Goal: Task Accomplishment & Management: Complete application form

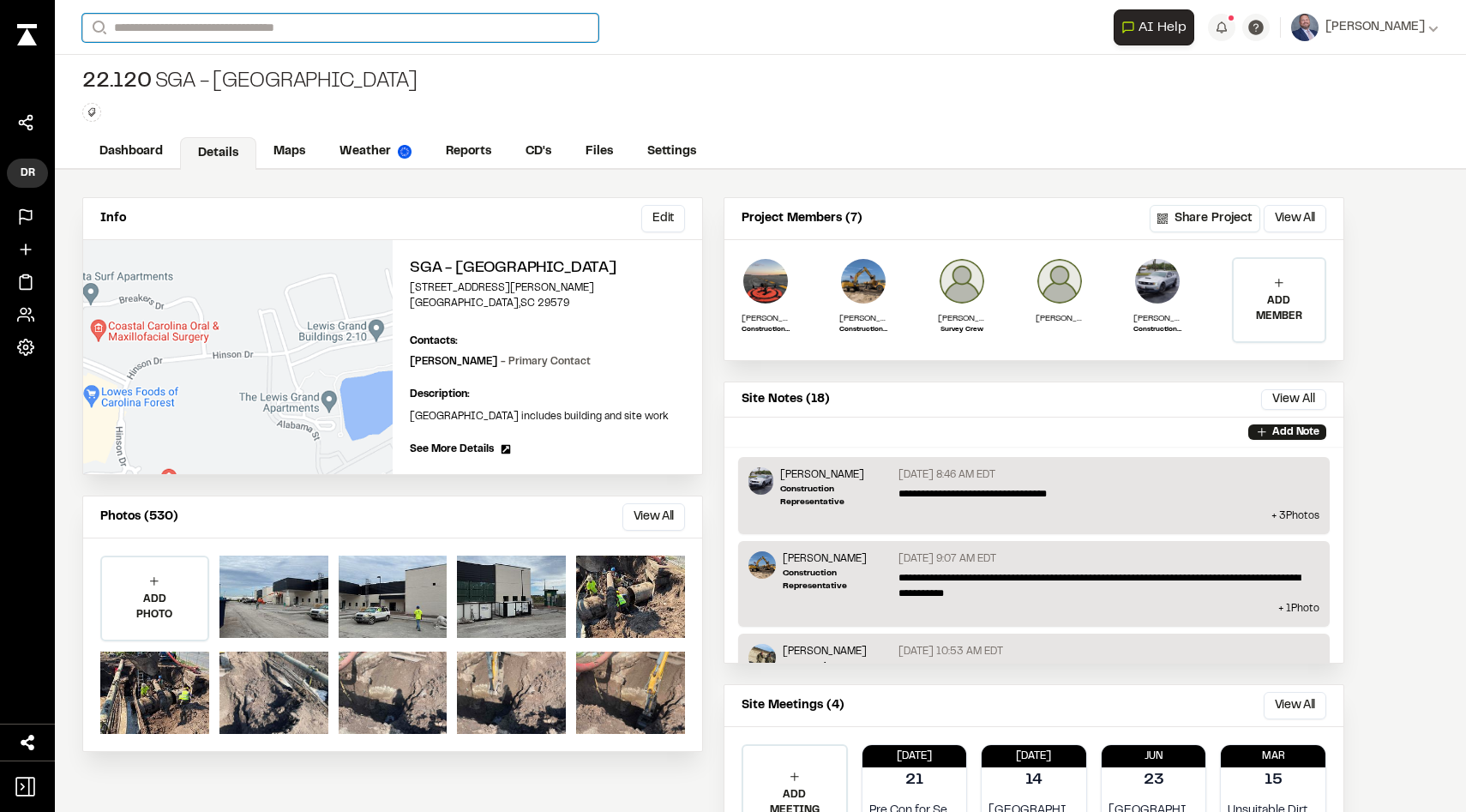
click at [127, 31] on input "Search" at bounding box center [340, 28] width 516 height 28
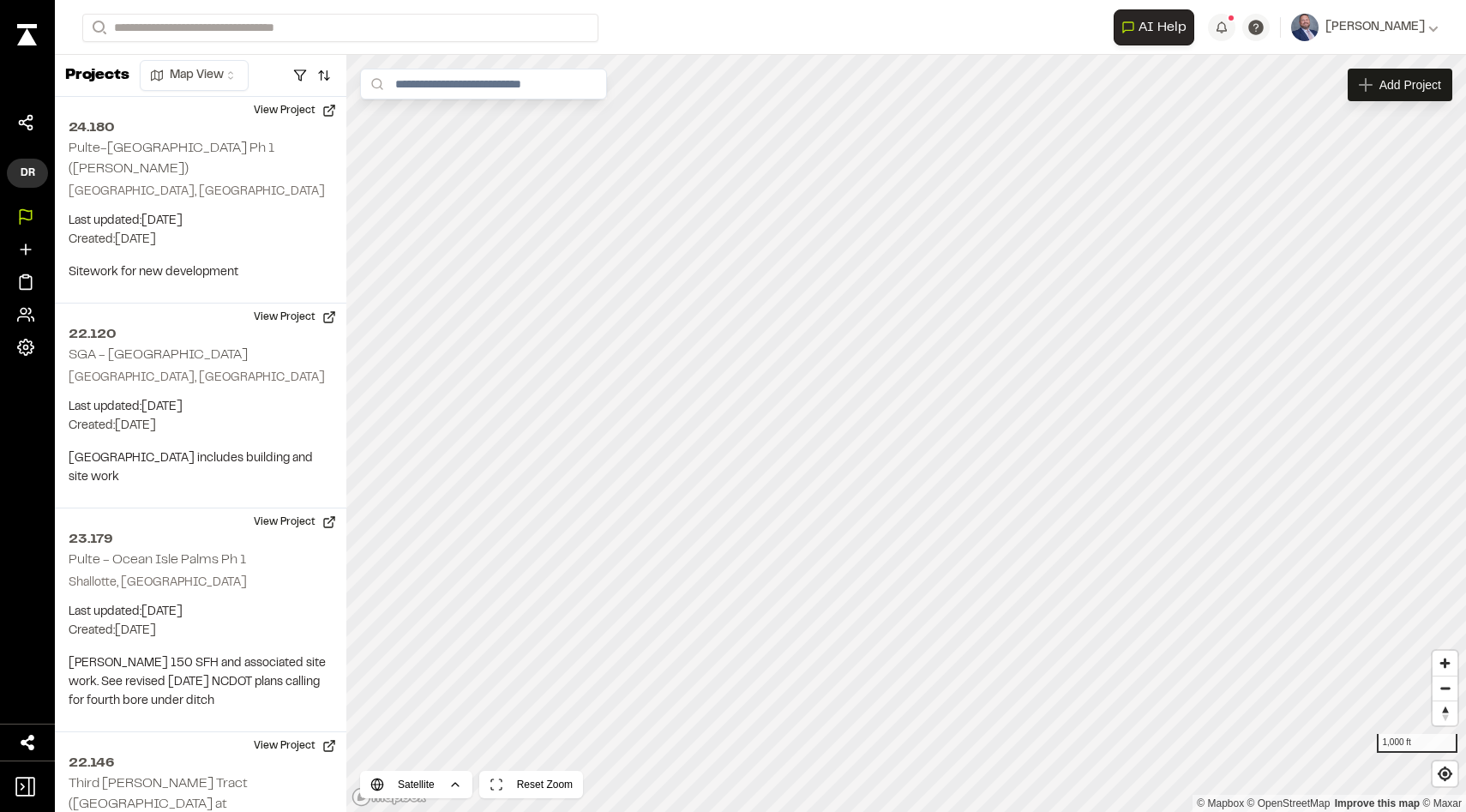
scroll to position [186, 0]
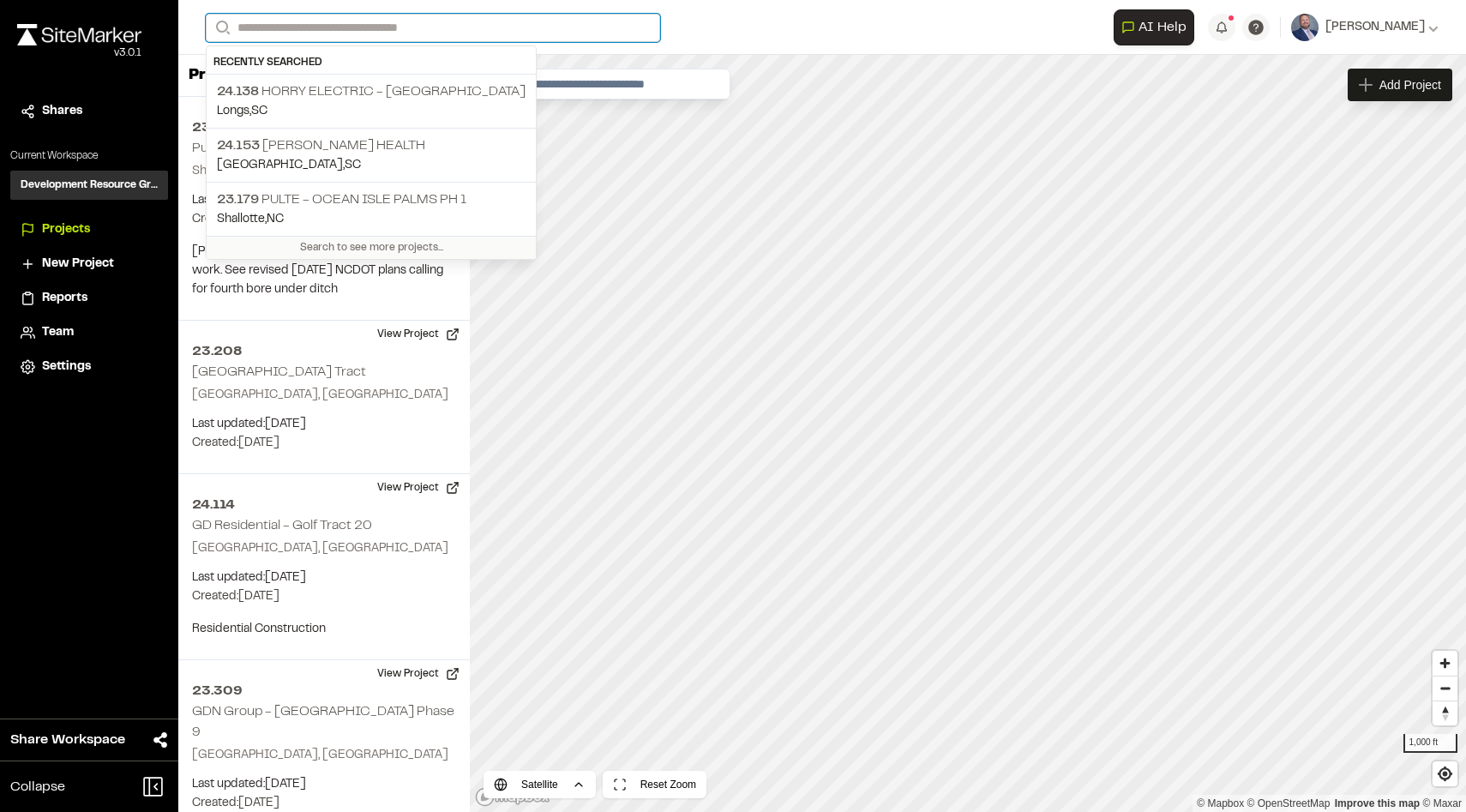
click at [272, 30] on input "Search" at bounding box center [433, 28] width 455 height 28
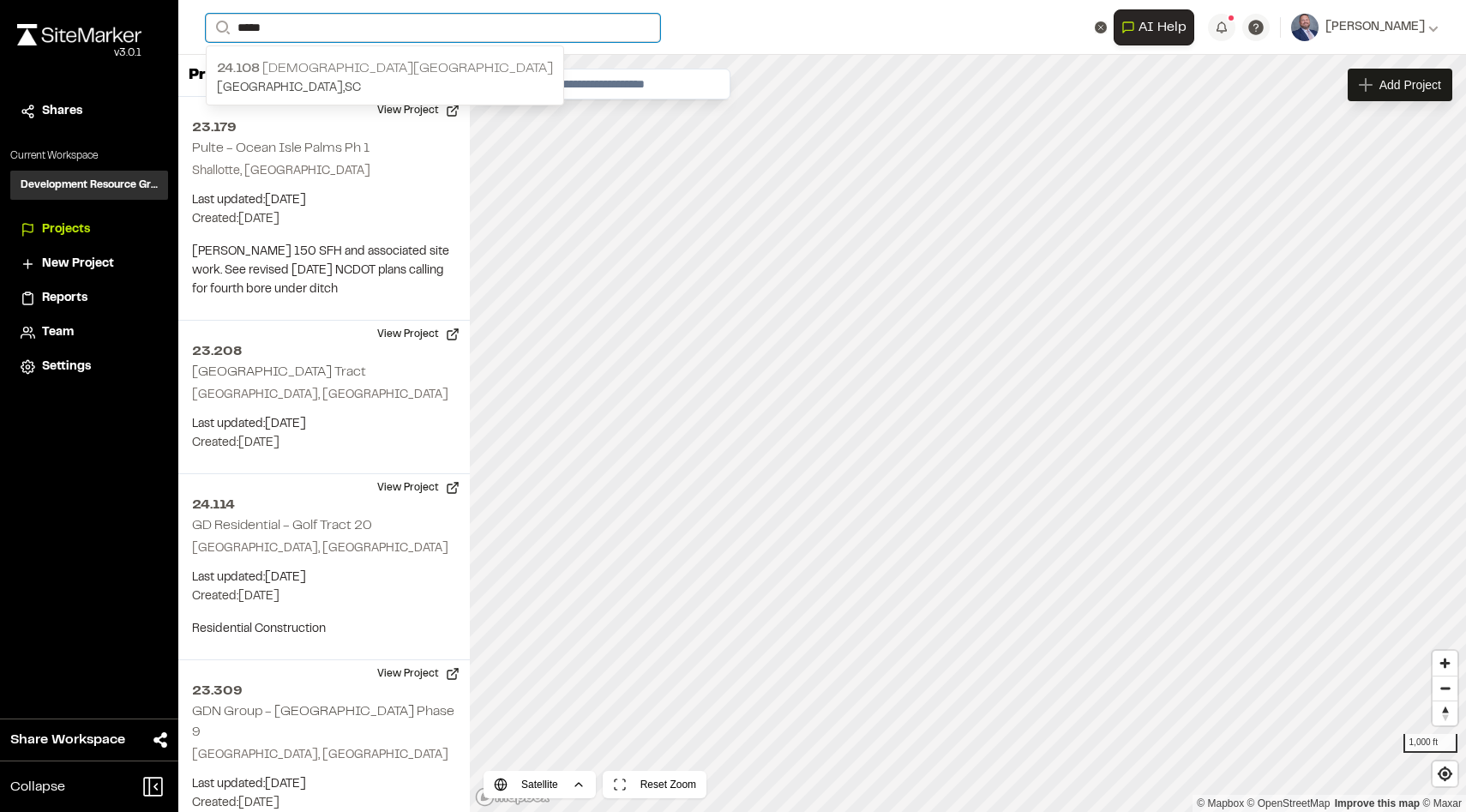
type input "*****"
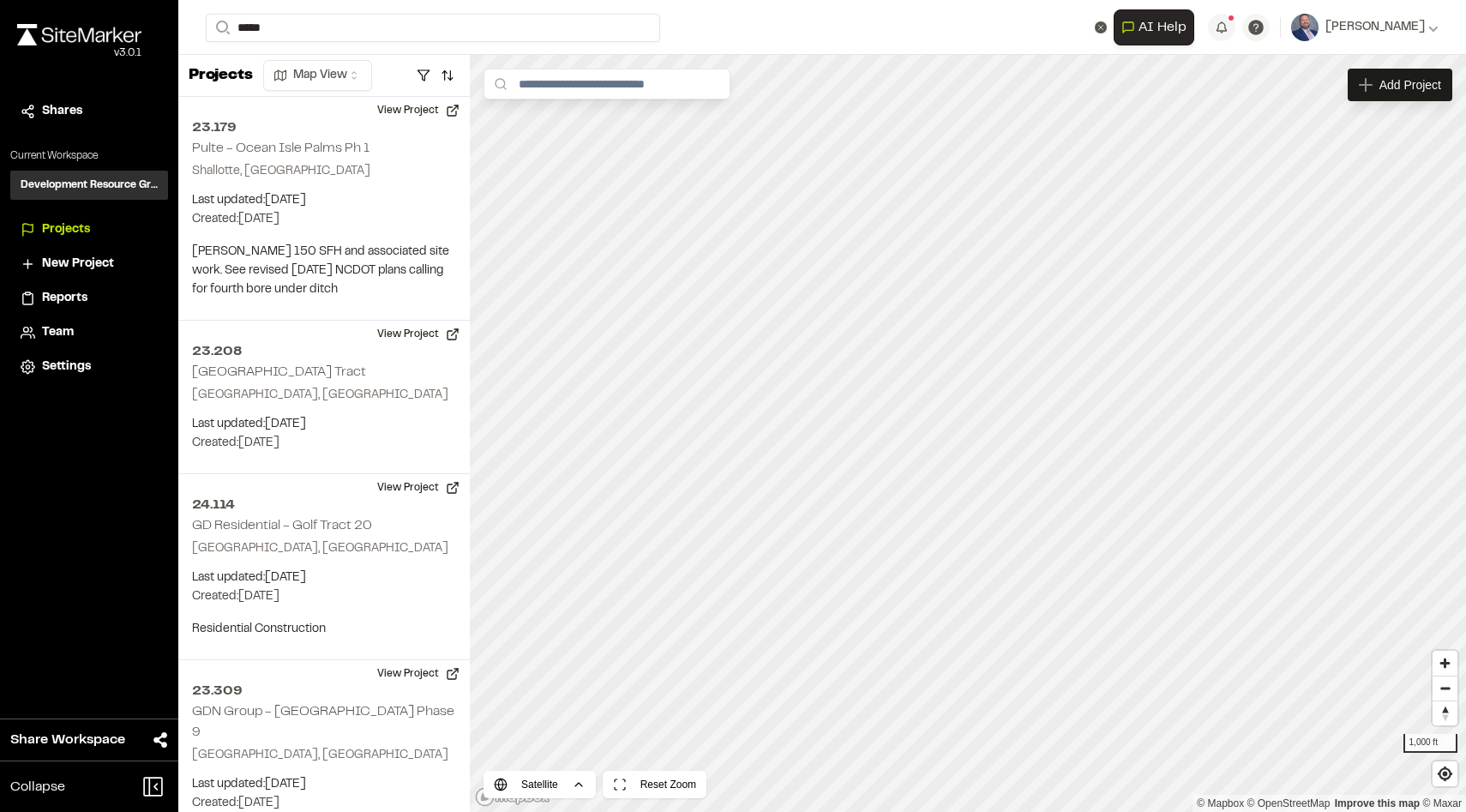
click at [328, 88] on p "[GEOGRAPHIC_DATA] , [GEOGRAPHIC_DATA]" at bounding box center [386, 88] width 336 height 19
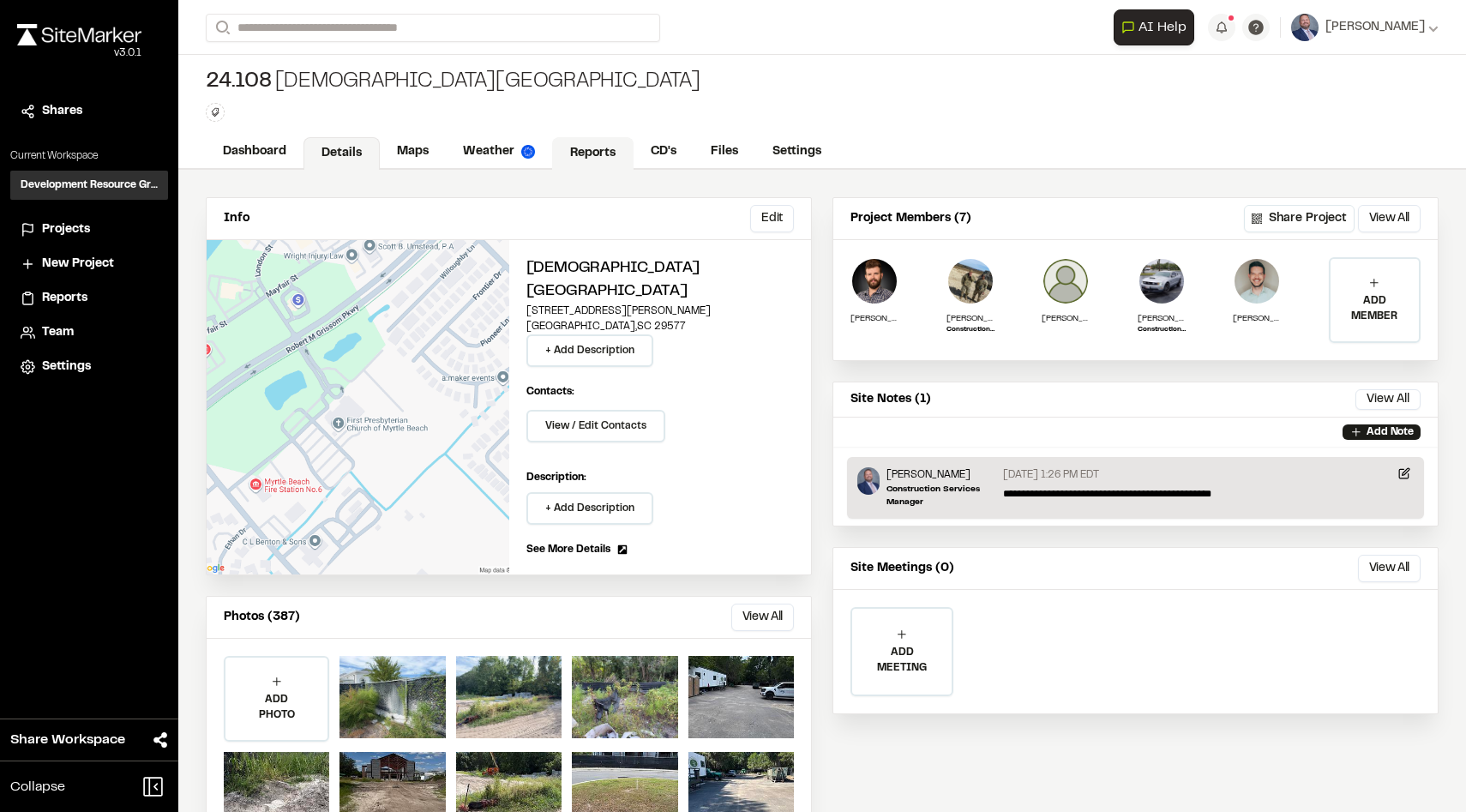
click at [567, 148] on link "Reports" at bounding box center [592, 153] width 81 height 32
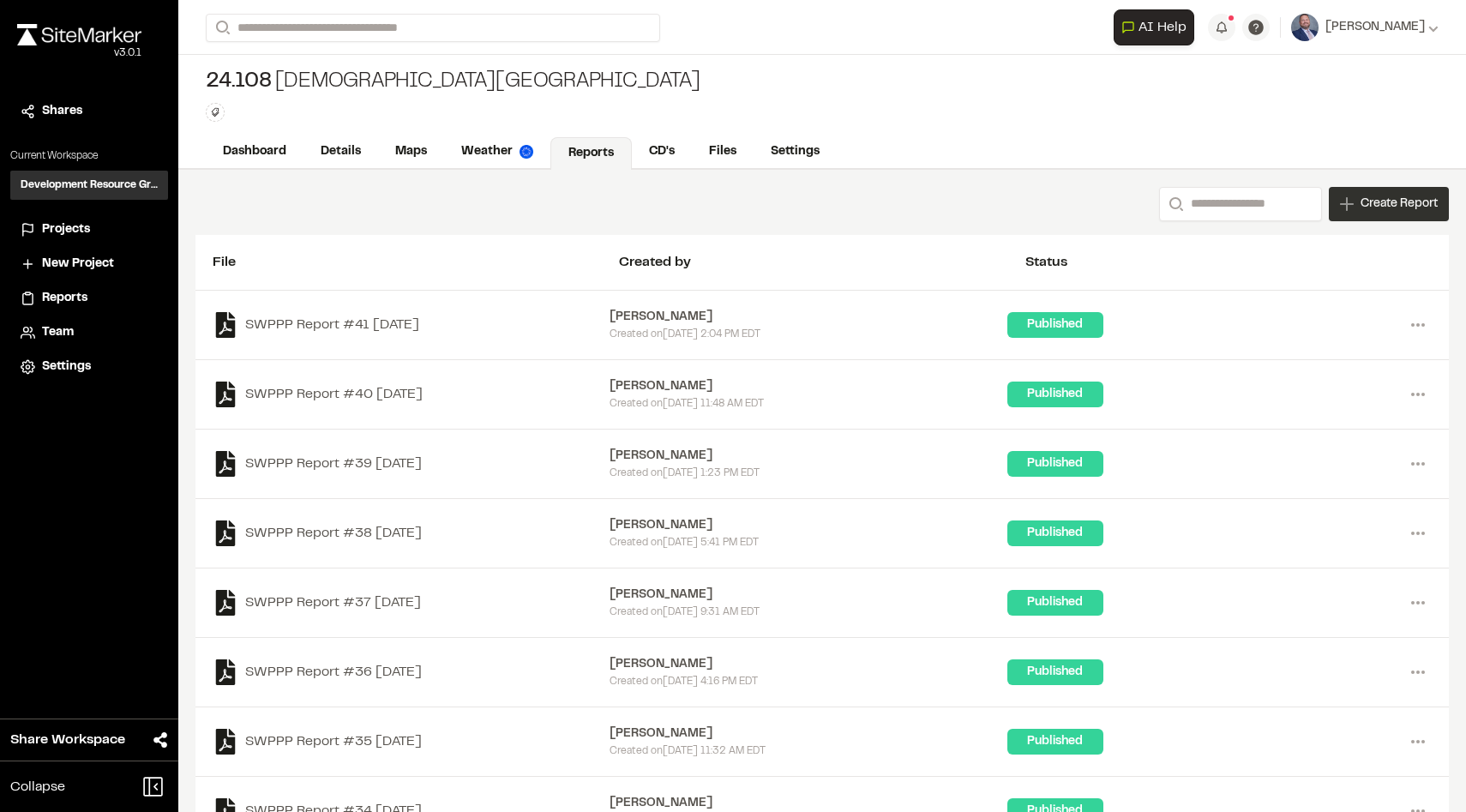
click at [1373, 208] on span "Create Report" at bounding box center [1399, 204] width 77 height 19
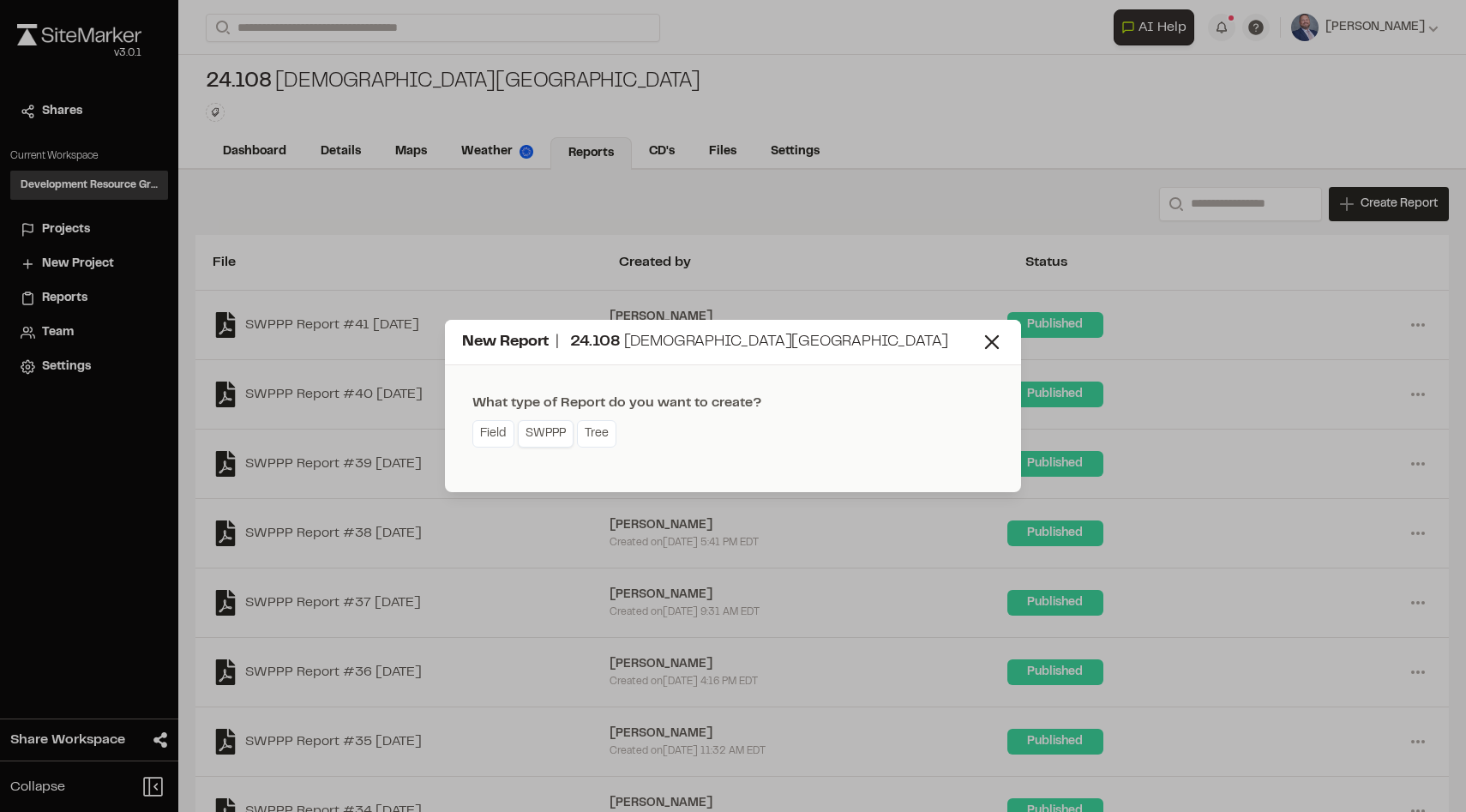
click at [546, 432] on link "SWPPP" at bounding box center [546, 434] width 56 height 27
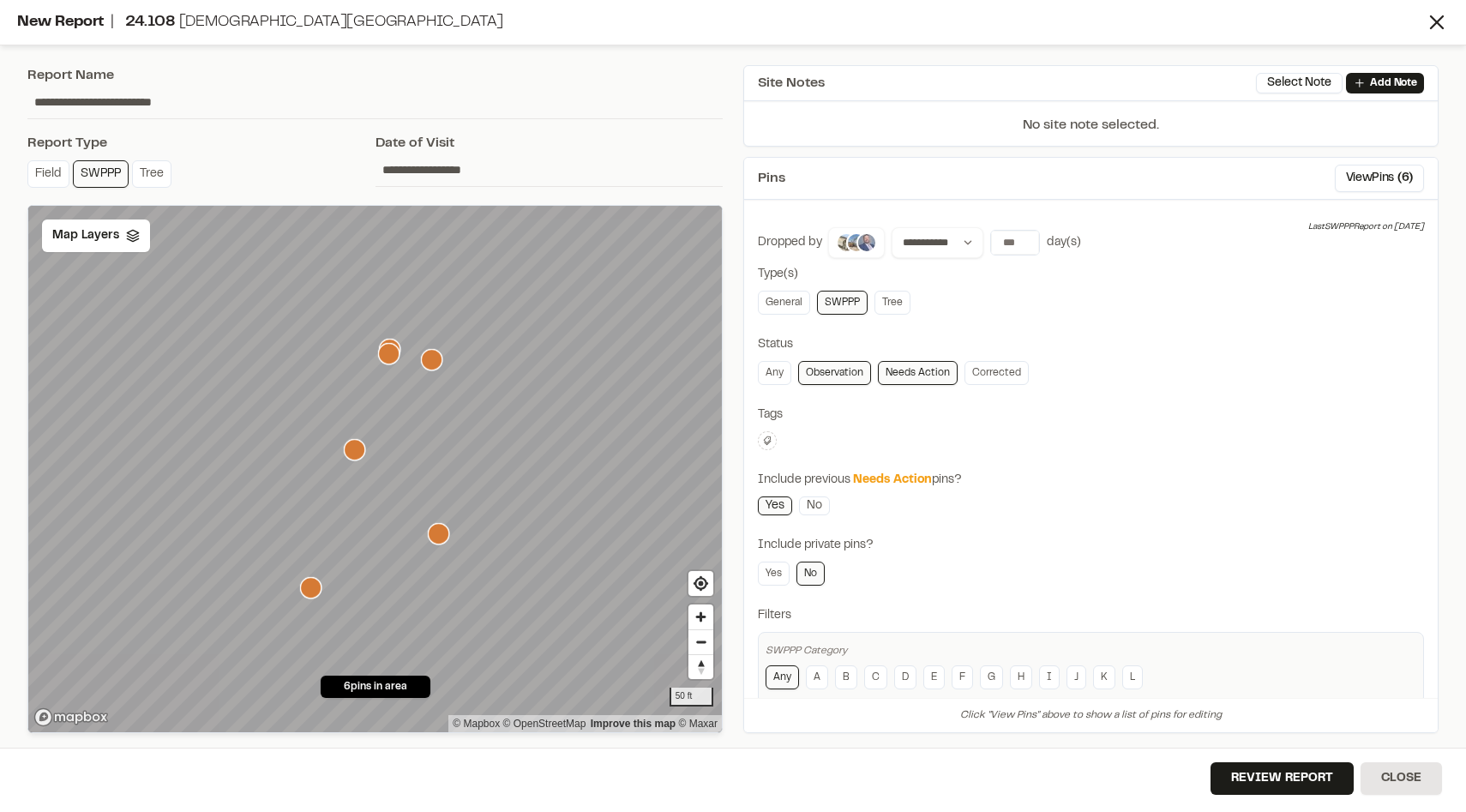
click at [854, 247] on img at bounding box center [856, 242] width 20 height 20
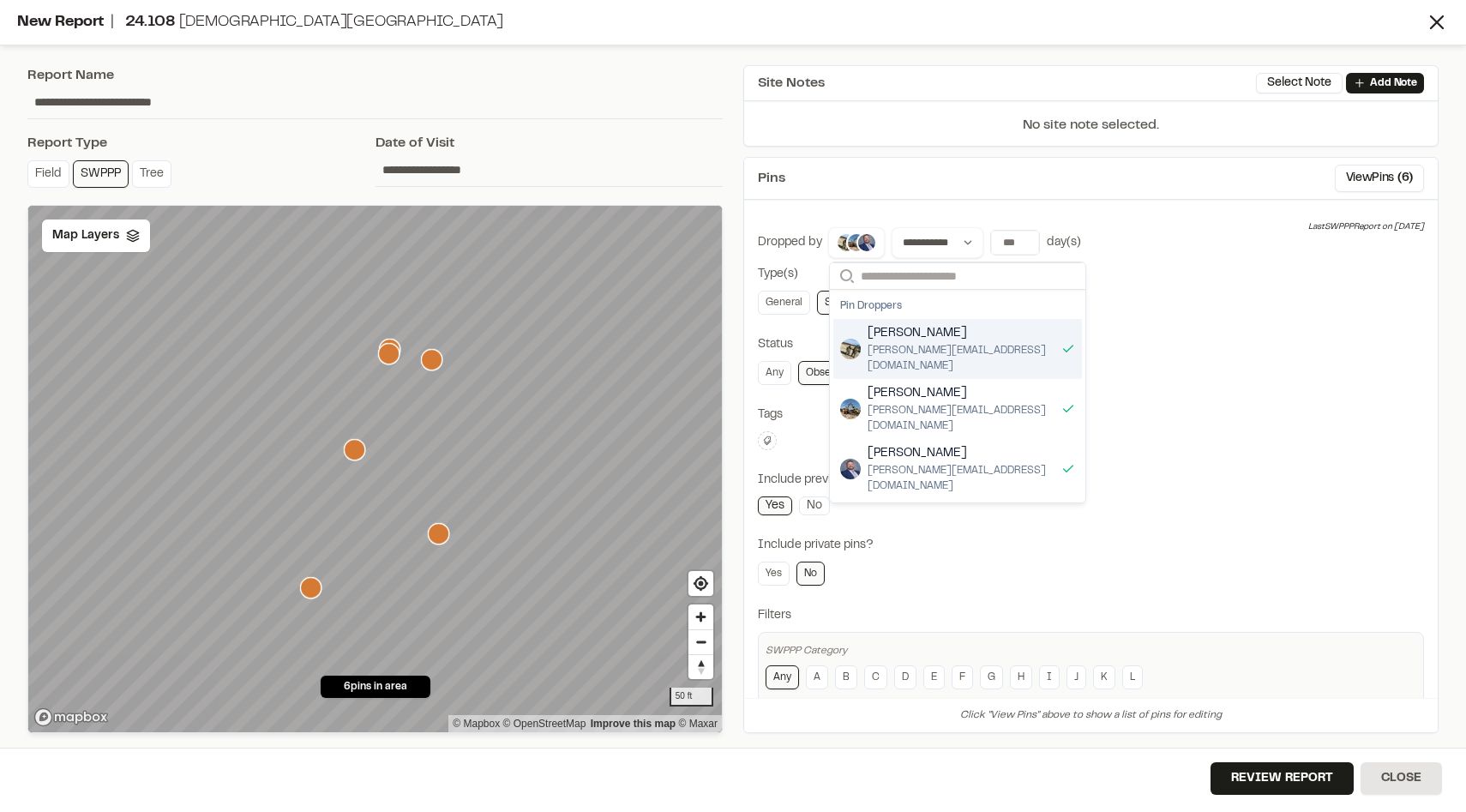
click at [1052, 335] on div "Dillon Hackett [EMAIL_ADDRESS][DOMAIN_NAME]" at bounding box center [958, 349] width 249 height 60
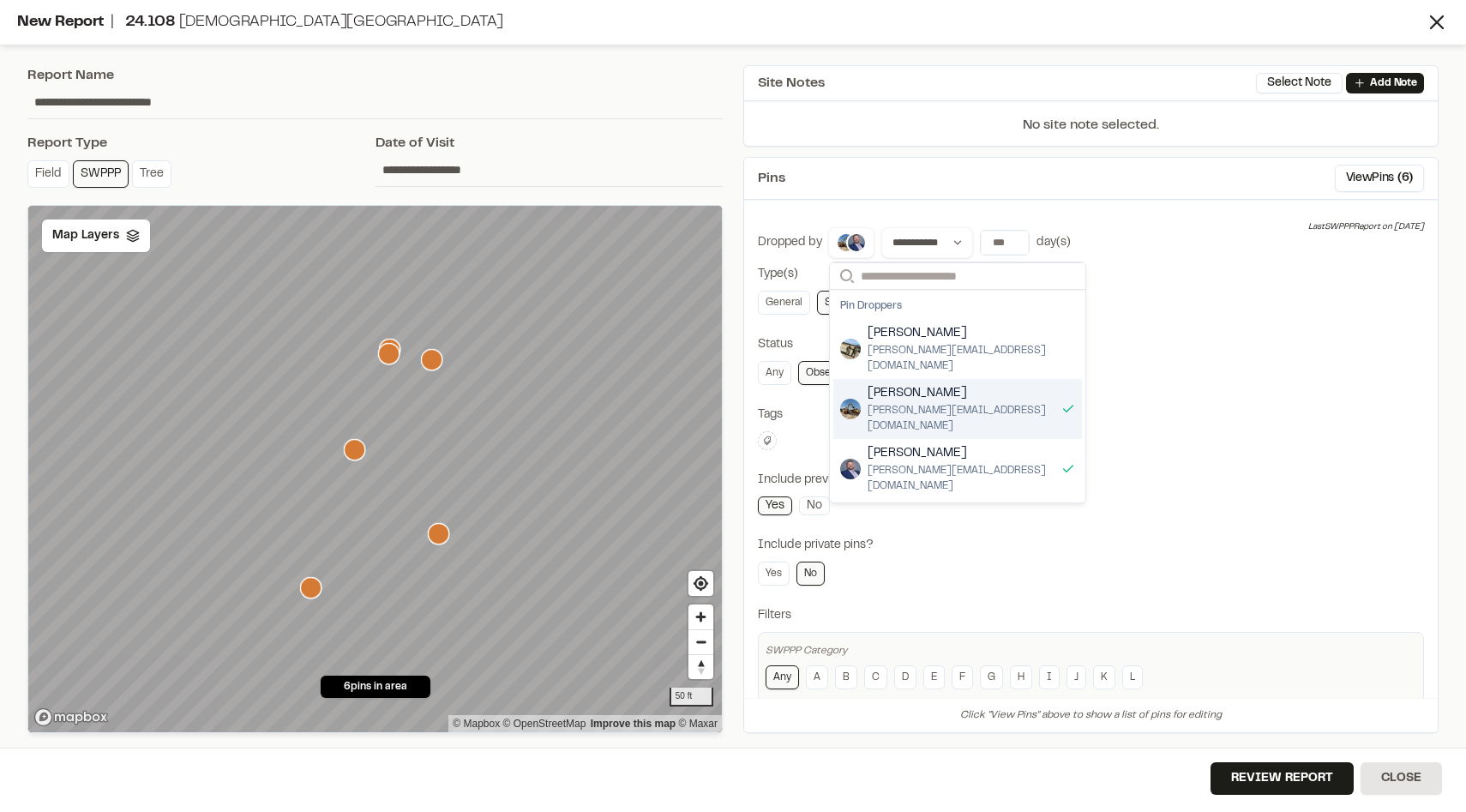
click at [1018, 379] on div "[PERSON_NAME] [PERSON_NAME][EMAIL_ADDRESS][DOMAIN_NAME]" at bounding box center [958, 409] width 249 height 60
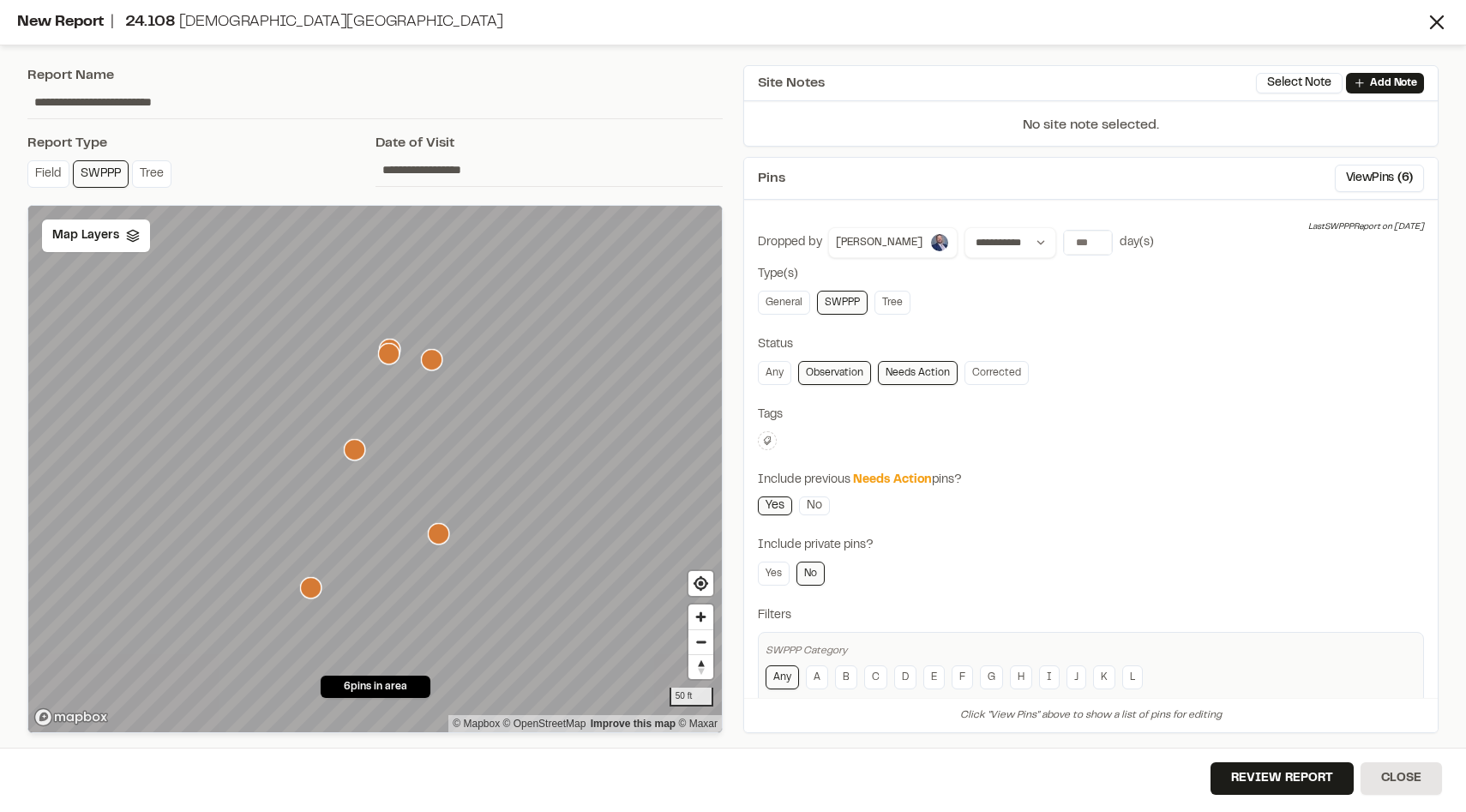
click at [1206, 407] on div "Tags" at bounding box center [1091, 415] width 666 height 19
click at [481, 171] on input "**********" at bounding box center [549, 169] width 348 height 32
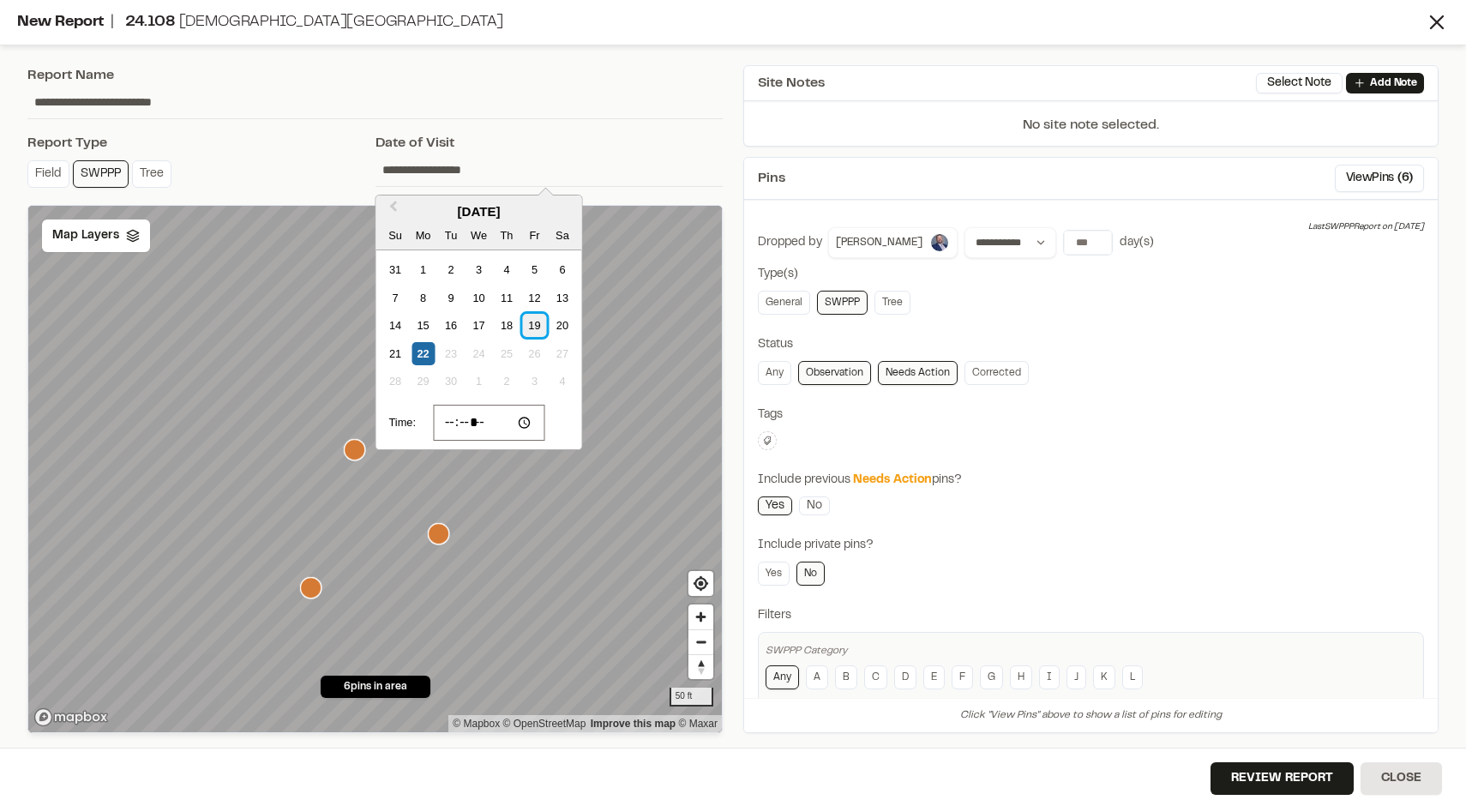
click at [536, 326] on div "19" at bounding box center [535, 325] width 23 height 23
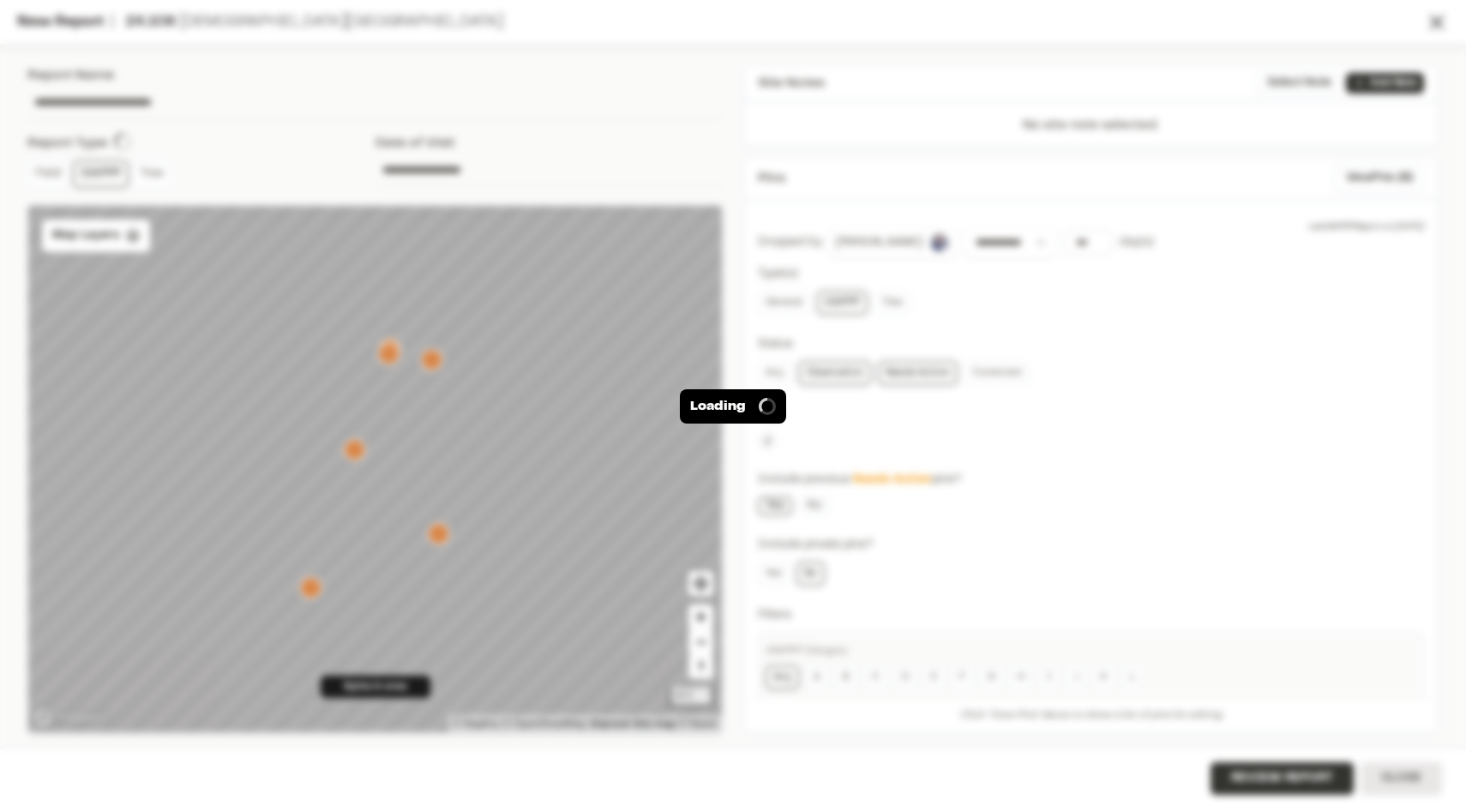
type input "**********"
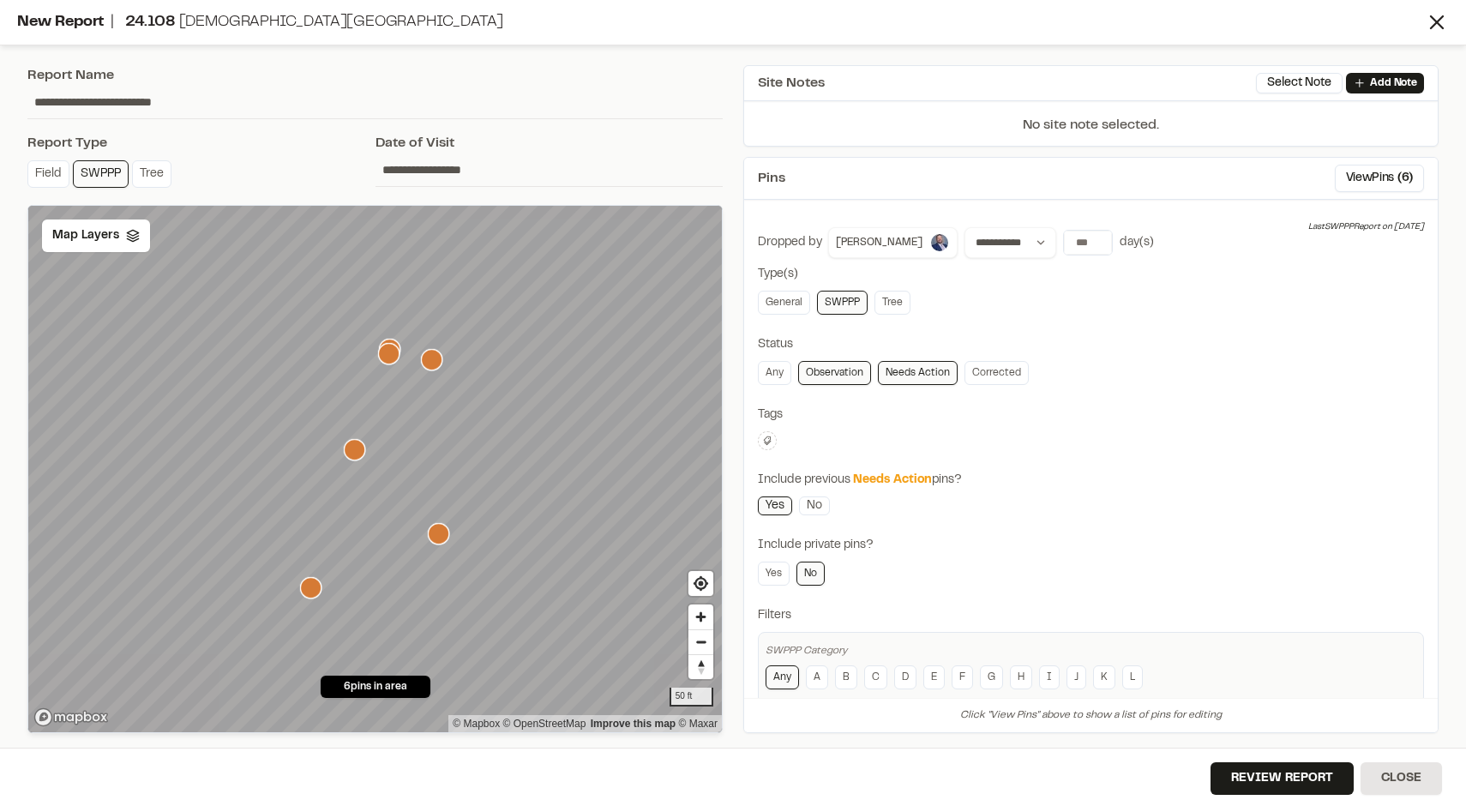
click at [485, 167] on input "**********" at bounding box center [549, 169] width 348 height 32
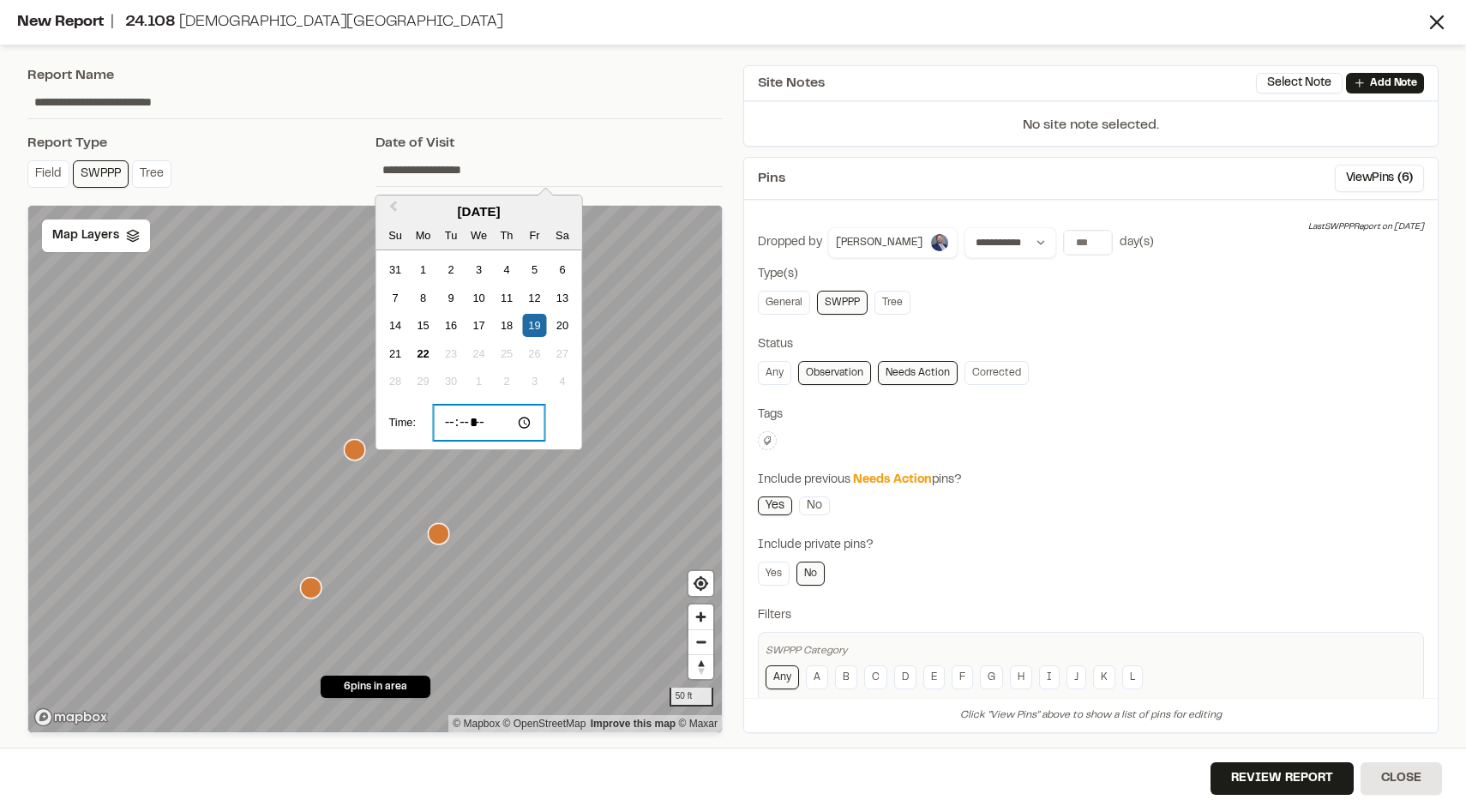
click at [449, 420] on input "*****" at bounding box center [489, 422] width 112 height 36
type input "*****"
click at [639, 110] on input "**********" at bounding box center [375, 102] width 696 height 32
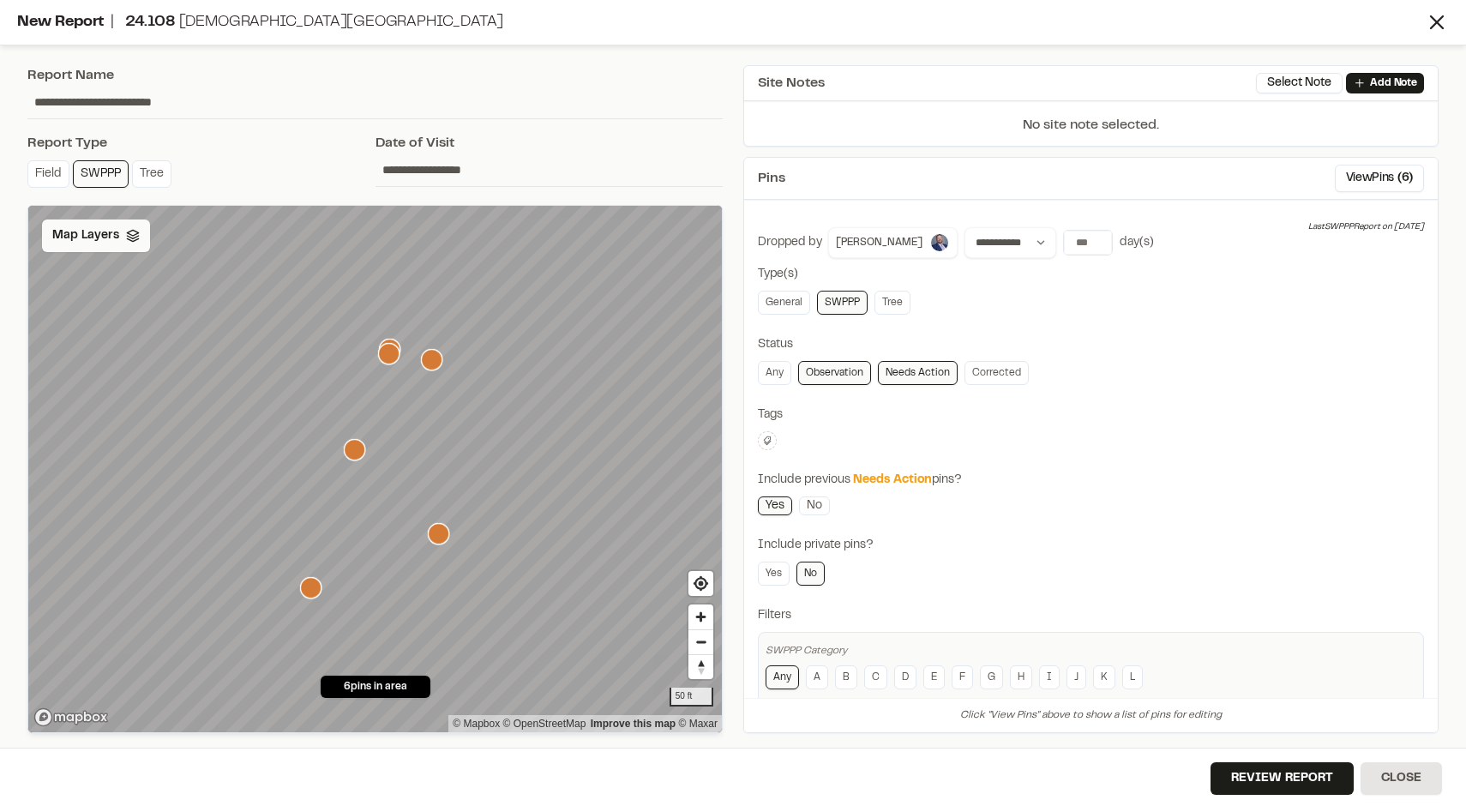
click at [140, 243] on div "Map Layers" at bounding box center [96, 236] width 108 height 32
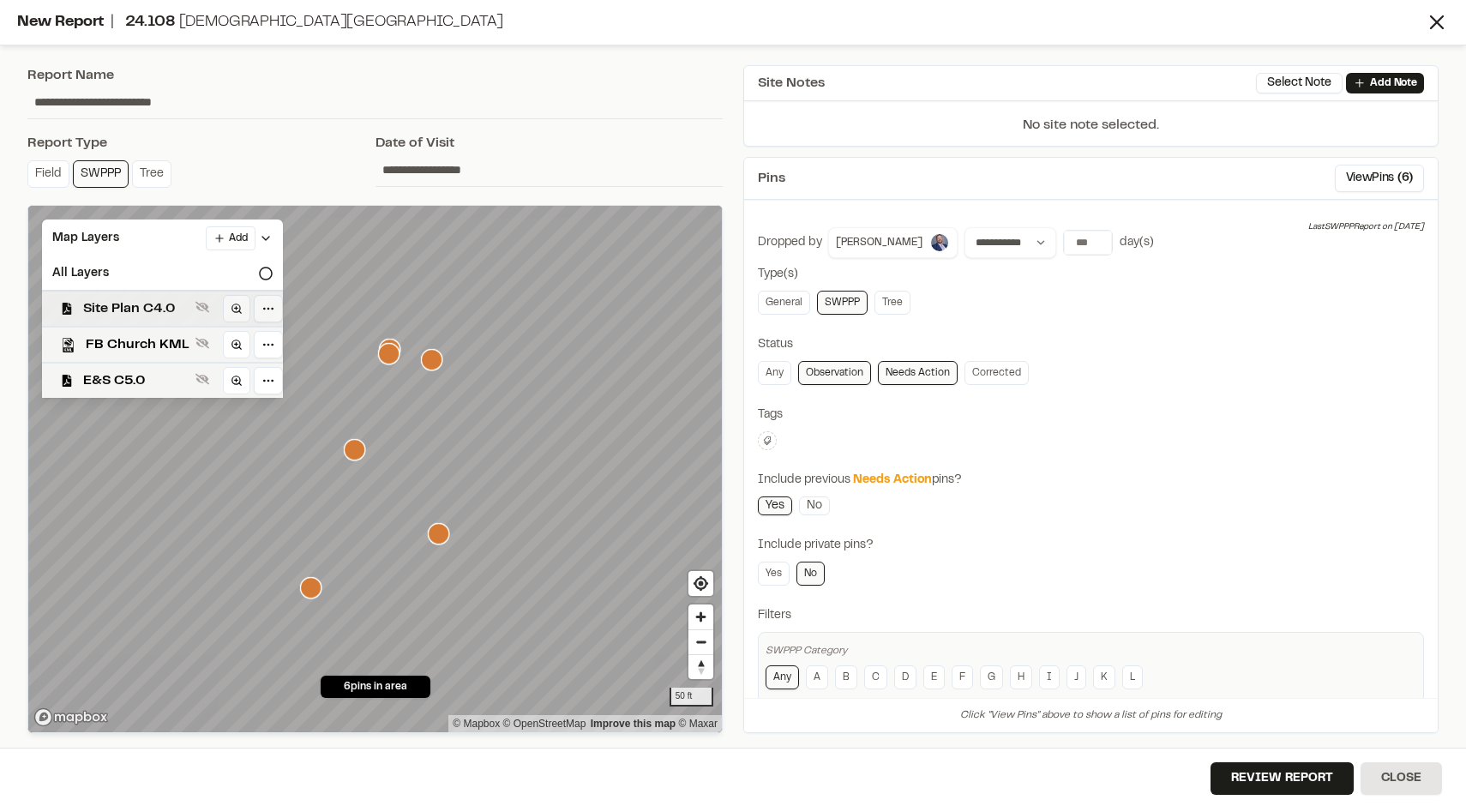
click at [147, 300] on span "Site Plan C4.0" at bounding box center [136, 308] width 105 height 20
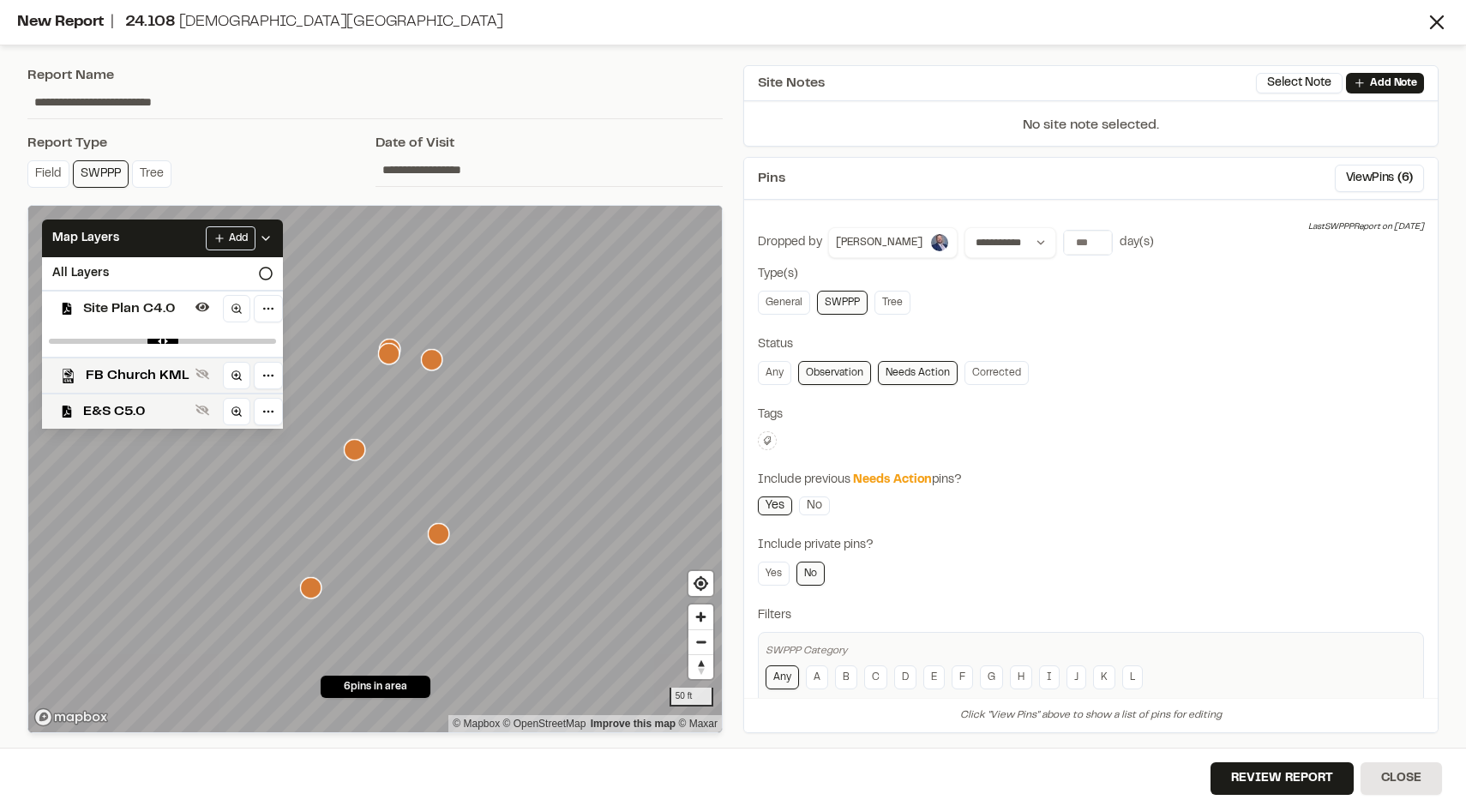
click at [147, 296] on div "Site Plan C4.0" at bounding box center [155, 307] width 255 height 36
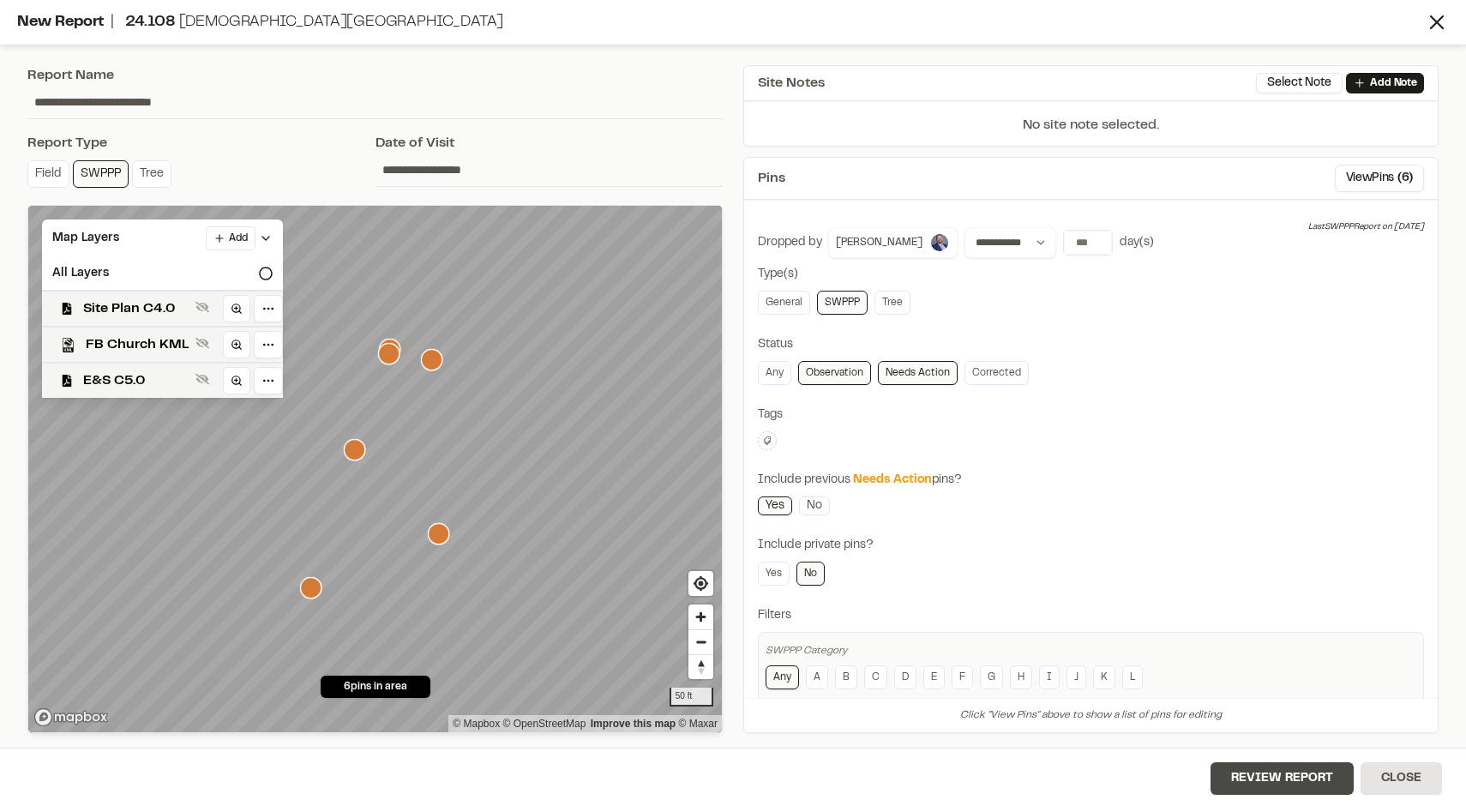
click at [1314, 771] on button "Review Report" at bounding box center [1282, 778] width 143 height 32
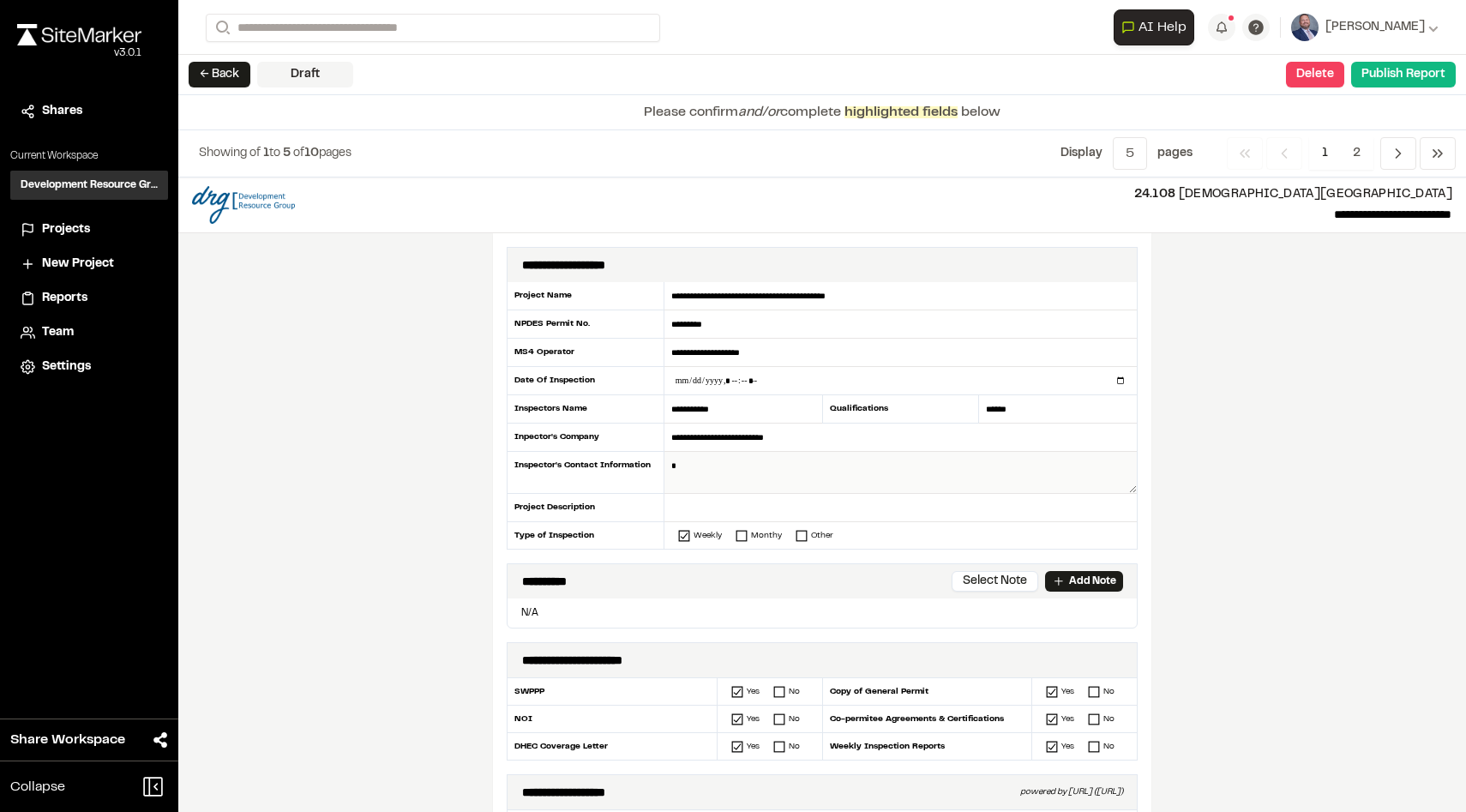
click at [890, 463] on textarea at bounding box center [900, 473] width 472 height 42
type textarea "**********"
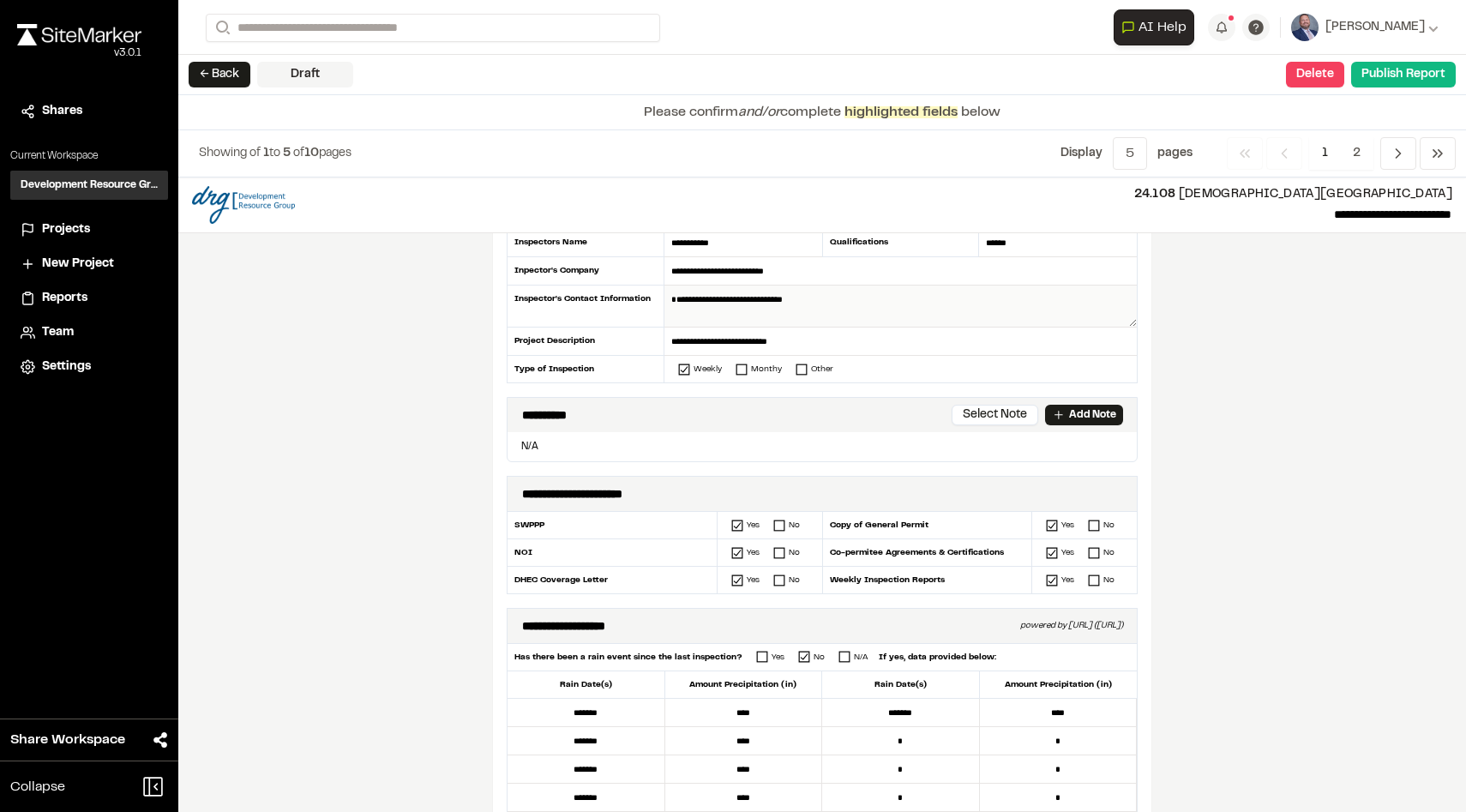
scroll to position [165, 0]
click at [771, 341] on input "**********" at bounding box center [900, 343] width 472 height 28
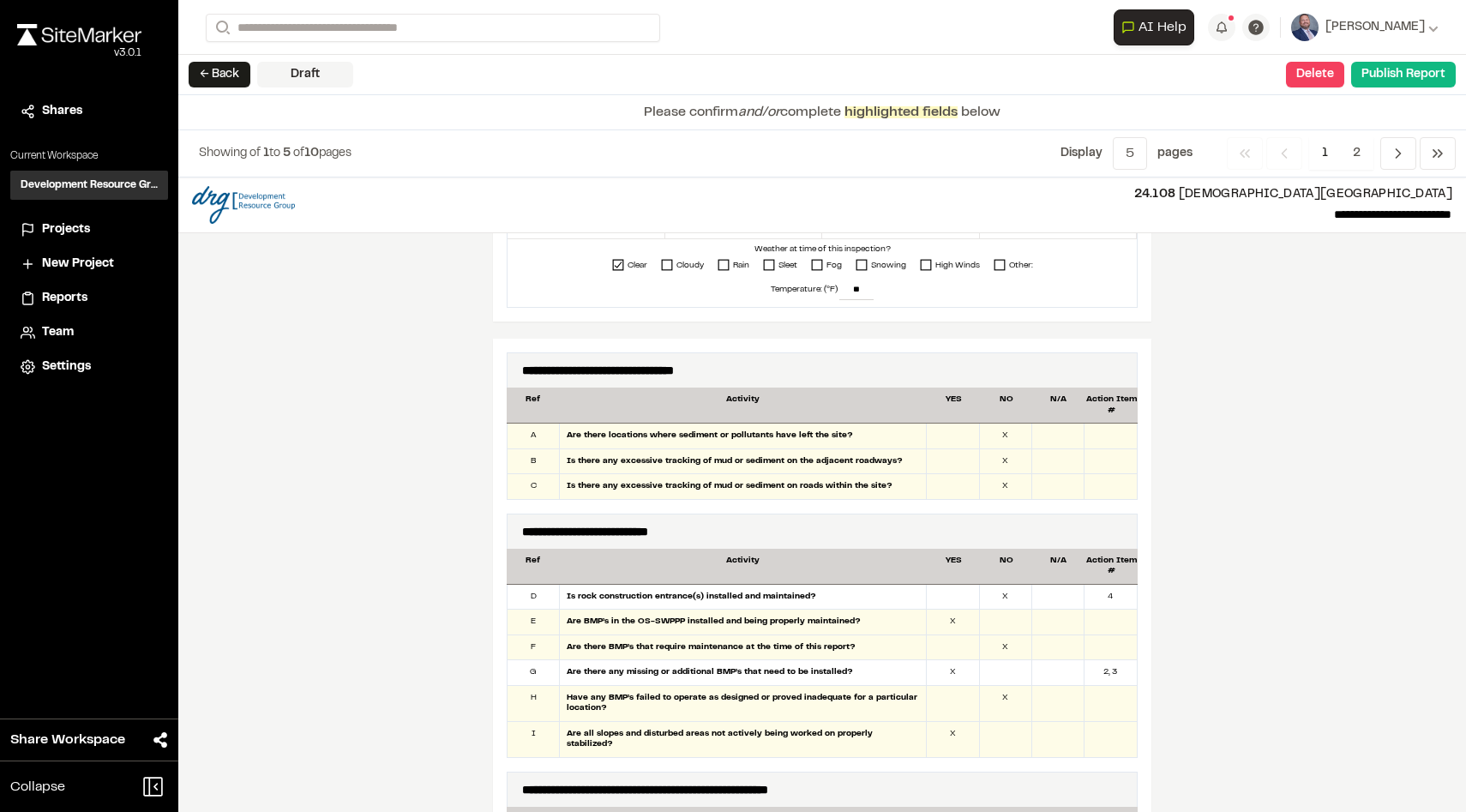
scroll to position [740, 0]
type input "**********"
click at [1012, 427] on div "X" at bounding box center [1007, 434] width 53 height 25
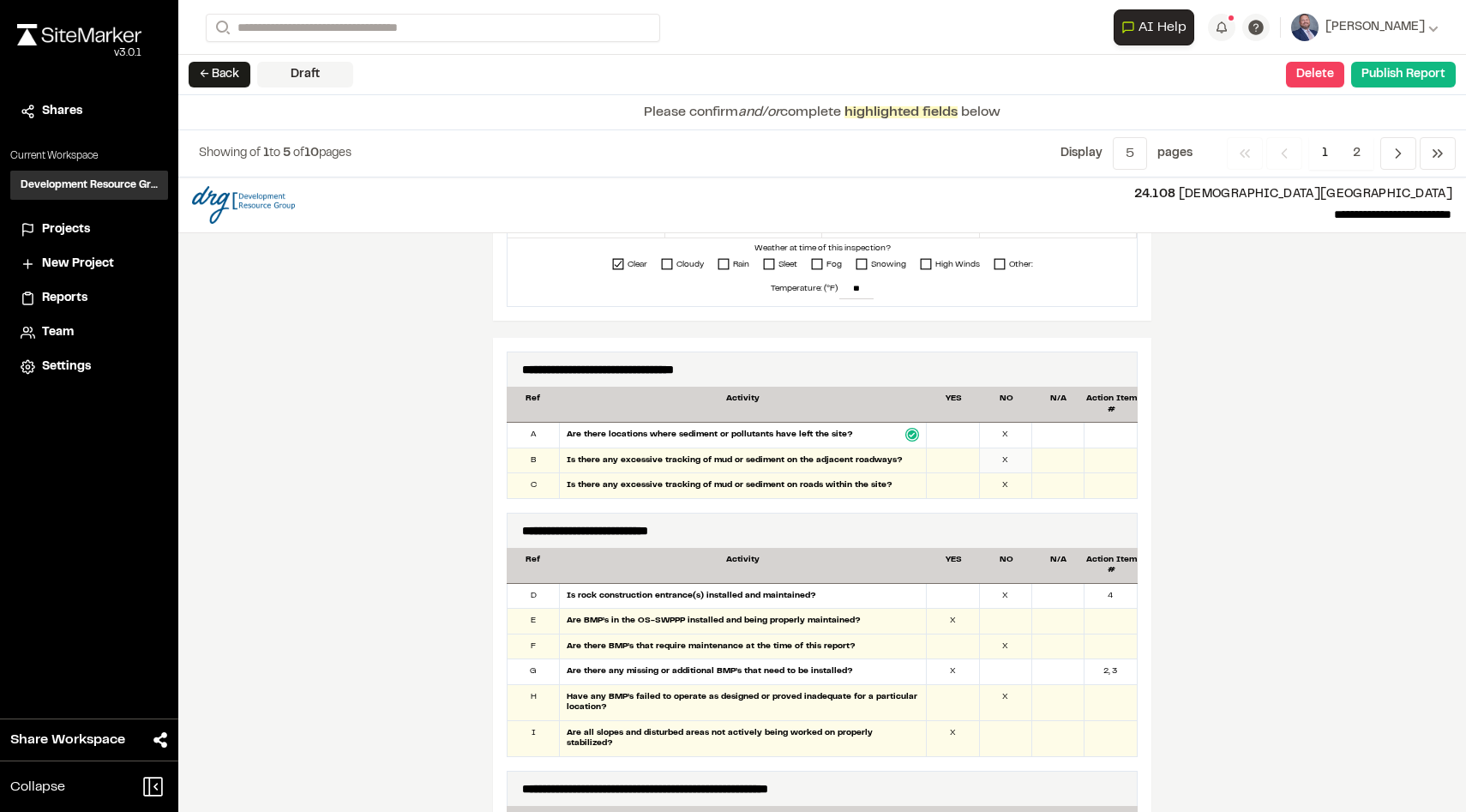
click at [1011, 458] on div "X" at bounding box center [1007, 461] width 53 height 25
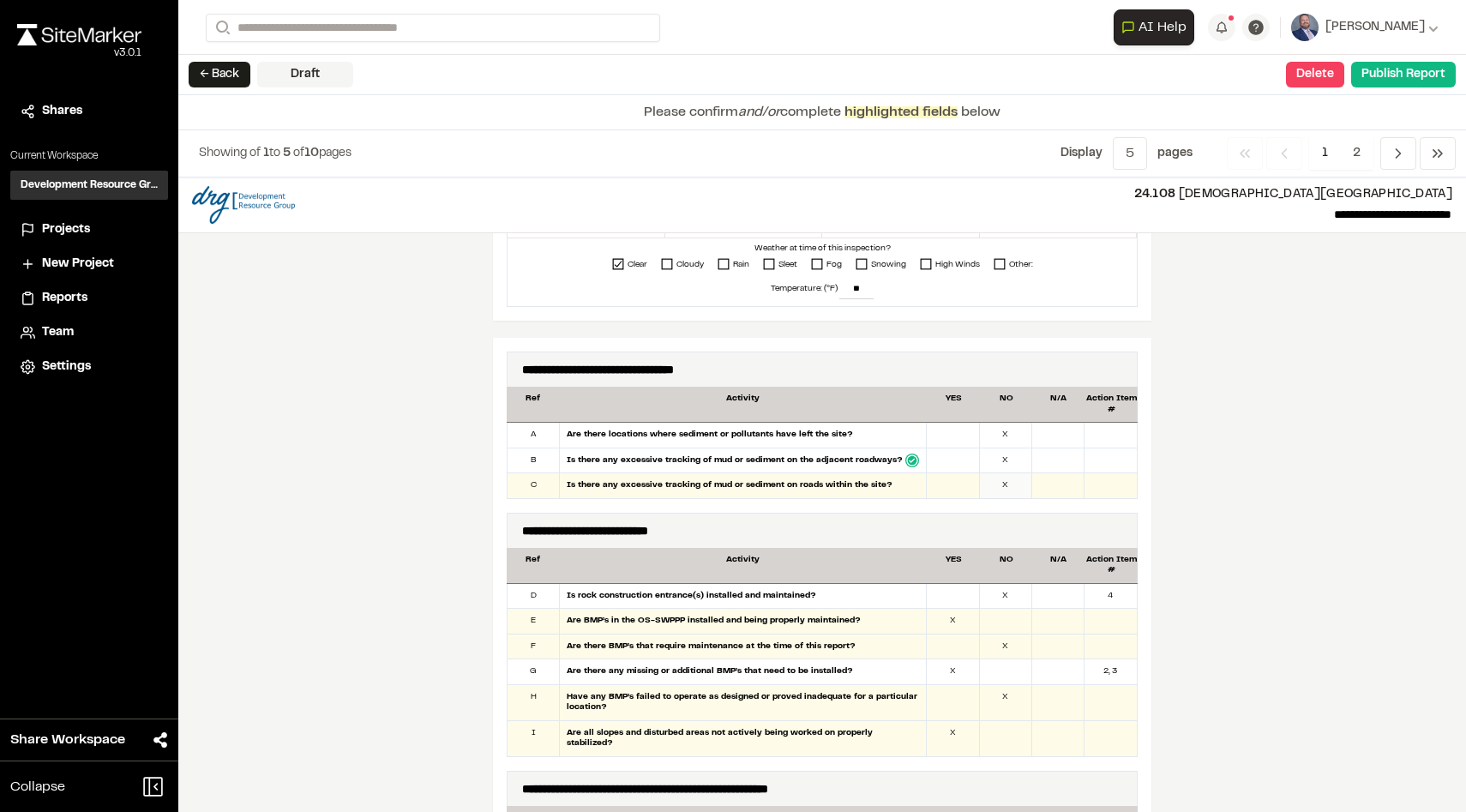
click at [1008, 485] on div "X" at bounding box center [1007, 485] width 53 height 25
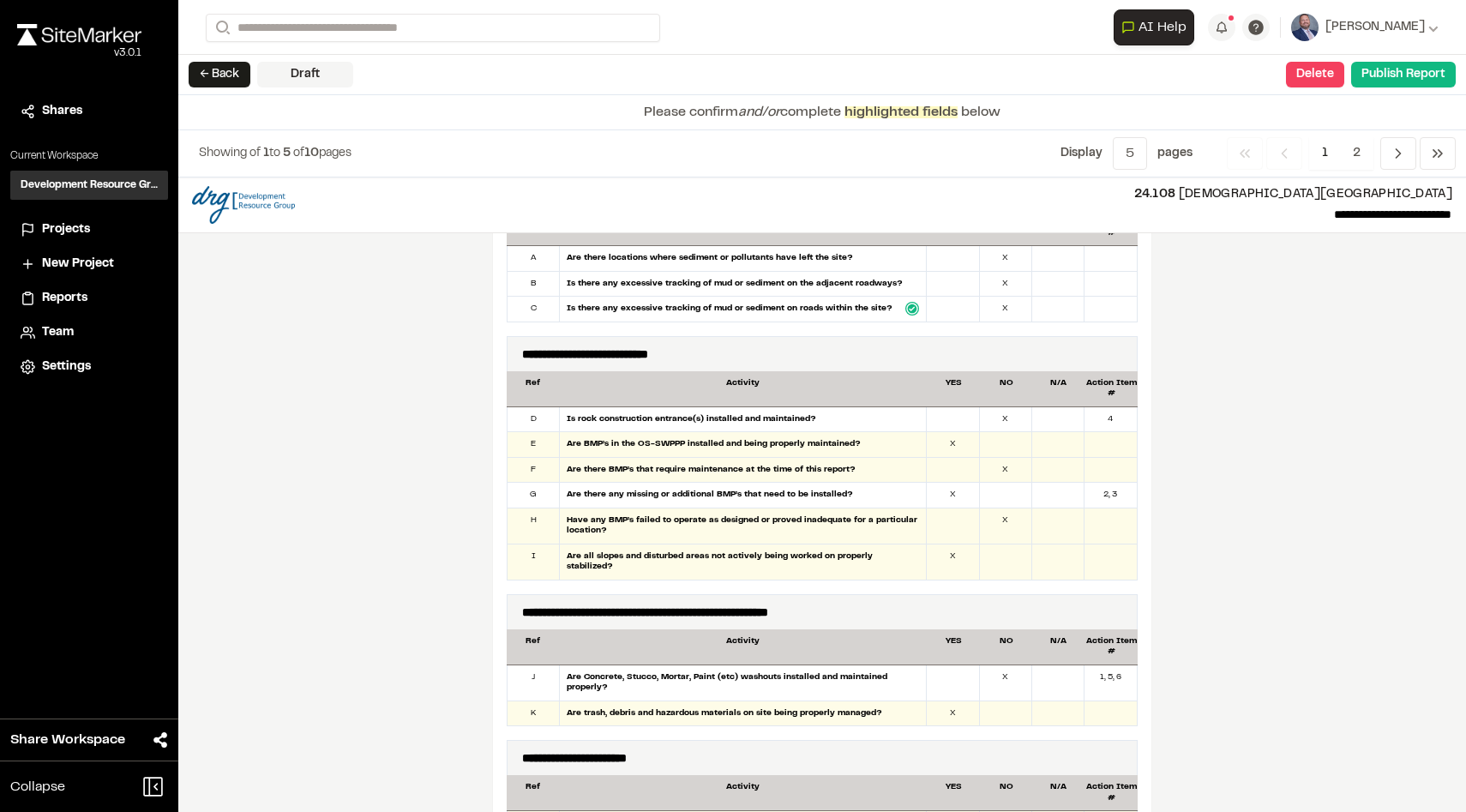
scroll to position [918, 0]
click at [947, 439] on div "X" at bounding box center [953, 442] width 53 height 25
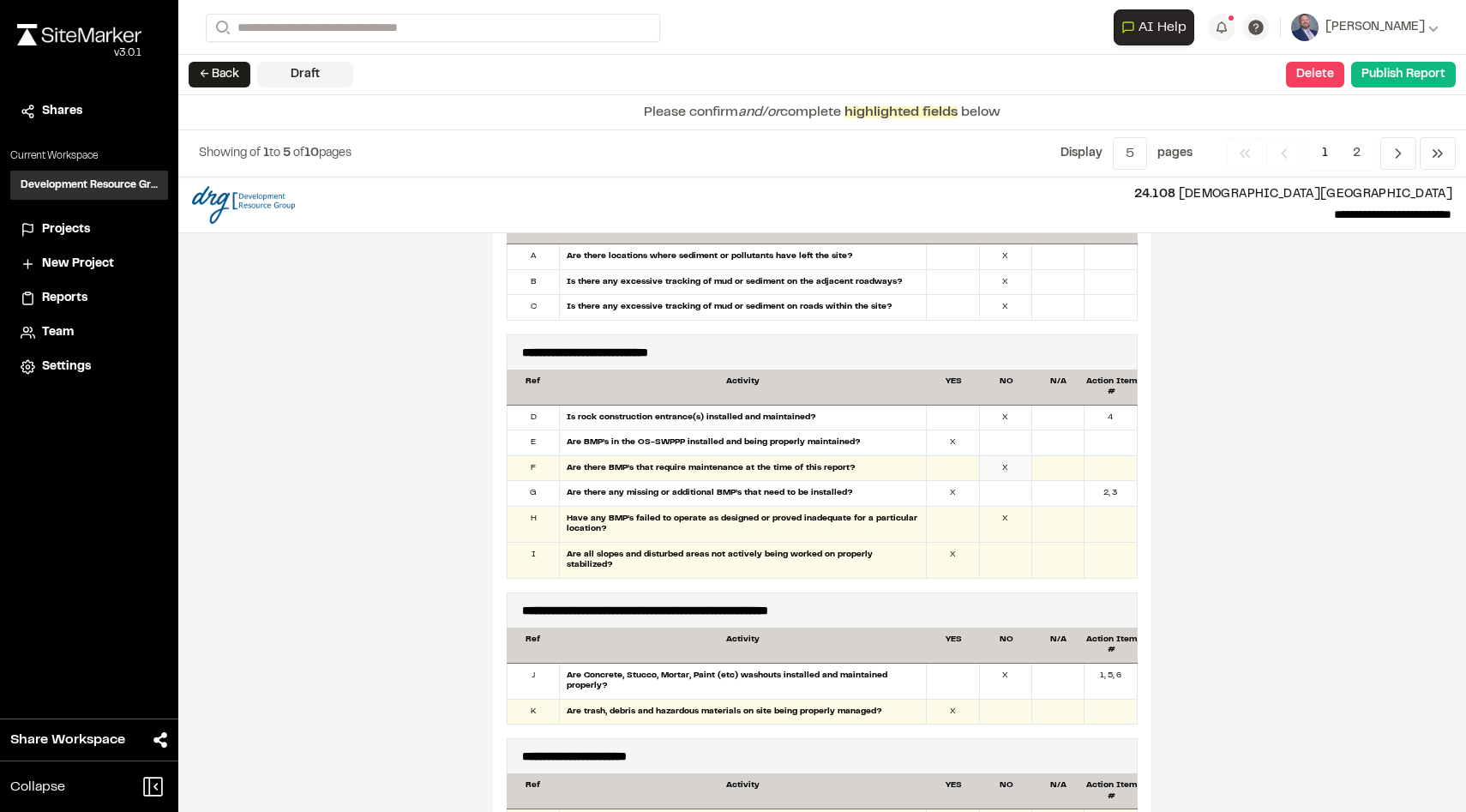
click at [1006, 470] on div "X" at bounding box center [1007, 469] width 53 height 25
click at [945, 463] on div at bounding box center [953, 469] width 53 height 25
click at [1000, 533] on div "X" at bounding box center [1007, 524] width 53 height 35
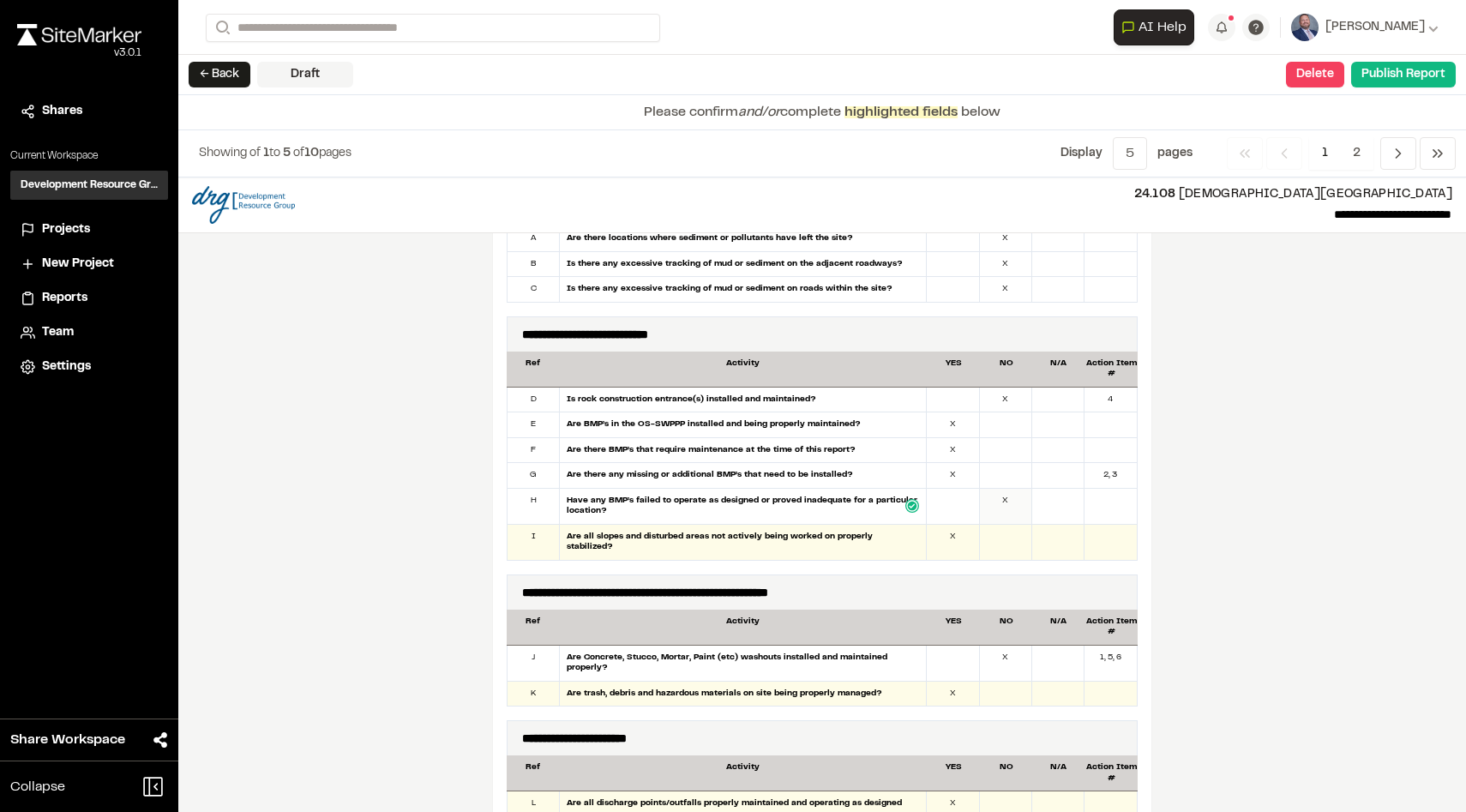
scroll to position [937, 0]
click at [935, 526] on div "X" at bounding box center [953, 541] width 53 height 35
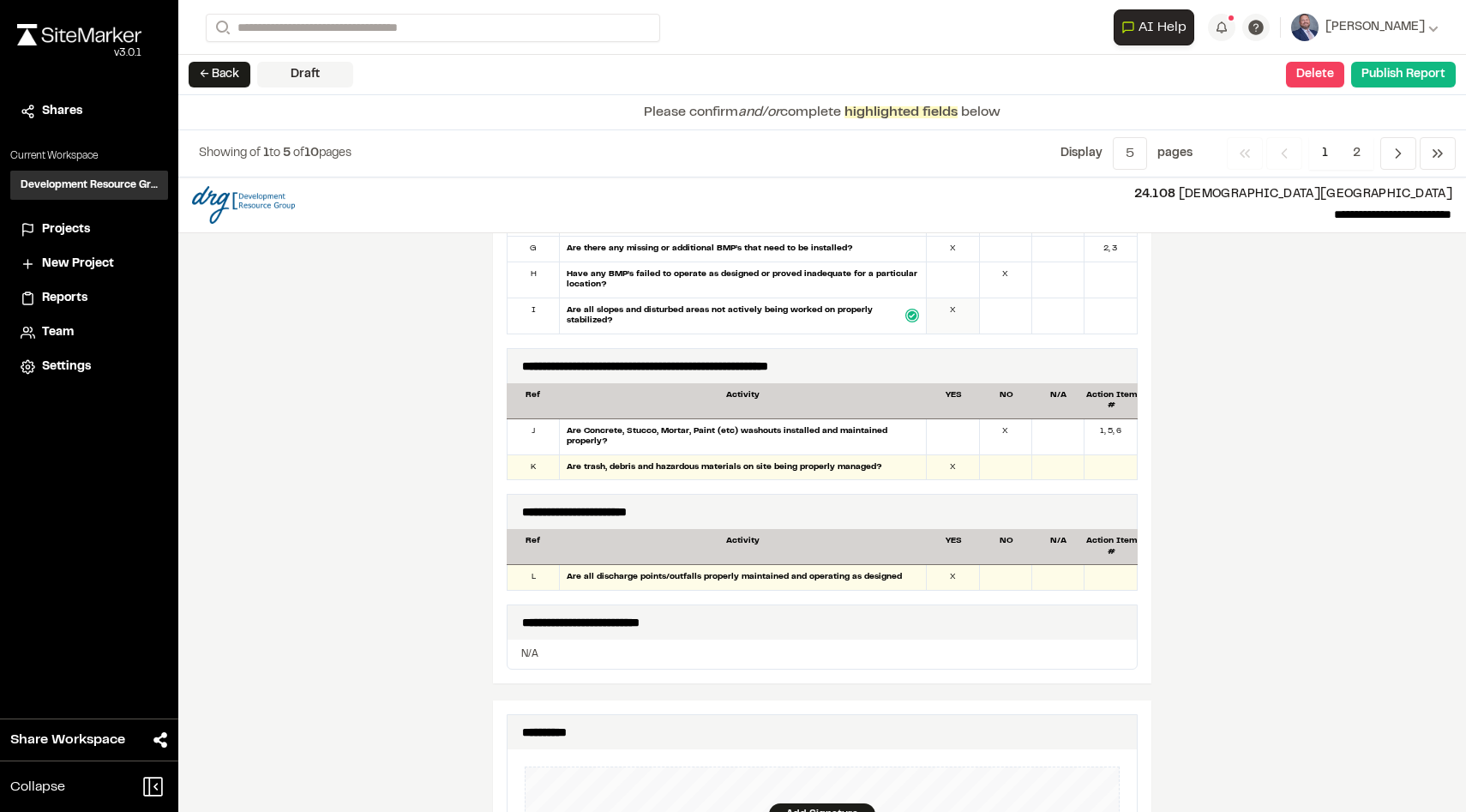
scroll to position [1163, 0]
click at [947, 455] on div "X" at bounding box center [953, 467] width 53 height 25
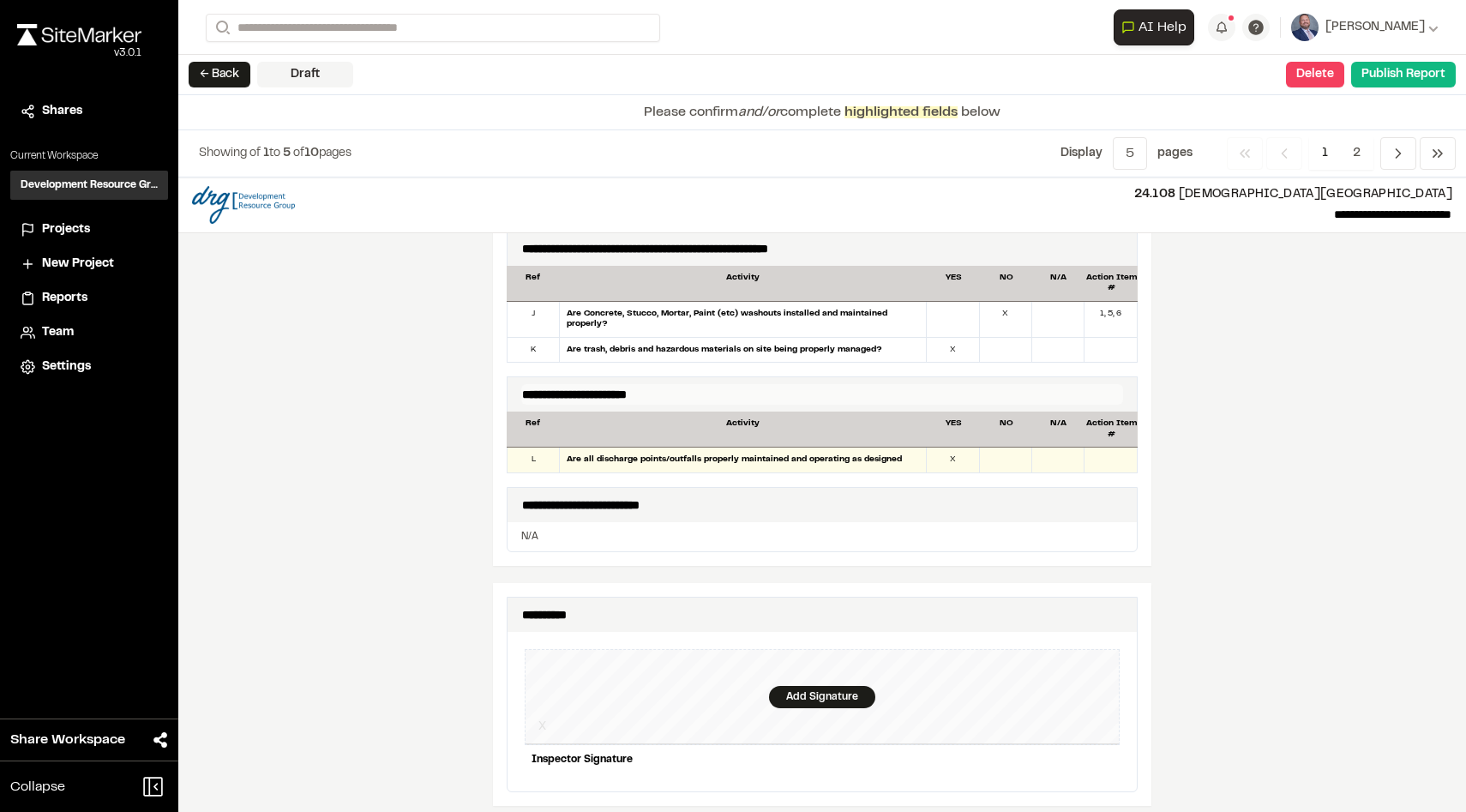
scroll to position [1278, 0]
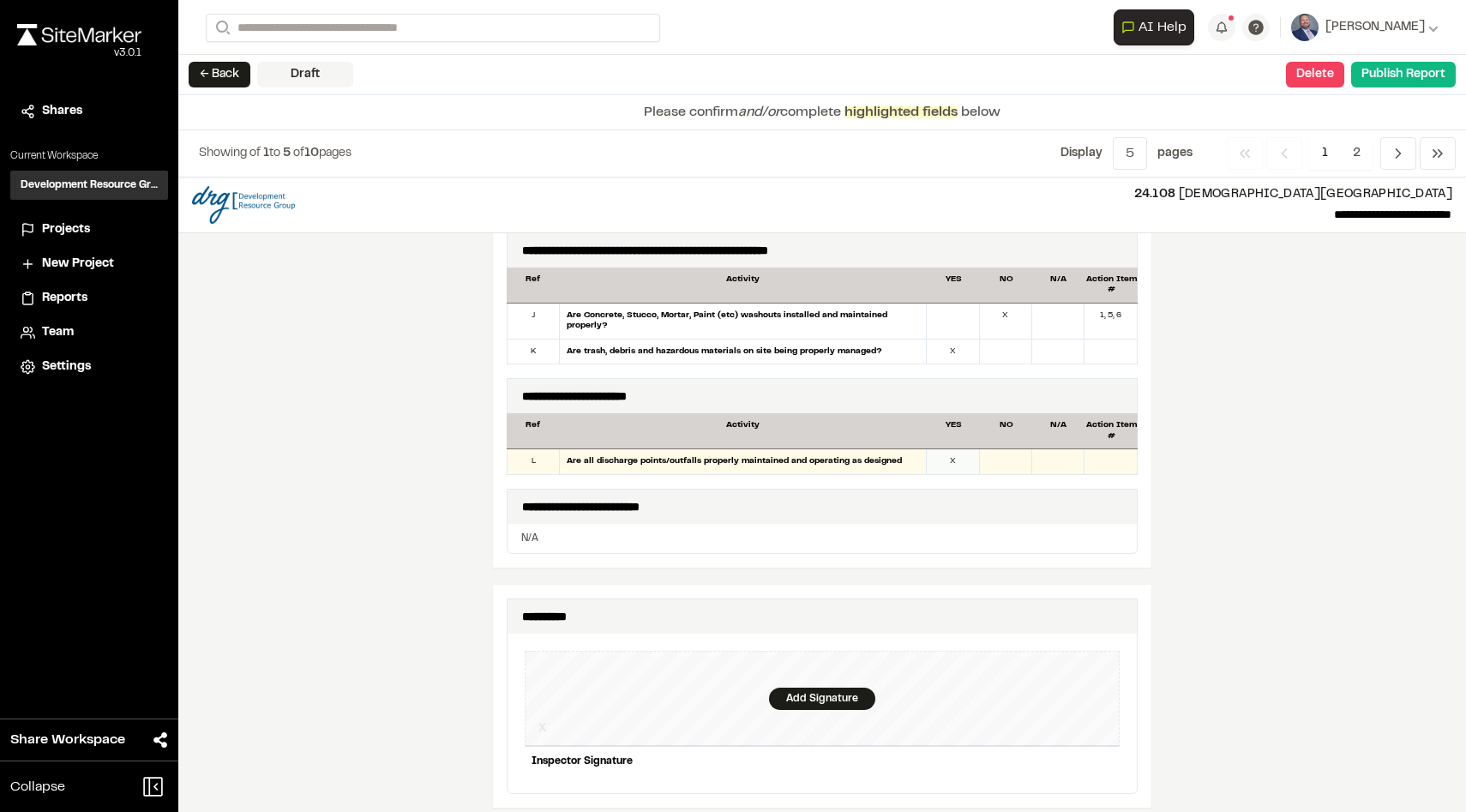
click at [960, 456] on div "X" at bounding box center [953, 462] width 53 height 25
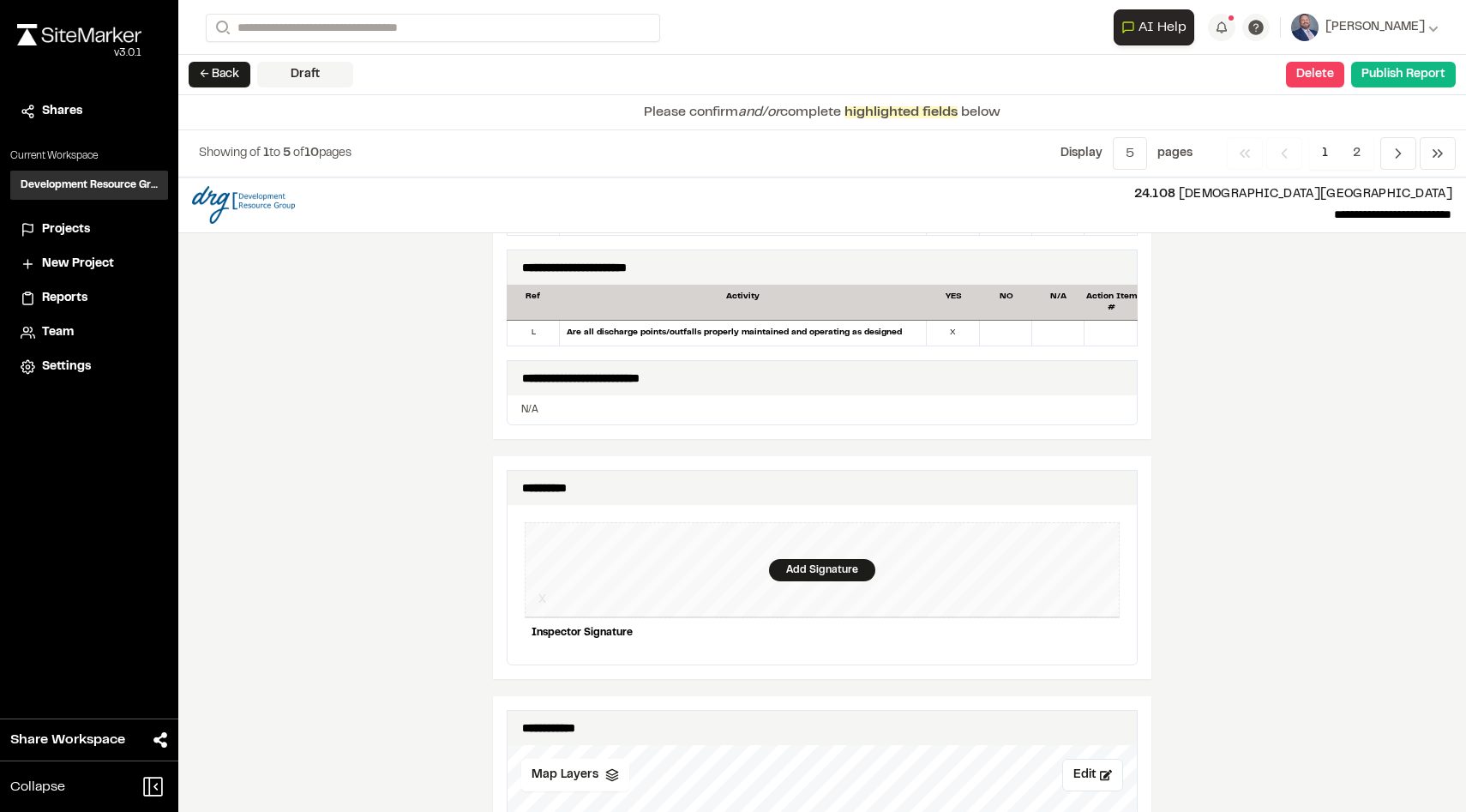
scroll to position [1458, 0]
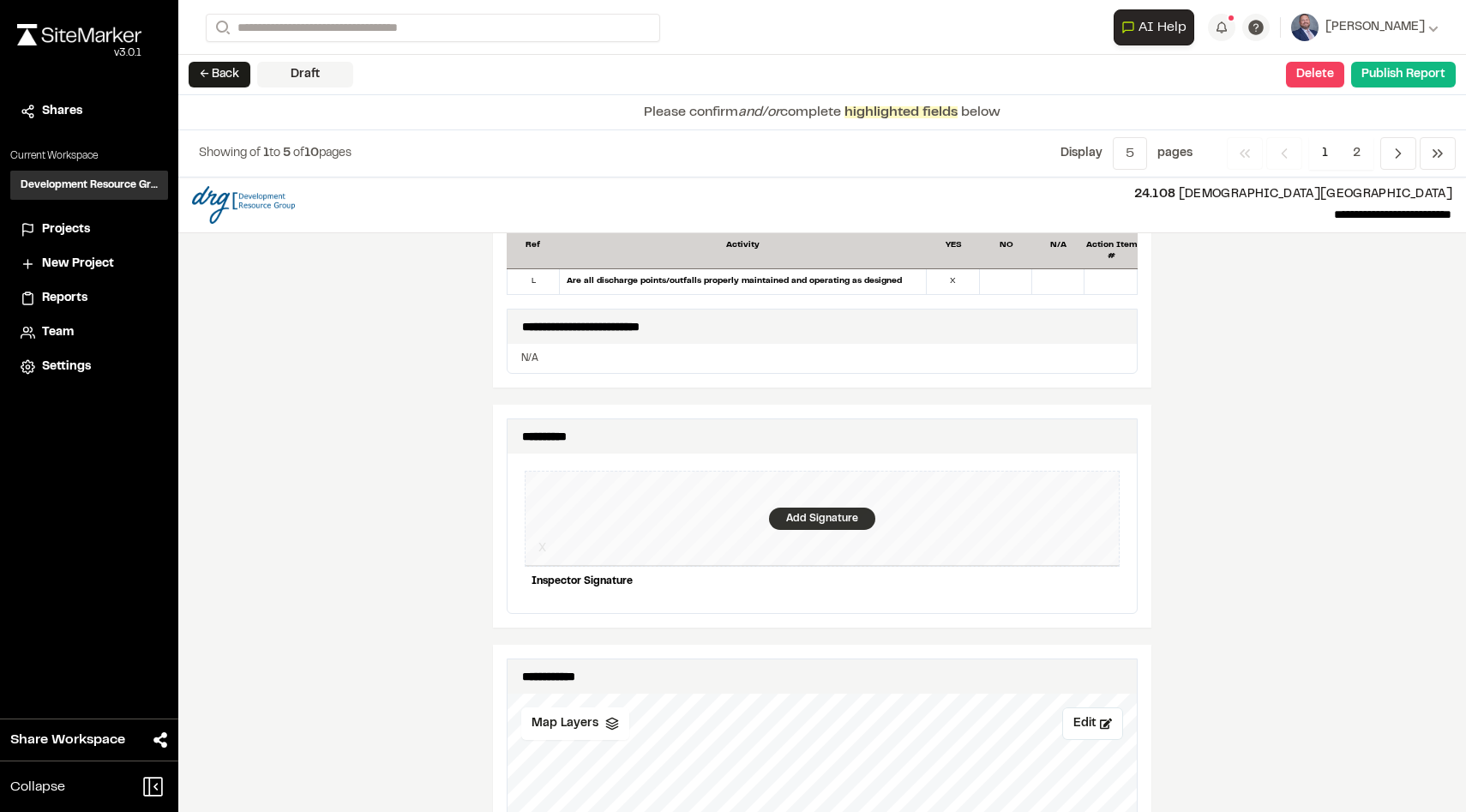
click at [823, 516] on div "Add Signature" at bounding box center [822, 518] width 106 height 22
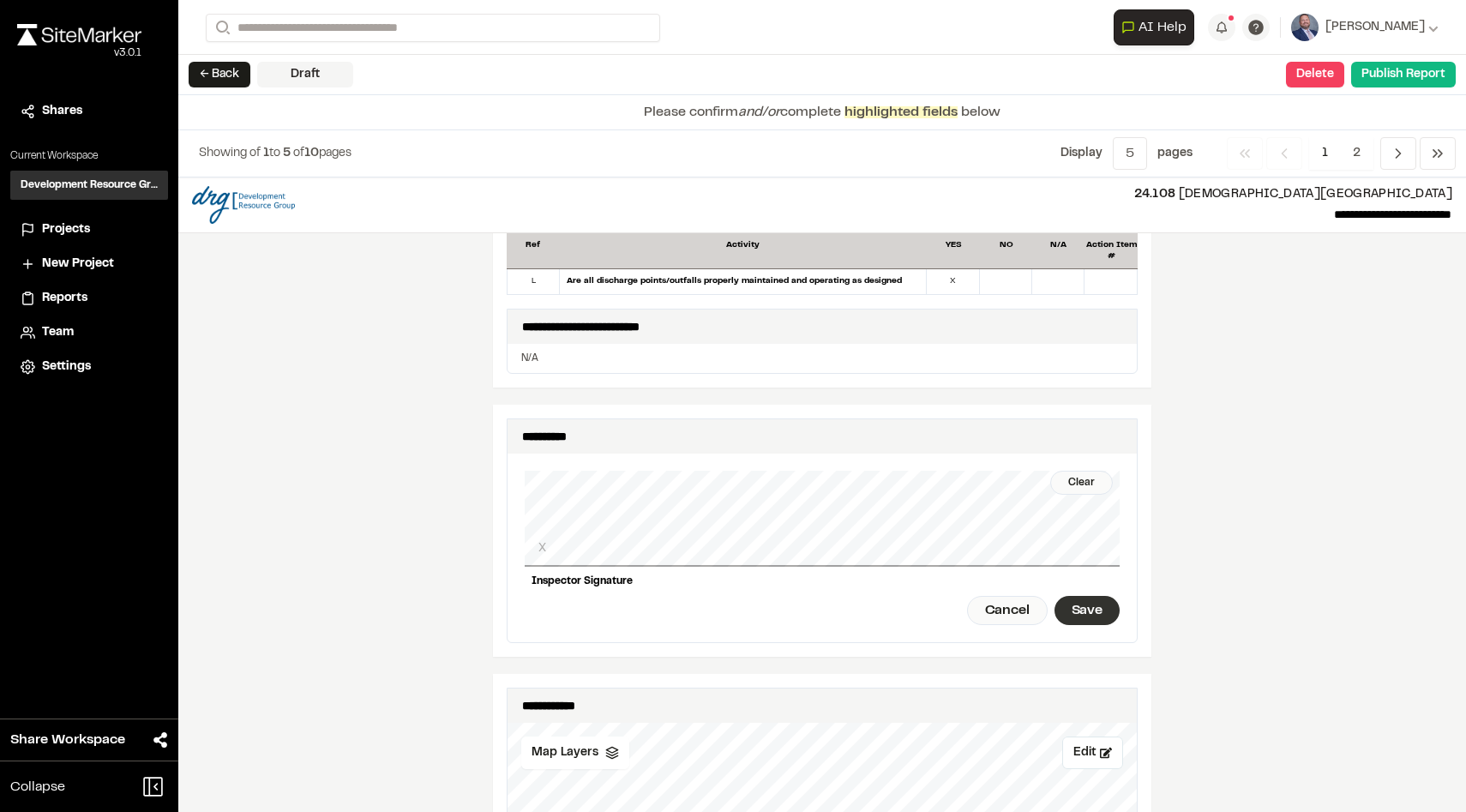
click at [1087, 598] on div "Save" at bounding box center [1087, 610] width 65 height 29
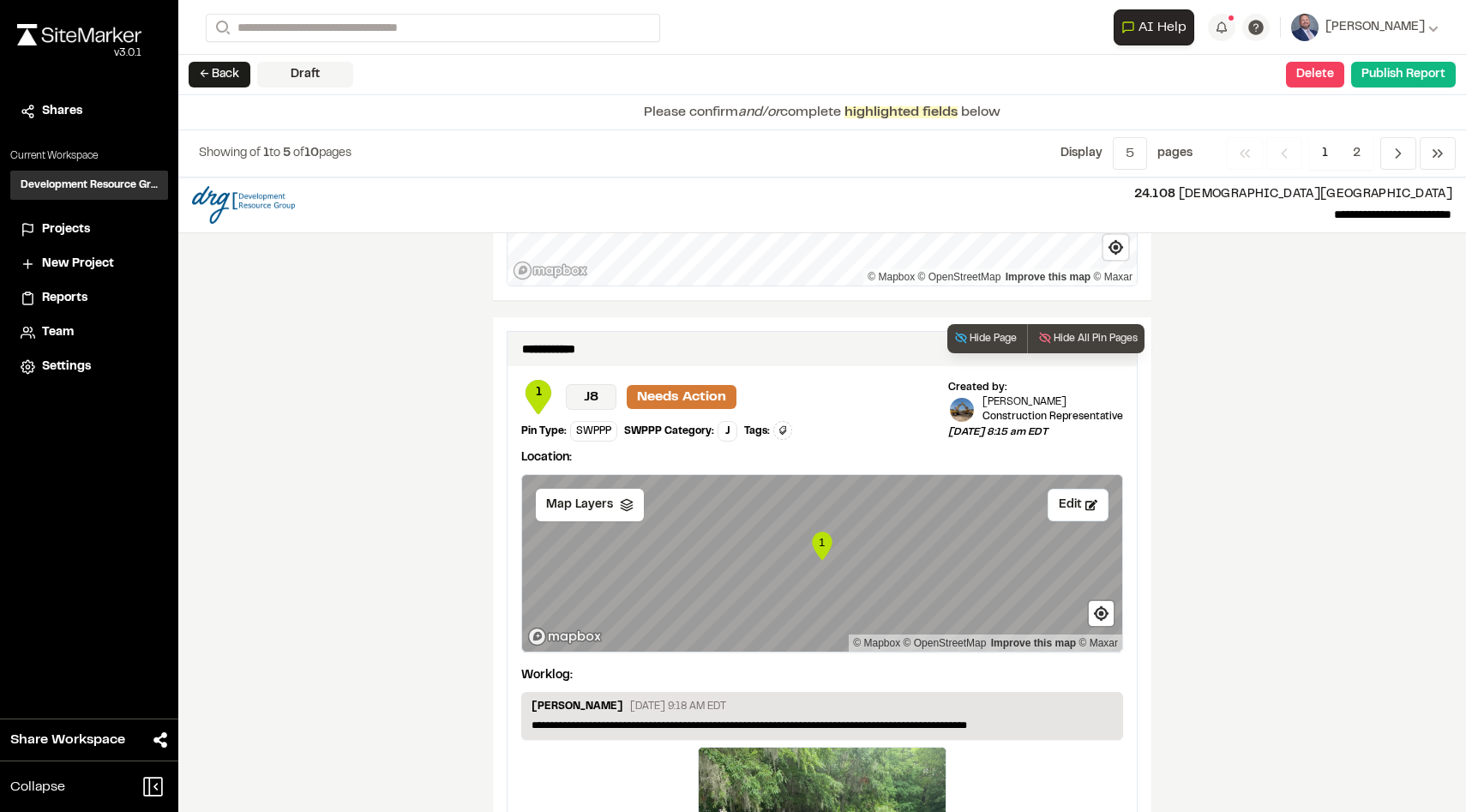
scroll to position [2631, 0]
click at [993, 332] on button "Hide Page" at bounding box center [985, 339] width 76 height 29
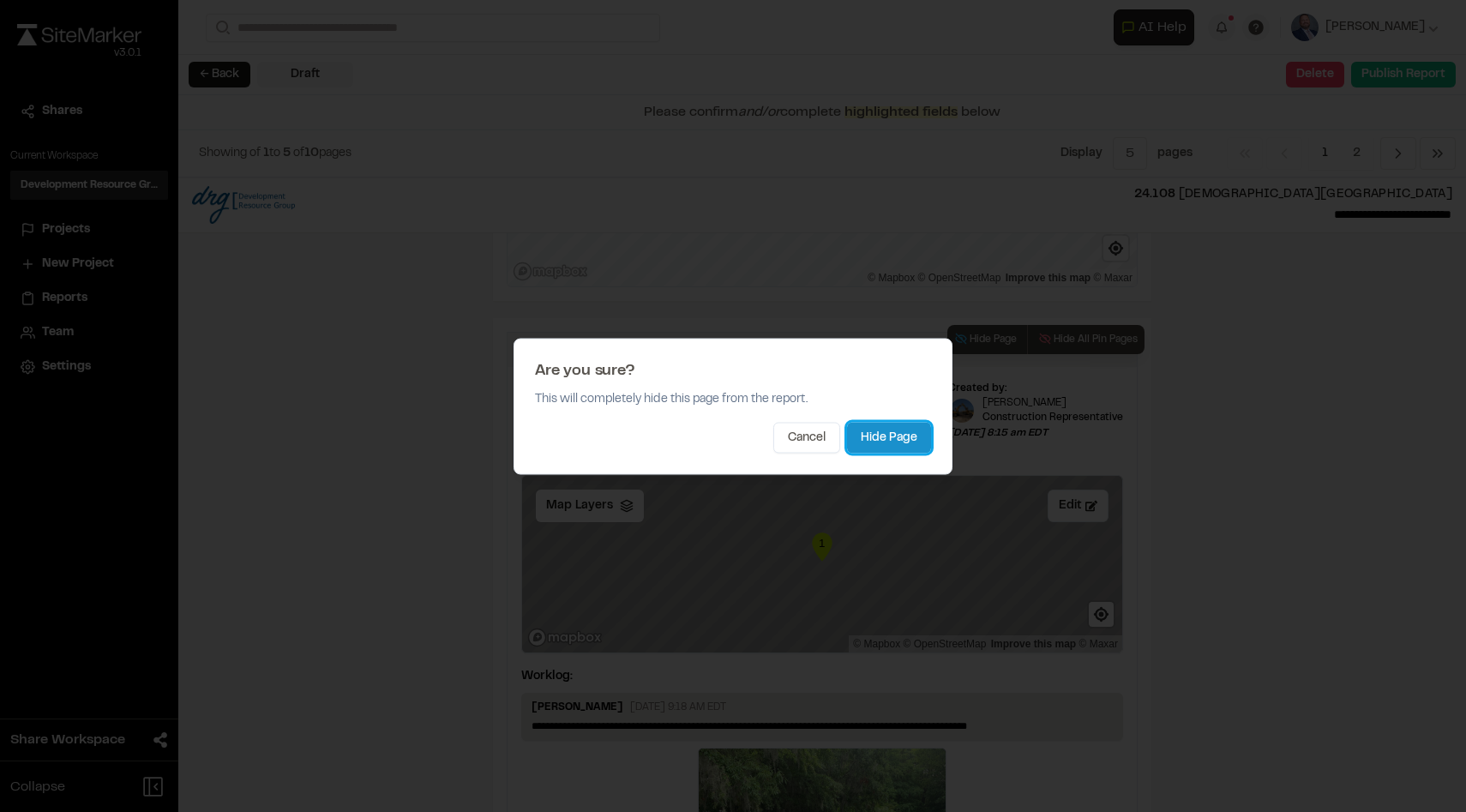
click at [908, 441] on button "Hide Page" at bounding box center [889, 436] width 84 height 31
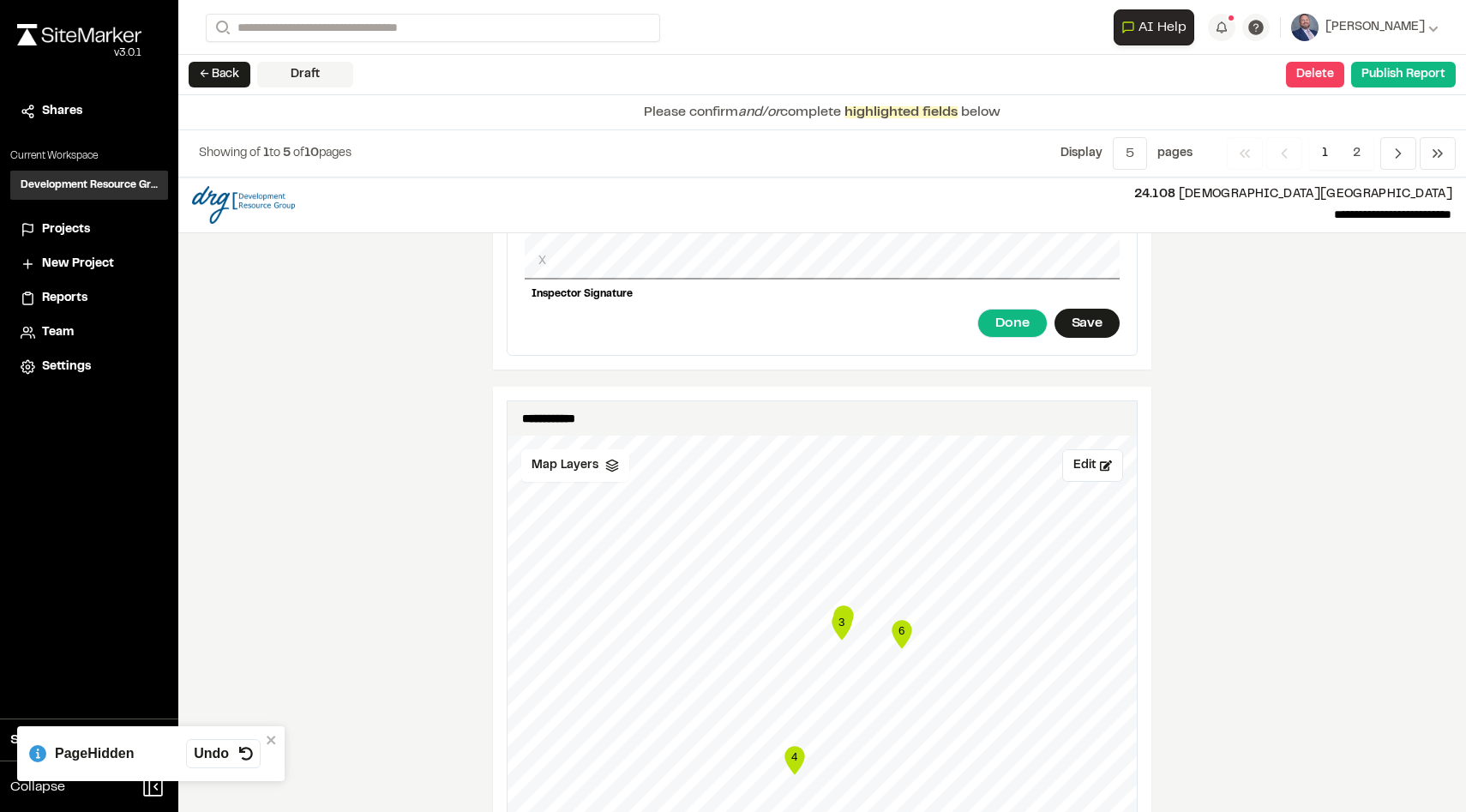
scroll to position [2127, 0]
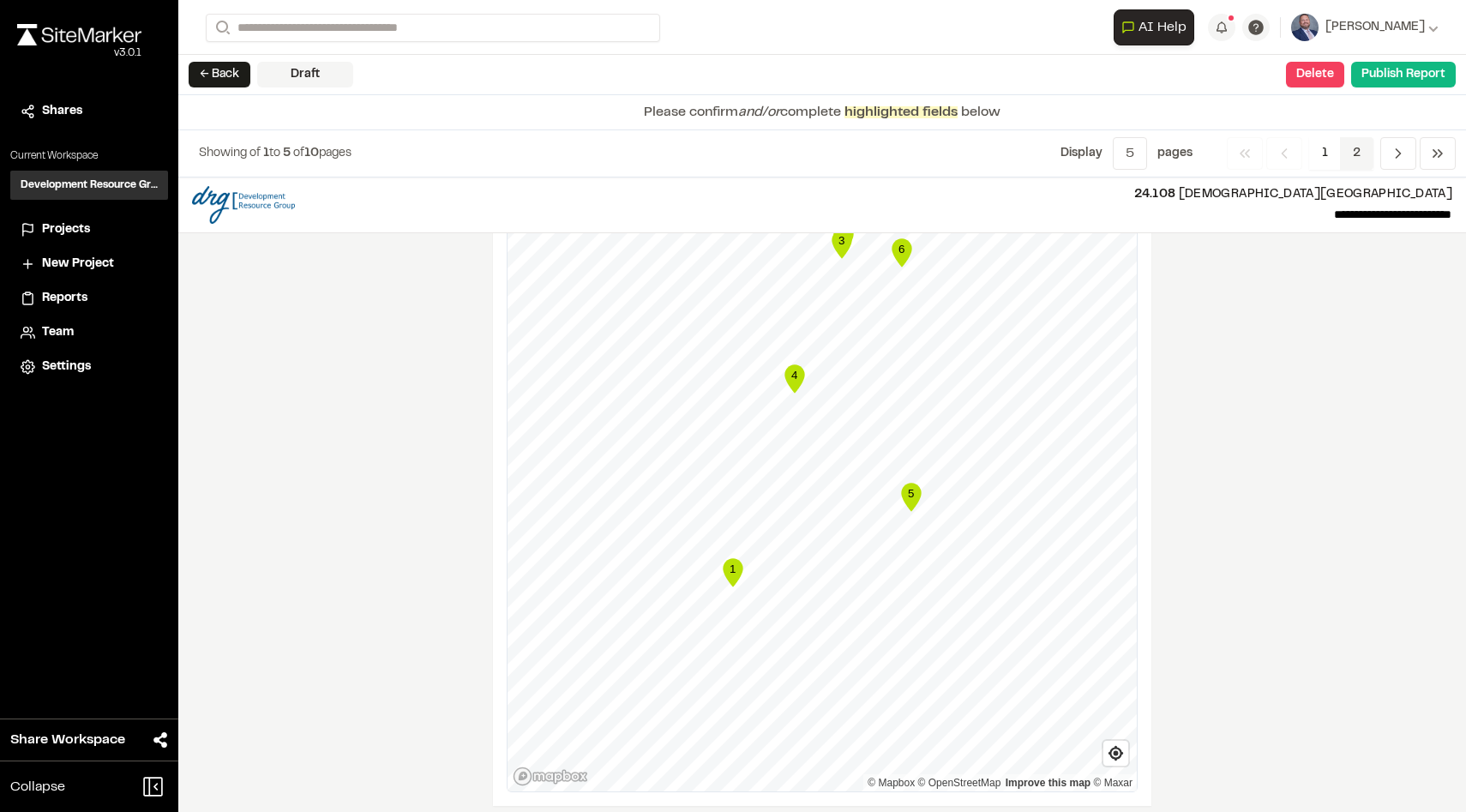
click at [1359, 153] on span "2" at bounding box center [1357, 153] width 33 height 32
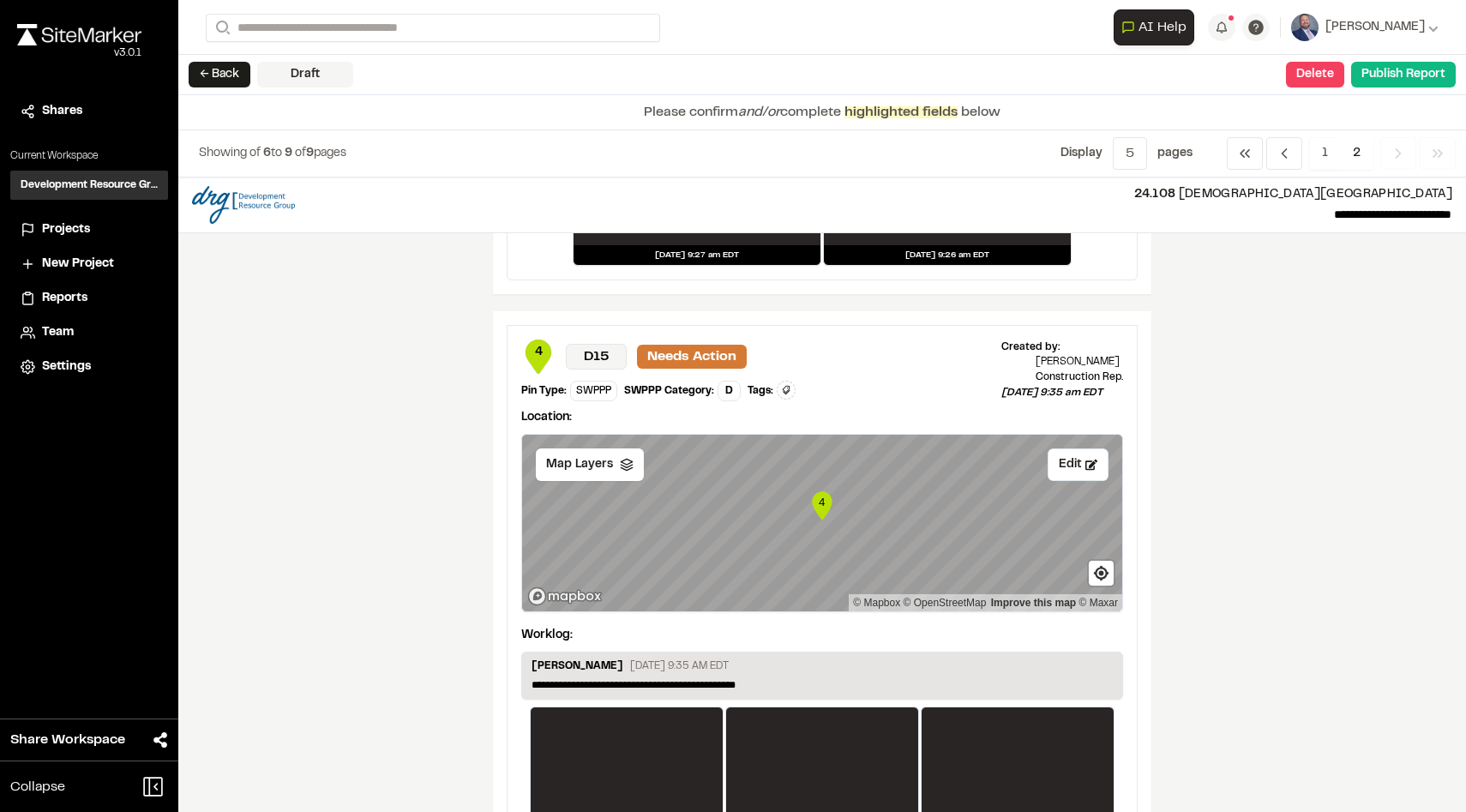
scroll to position [609, 0]
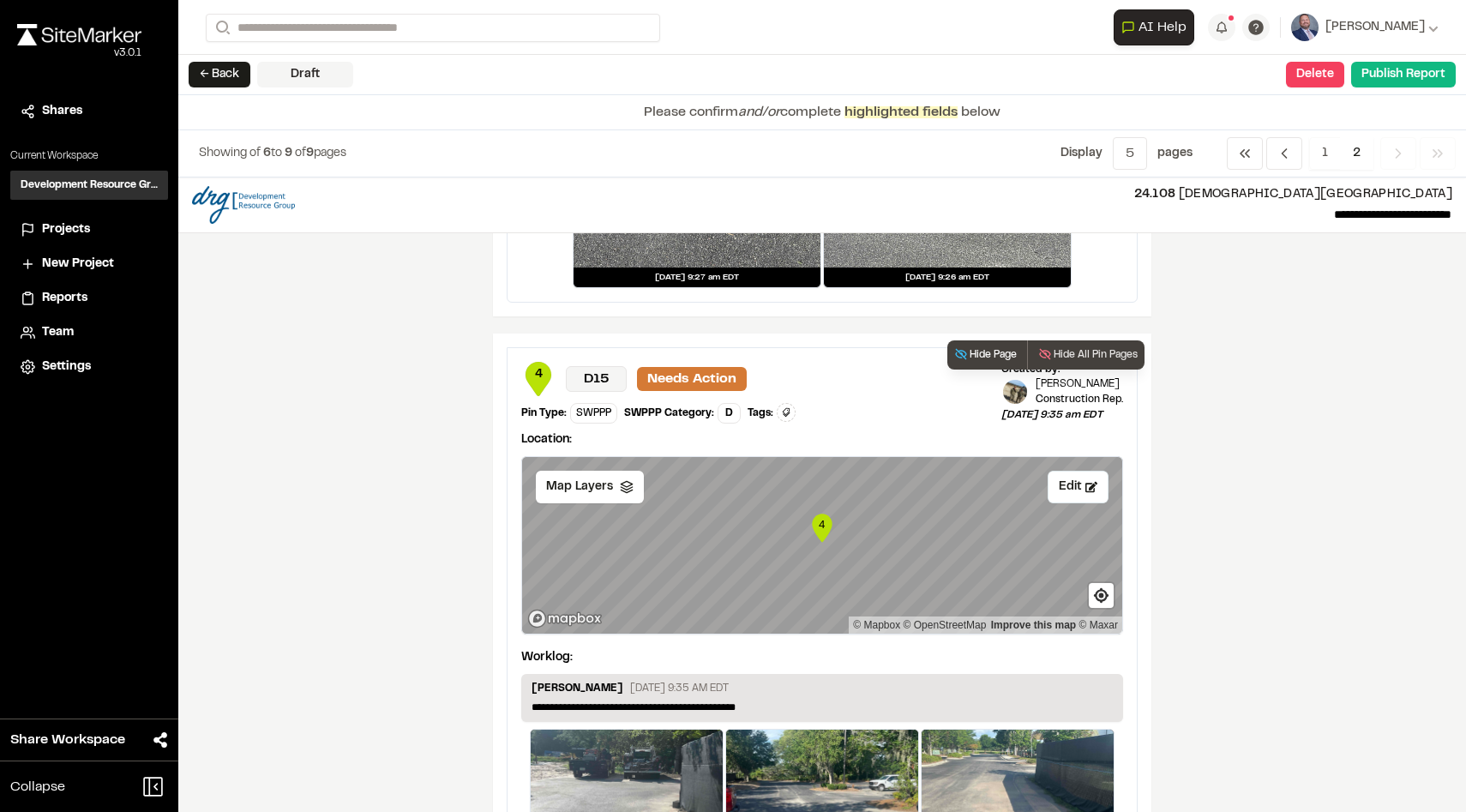
click at [995, 356] on button "Hide Page" at bounding box center [985, 355] width 76 height 29
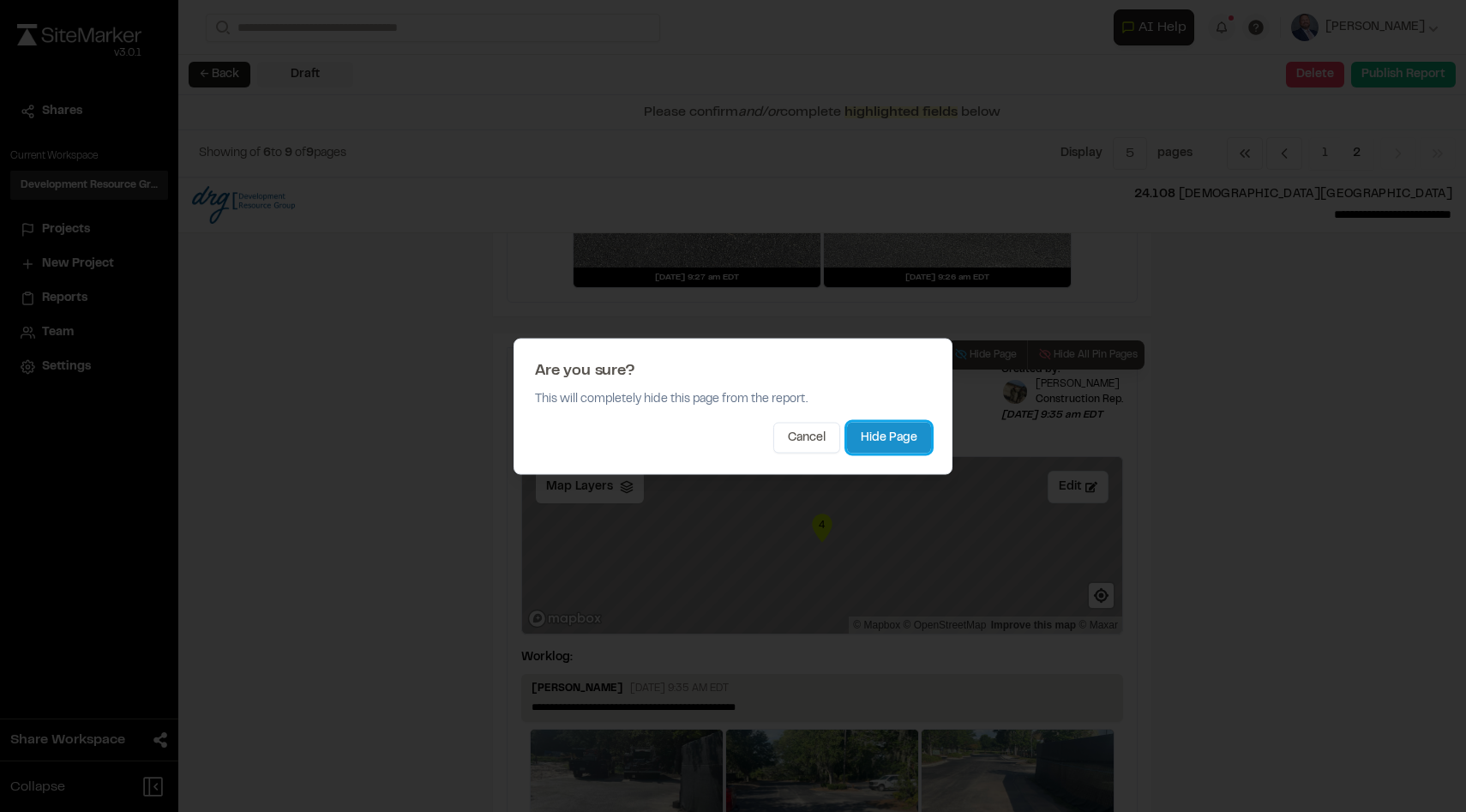
click at [897, 431] on button "Hide Page" at bounding box center [889, 436] width 84 height 31
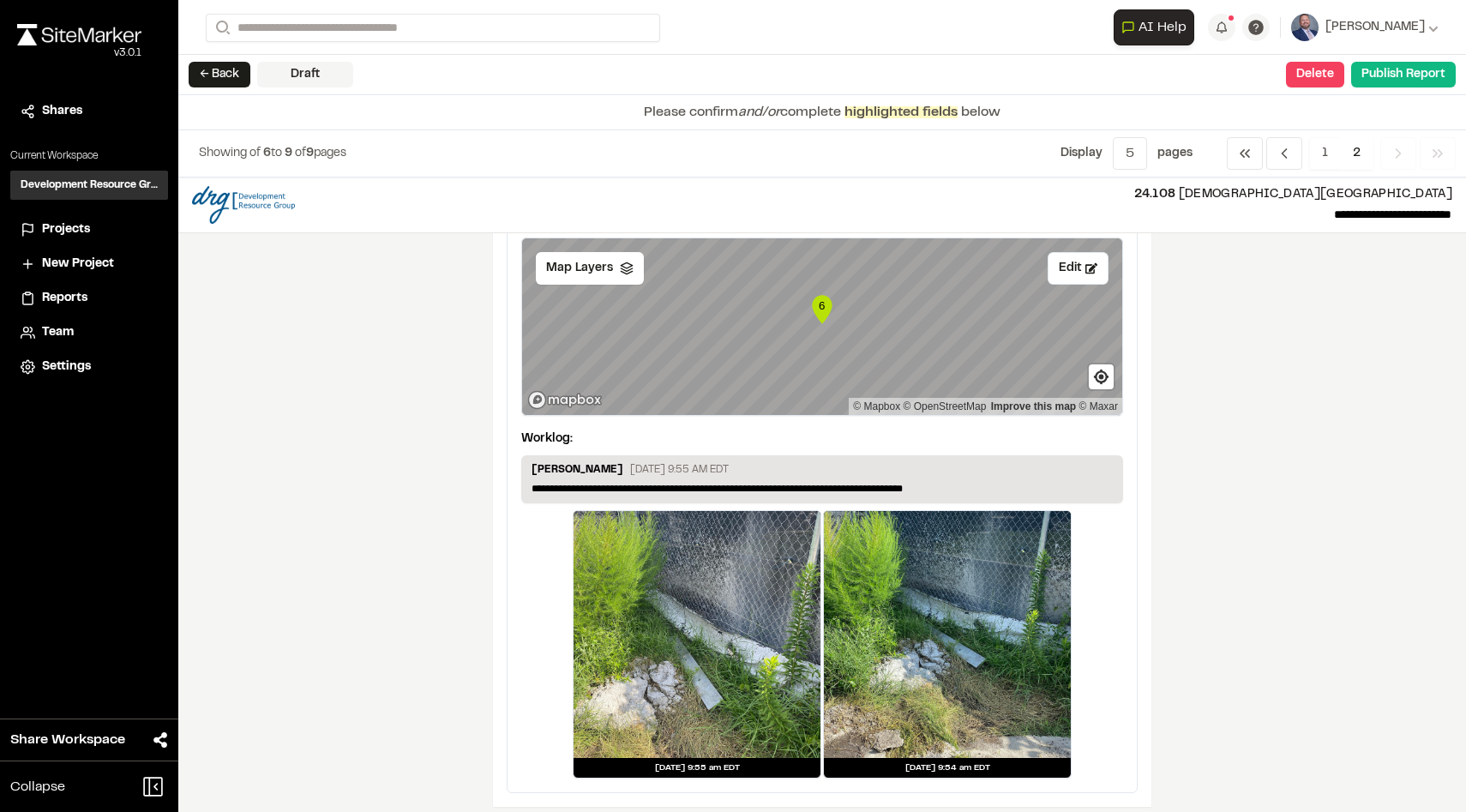
scroll to position [1493, 0]
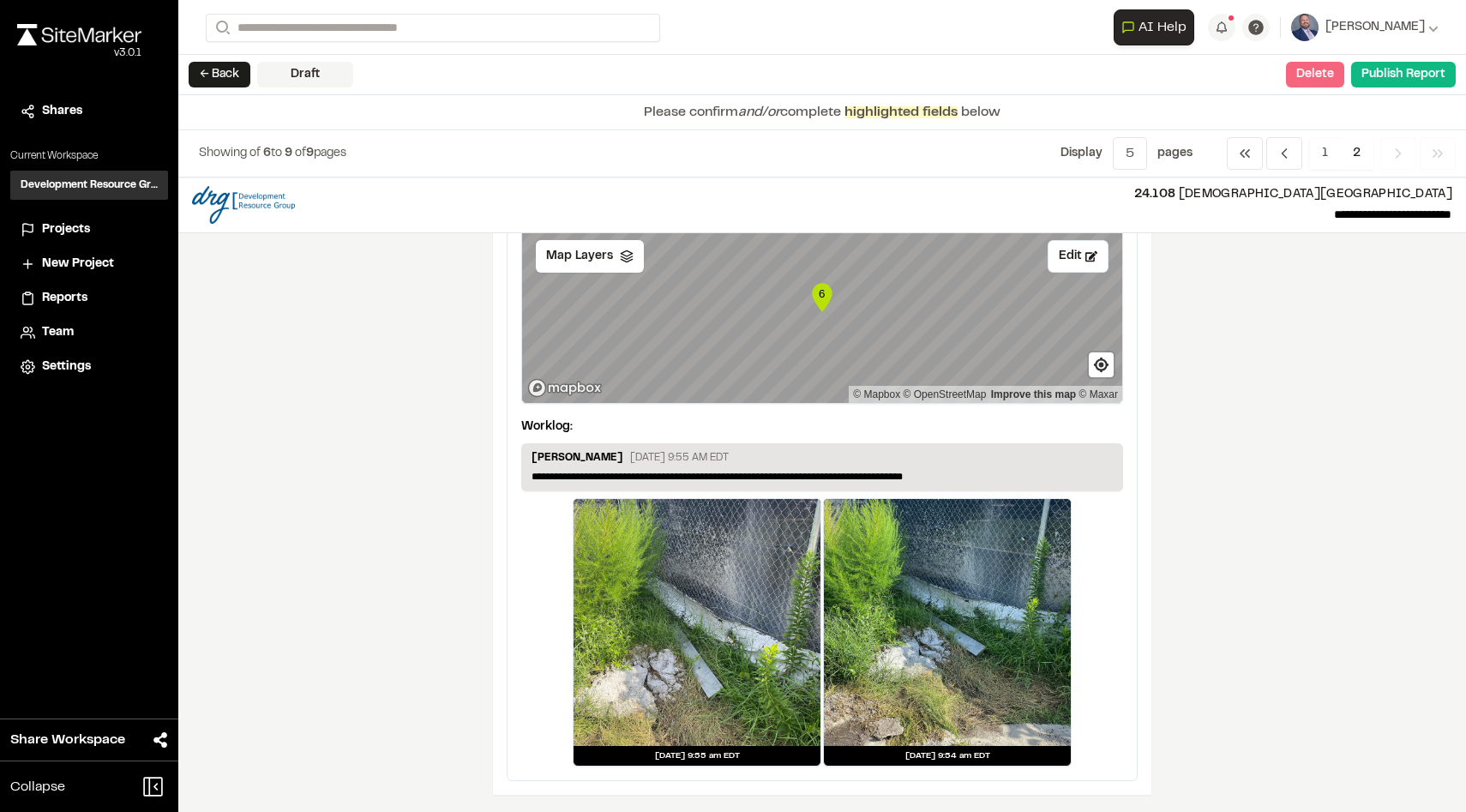
click at [1307, 81] on button "Delete" at bounding box center [1315, 74] width 59 height 25
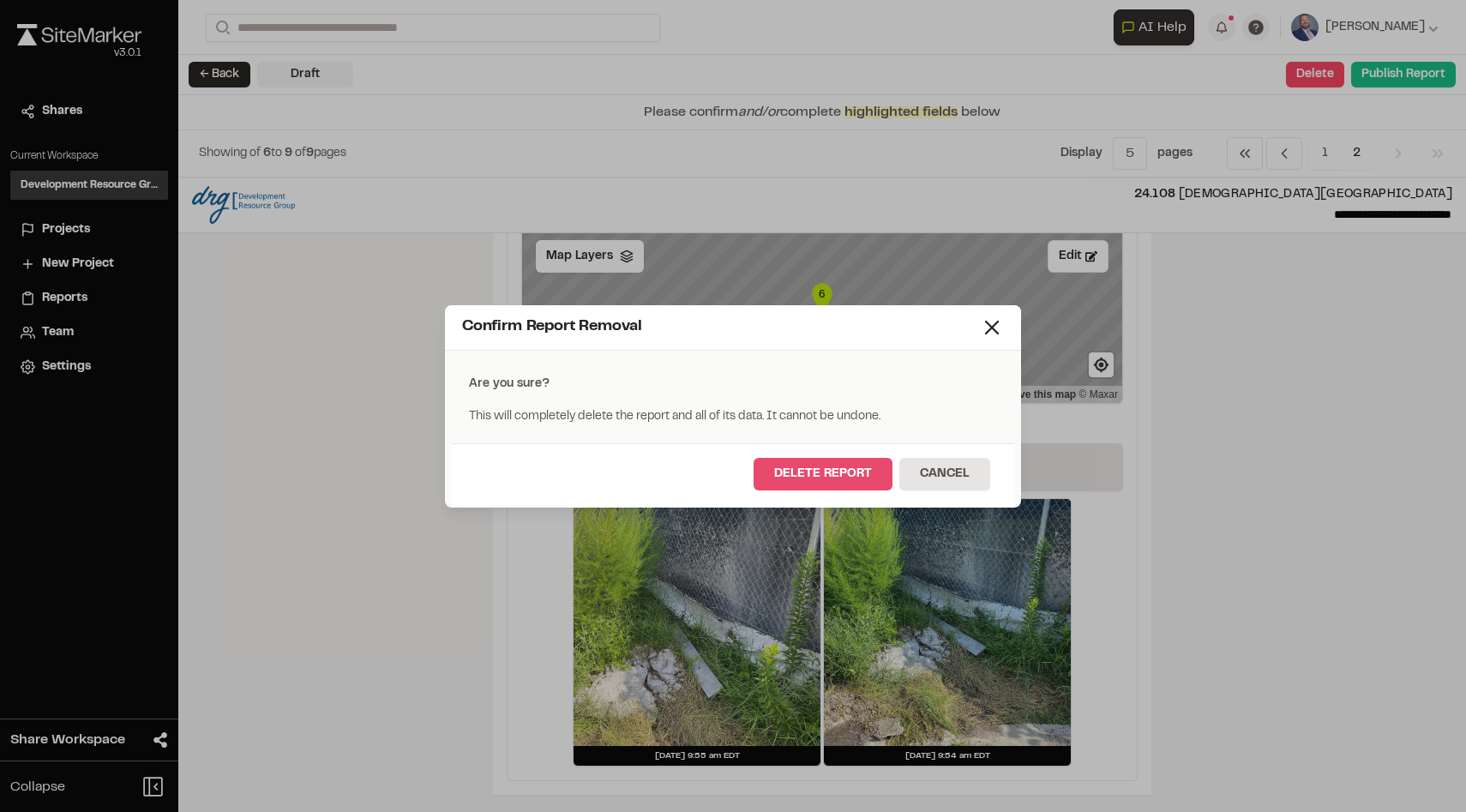
click at [845, 462] on button "Delete Report" at bounding box center [823, 474] width 139 height 32
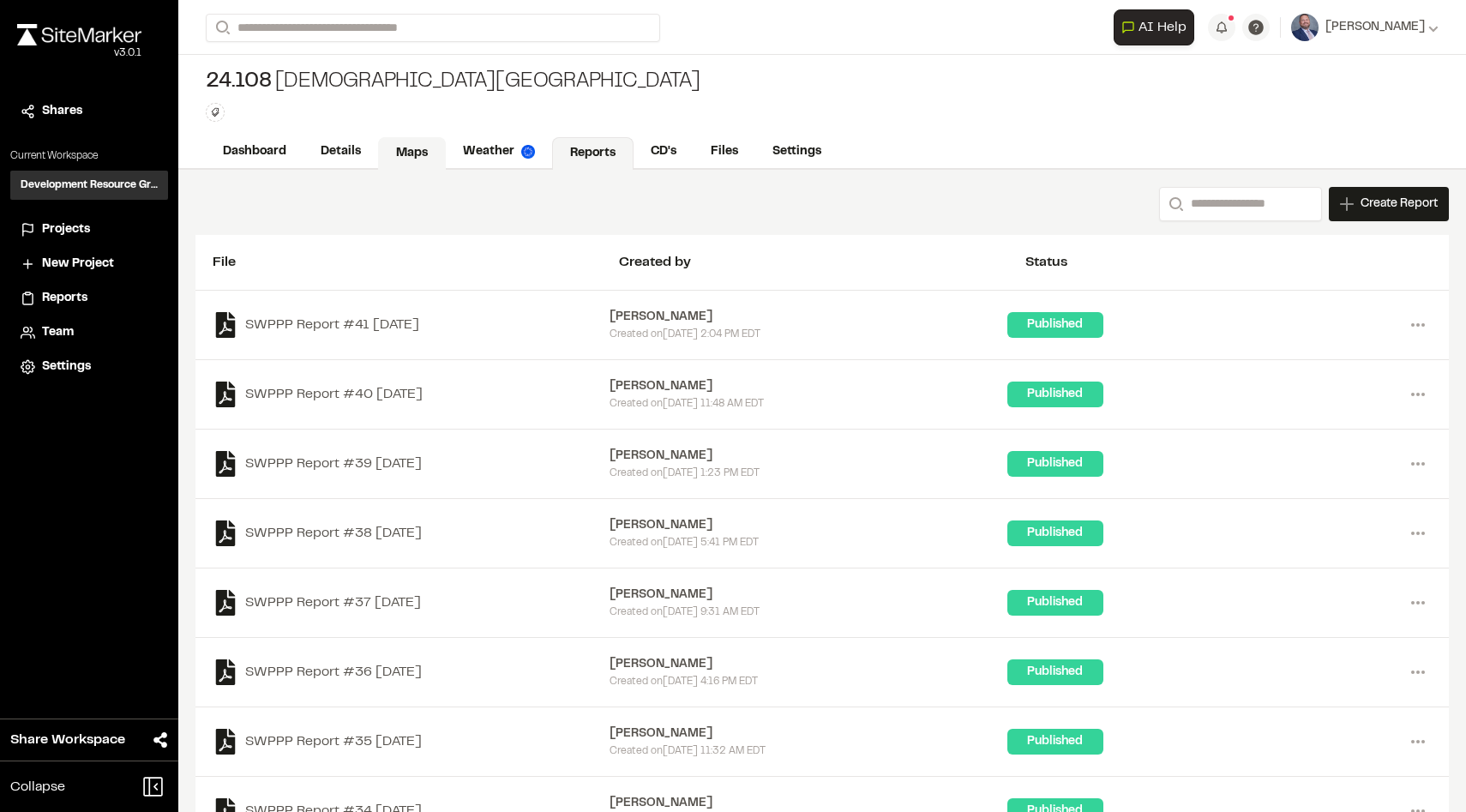
click at [393, 149] on link "Maps" at bounding box center [412, 153] width 67 height 32
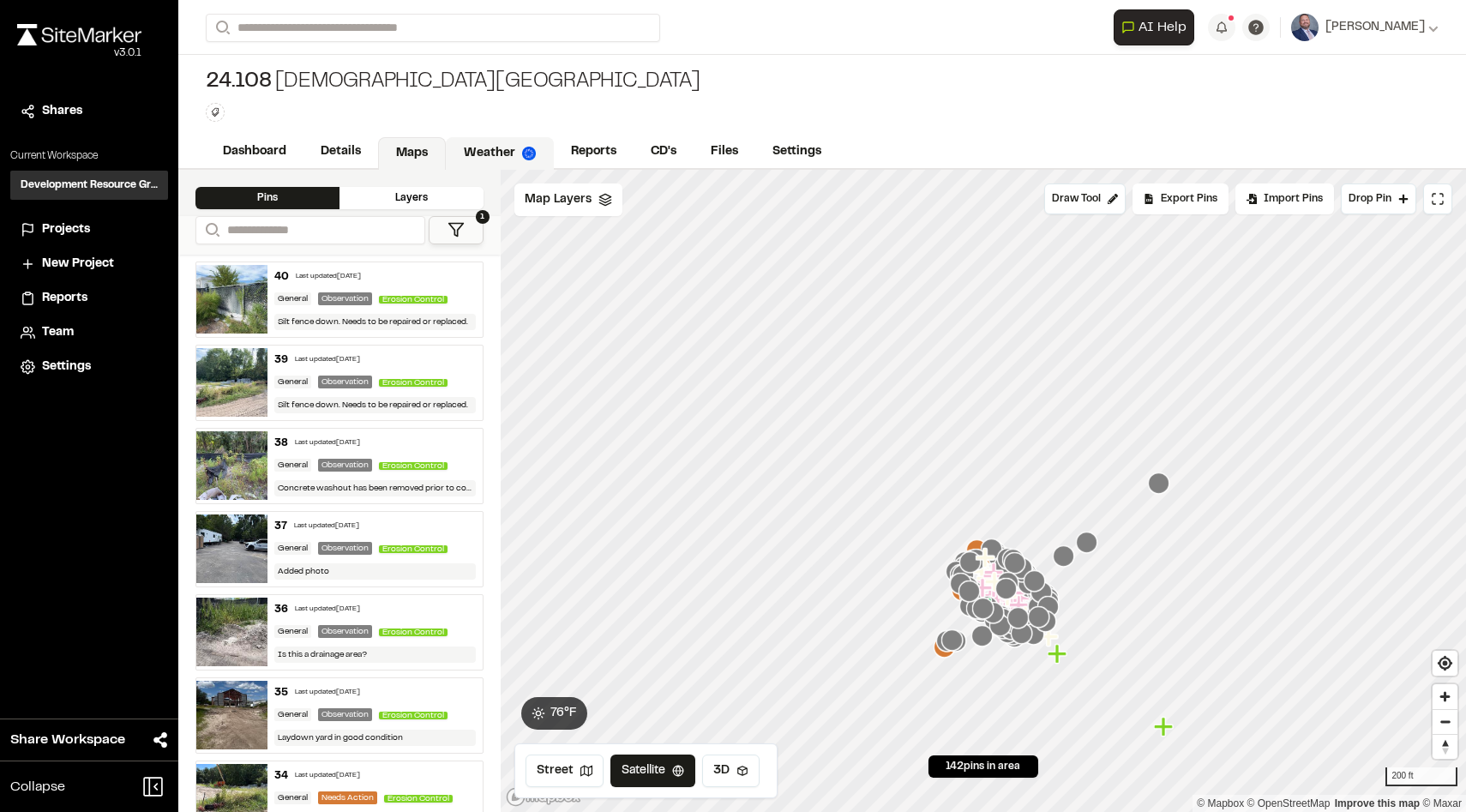
click at [471, 155] on link "Weather" at bounding box center [499, 153] width 108 height 32
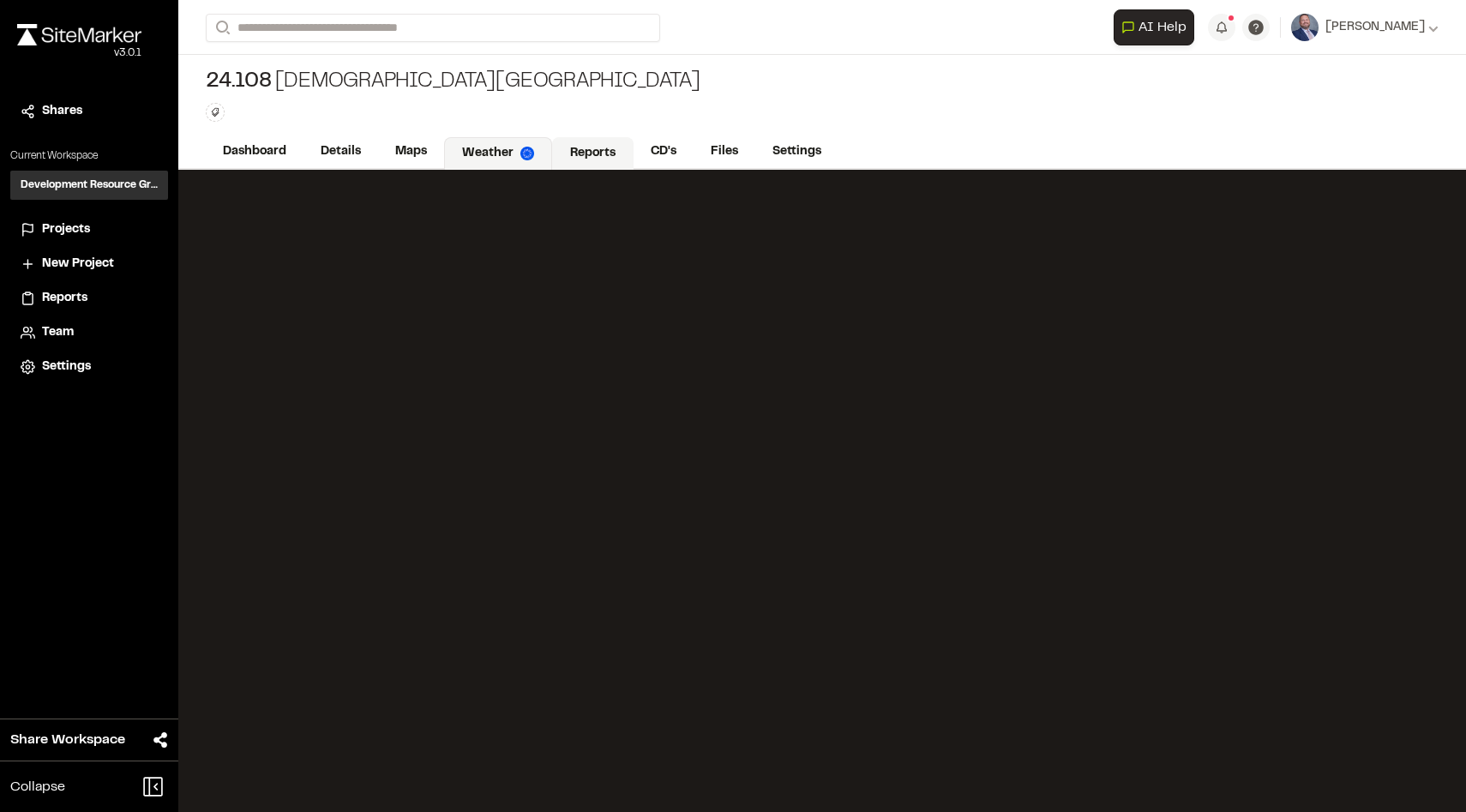
click at [582, 153] on link "Reports" at bounding box center [592, 153] width 81 height 32
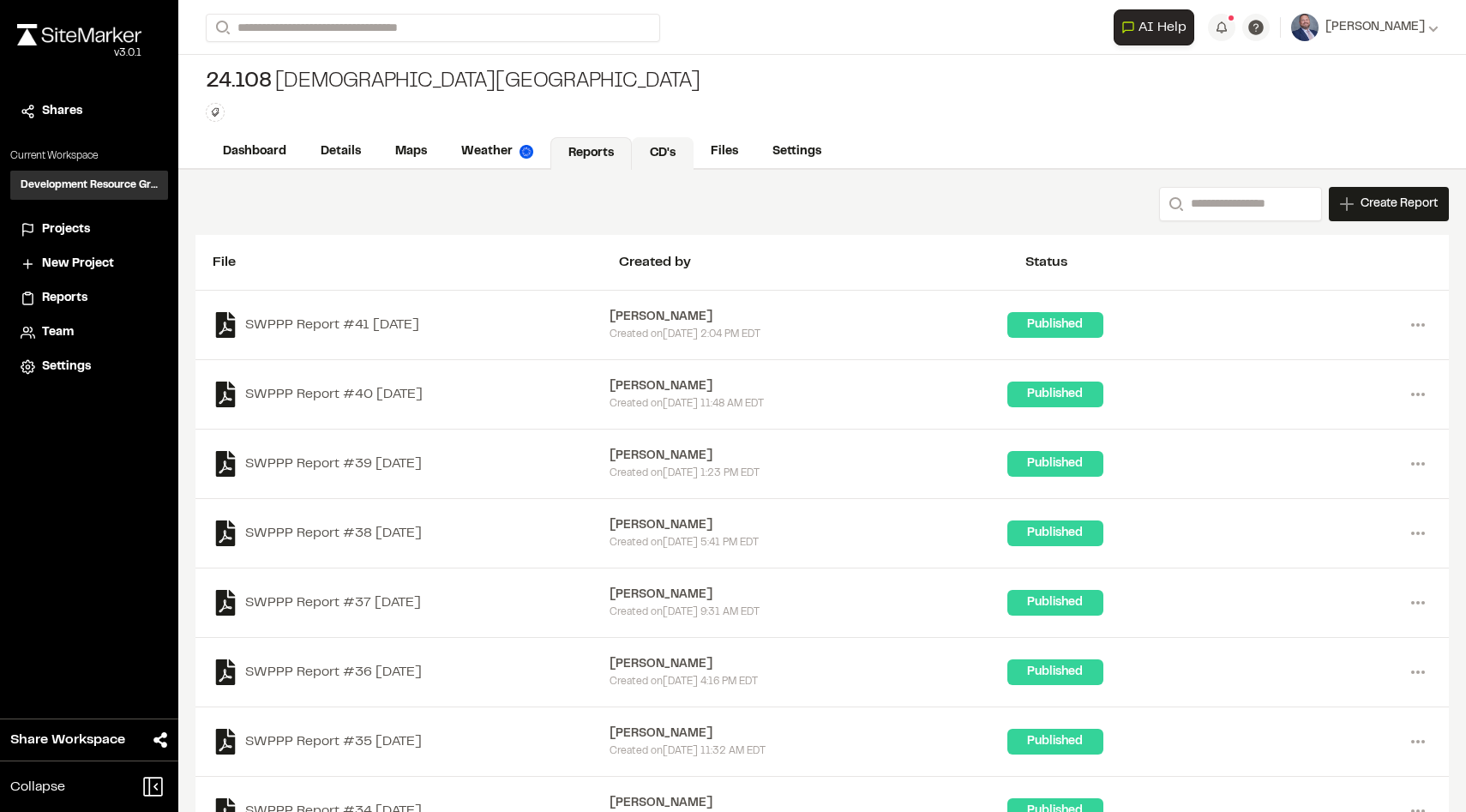
click at [662, 142] on link "CD's" at bounding box center [662, 153] width 61 height 32
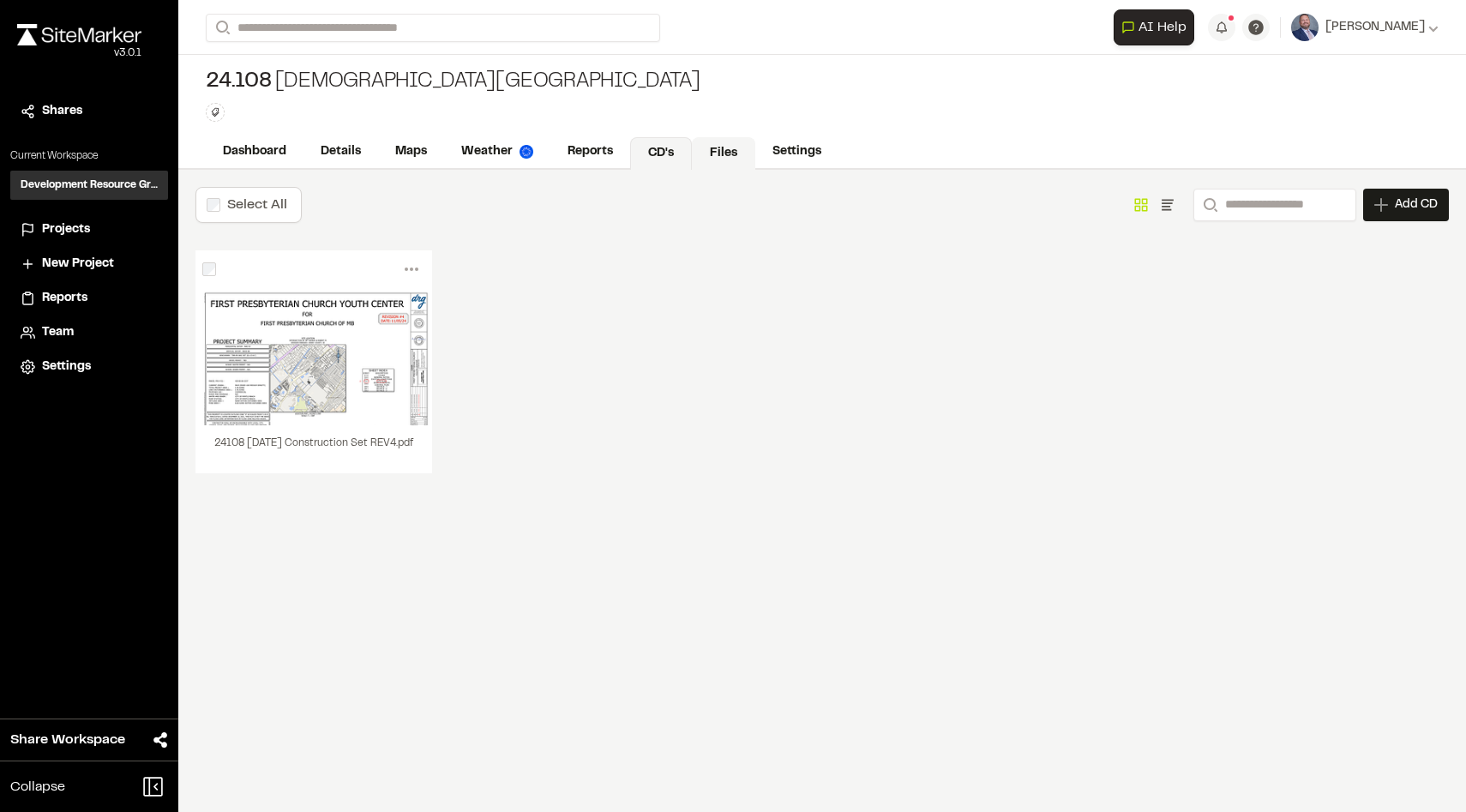
click at [705, 147] on link "Files" at bounding box center [724, 153] width 63 height 32
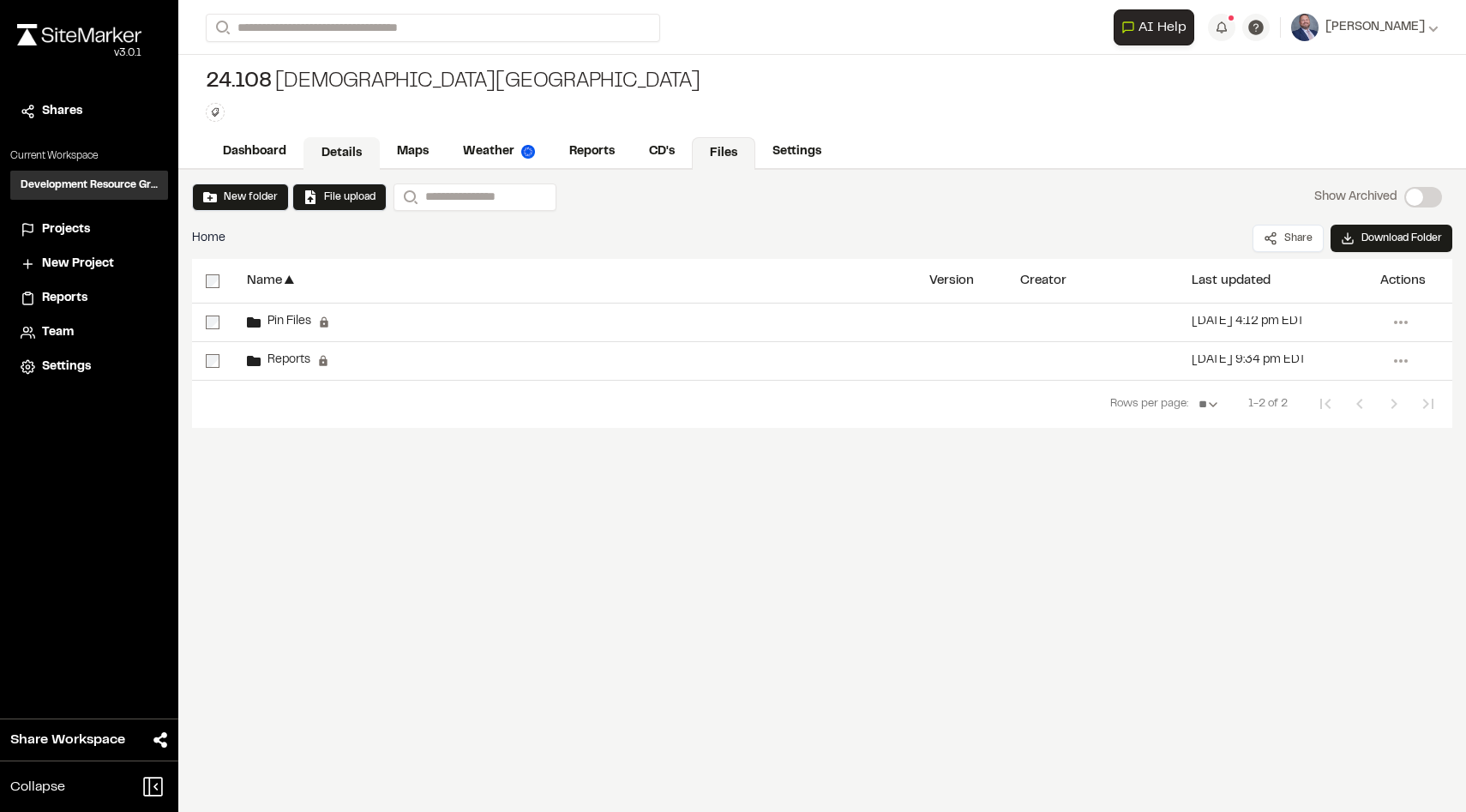
click at [359, 152] on link "Details" at bounding box center [341, 153] width 76 height 32
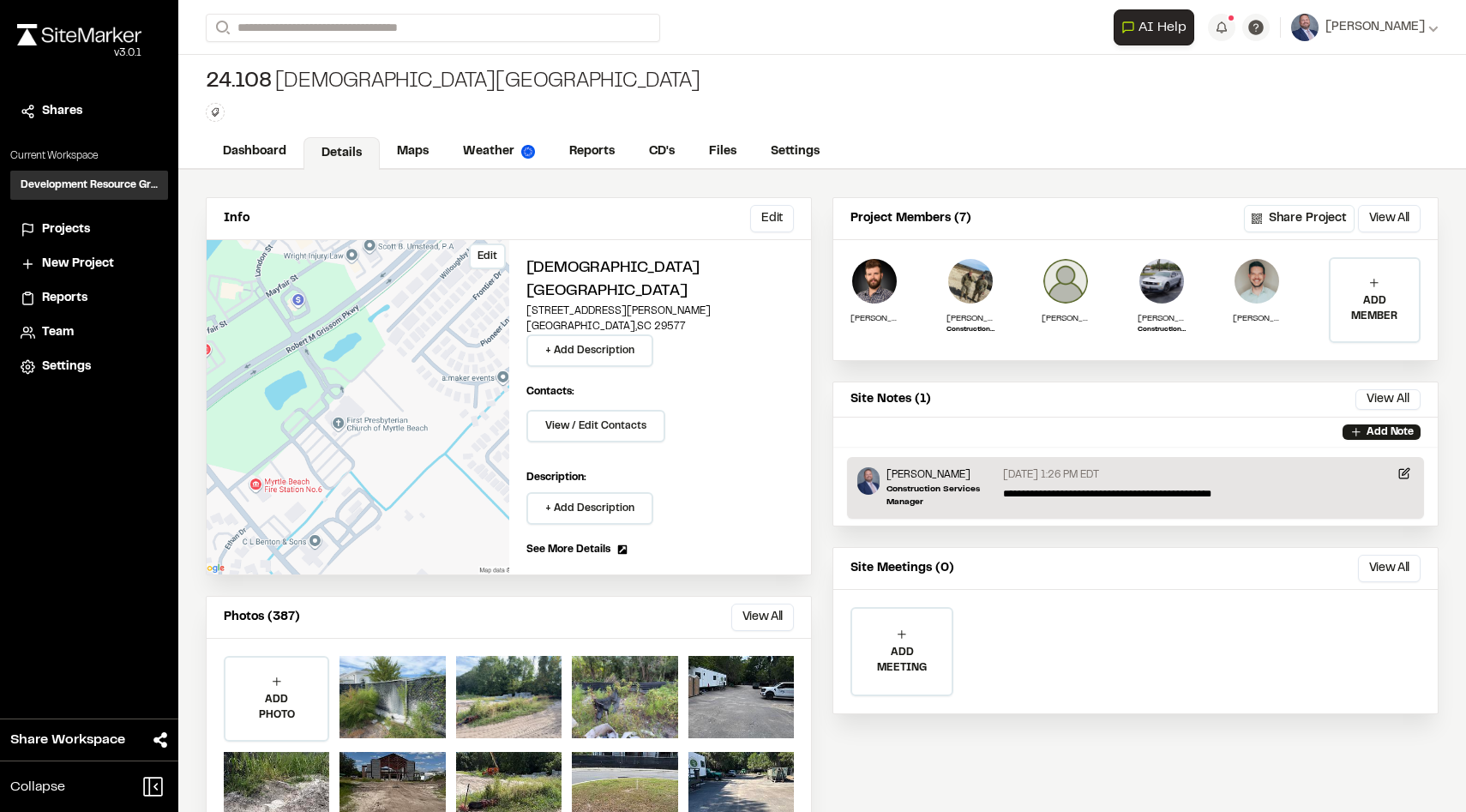
scroll to position [67, 0]
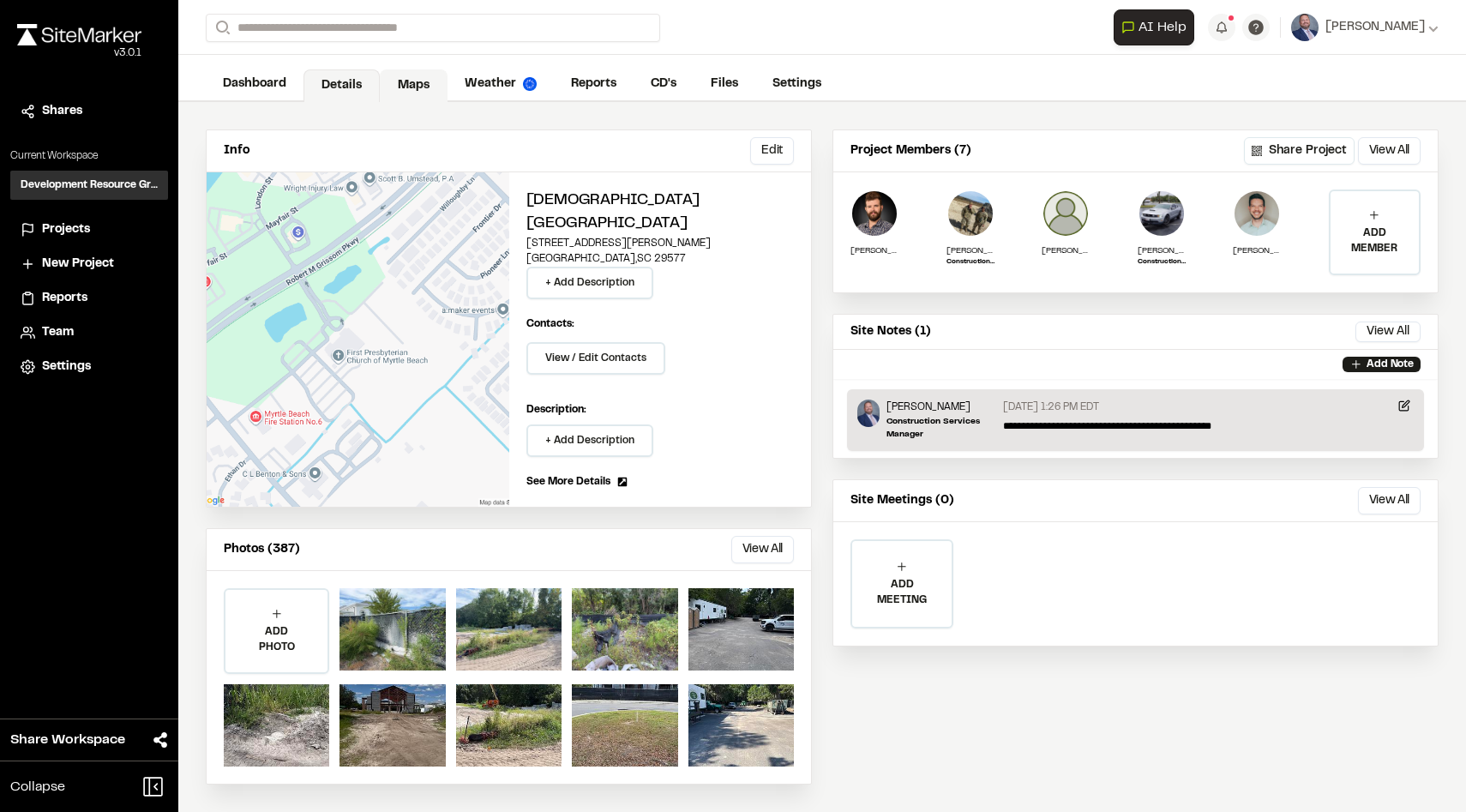
click at [406, 87] on link "Maps" at bounding box center [414, 85] width 67 height 32
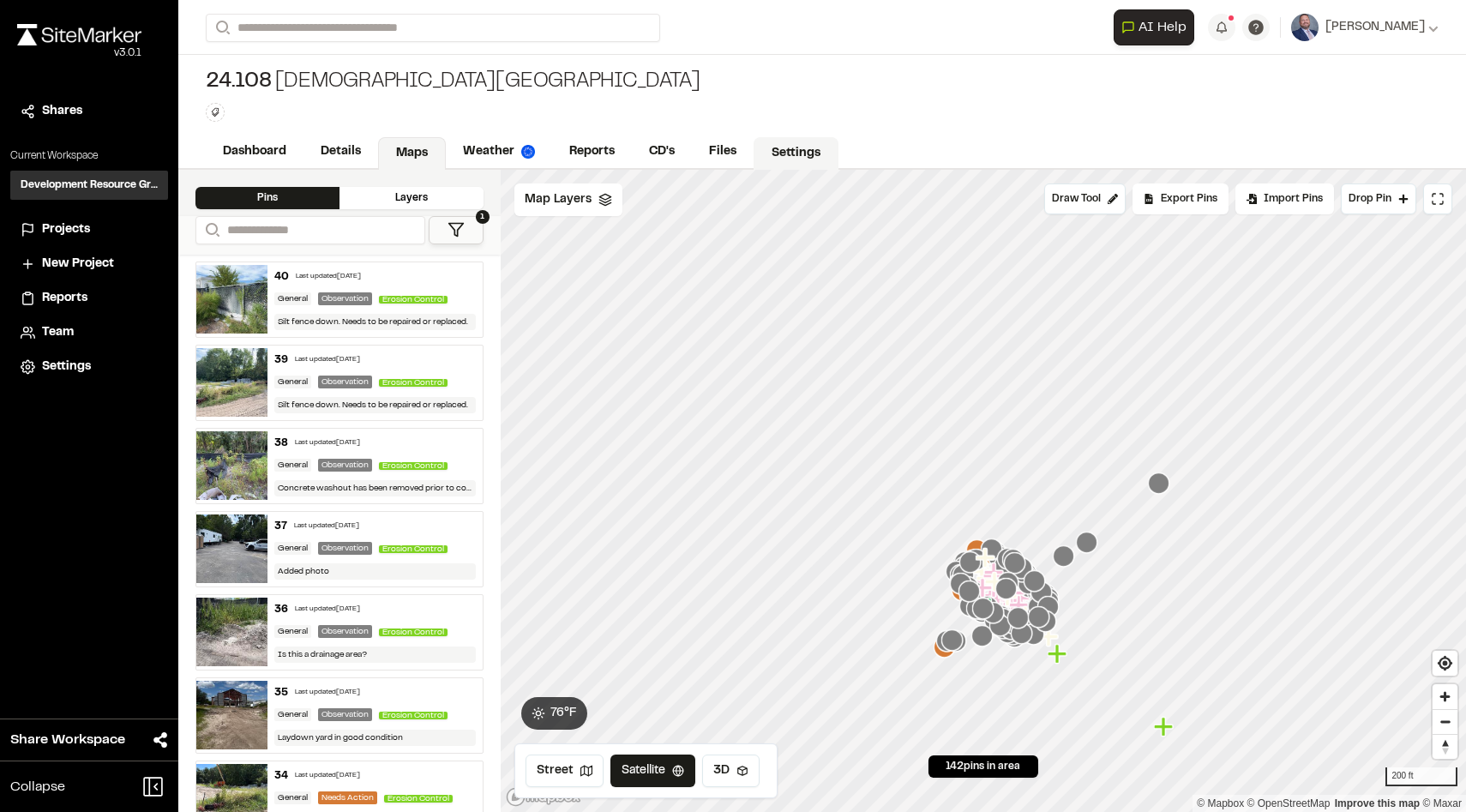
click at [792, 151] on link "Settings" at bounding box center [796, 153] width 85 height 32
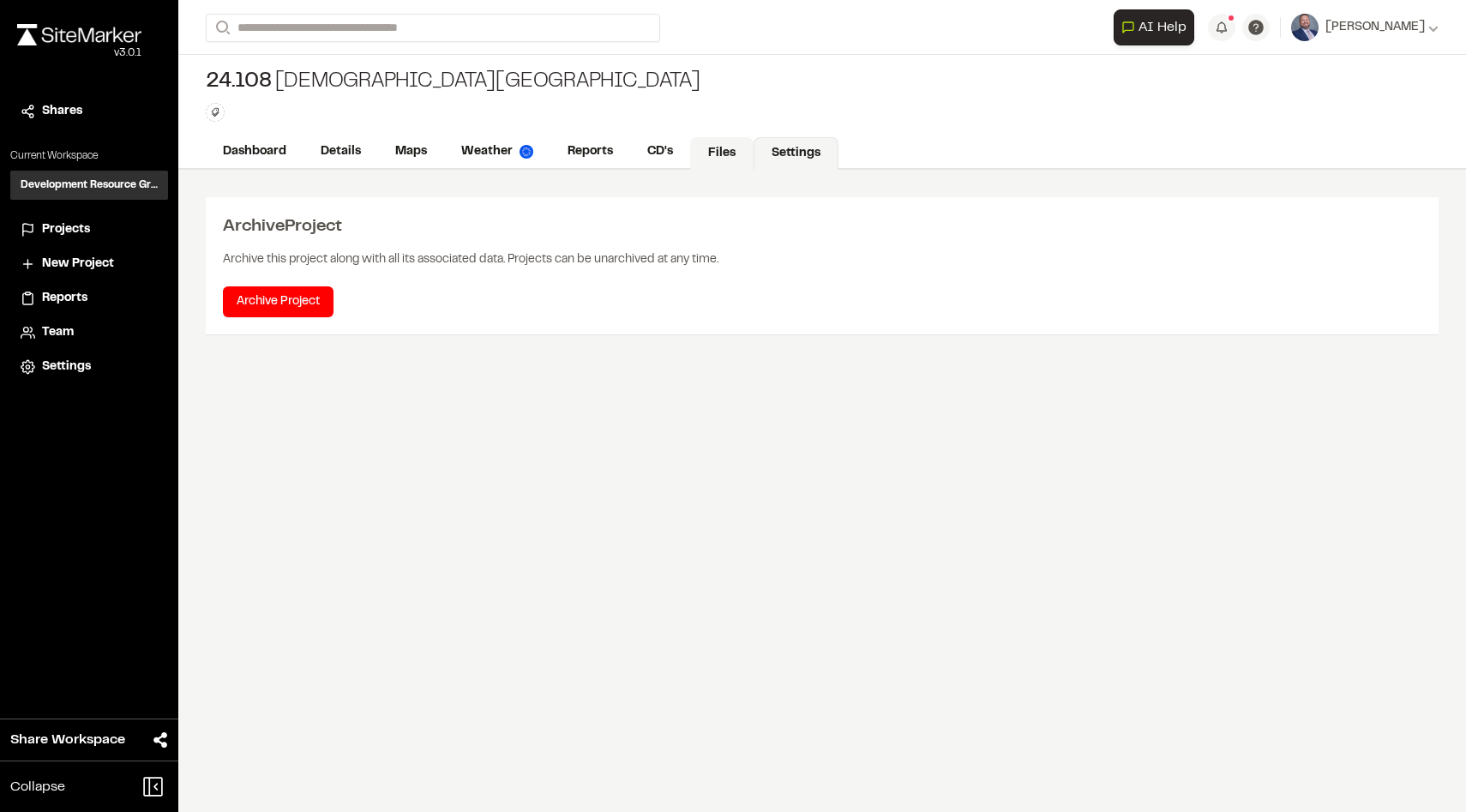
click at [734, 154] on link "Files" at bounding box center [722, 153] width 63 height 32
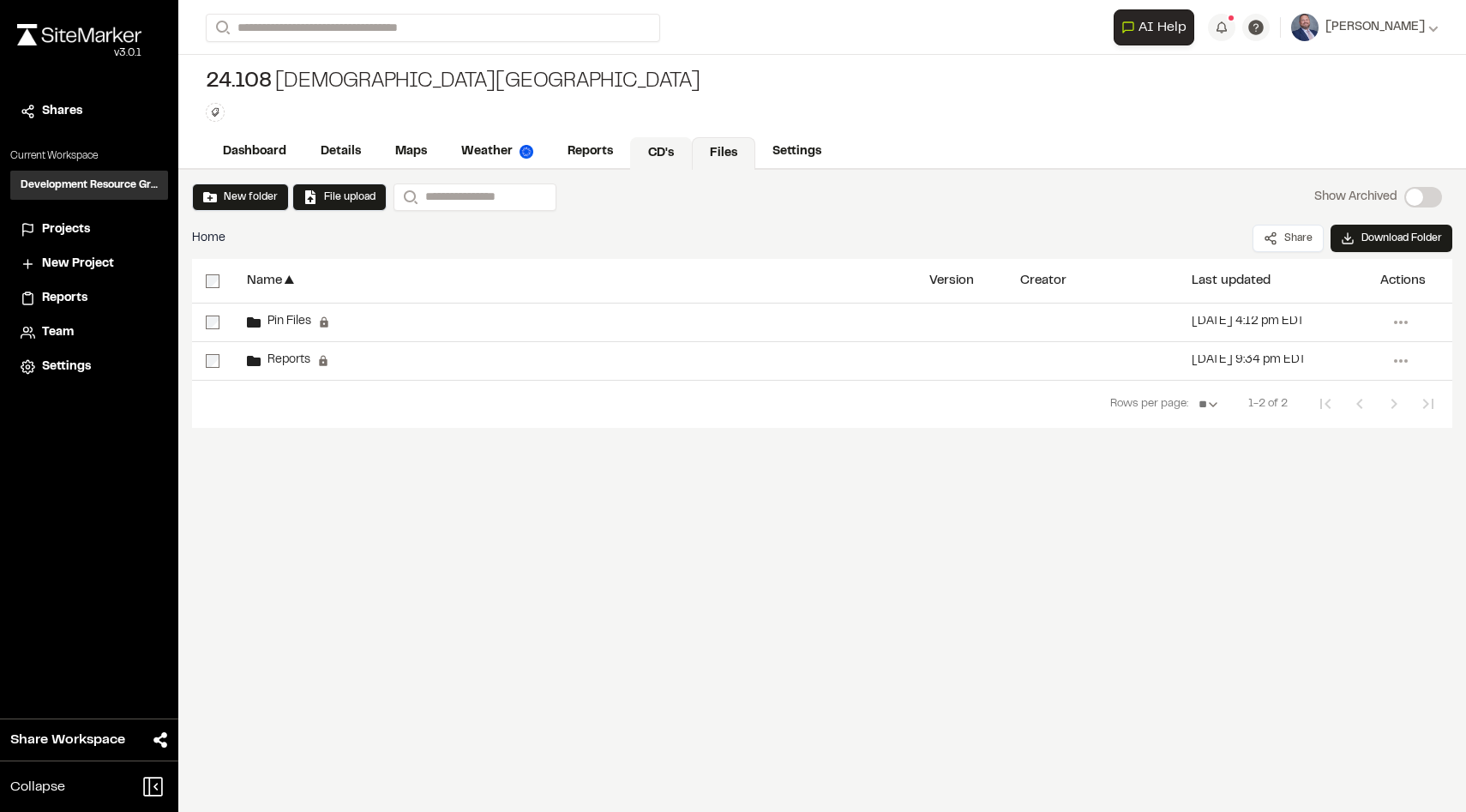
click at [662, 155] on link "CD's" at bounding box center [661, 153] width 61 height 32
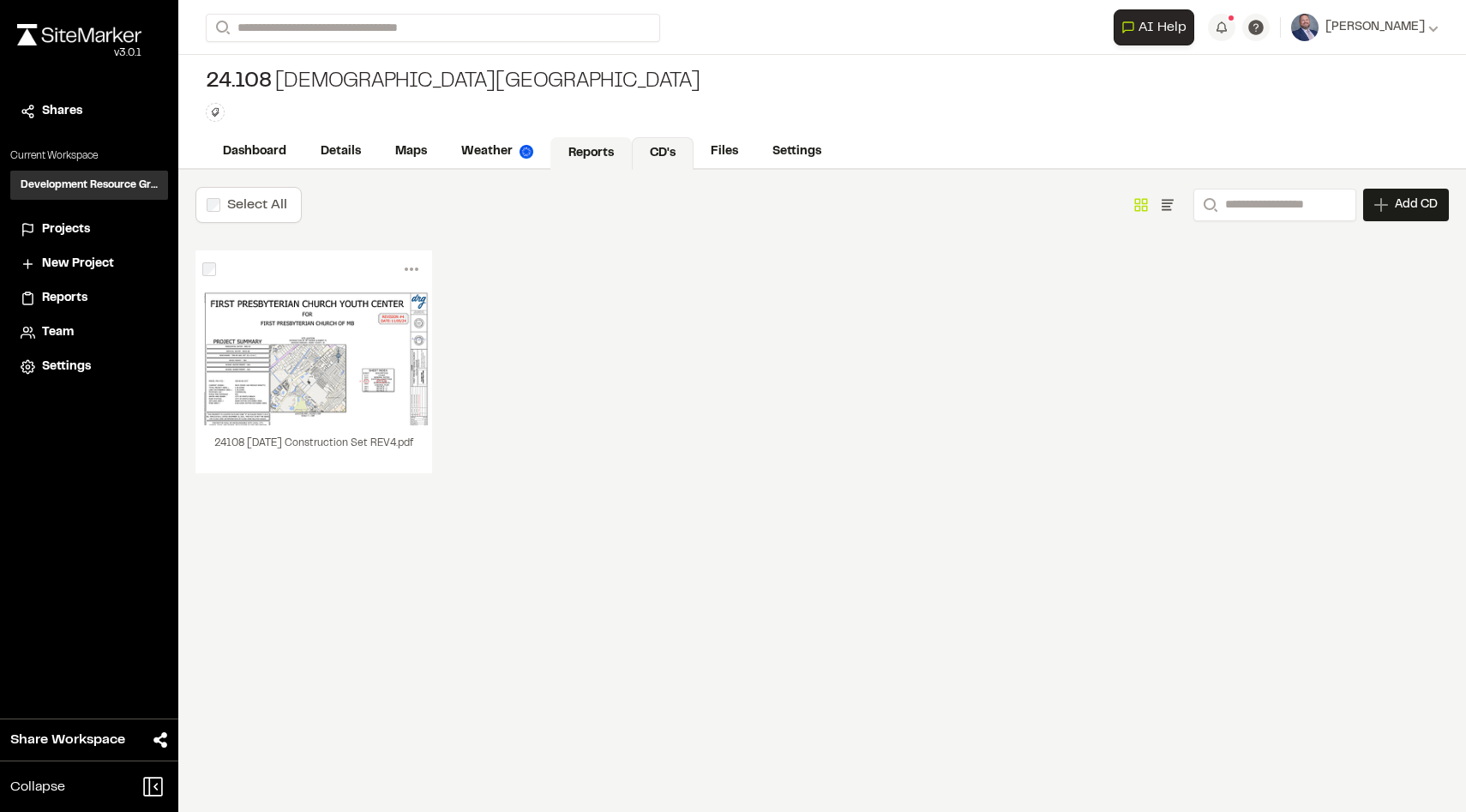
click at [593, 153] on link "Reports" at bounding box center [591, 153] width 81 height 32
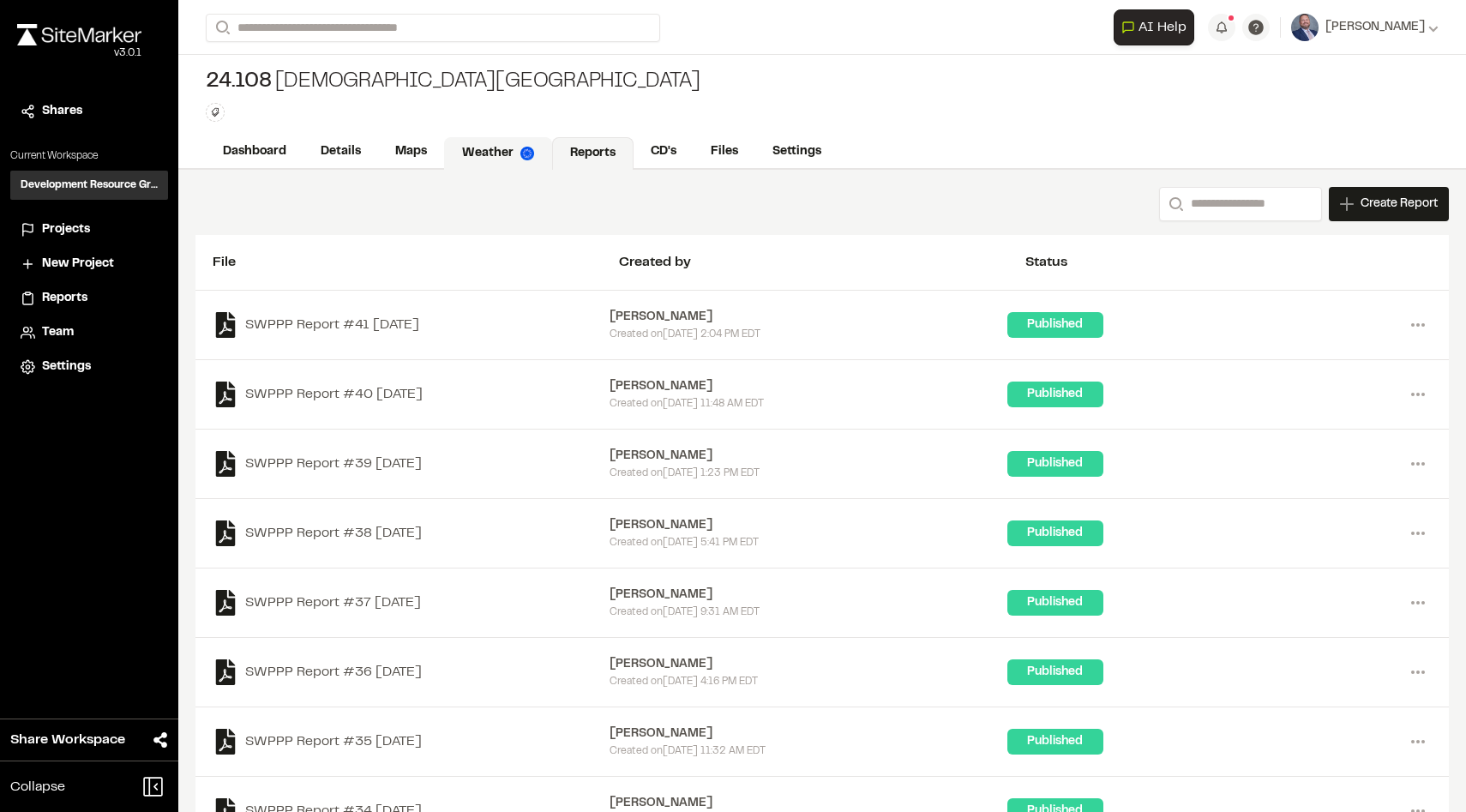
click at [528, 152] on img at bounding box center [528, 153] width 14 height 14
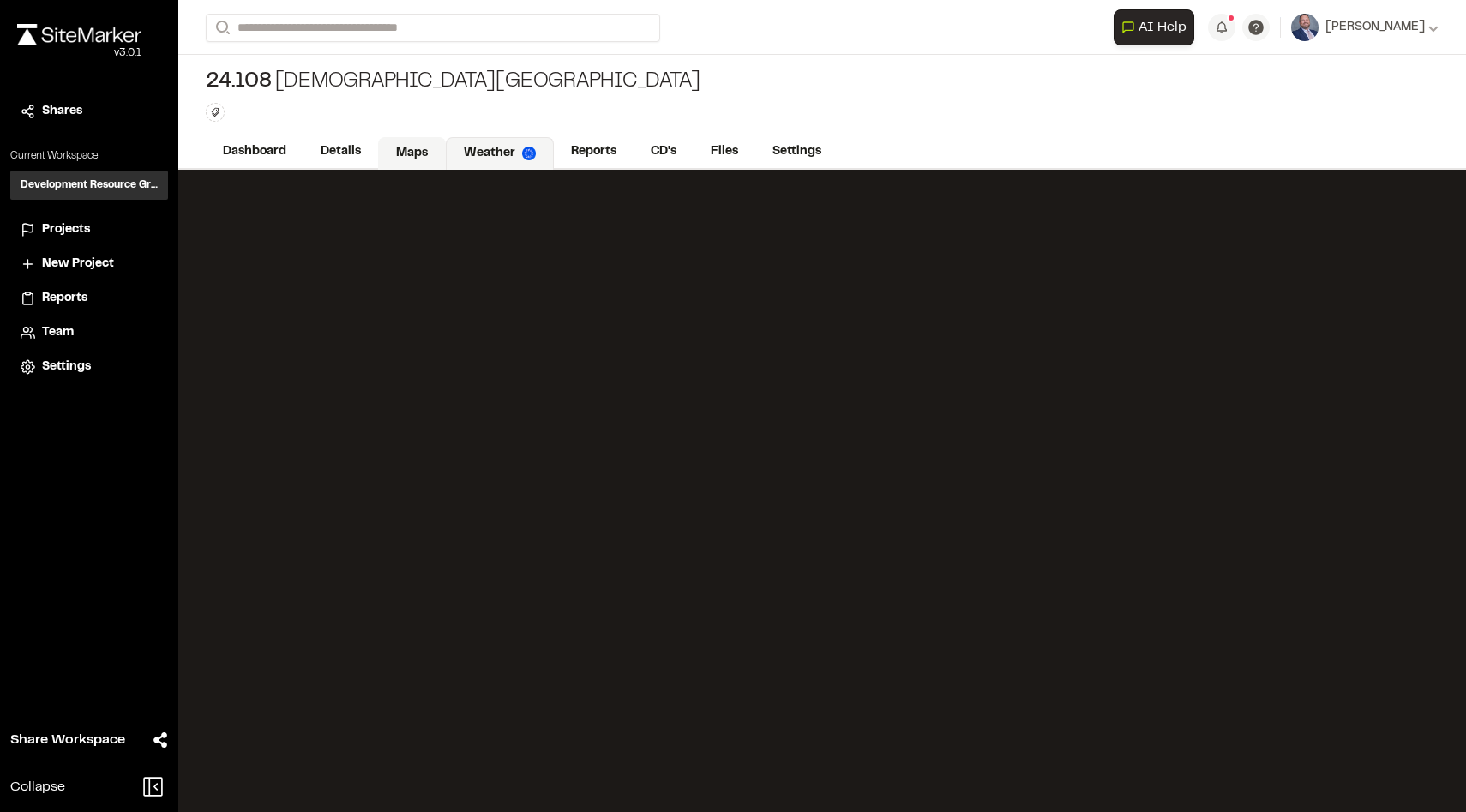
click at [428, 147] on link "Maps" at bounding box center [412, 153] width 67 height 32
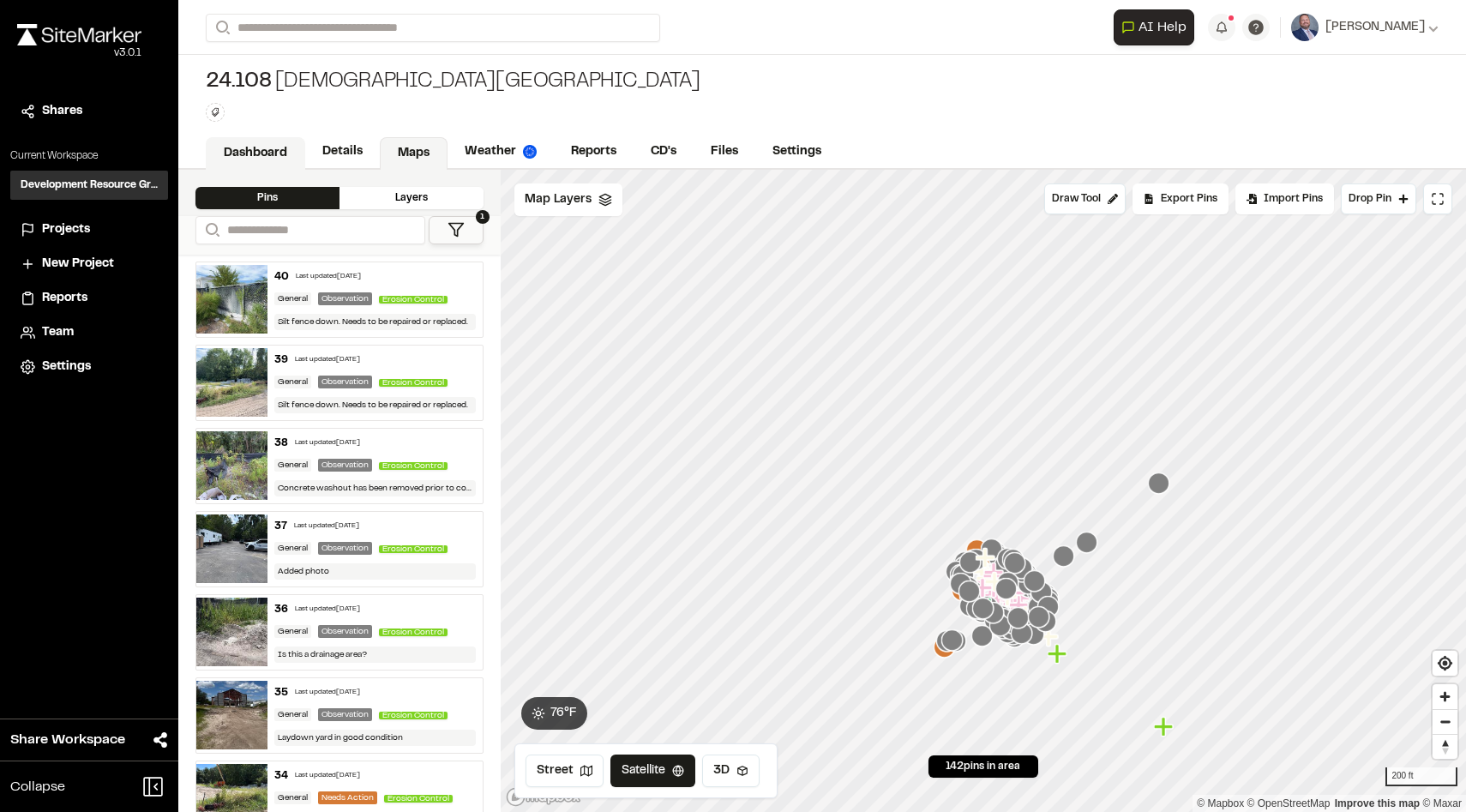
click at [283, 144] on link "Dashboard" at bounding box center [256, 153] width 100 height 32
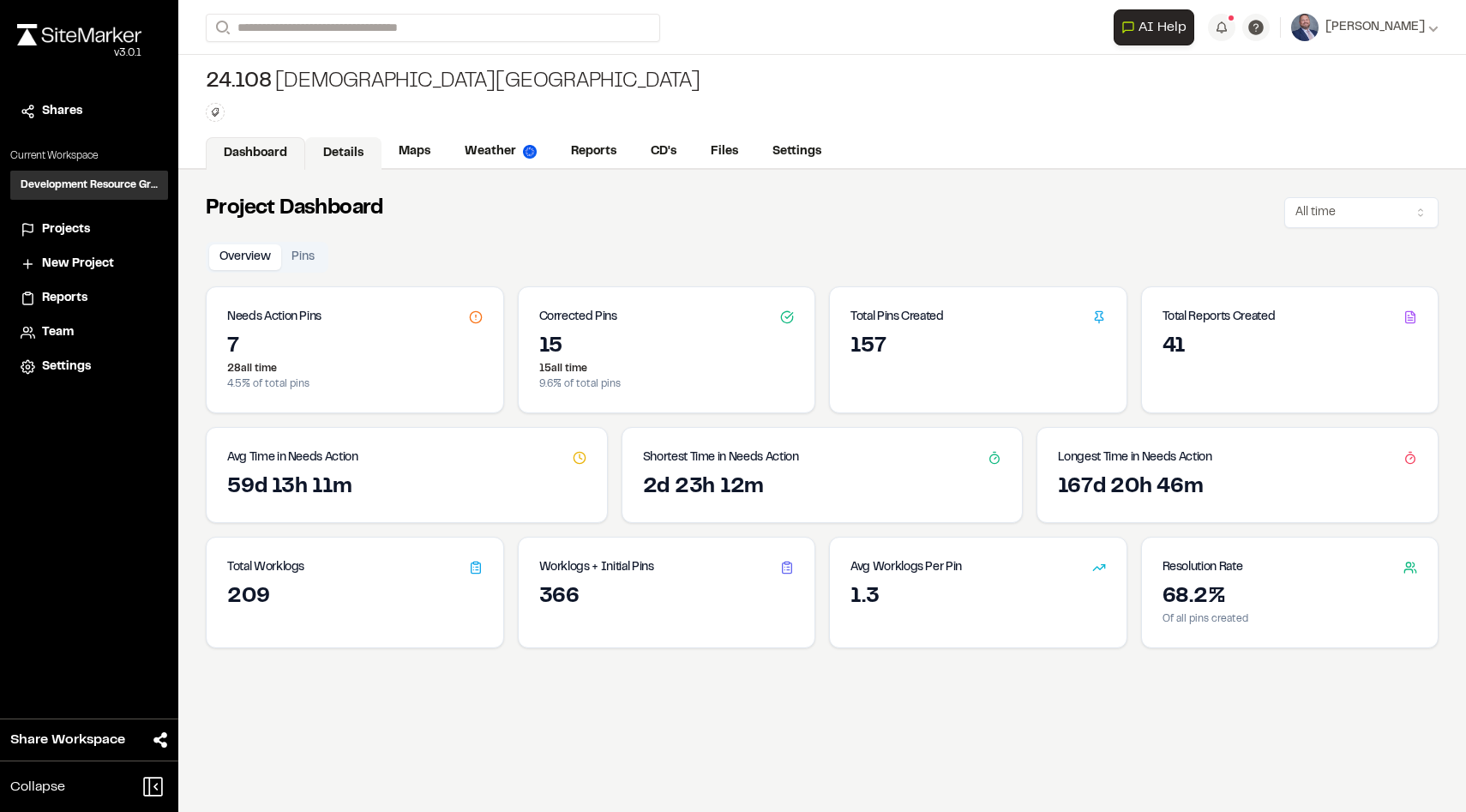
click at [334, 146] on link "Details" at bounding box center [343, 153] width 76 height 32
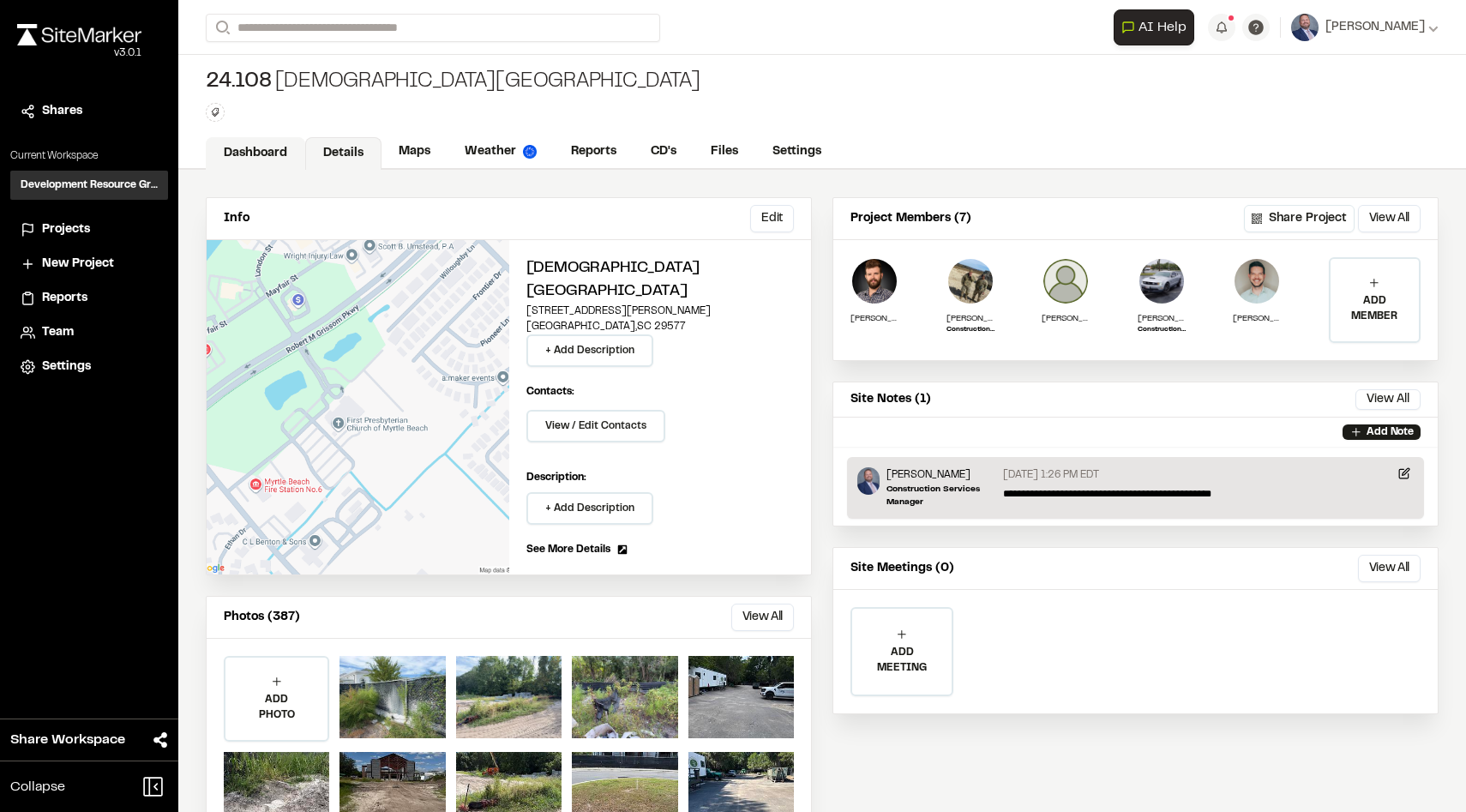
click at [274, 143] on link "Dashboard" at bounding box center [256, 153] width 100 height 32
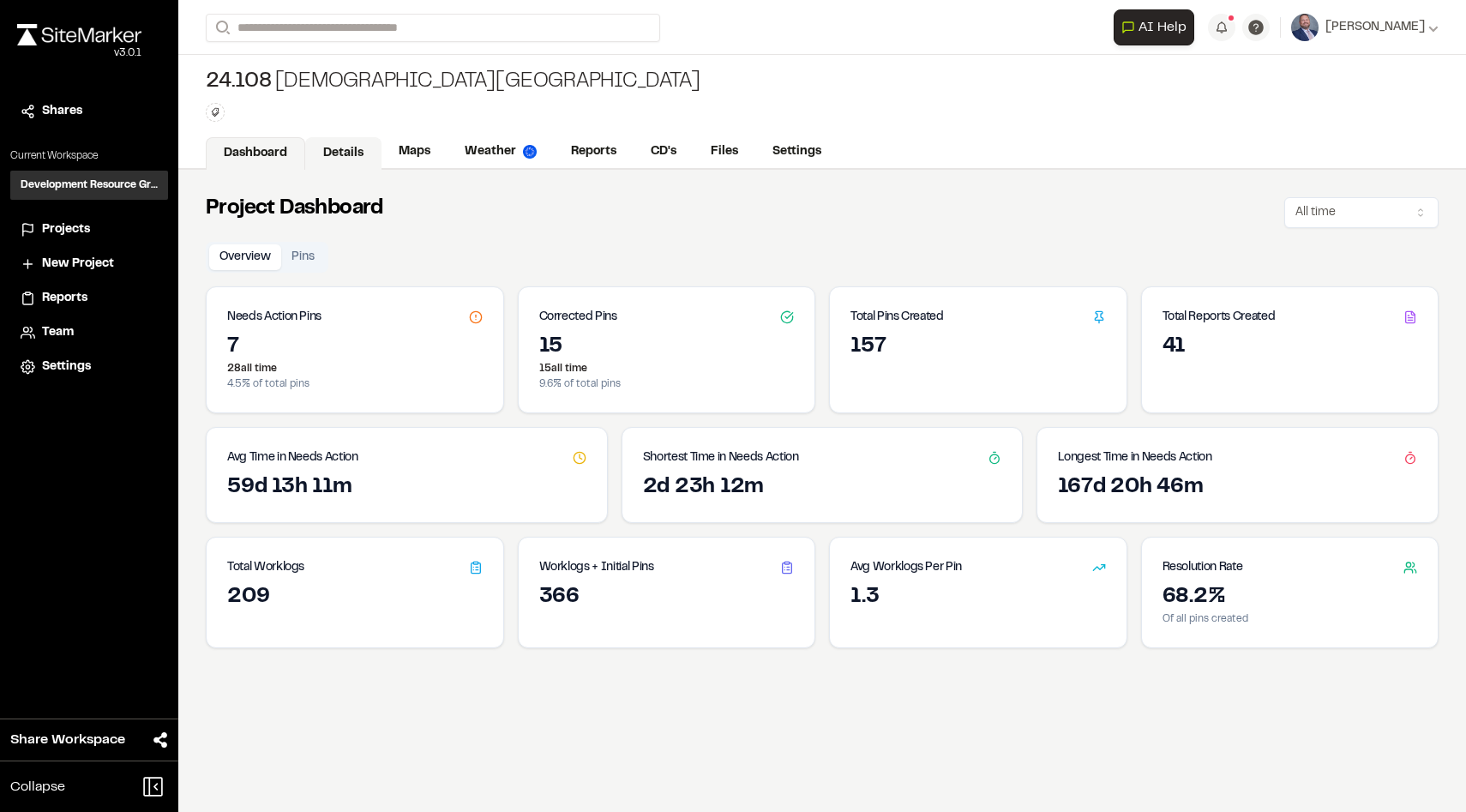
click at [328, 148] on link "Details" at bounding box center [343, 153] width 76 height 32
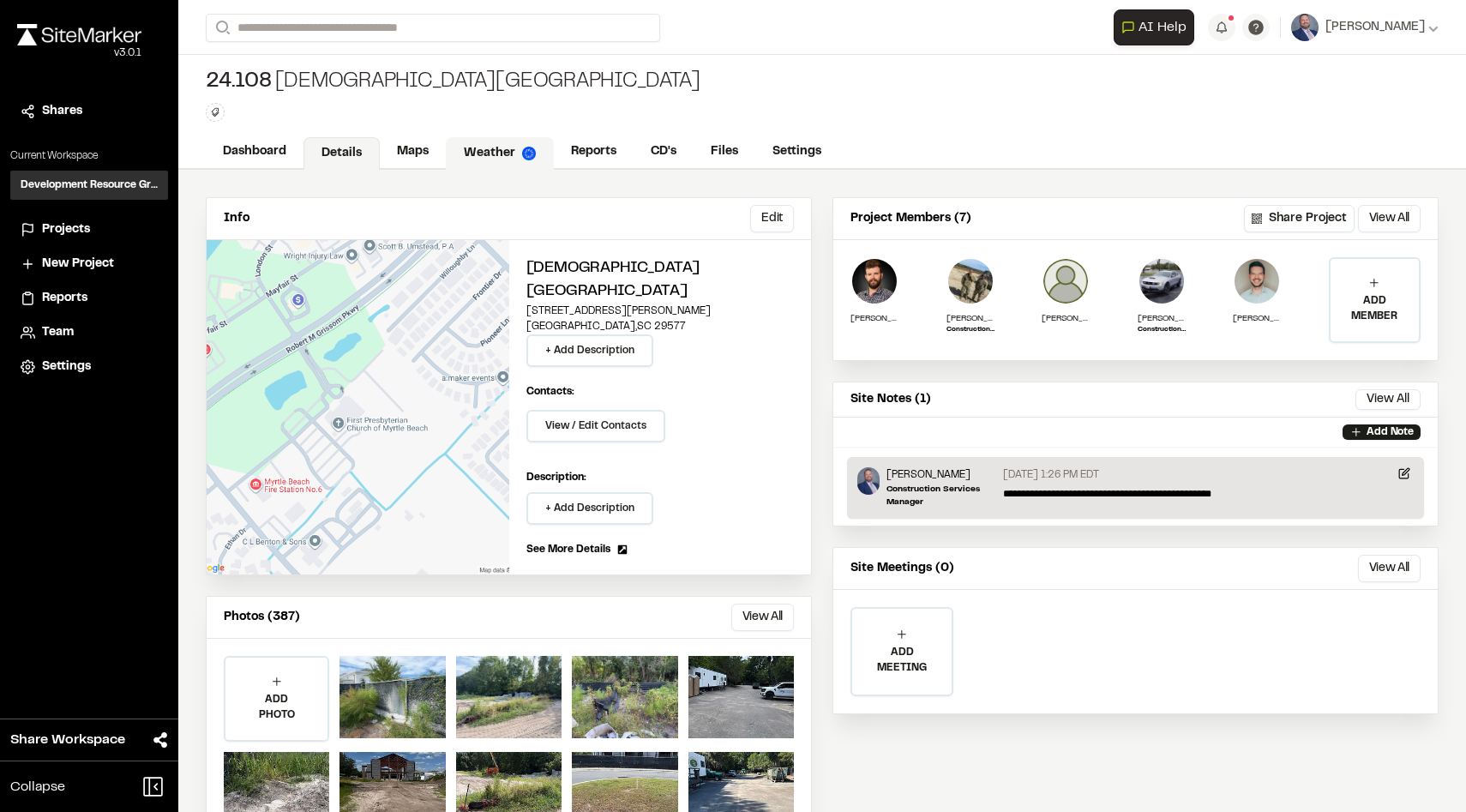
click at [446, 146] on link "Weather" at bounding box center [499, 153] width 108 height 32
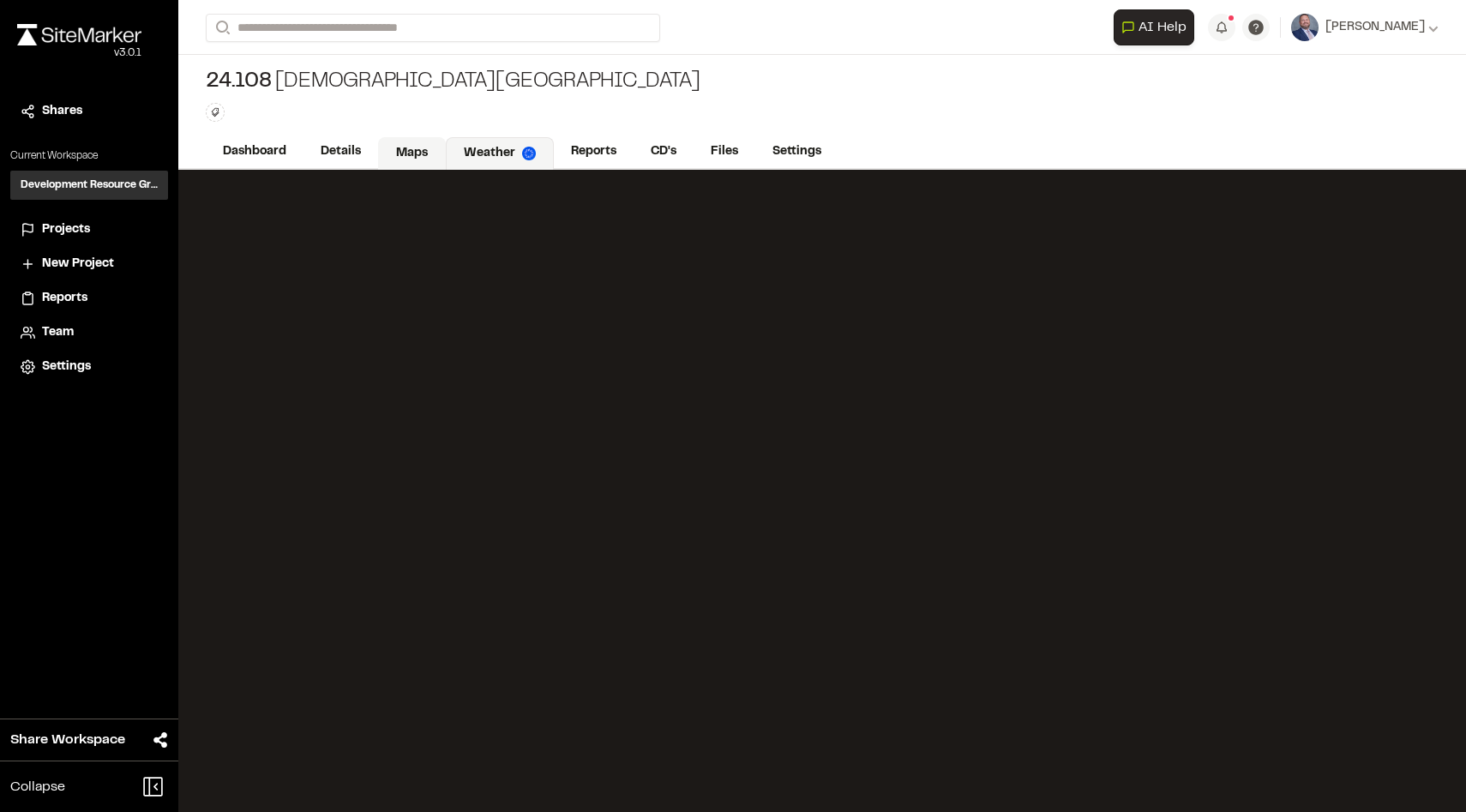
click at [422, 151] on link "Maps" at bounding box center [412, 153] width 67 height 32
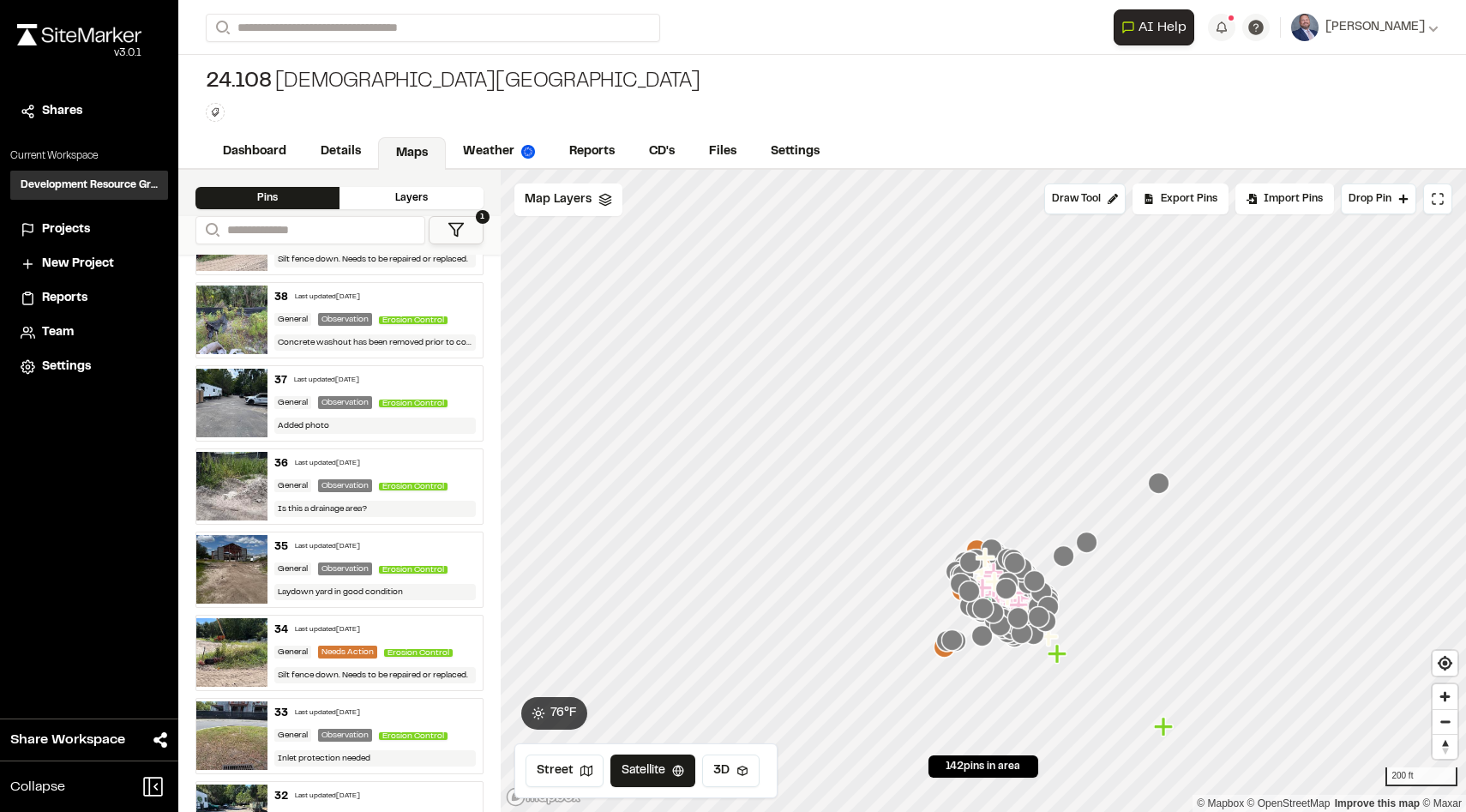
scroll to position [148, 0]
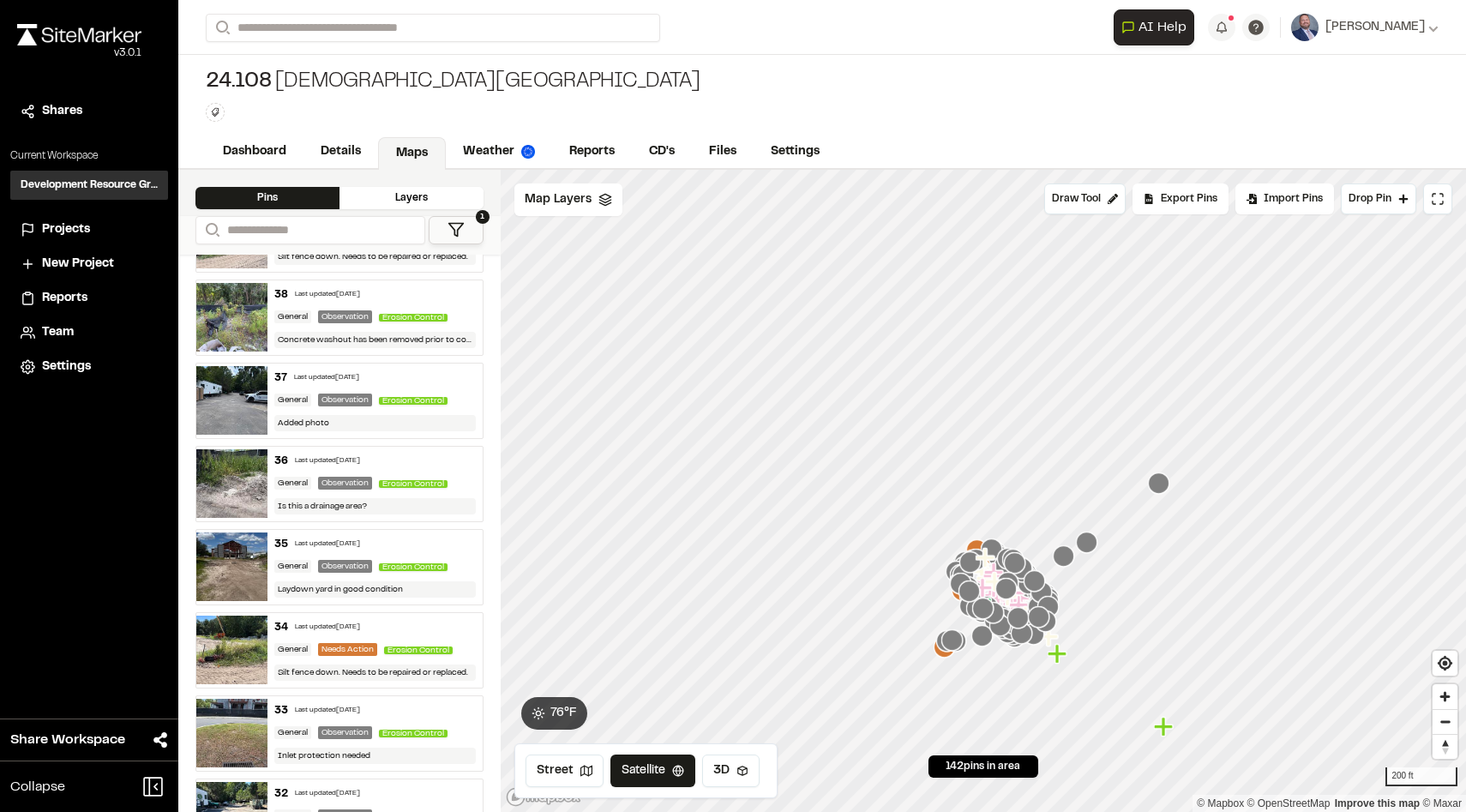
click at [358, 628] on div "Last updated [DATE]" at bounding box center [328, 627] width 65 height 11
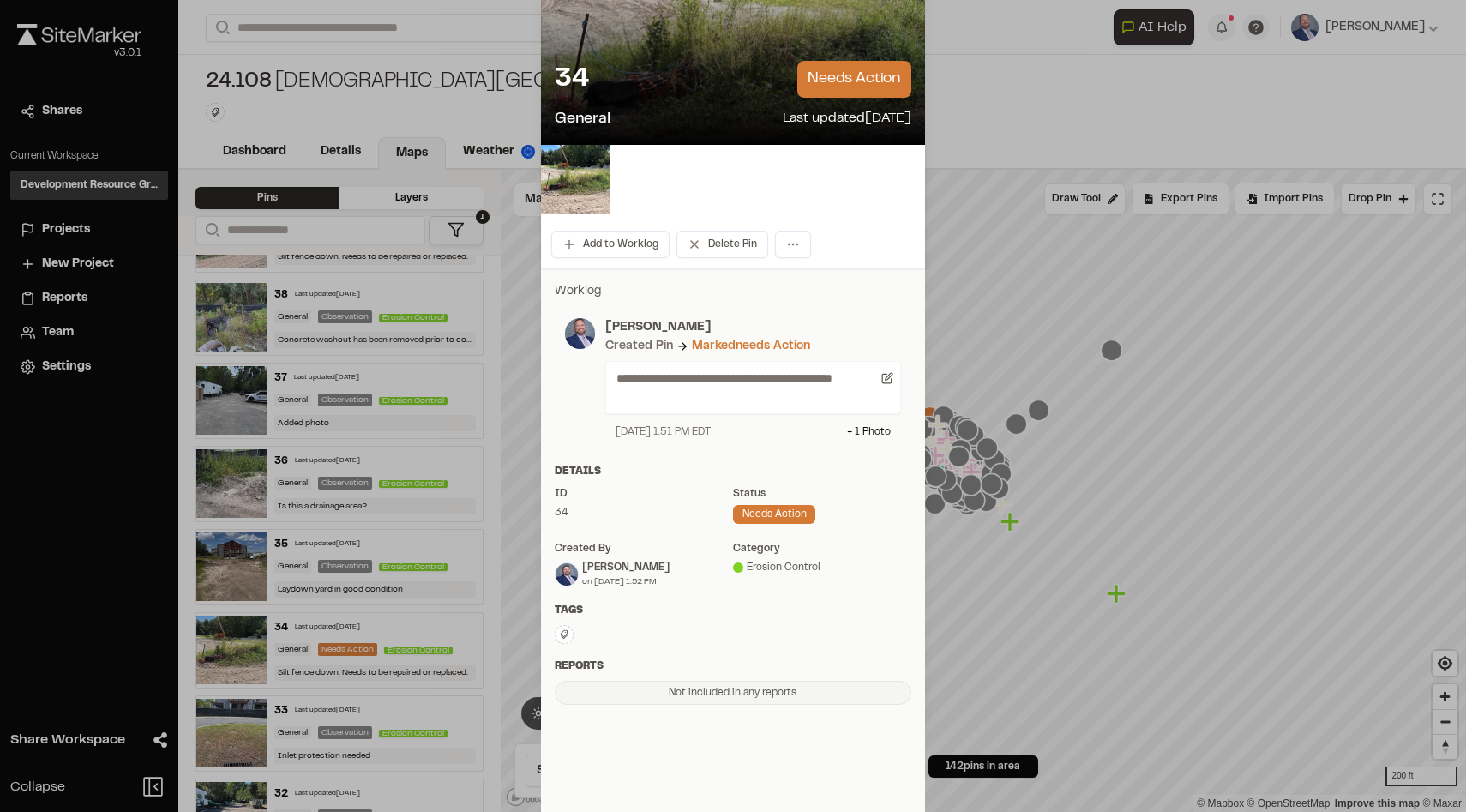
scroll to position [138, 0]
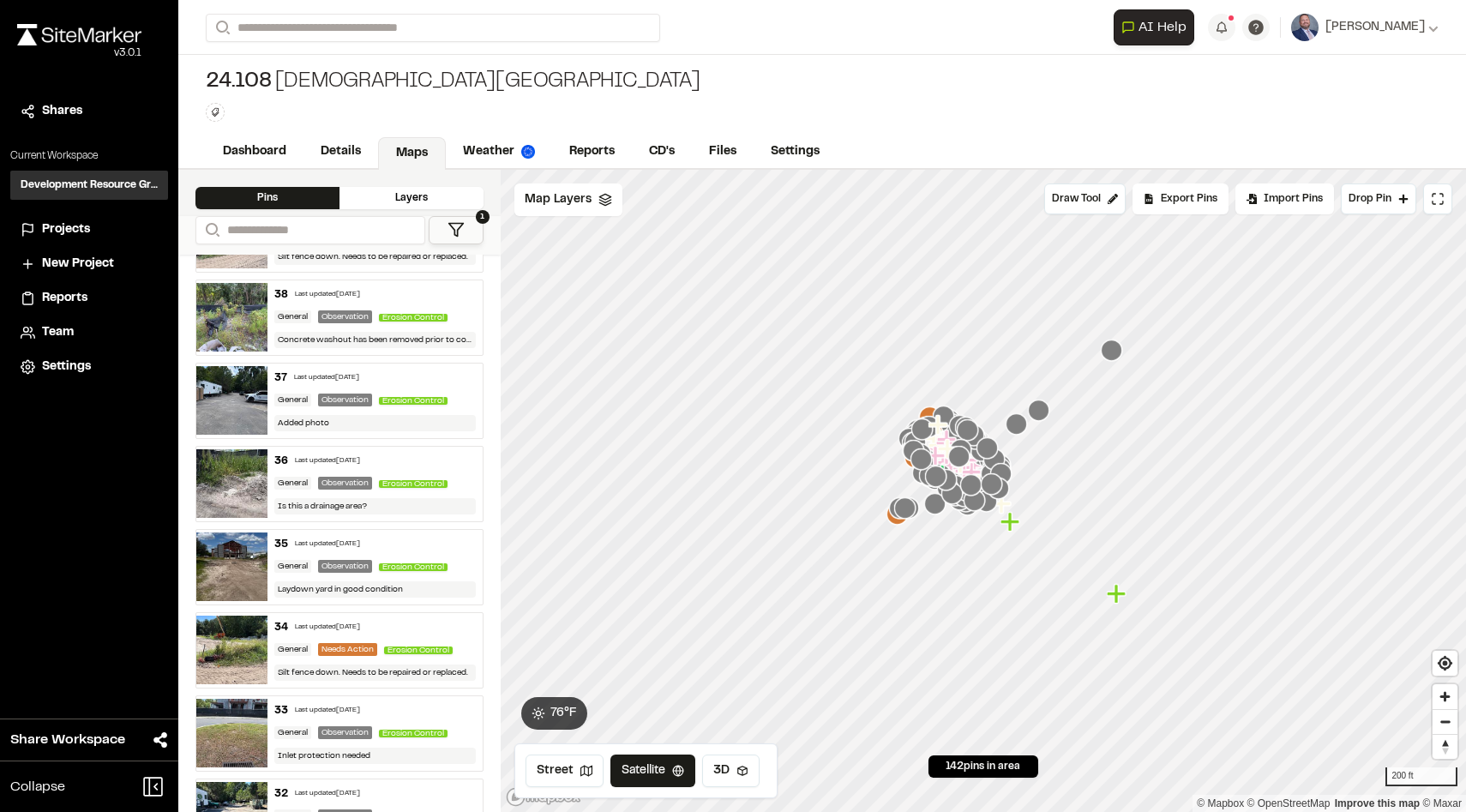
click at [451, 230] on icon at bounding box center [457, 229] width 18 height 18
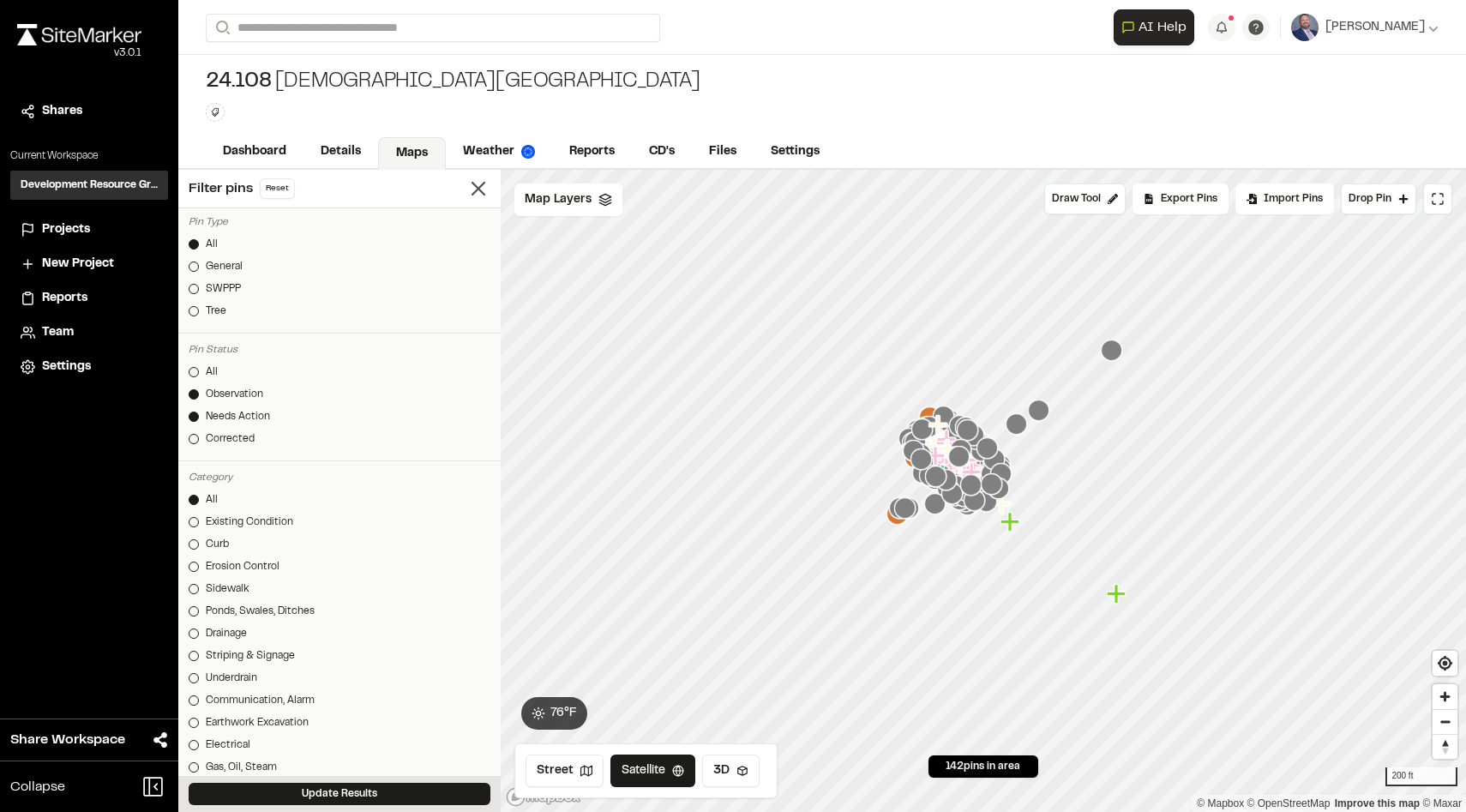
scroll to position [301, 0]
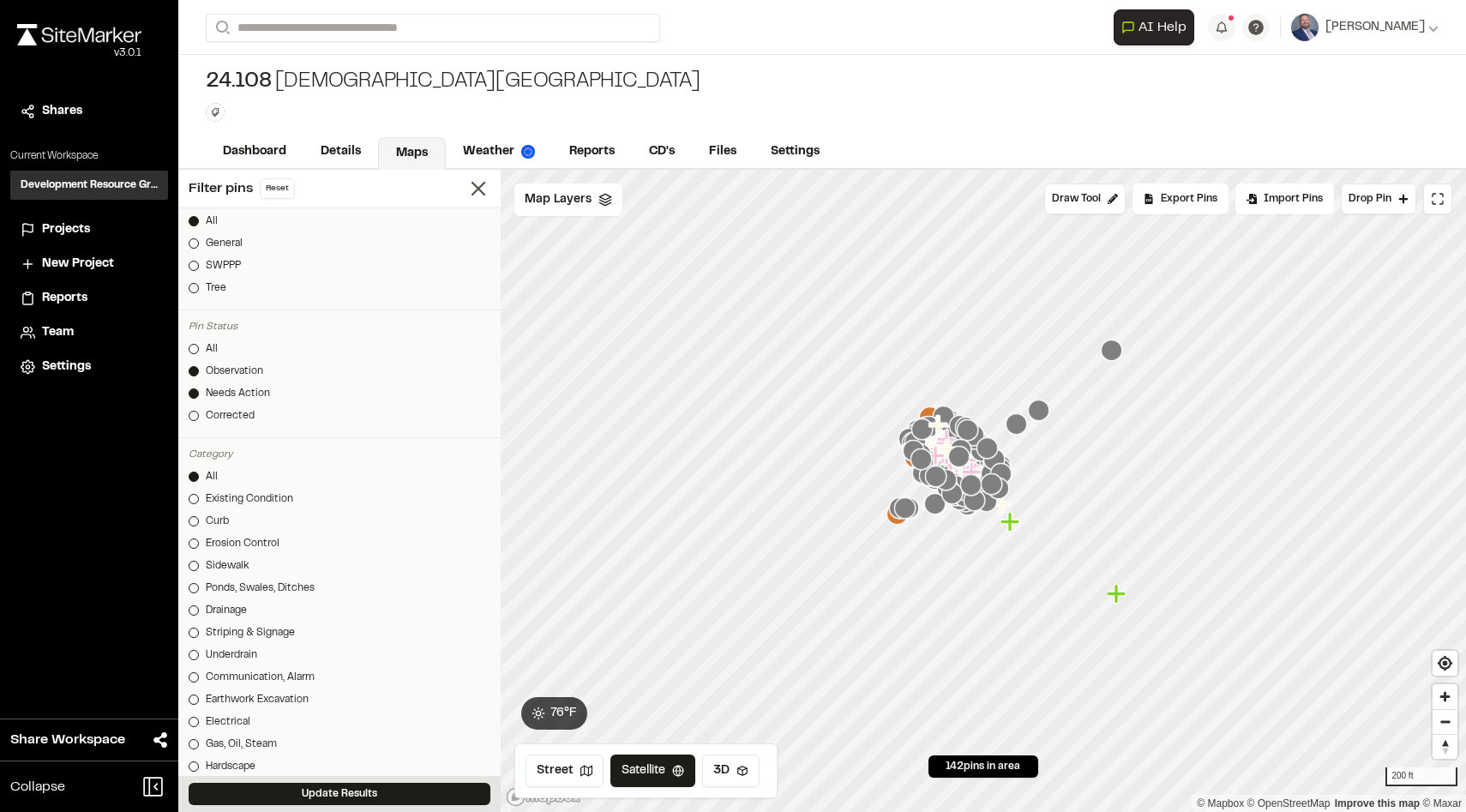
click at [195, 375] on div at bounding box center [194, 371] width 11 height 11
click at [341, 782] on button "Update Results" at bounding box center [339, 793] width 301 height 22
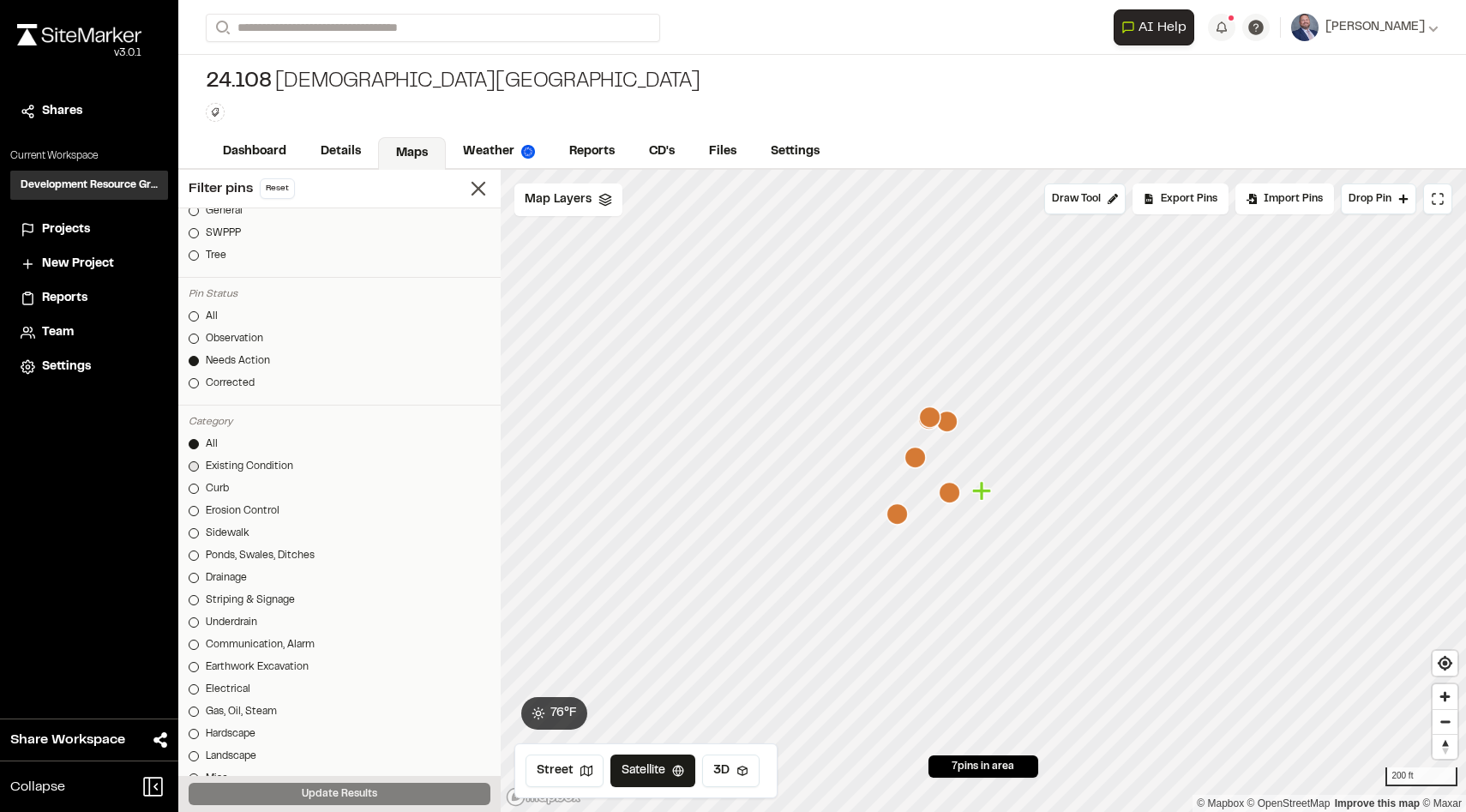
scroll to position [335, 0]
click at [473, 191] on icon at bounding box center [478, 188] width 24 height 24
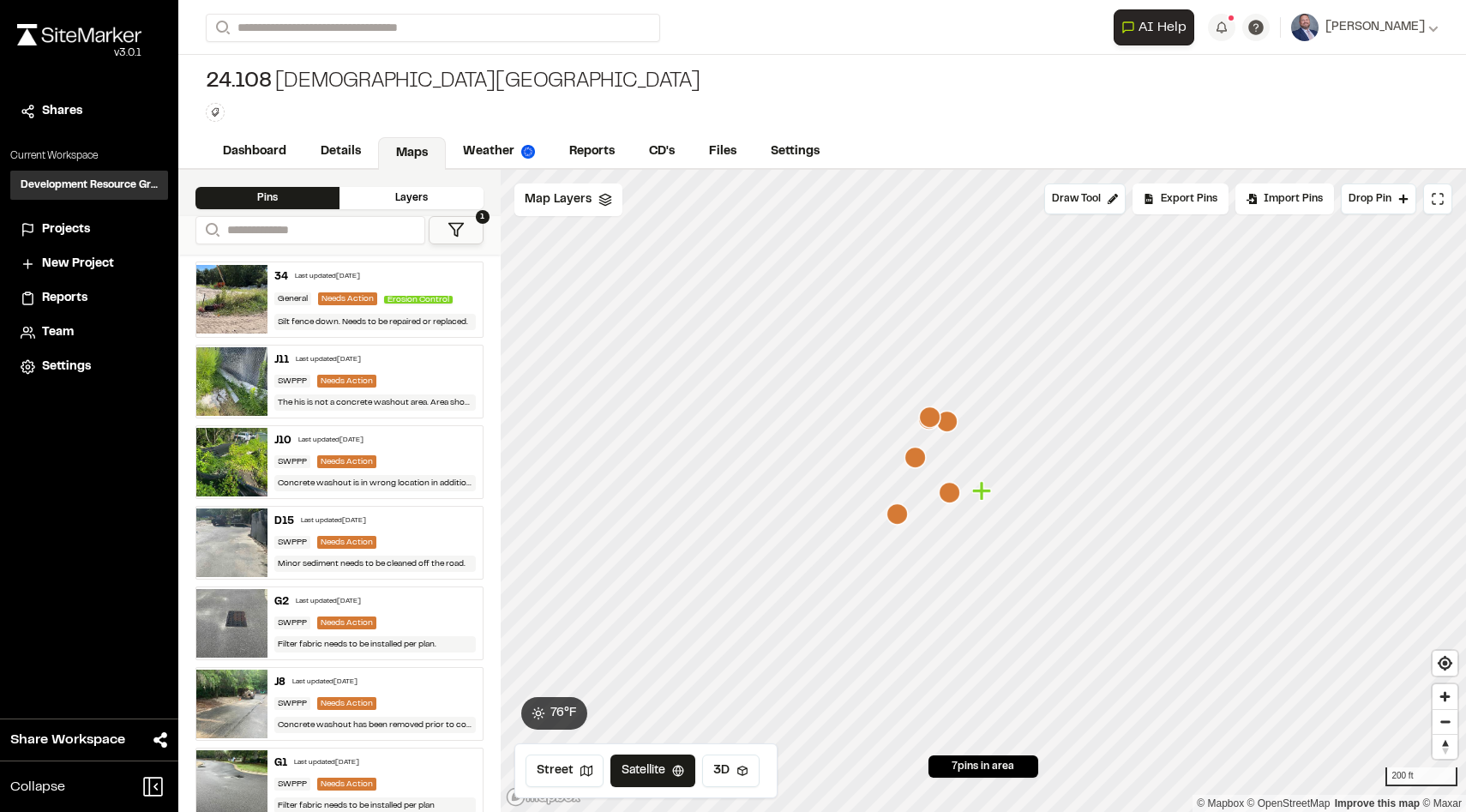
scroll to position [26, 0]
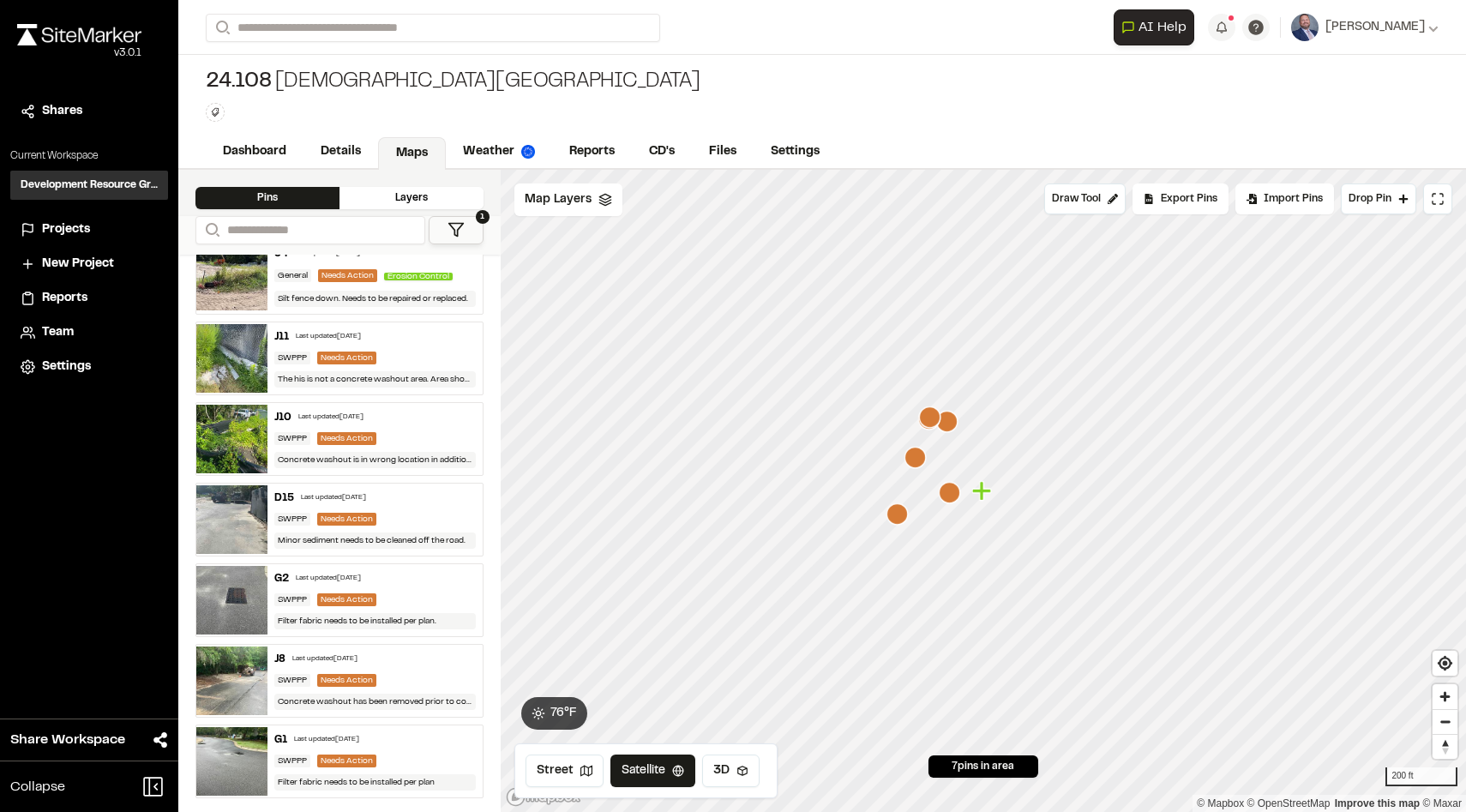
click at [420, 752] on div "G1 Last updated [DATE] SWPPP Needs Action Filter fabric needs to be installed p…" at bounding box center [374, 761] width 215 height 72
click at [410, 670] on div "J8 Last updated [DATE] SWPPP Needs Action Concrete washout has been removed pri…" at bounding box center [374, 681] width 215 height 72
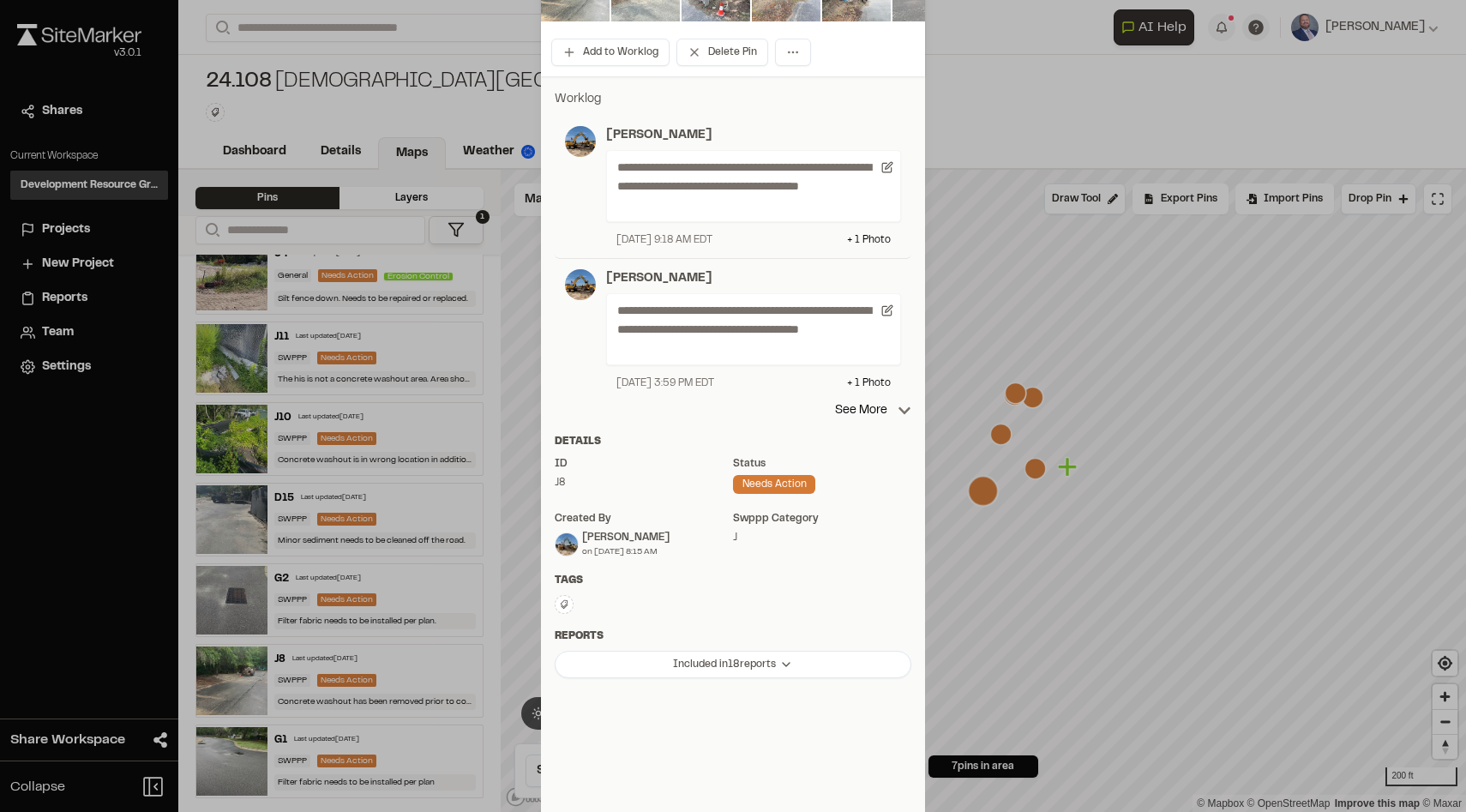
scroll to position [302, 0]
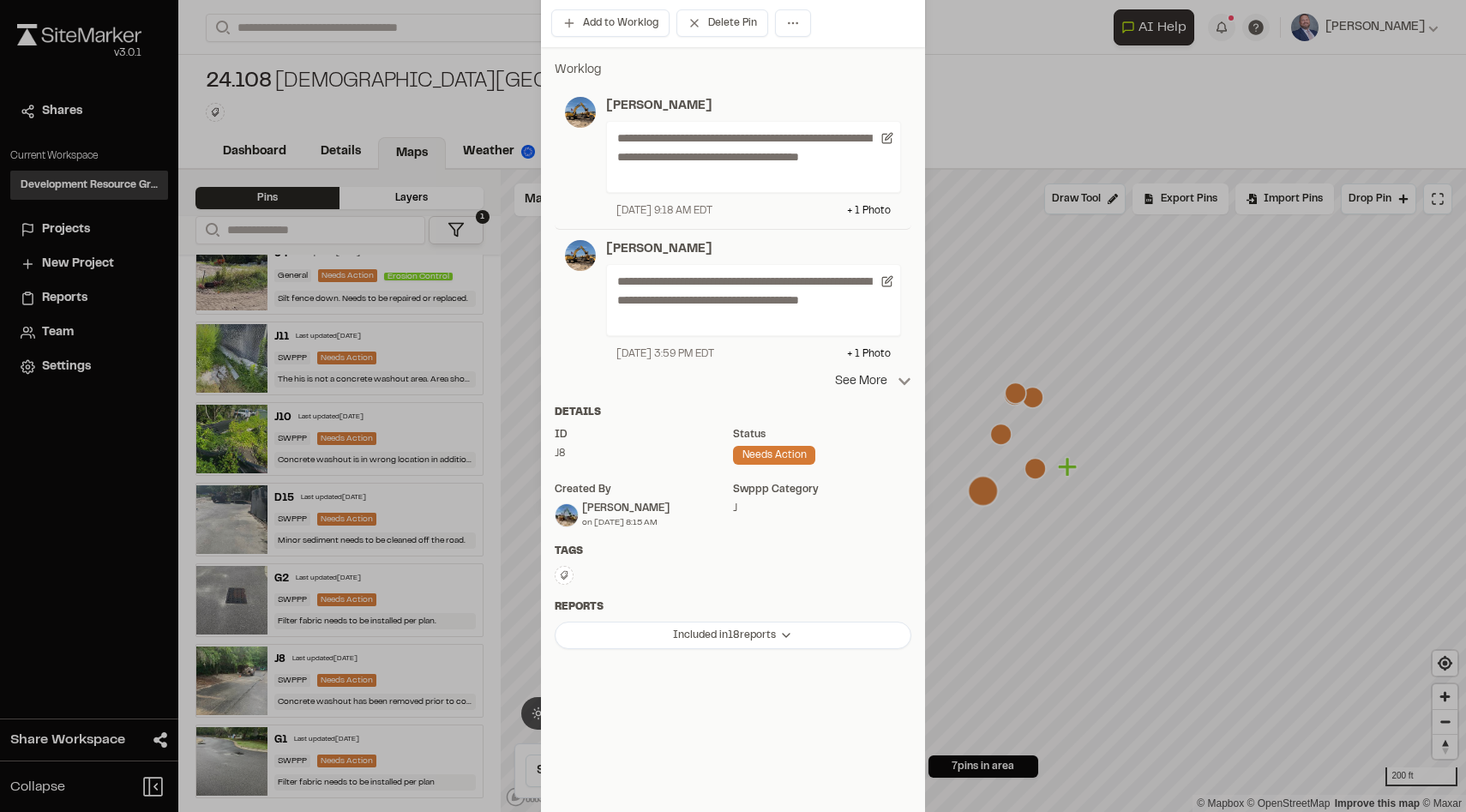
click at [875, 380] on p "See More" at bounding box center [873, 382] width 76 height 19
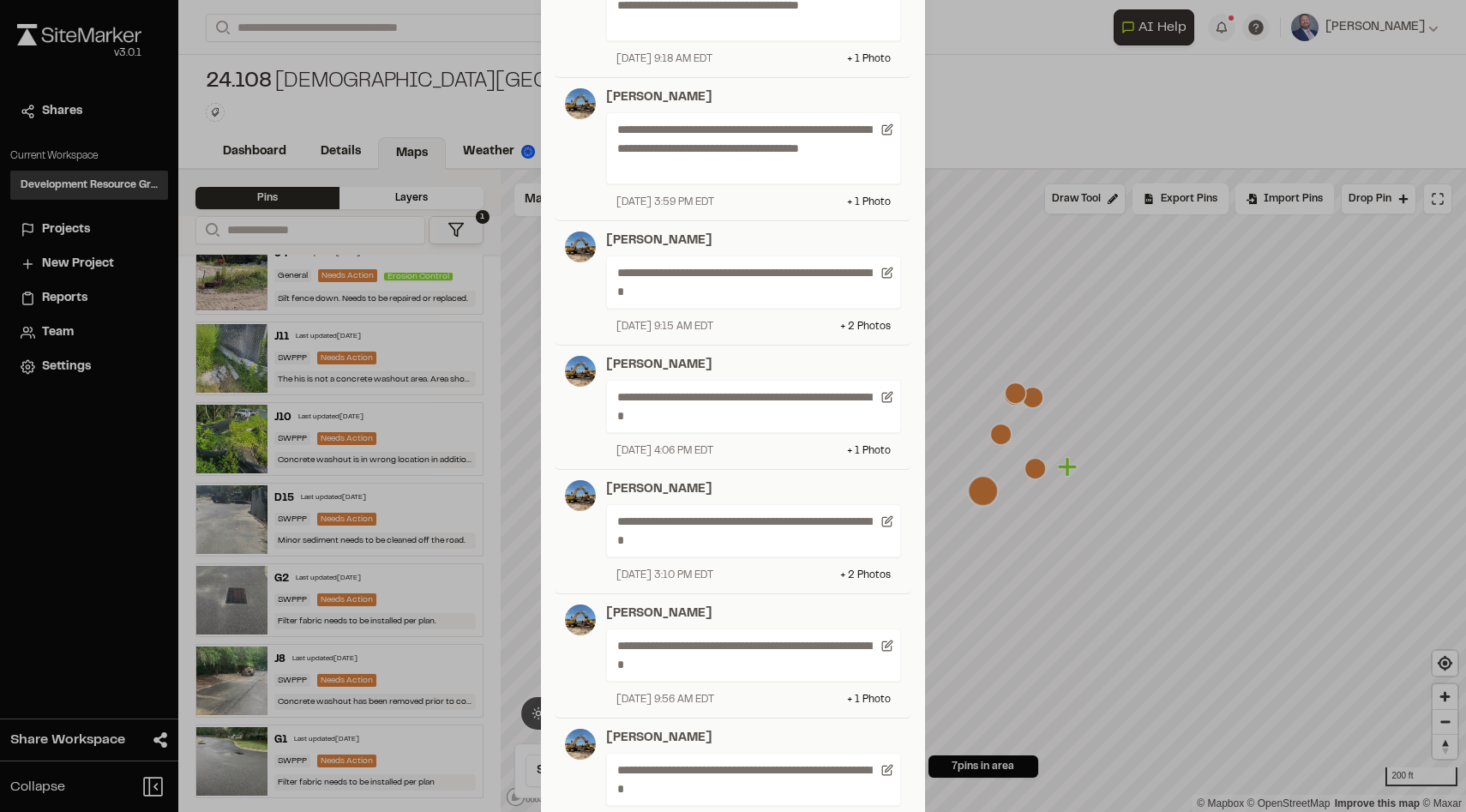
scroll to position [0, 0]
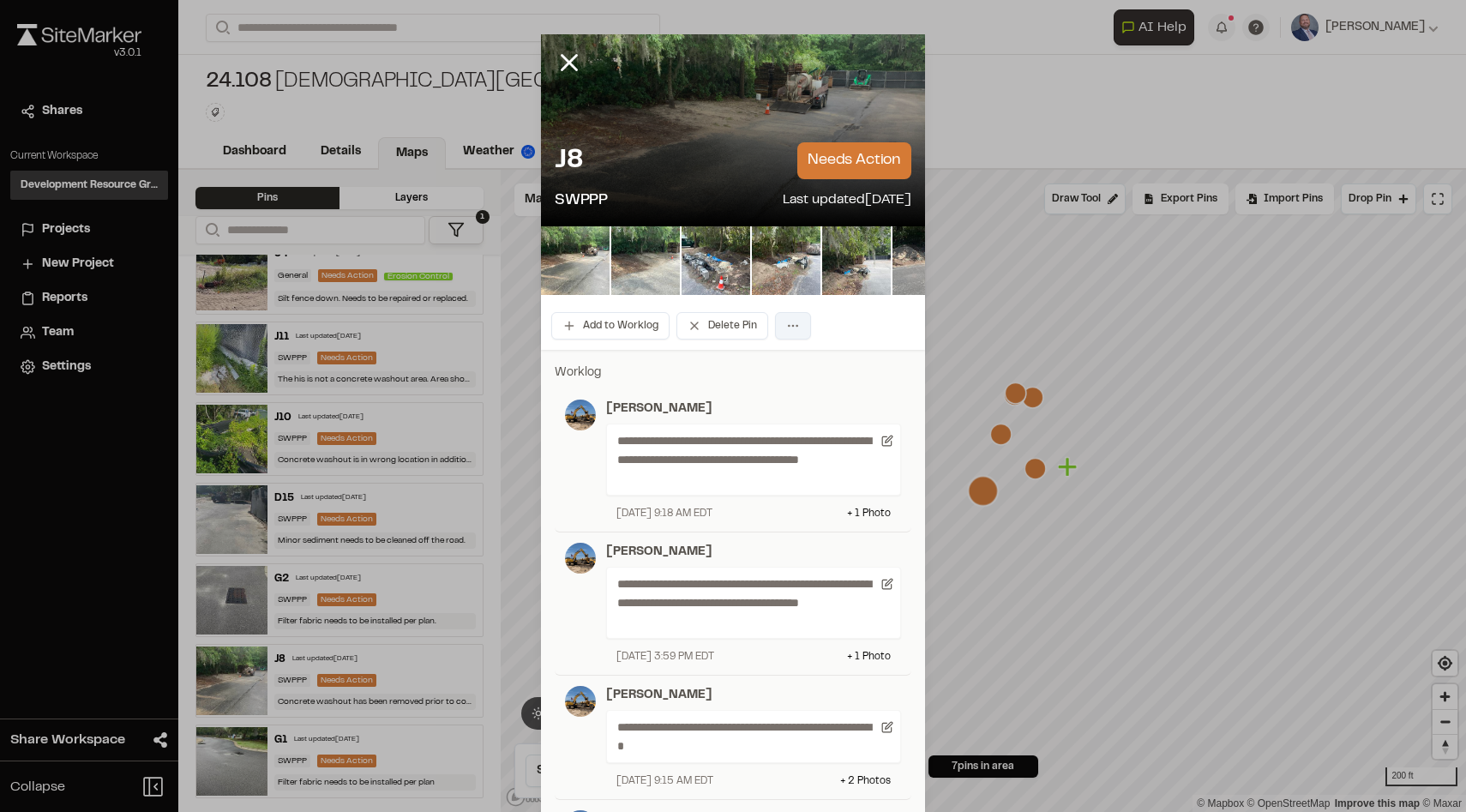
click at [790, 322] on html "Close sidebar v 3.0.1 Shares Current Workspace Development Resource Group DR Pr…" at bounding box center [733, 406] width 1466 height 812
click at [710, 376] on html "Close sidebar v 3.0.1 Shares Current Workspace Development Resource Group DR Pr…" at bounding box center [733, 406] width 1466 height 812
click at [590, 341] on div "Add to Worklog Delete Pin" at bounding box center [733, 325] width 384 height 48
click at [602, 323] on button "Add to Worklog" at bounding box center [610, 325] width 118 height 27
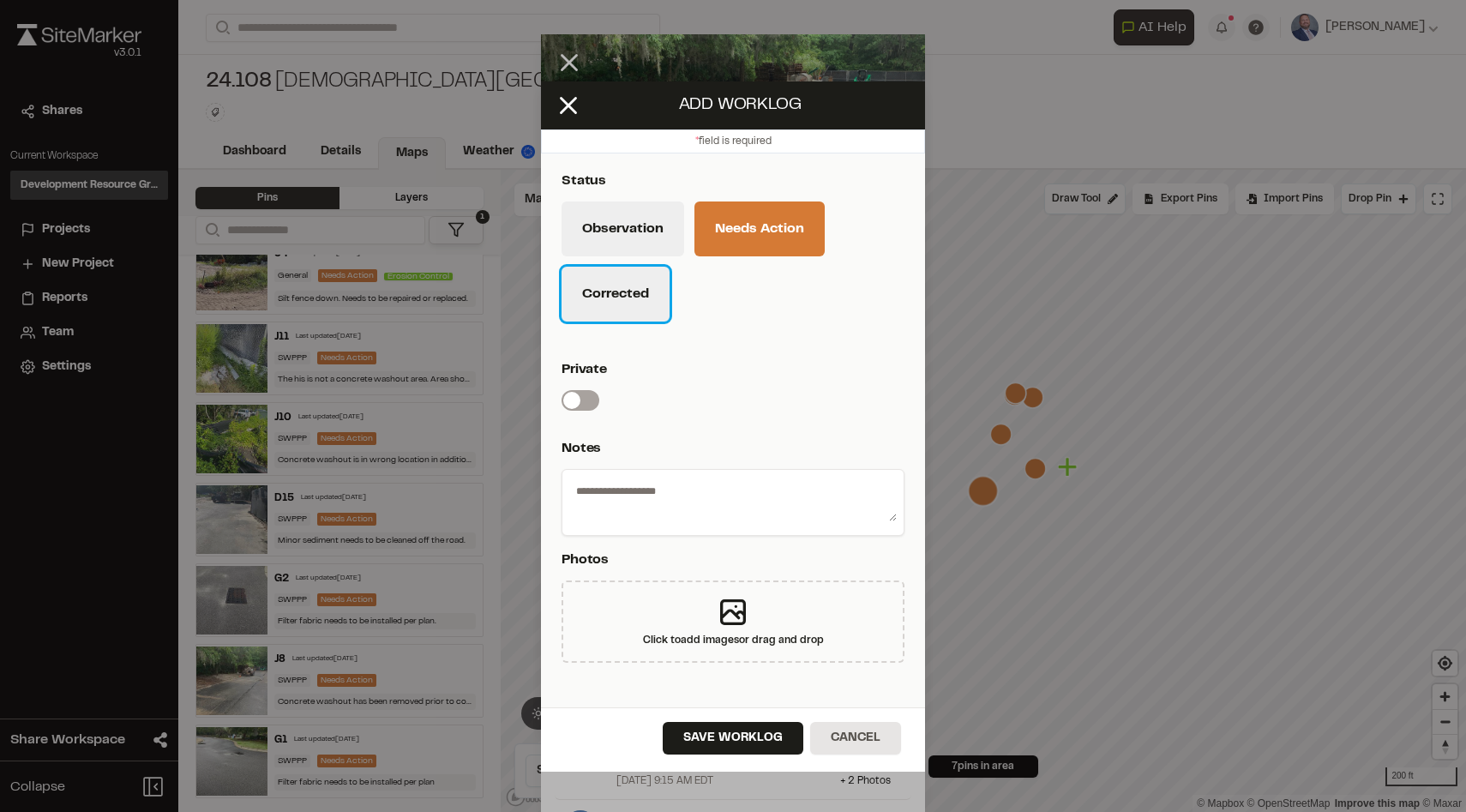
click at [621, 293] on button "Corrected" at bounding box center [615, 293] width 108 height 55
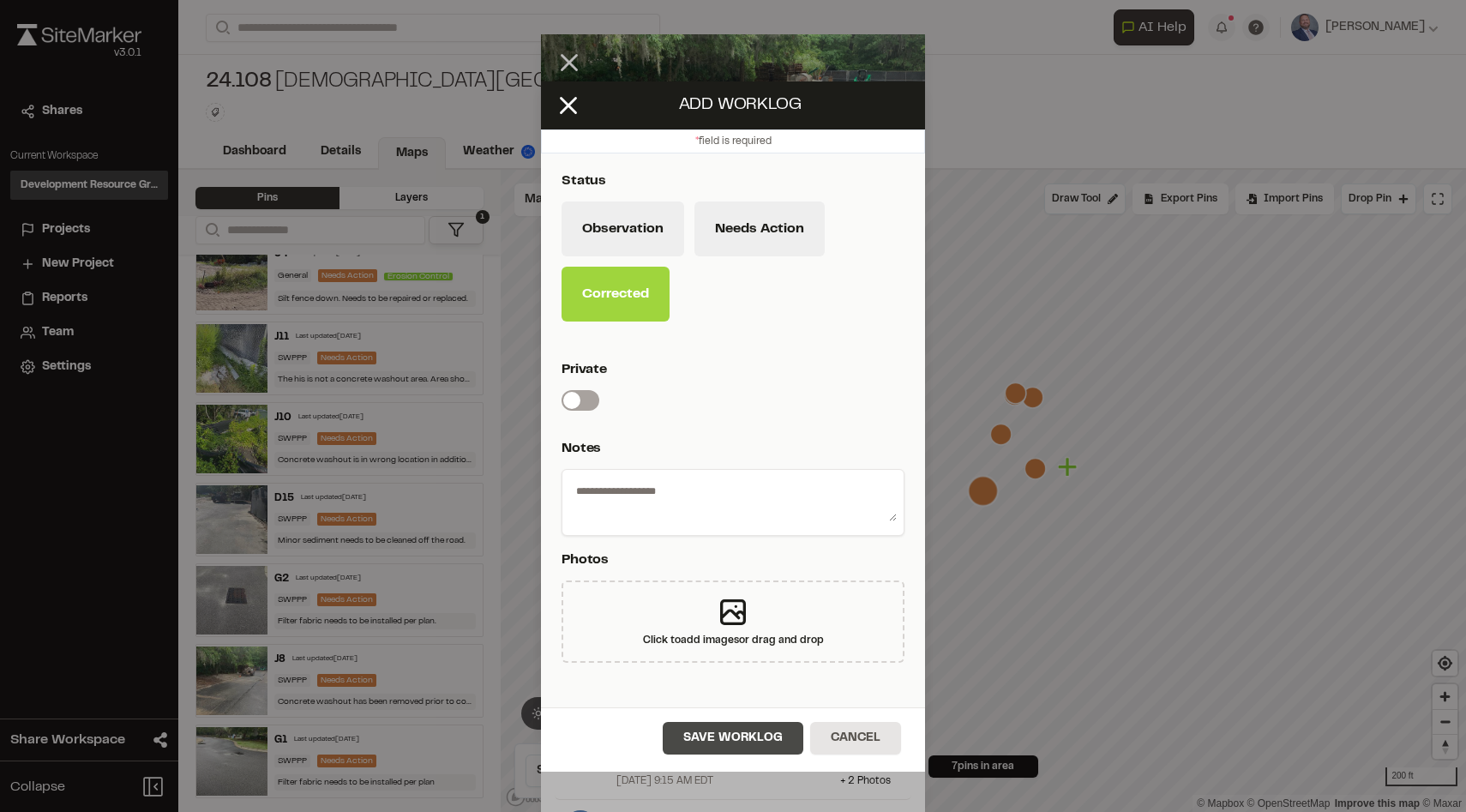
click at [725, 731] on button "Save Worklog" at bounding box center [733, 738] width 140 height 32
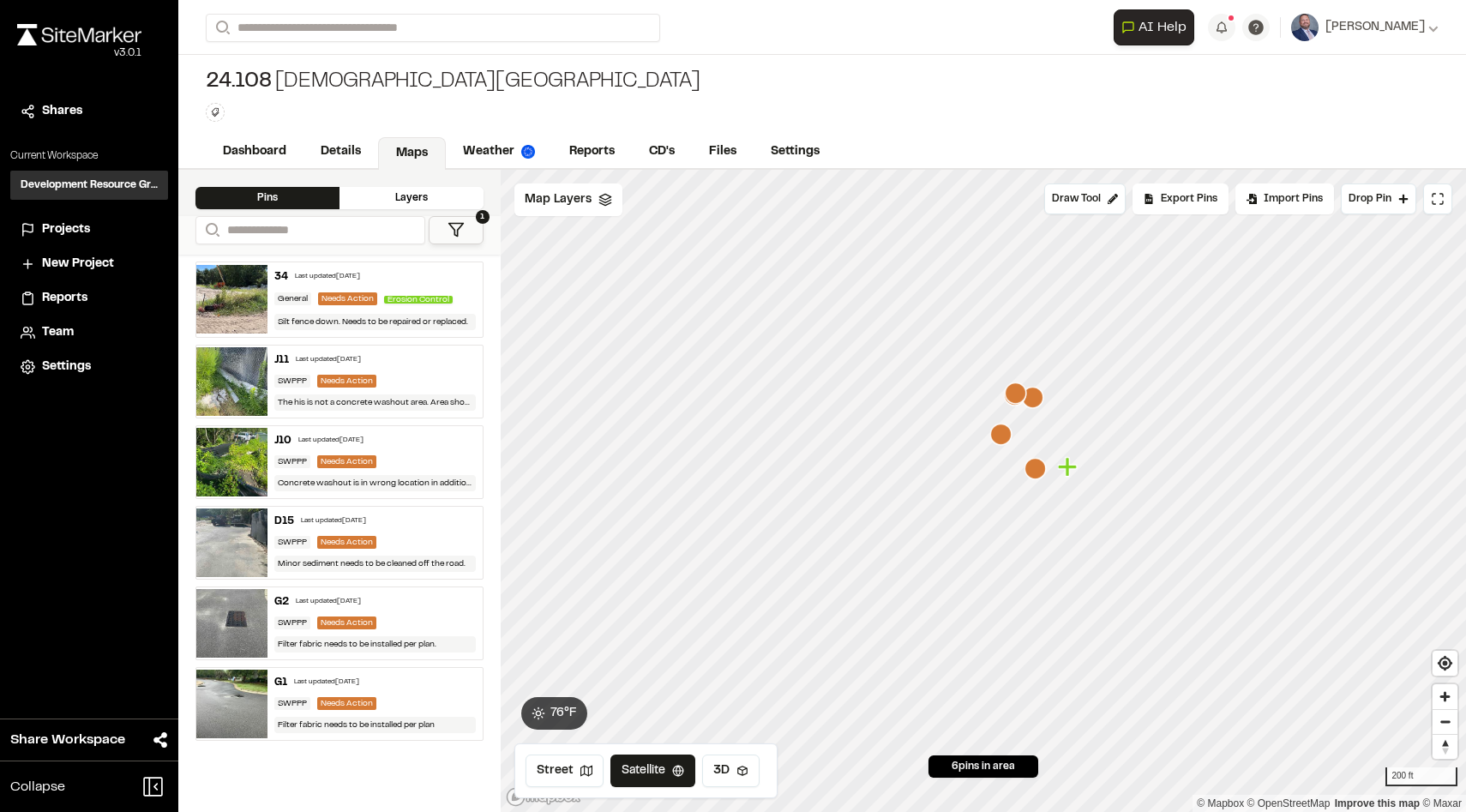
click at [428, 381] on div "SWPPP Needs Action" at bounding box center [374, 381] width 201 height 13
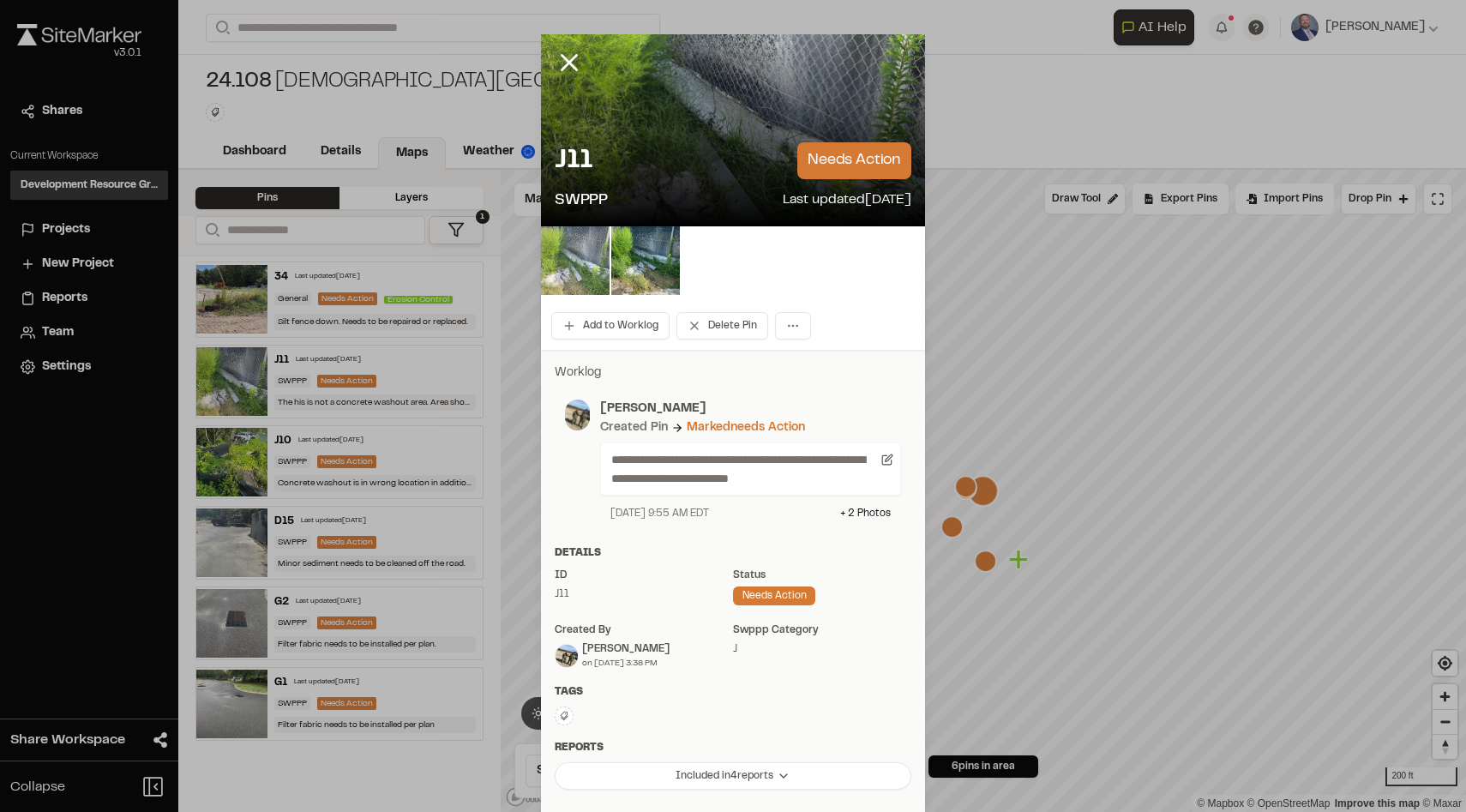
click at [559, 256] on img at bounding box center [576, 260] width 68 height 68
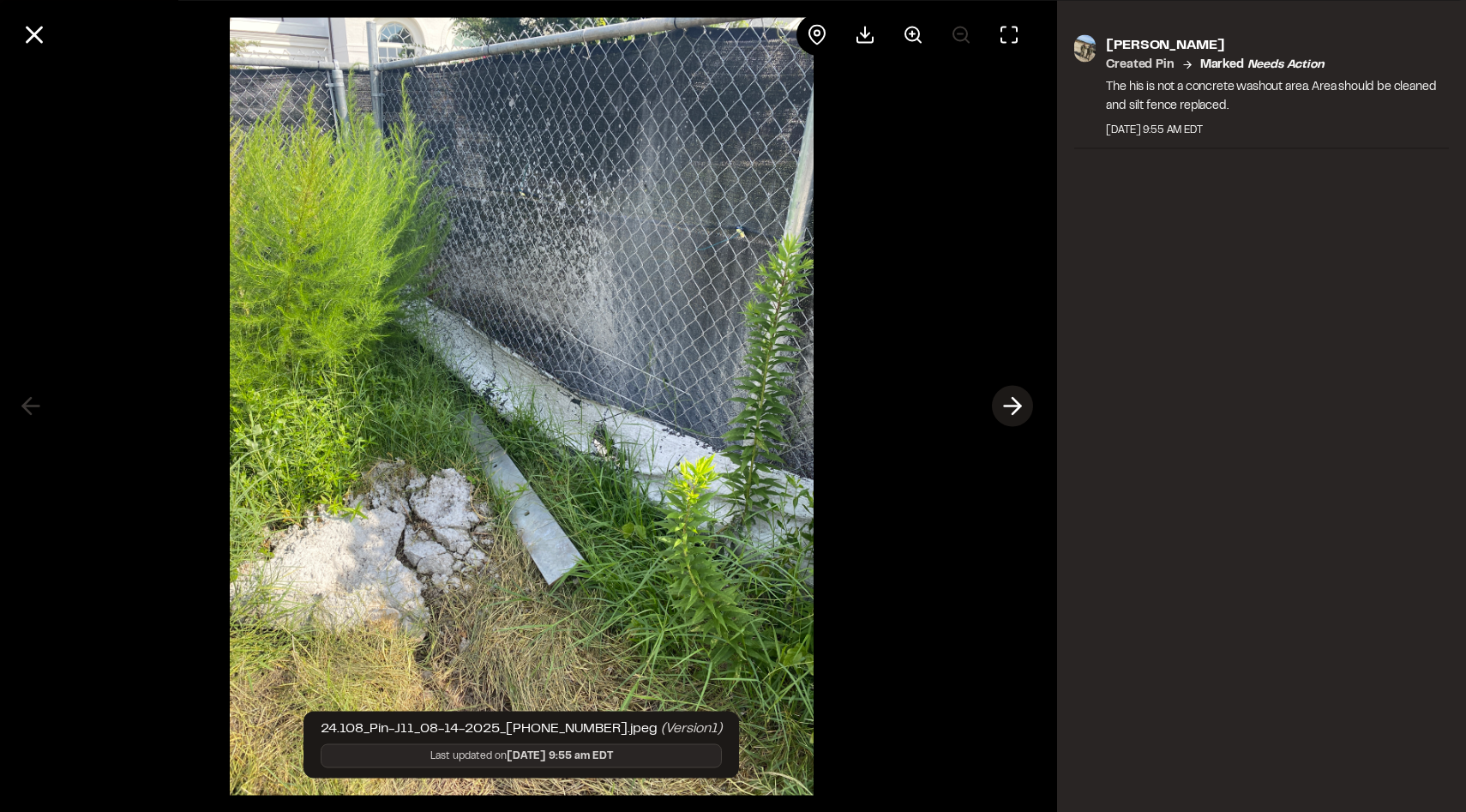
click at [1006, 399] on icon at bounding box center [1012, 406] width 27 height 29
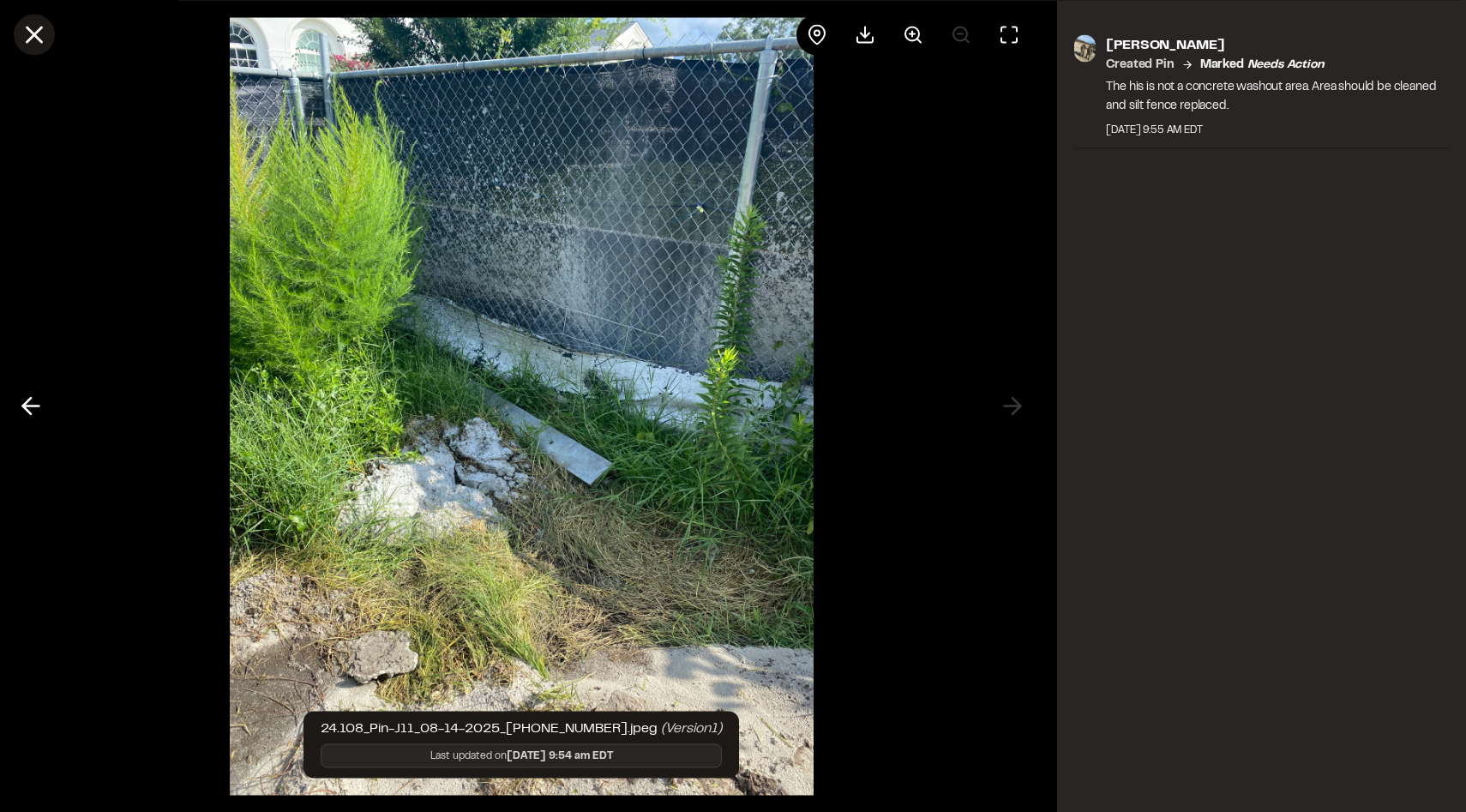
click at [24, 36] on icon at bounding box center [34, 34] width 29 height 29
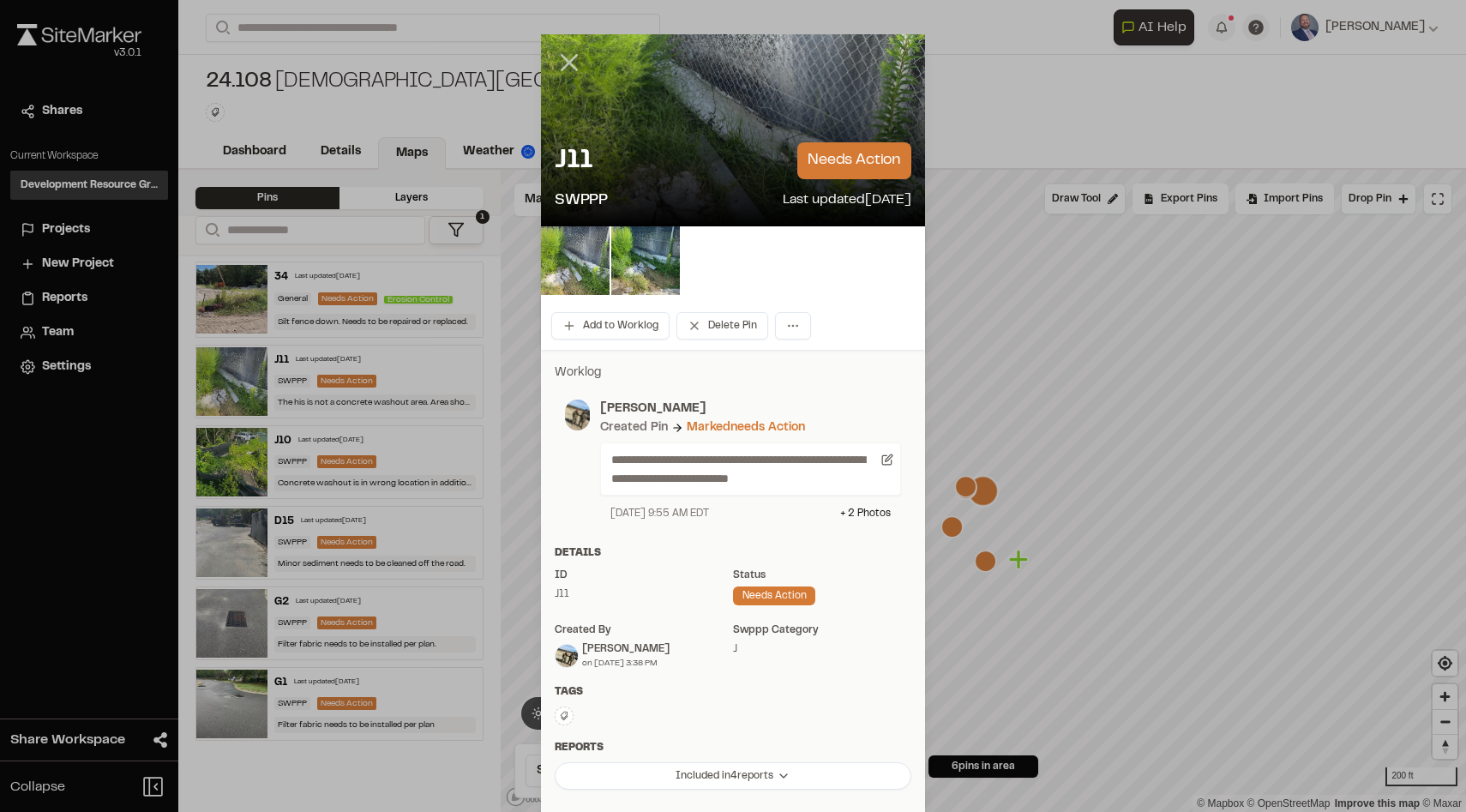
click at [573, 56] on icon at bounding box center [569, 62] width 29 height 29
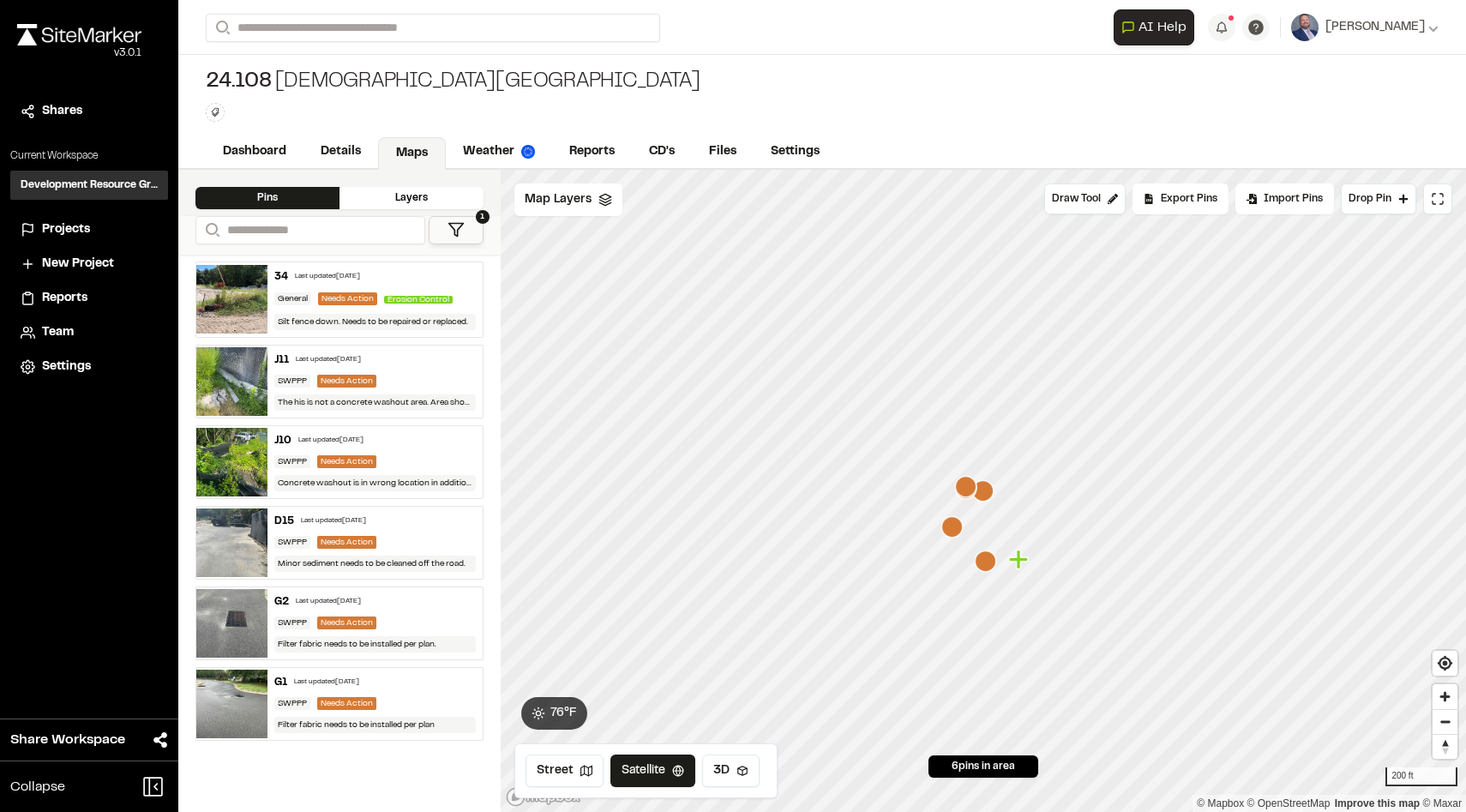
click at [367, 453] on div "J10 Last updated [DATE] SWPPP Needs Action Concrete washout is in wrong locatio…" at bounding box center [374, 462] width 215 height 72
click at [410, 536] on div "D15 Last updated [DATE] SWPPP Needs Action Minor sediment needs to be cleaned o…" at bounding box center [374, 542] width 215 height 72
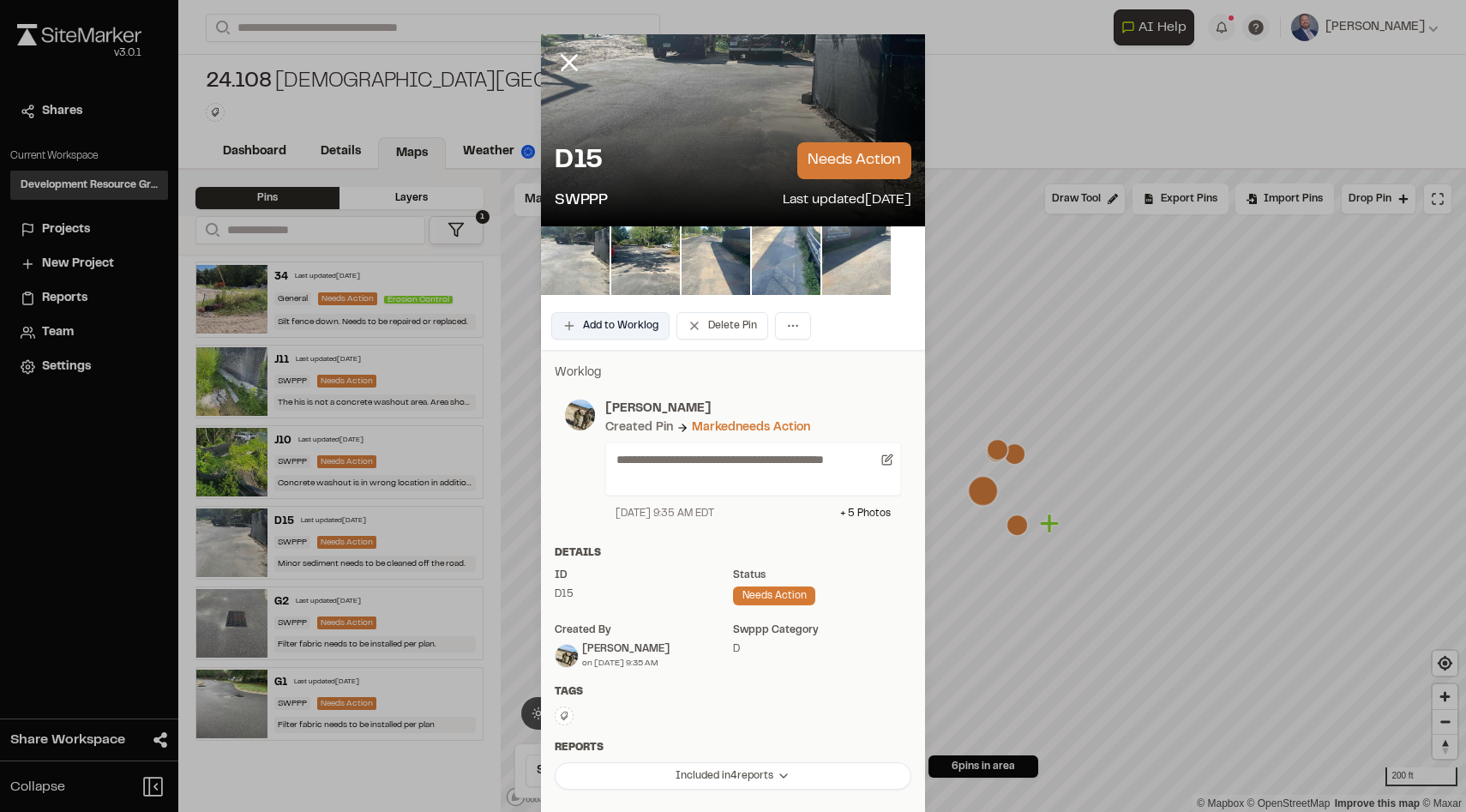
click at [638, 329] on button "Add to Worklog" at bounding box center [610, 325] width 118 height 27
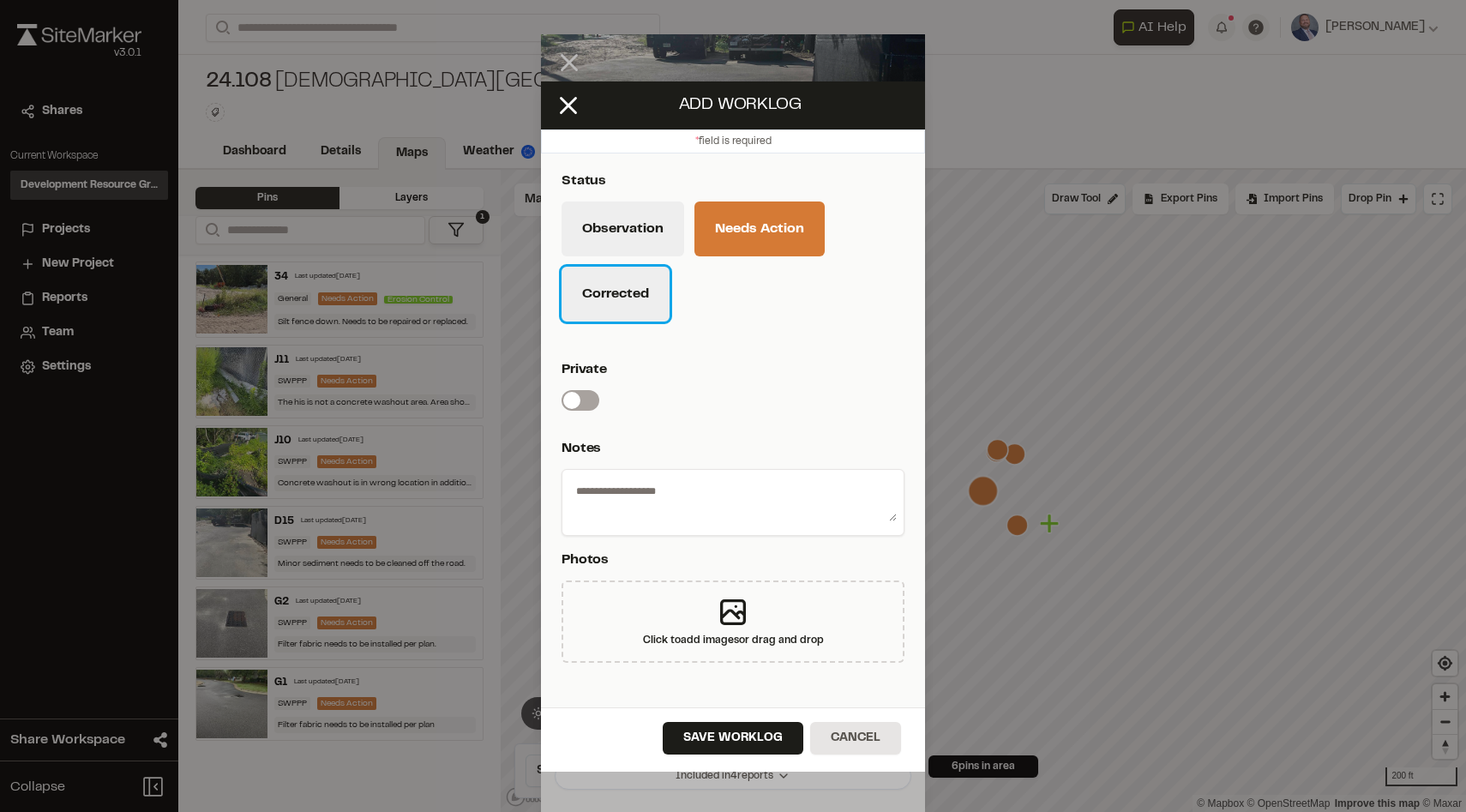
click at [636, 295] on button "Corrected" at bounding box center [615, 293] width 108 height 55
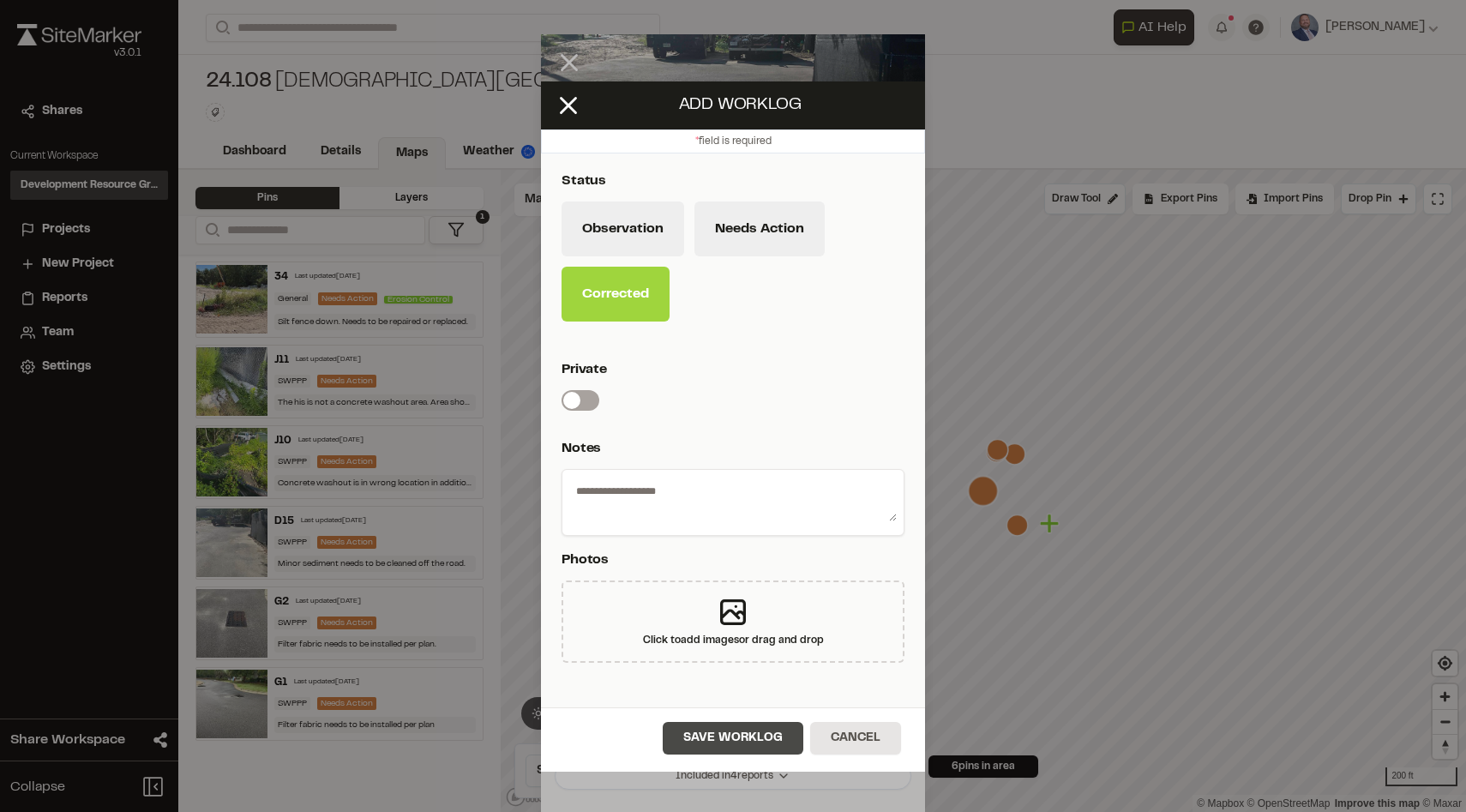
click at [703, 728] on button "Save Worklog" at bounding box center [733, 738] width 140 height 32
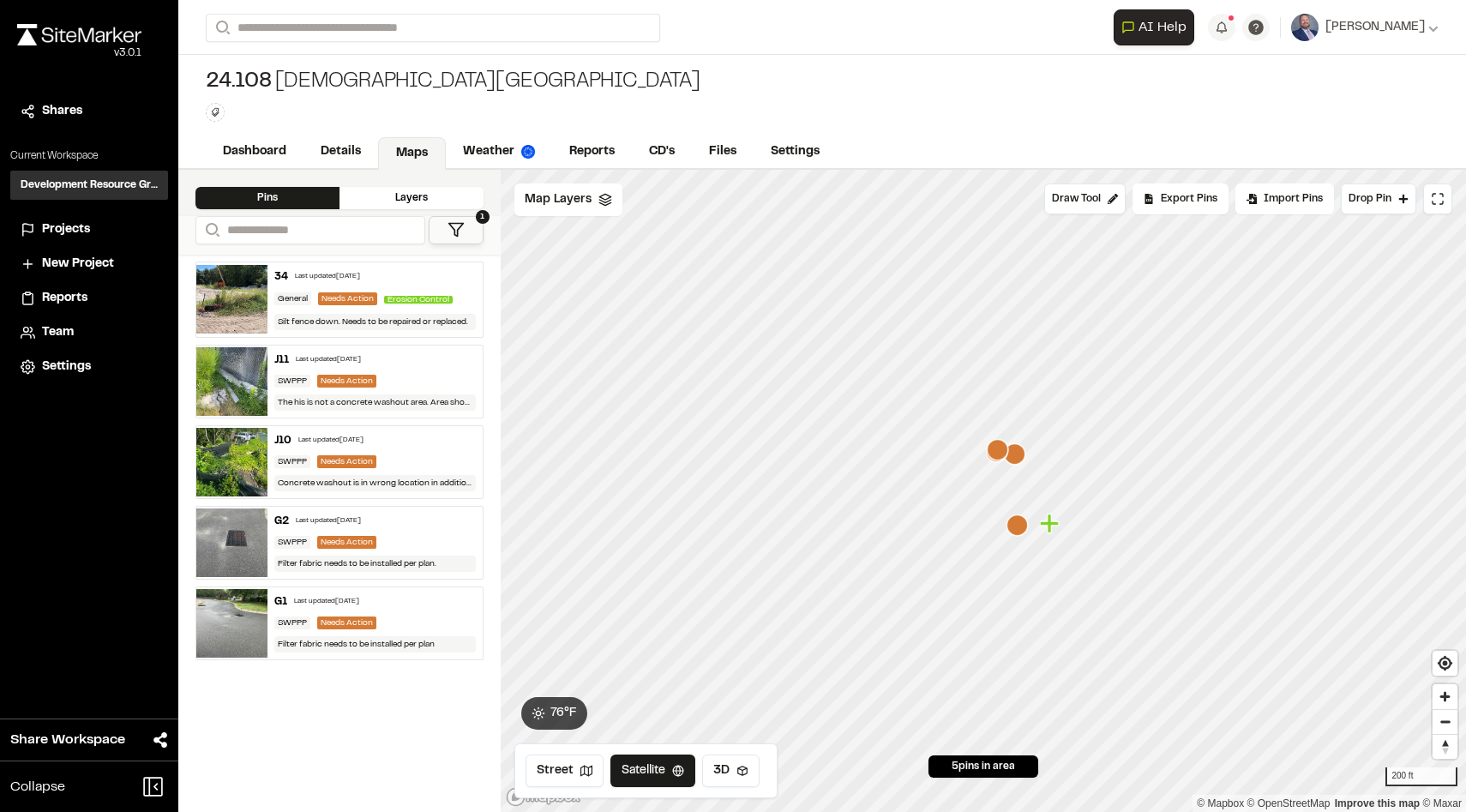
click at [419, 548] on div "SWPPP Needs Action" at bounding box center [374, 542] width 201 height 13
click at [430, 599] on div "G1 Last updated [DATE]" at bounding box center [374, 602] width 201 height 16
click at [440, 540] on div "SWPPP Needs Action" at bounding box center [374, 542] width 201 height 13
click at [414, 633] on div "G1 Last updated [DATE] SWPPP Needs Action Filter fabric needs to be installed p…" at bounding box center [374, 623] width 215 height 72
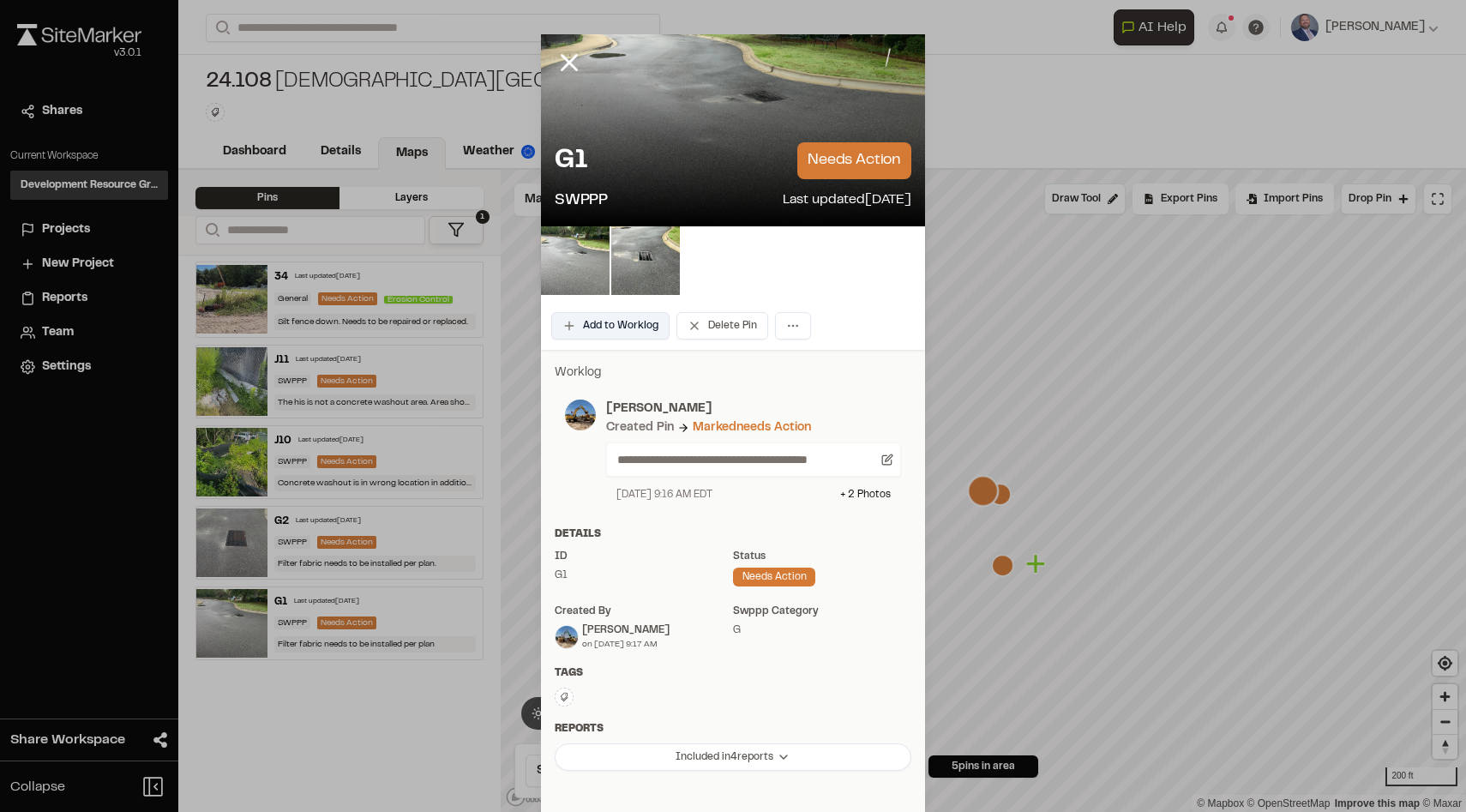
click at [638, 321] on button "Add to Worklog" at bounding box center [610, 325] width 118 height 27
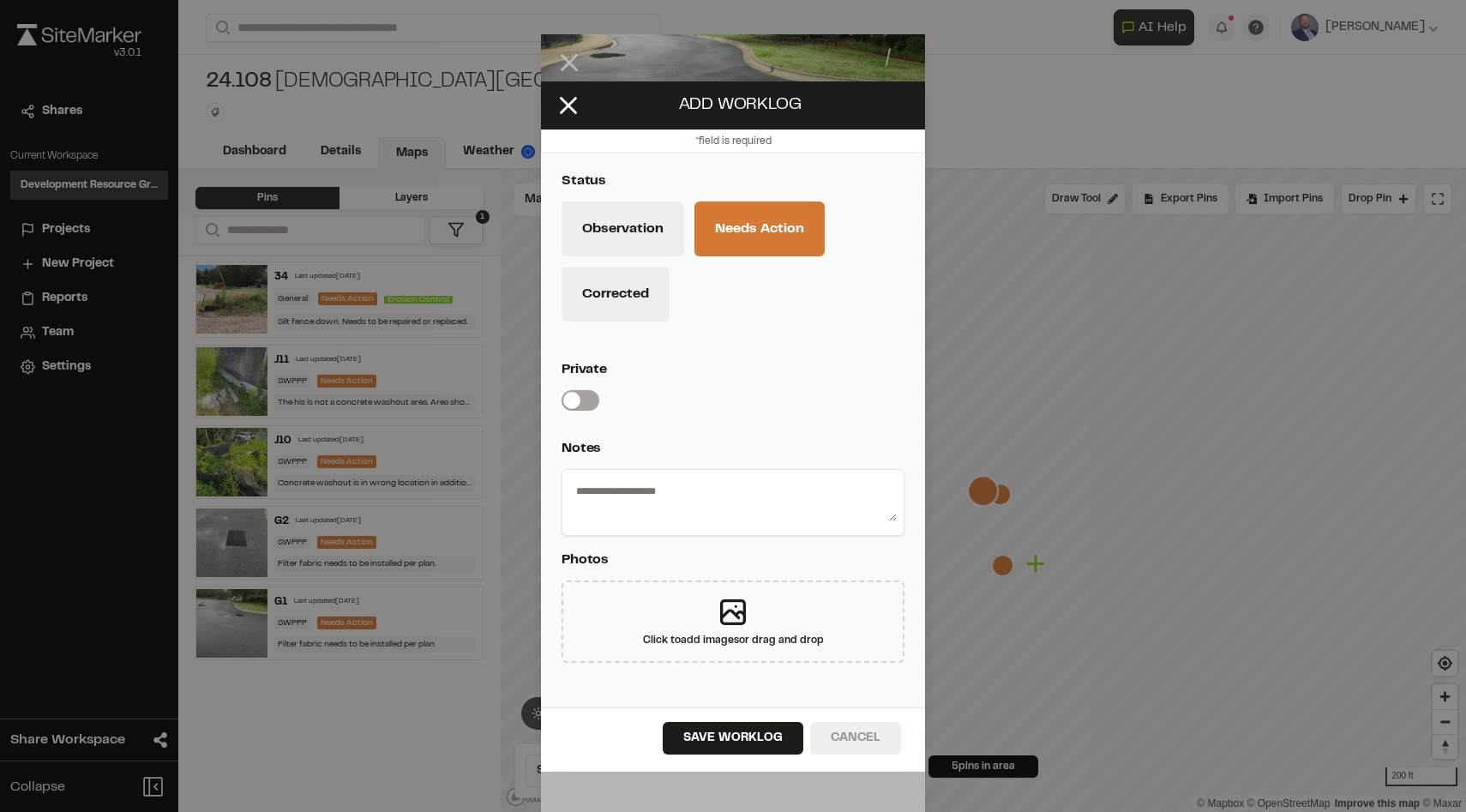
click at [847, 742] on button "Cancel" at bounding box center [856, 738] width 91 height 32
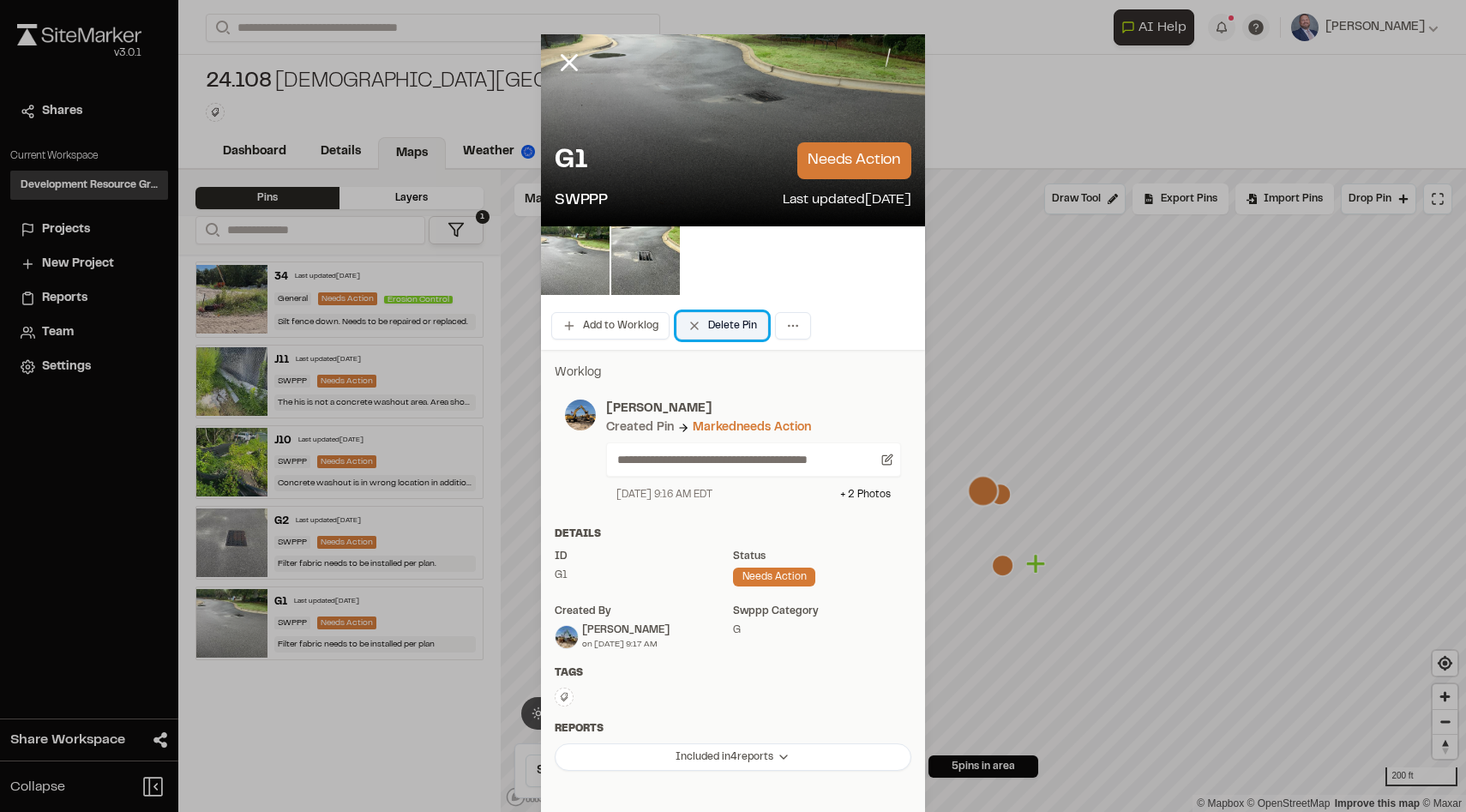
click at [722, 318] on button "Delete Pin" at bounding box center [722, 325] width 92 height 27
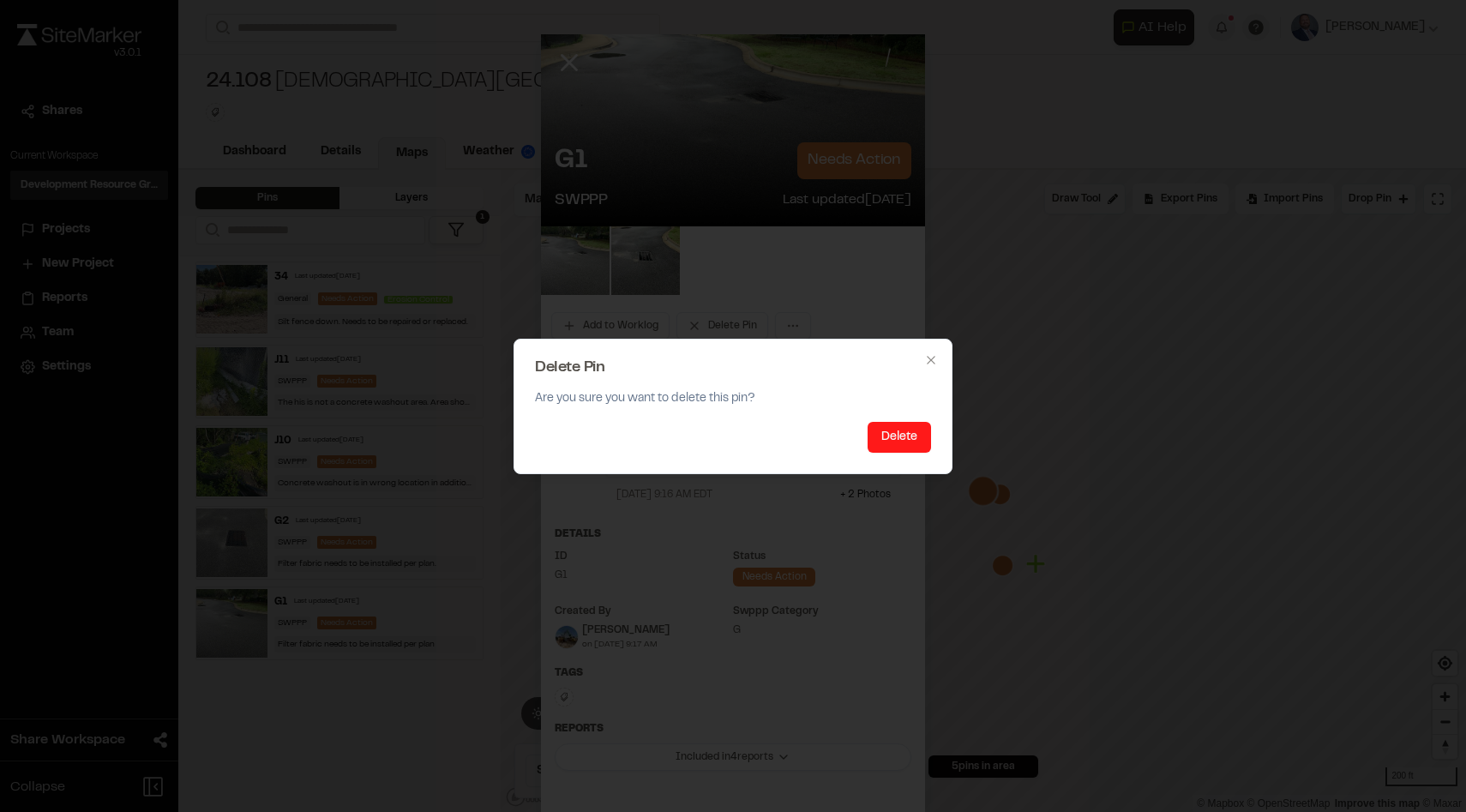
click at [892, 431] on button "Delete" at bounding box center [899, 436] width 63 height 31
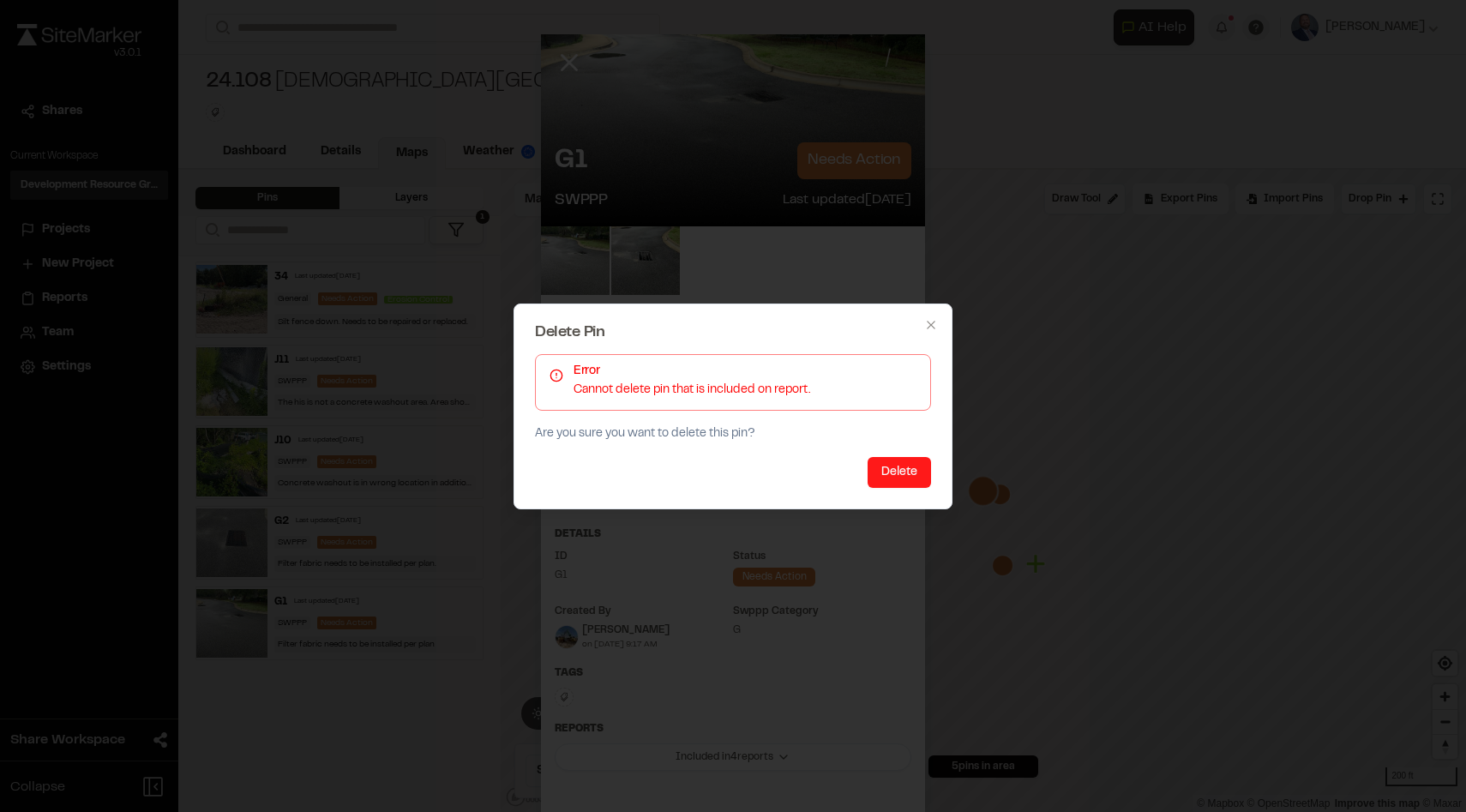
click at [903, 465] on button "Delete" at bounding box center [899, 472] width 63 height 31
click at [929, 326] on icon "button" at bounding box center [931, 325] width 14 height 14
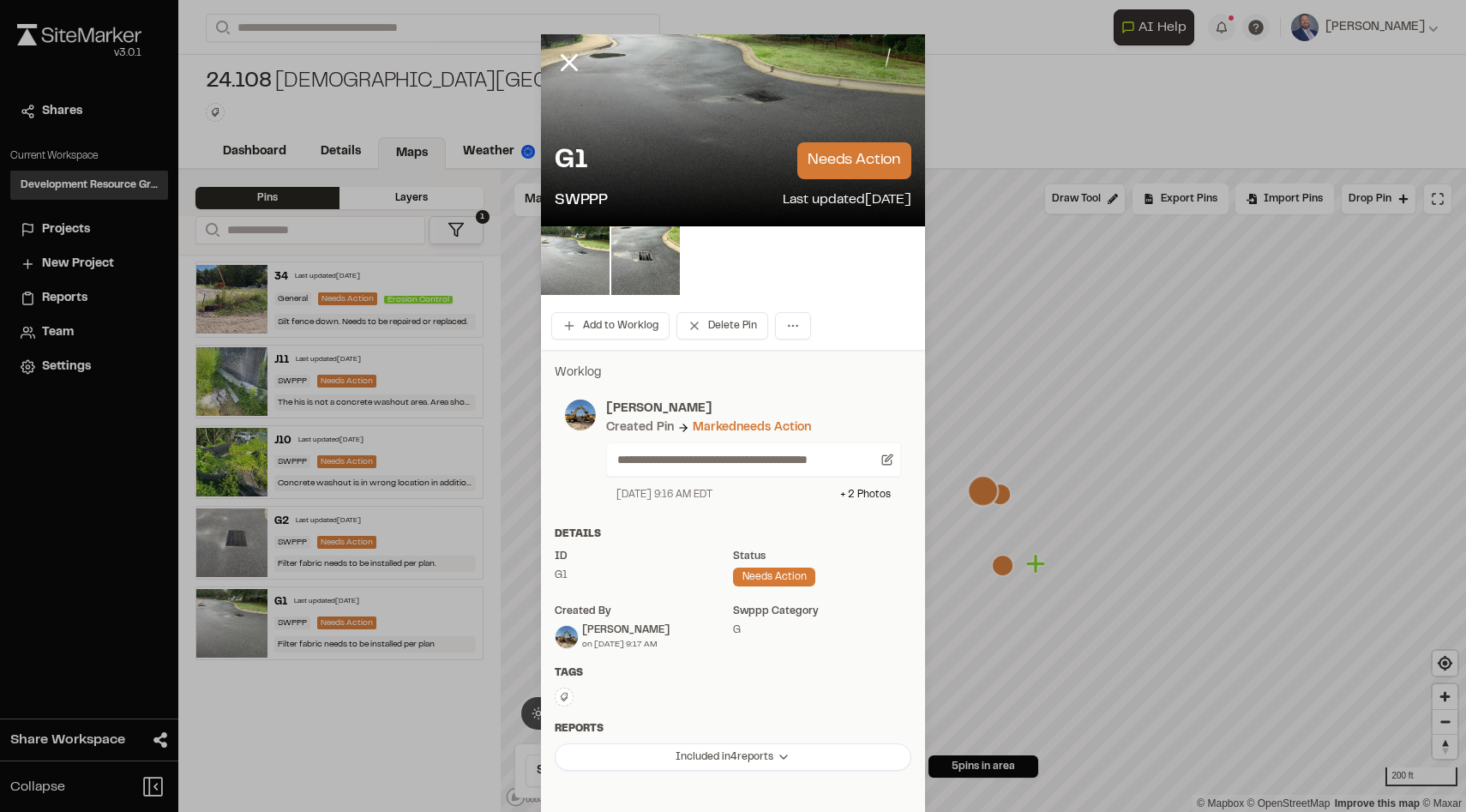
click at [572, 46] on div at bounding box center [583, 75] width 82 height 82
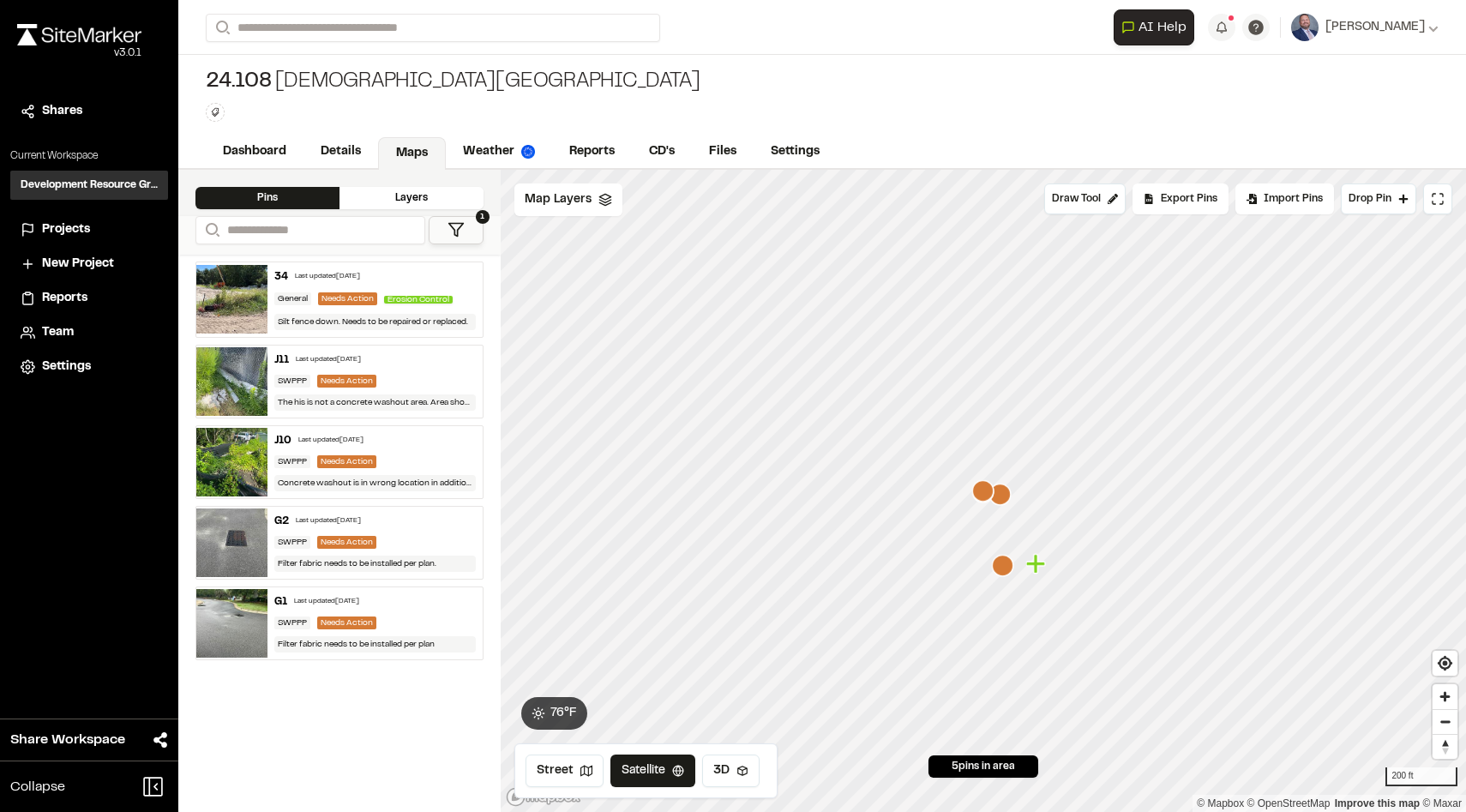
click at [401, 591] on div "G1 Last updated [DATE] SWPPP Needs Action Filter fabric needs to be installed p…" at bounding box center [374, 623] width 215 height 72
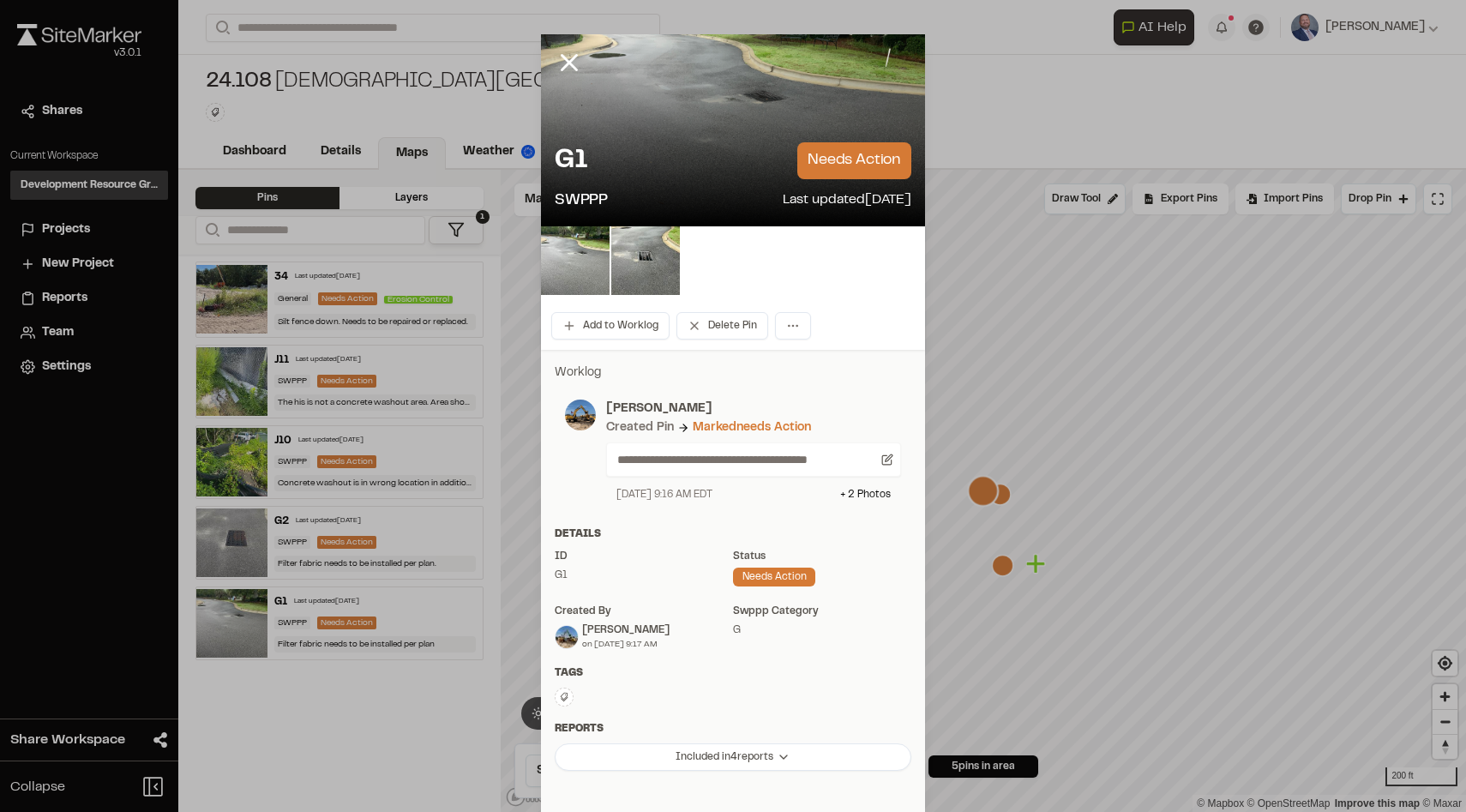
click at [613, 306] on div "Add to Worklog Delete Pin" at bounding box center [733, 325] width 384 height 48
click at [613, 319] on button "Add to Worklog" at bounding box center [610, 325] width 118 height 27
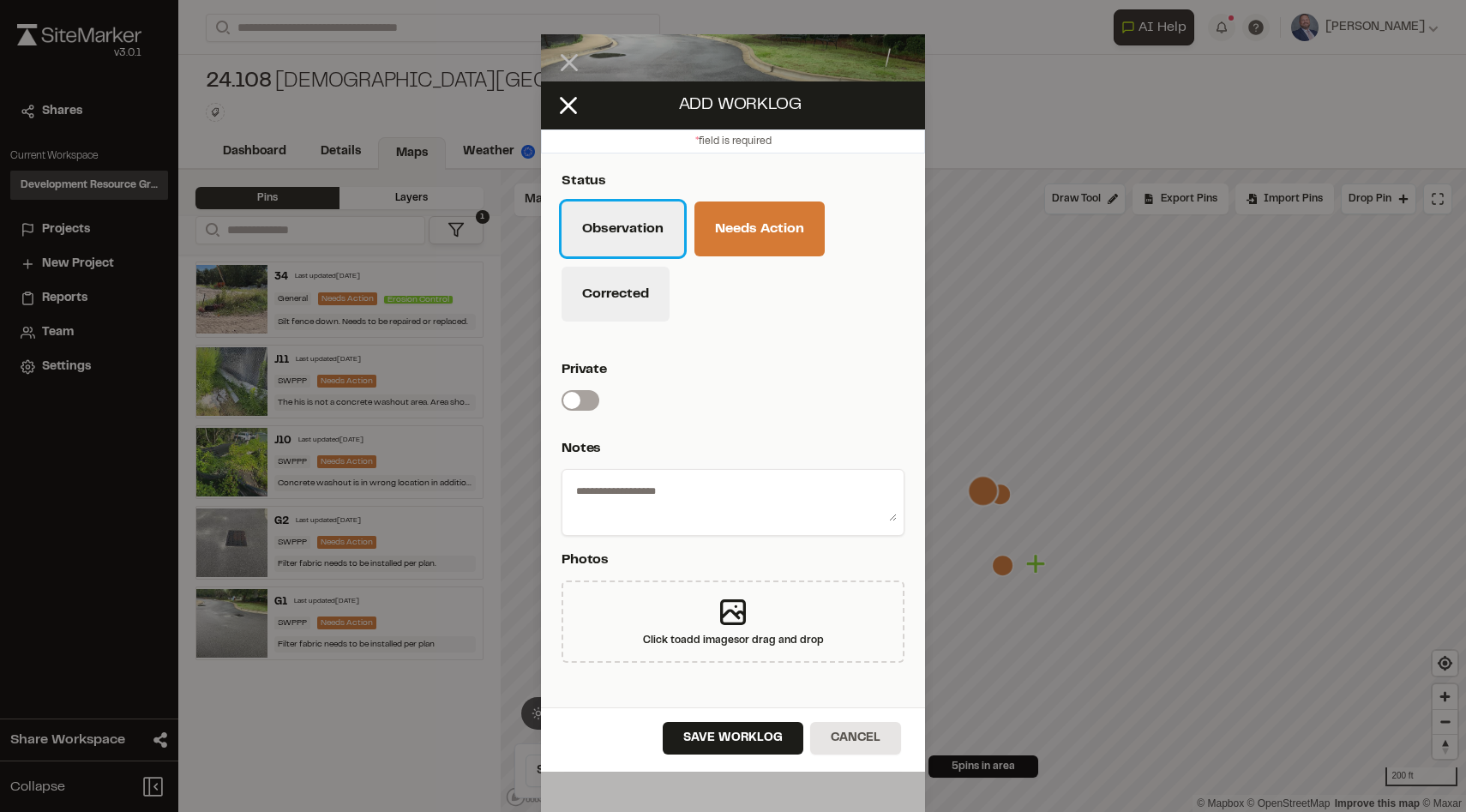
click at [636, 244] on button "Observation" at bounding box center [623, 229] width 123 height 55
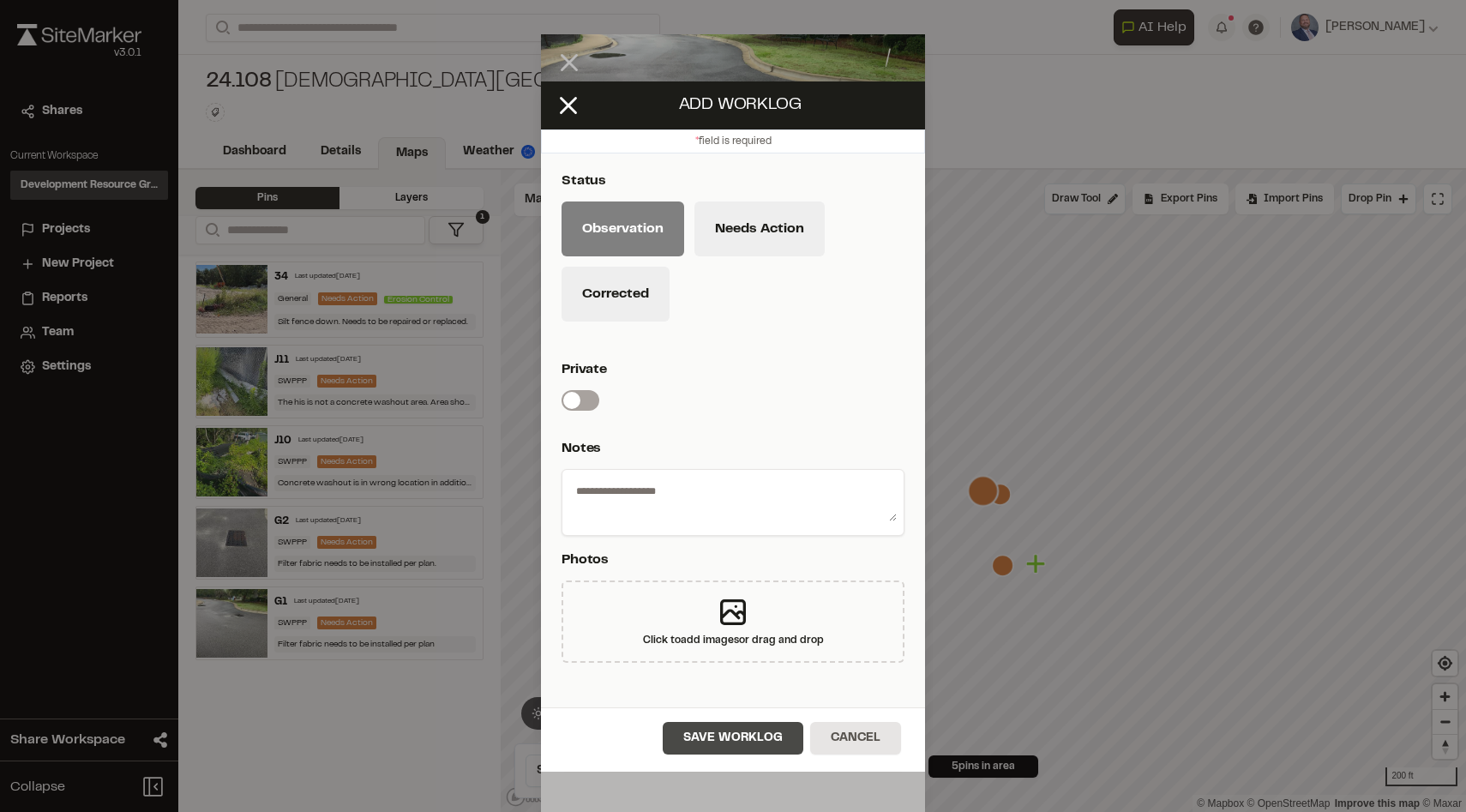
click at [726, 736] on button "Save Worklog" at bounding box center [733, 738] width 140 height 32
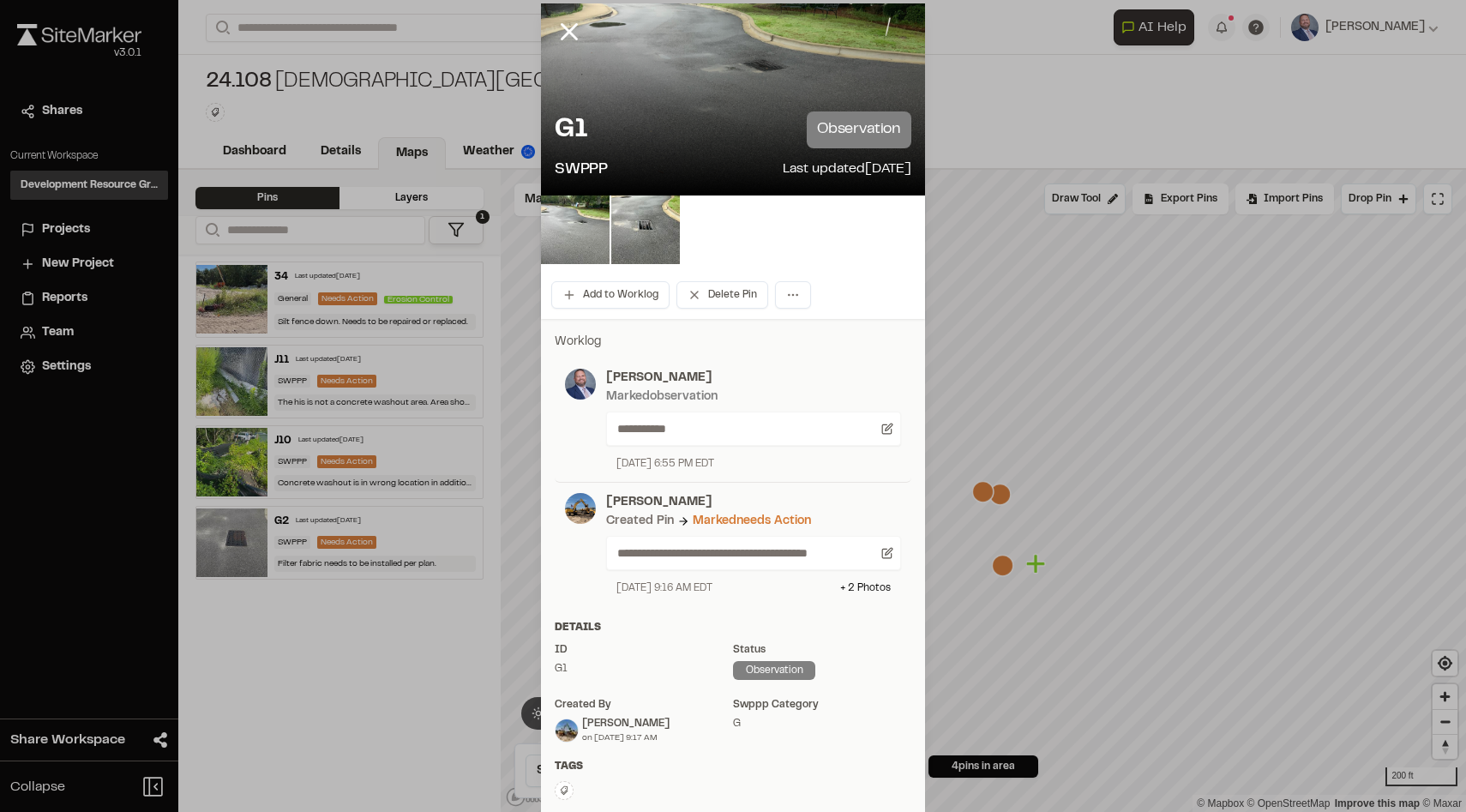
scroll to position [41, 0]
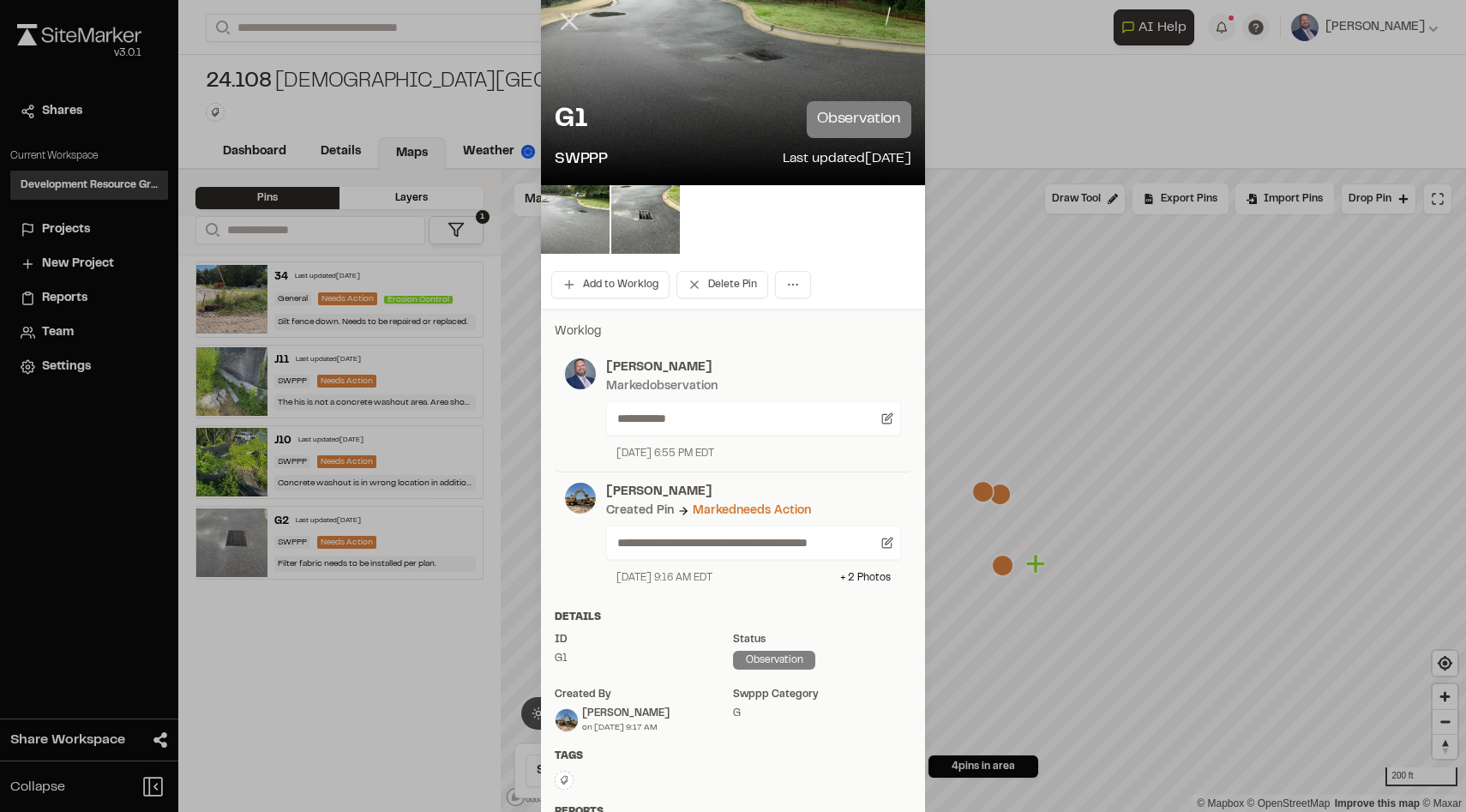
click at [564, 18] on line at bounding box center [570, 22] width 15 height 15
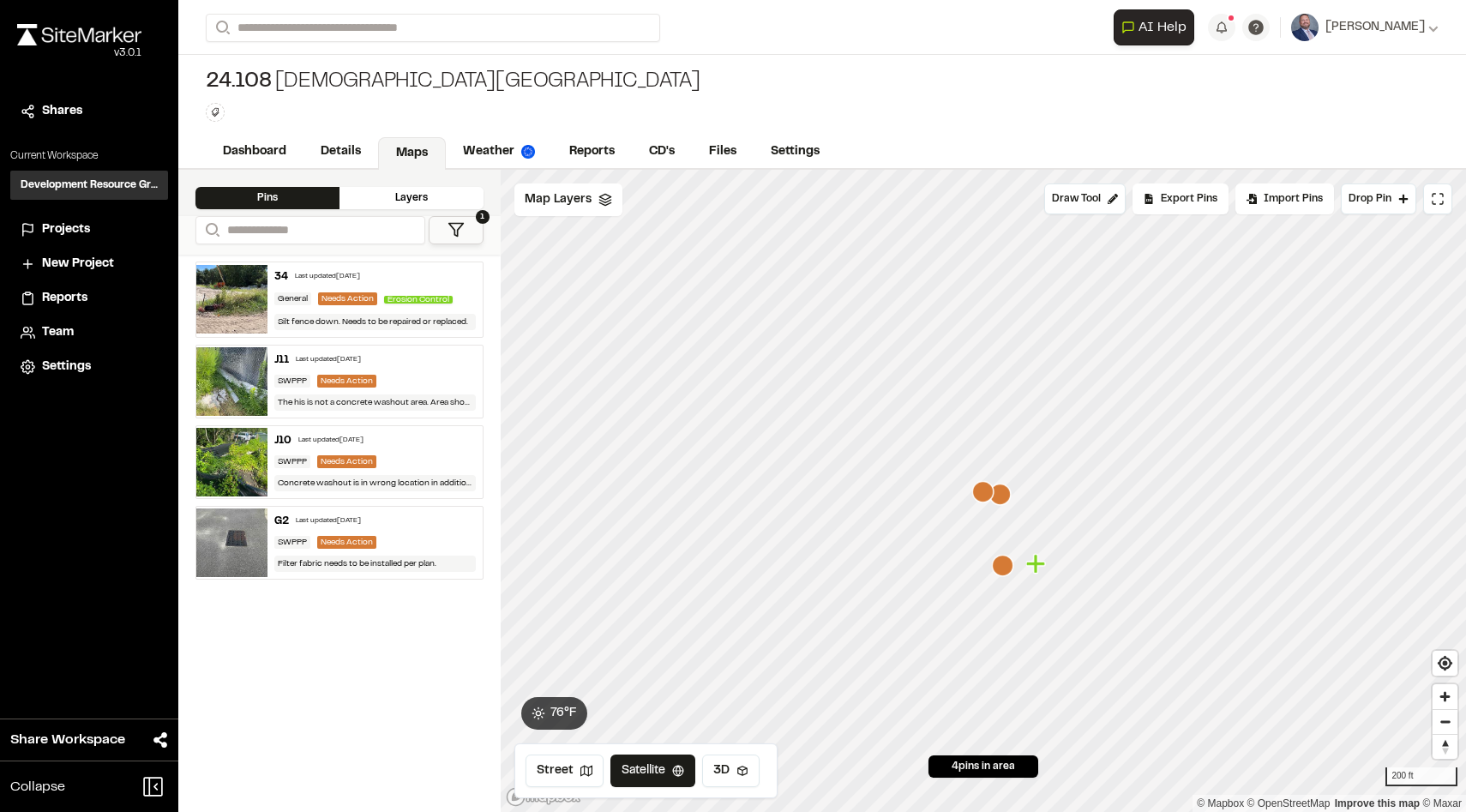
click at [582, 136] on div "Dashboard Details Maps Weather Reports CD's Files Settings" at bounding box center [823, 152] width 1288 height 34
click at [588, 156] on link "Reports" at bounding box center [592, 153] width 81 height 32
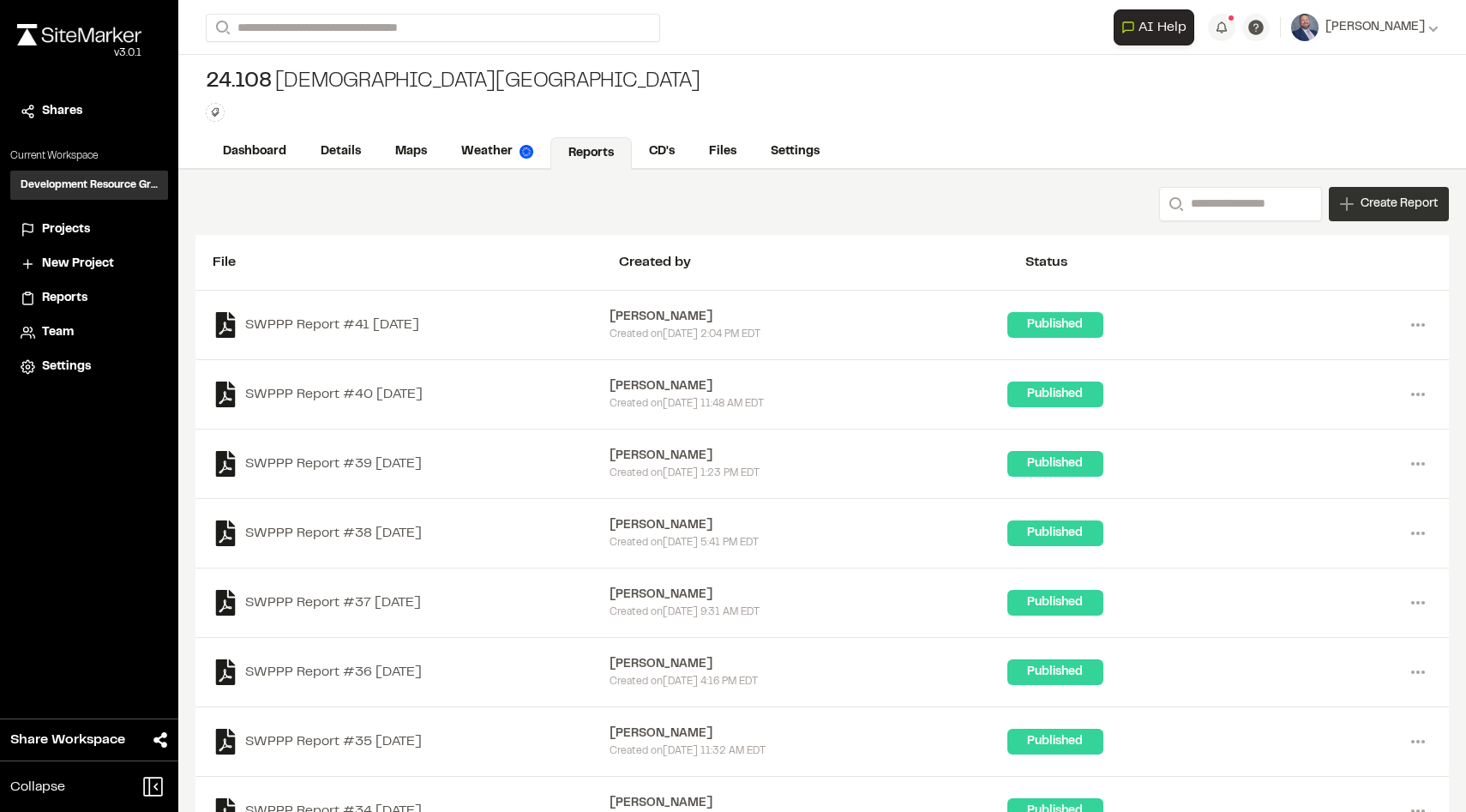
click at [1345, 190] on div "Create Report" at bounding box center [1389, 203] width 120 height 34
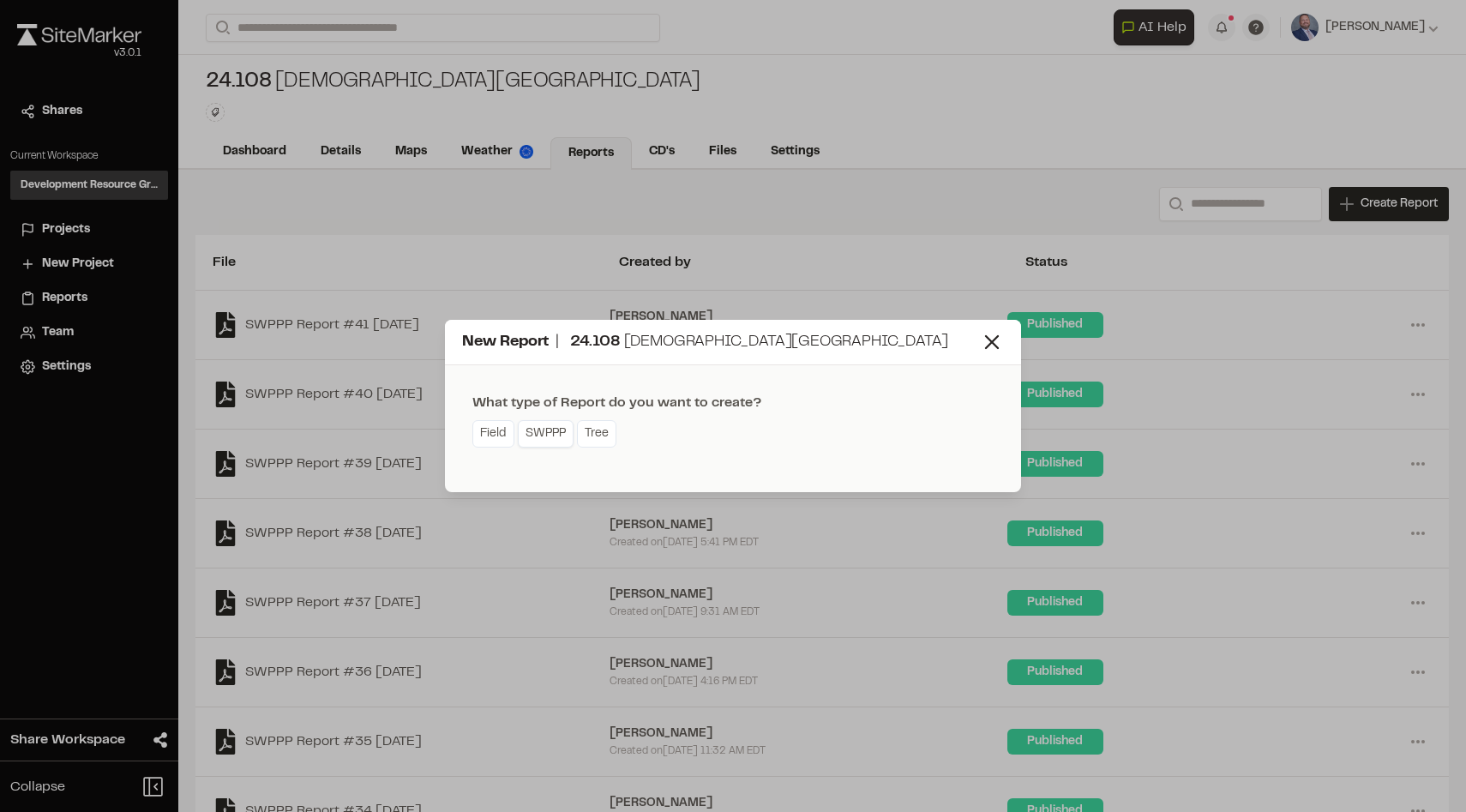
click at [542, 447] on link "SWPPP" at bounding box center [546, 434] width 56 height 27
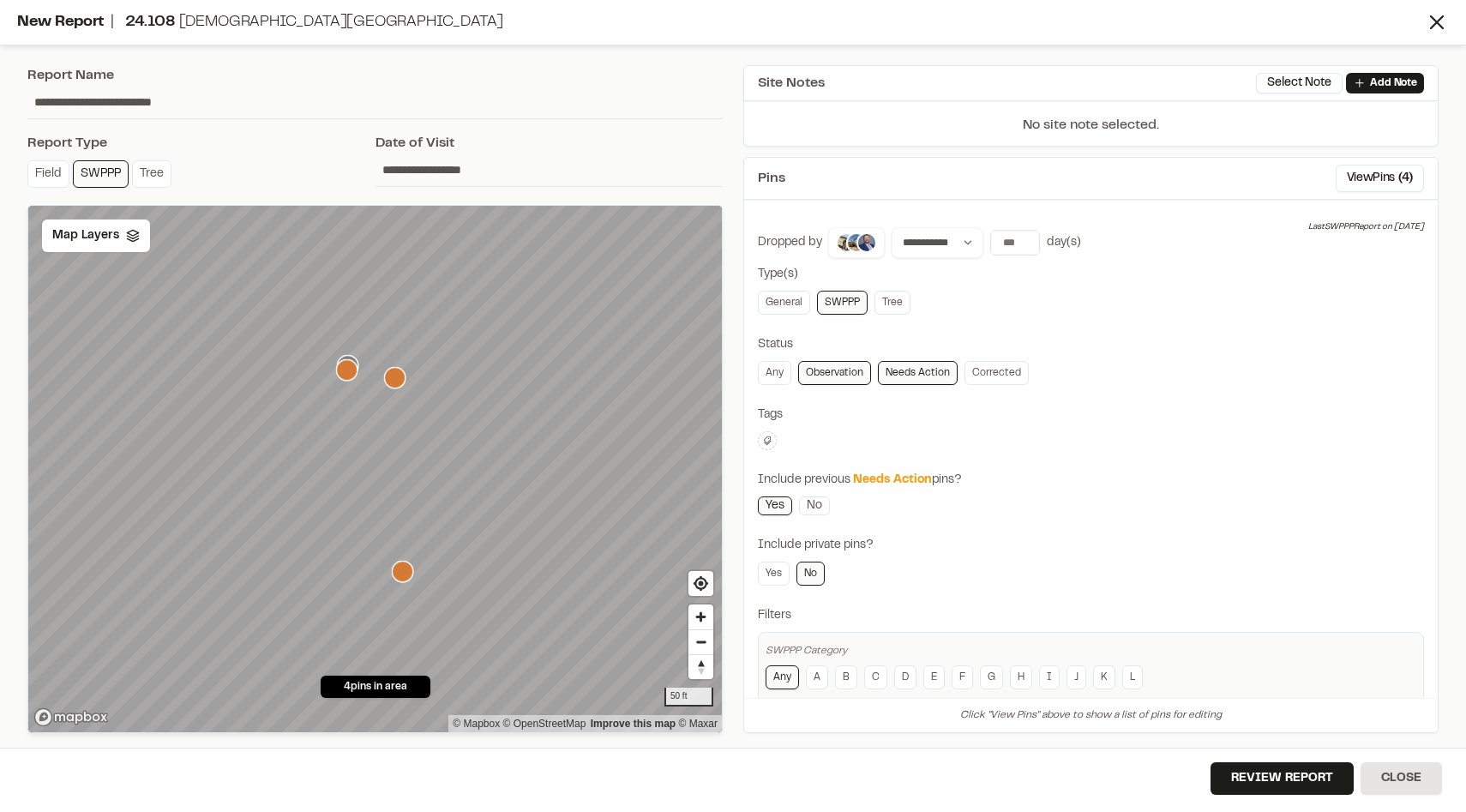
scroll to position [30, 0]
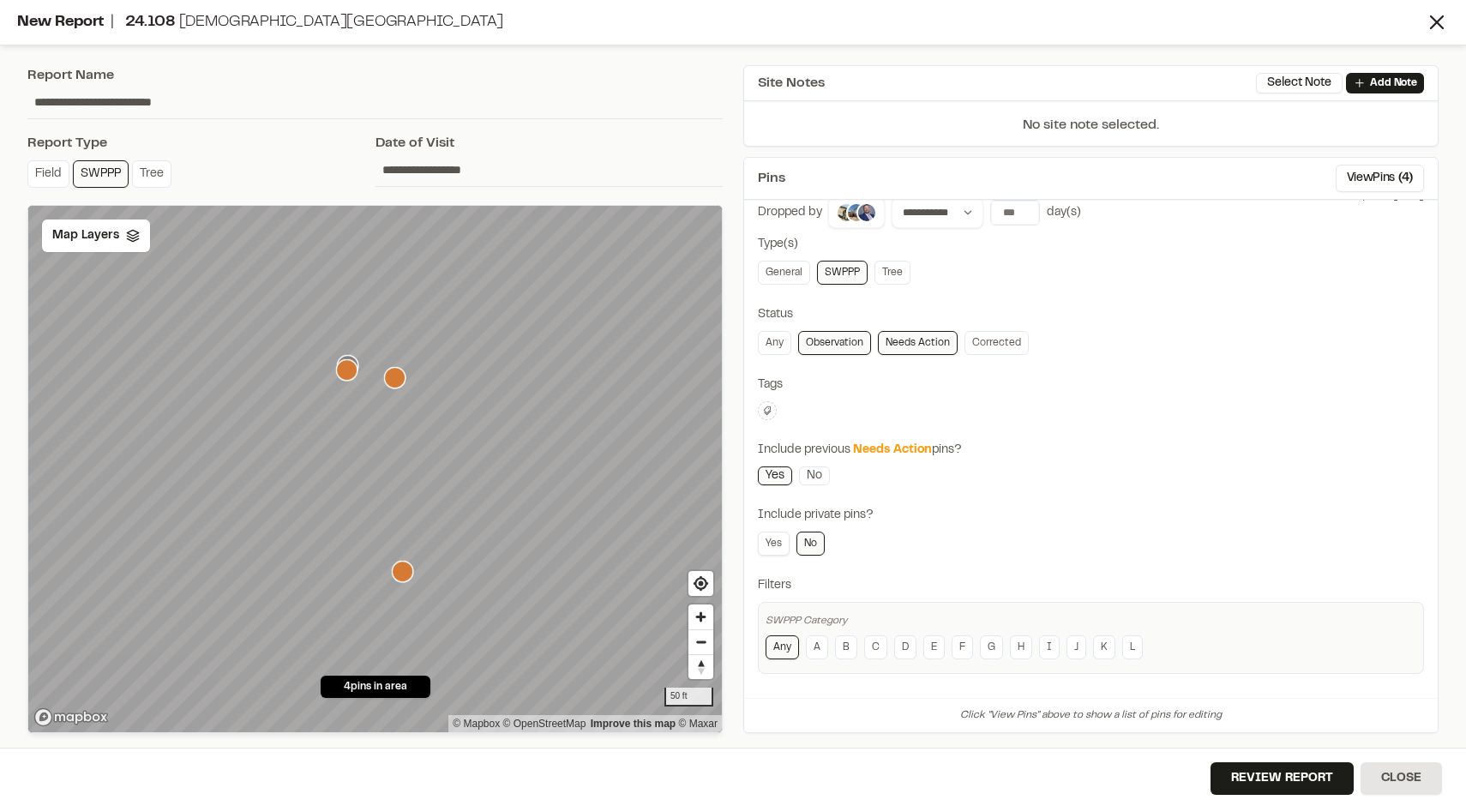
click at [783, 542] on link "Yes" at bounding box center [774, 543] width 32 height 24
click at [812, 541] on link "No" at bounding box center [811, 543] width 28 height 24
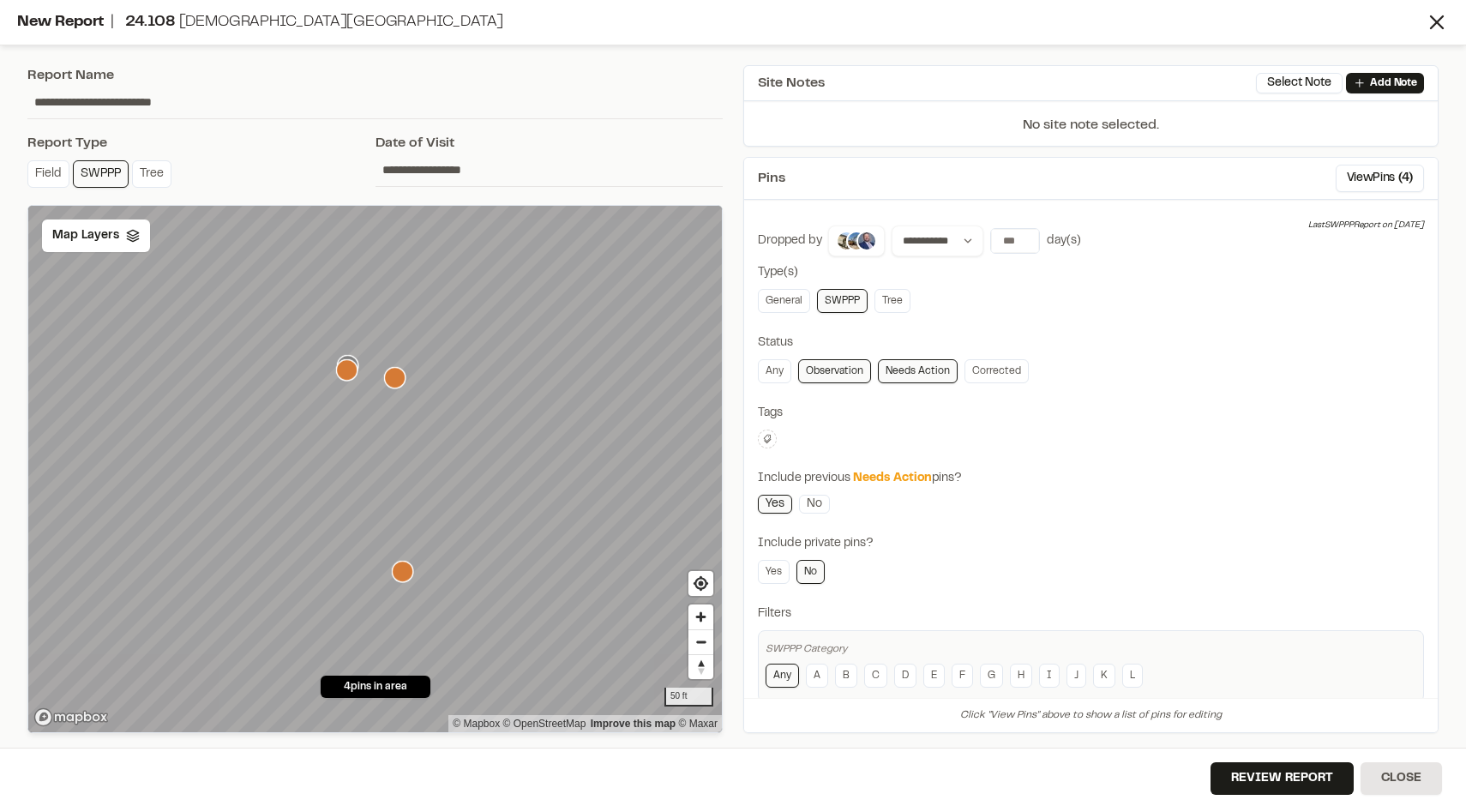
scroll to position [0, 0]
click at [1001, 253] on input "number" at bounding box center [1015, 242] width 48 height 24
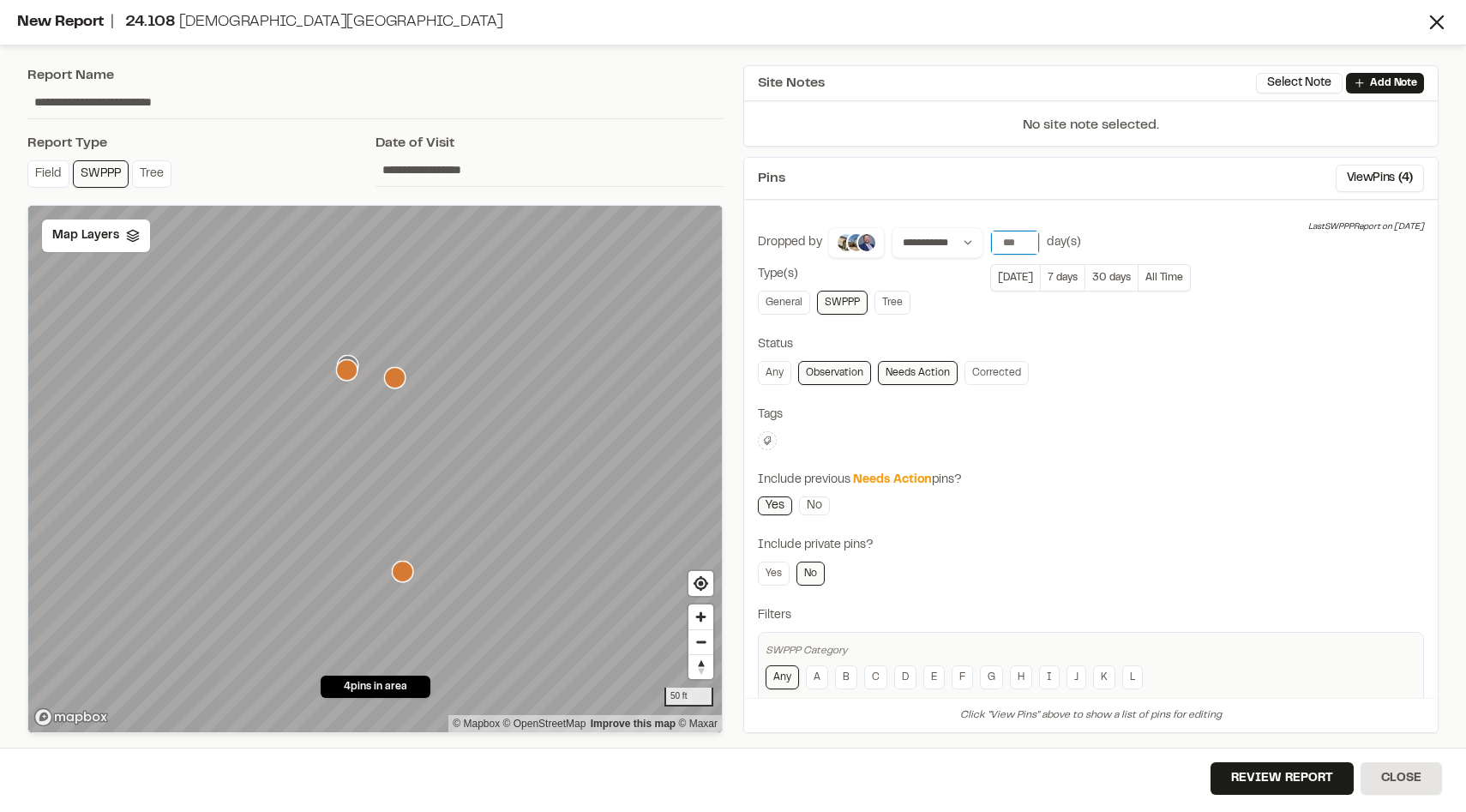
click at [1001, 253] on input "number" at bounding box center [1015, 242] width 48 height 24
click at [522, 179] on input "**********" at bounding box center [549, 169] width 348 height 32
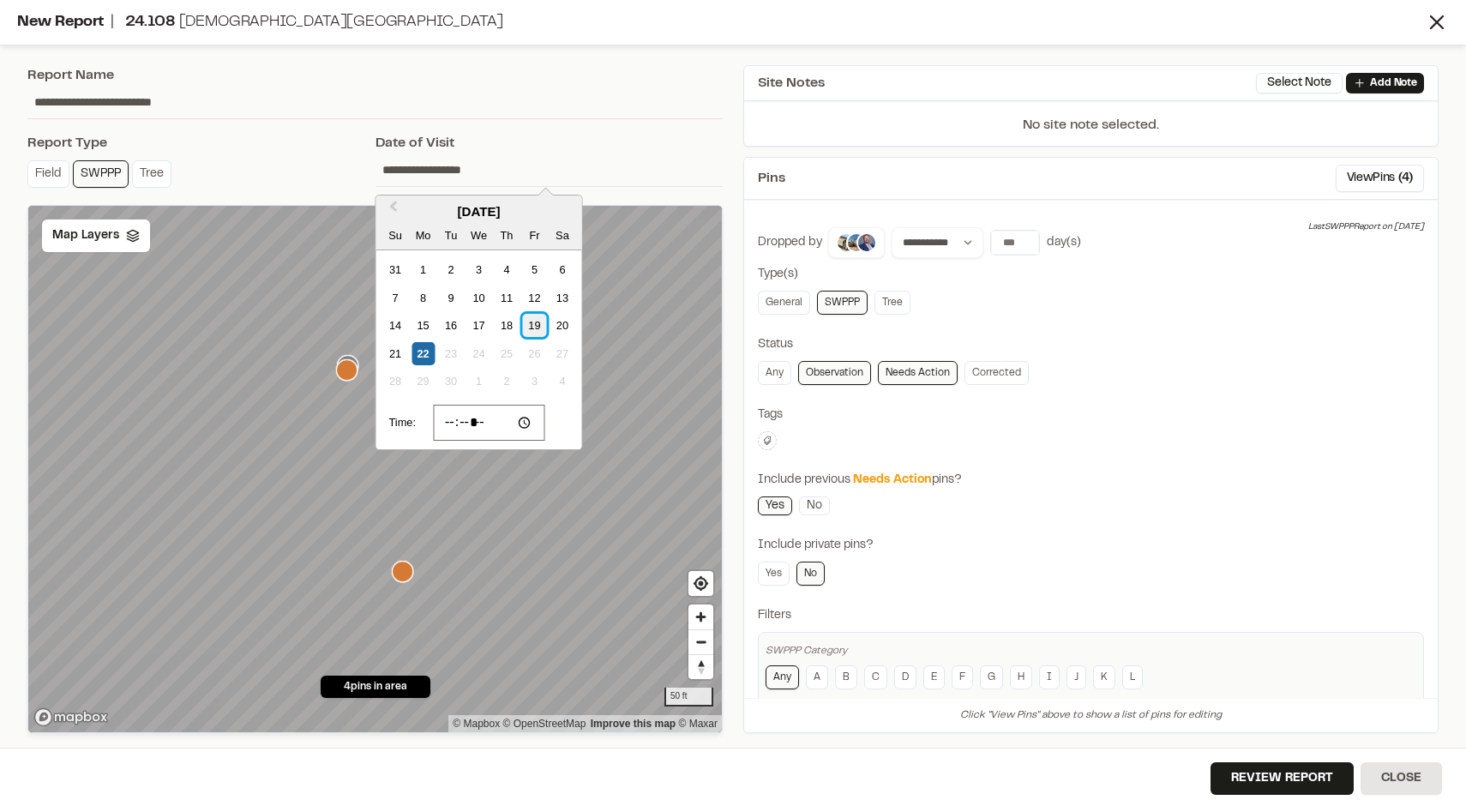
click at [528, 334] on div "19" at bounding box center [535, 325] width 23 height 23
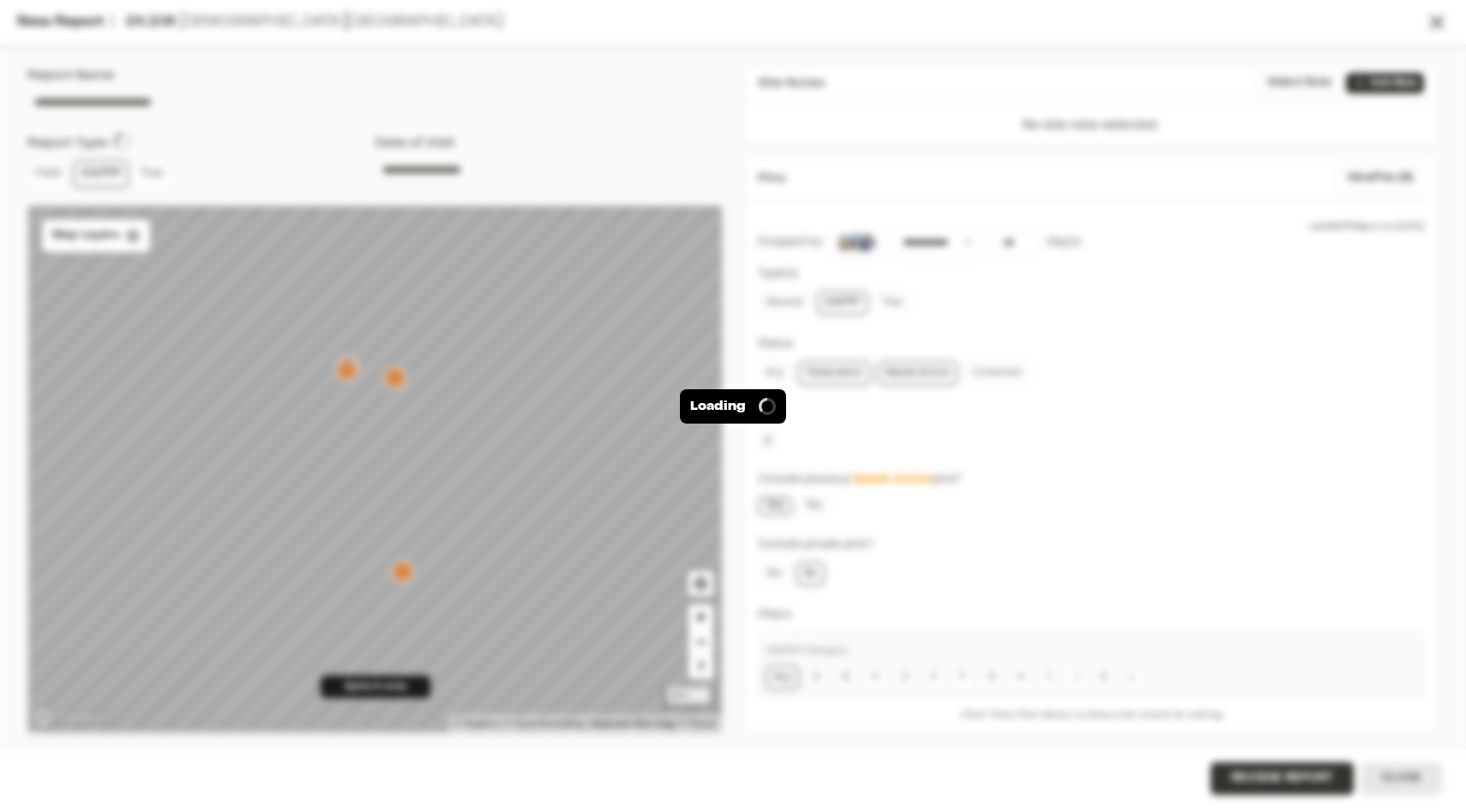
type input "**********"
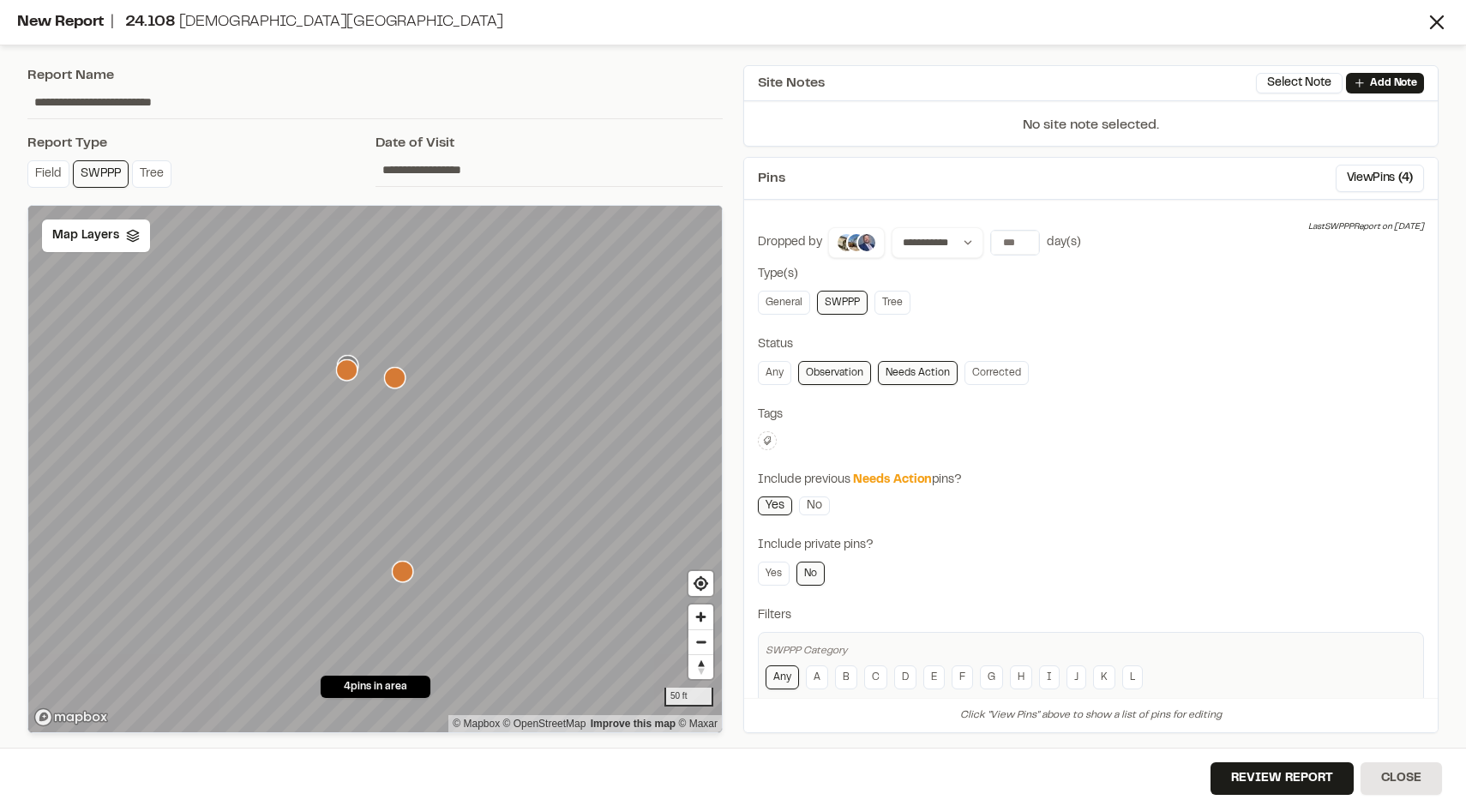
click at [462, 169] on input "**********" at bounding box center [549, 169] width 348 height 32
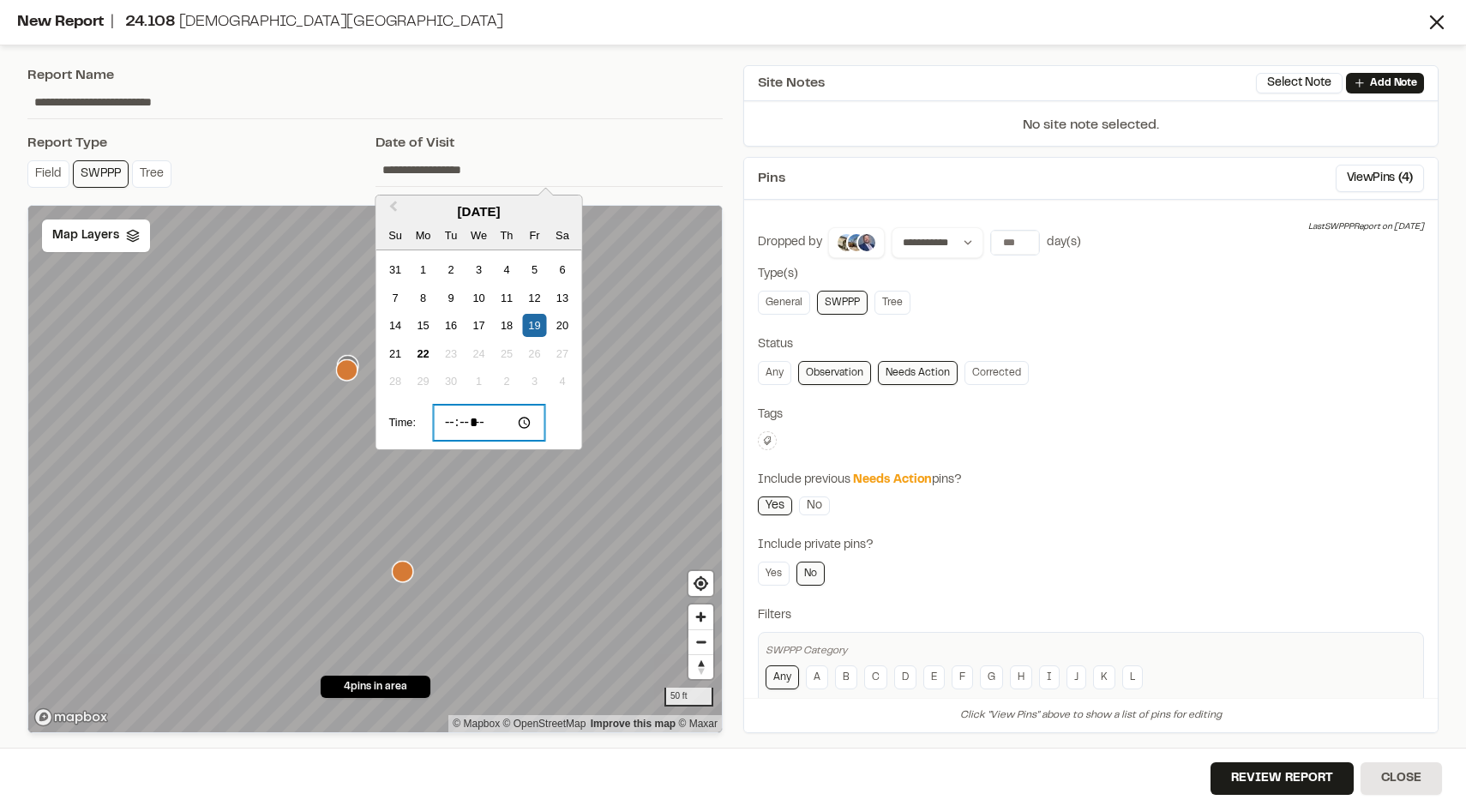
click at [451, 417] on input "*****" at bounding box center [489, 422] width 112 height 36
click at [473, 425] on input "*****" at bounding box center [489, 422] width 112 height 36
type input "*****"
click at [629, 121] on div "**********" at bounding box center [375, 399] width 716 height 688
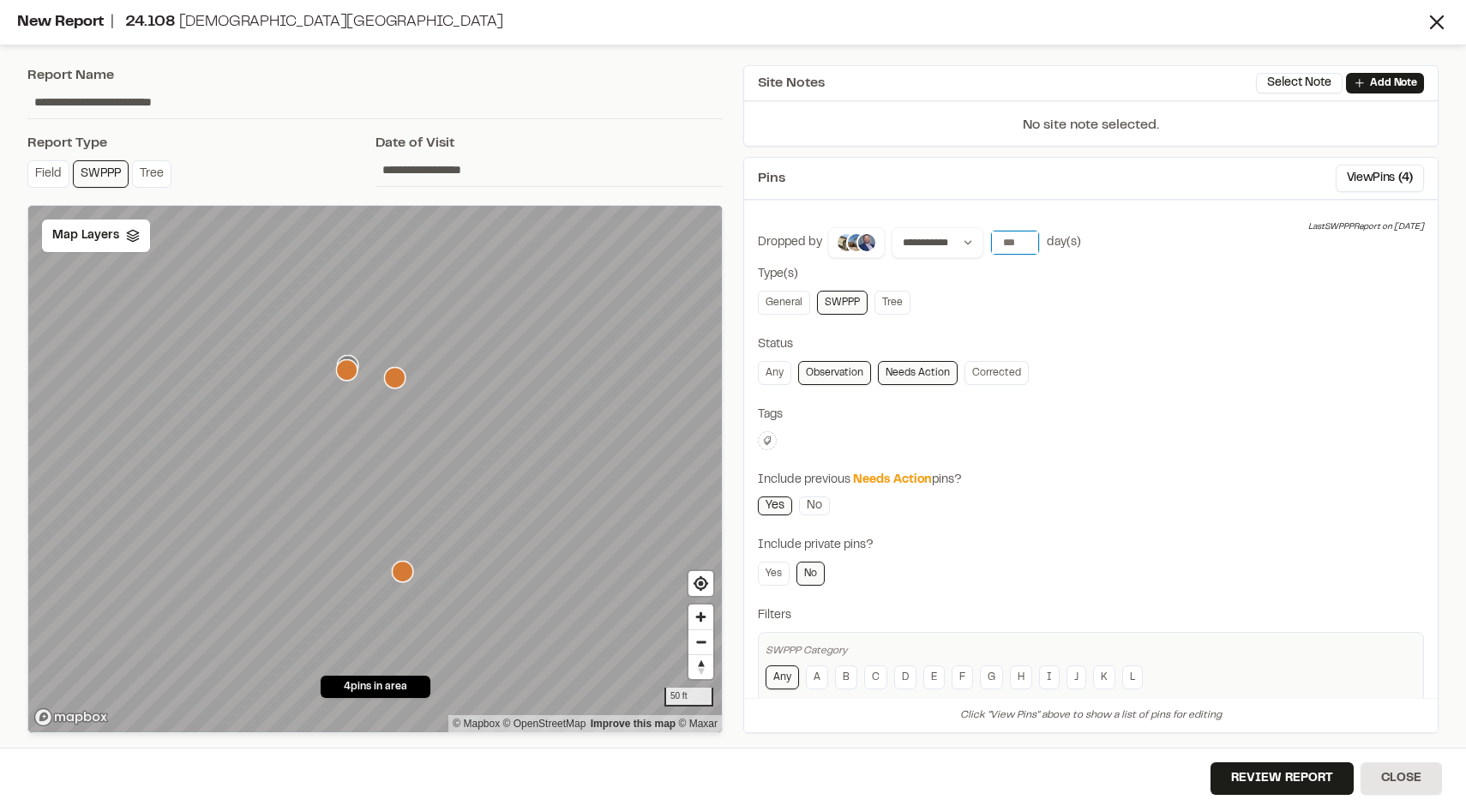
click at [1003, 239] on input "number" at bounding box center [1015, 242] width 48 height 24
type input "**"
click at [1325, 175] on div "Pins View Pins ( 4 )" at bounding box center [1091, 179] width 694 height 42
click at [1354, 178] on button "View Pins ( 4 )" at bounding box center [1380, 178] width 89 height 27
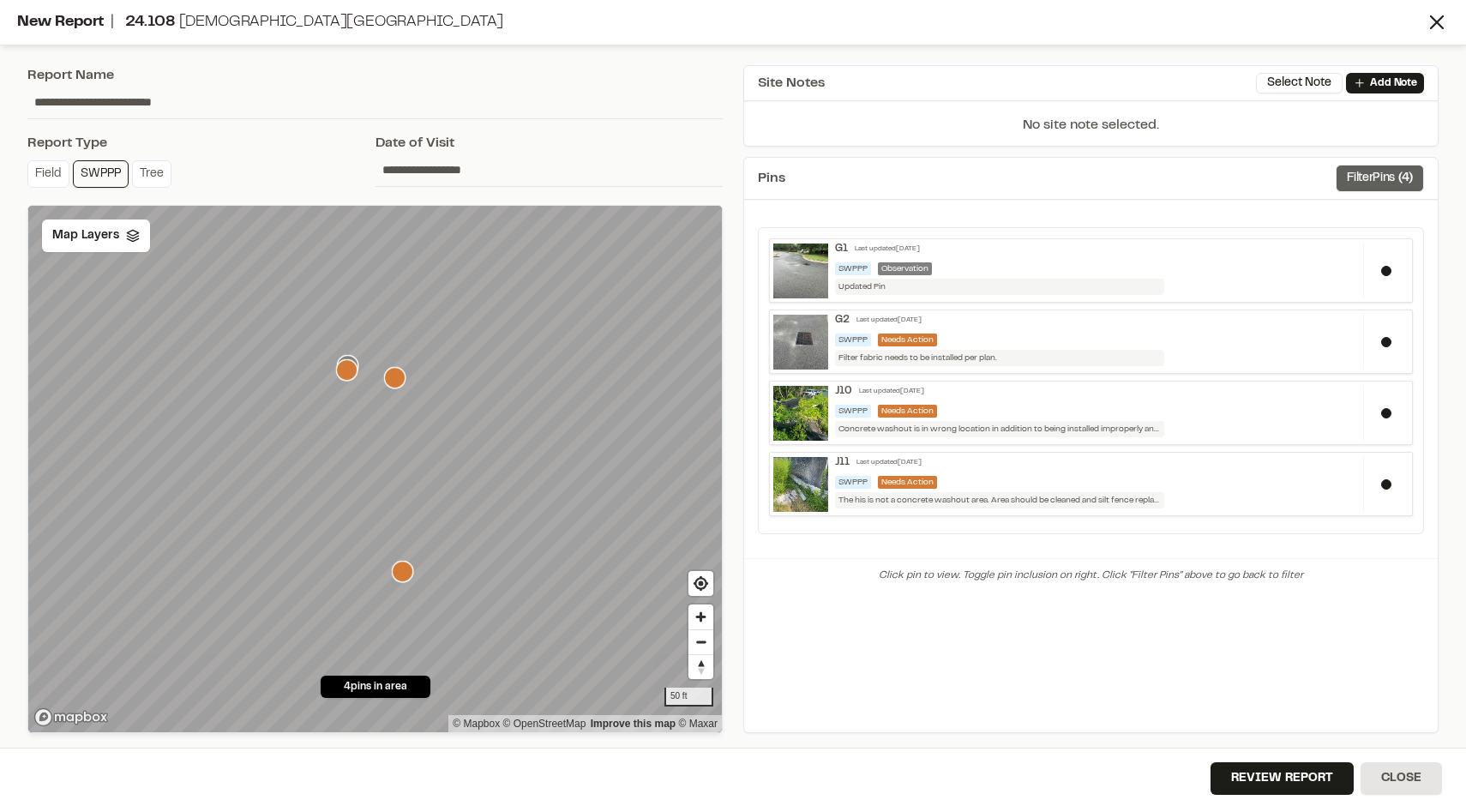
click at [1354, 178] on button "Filter Pins ( 4 )" at bounding box center [1380, 178] width 89 height 27
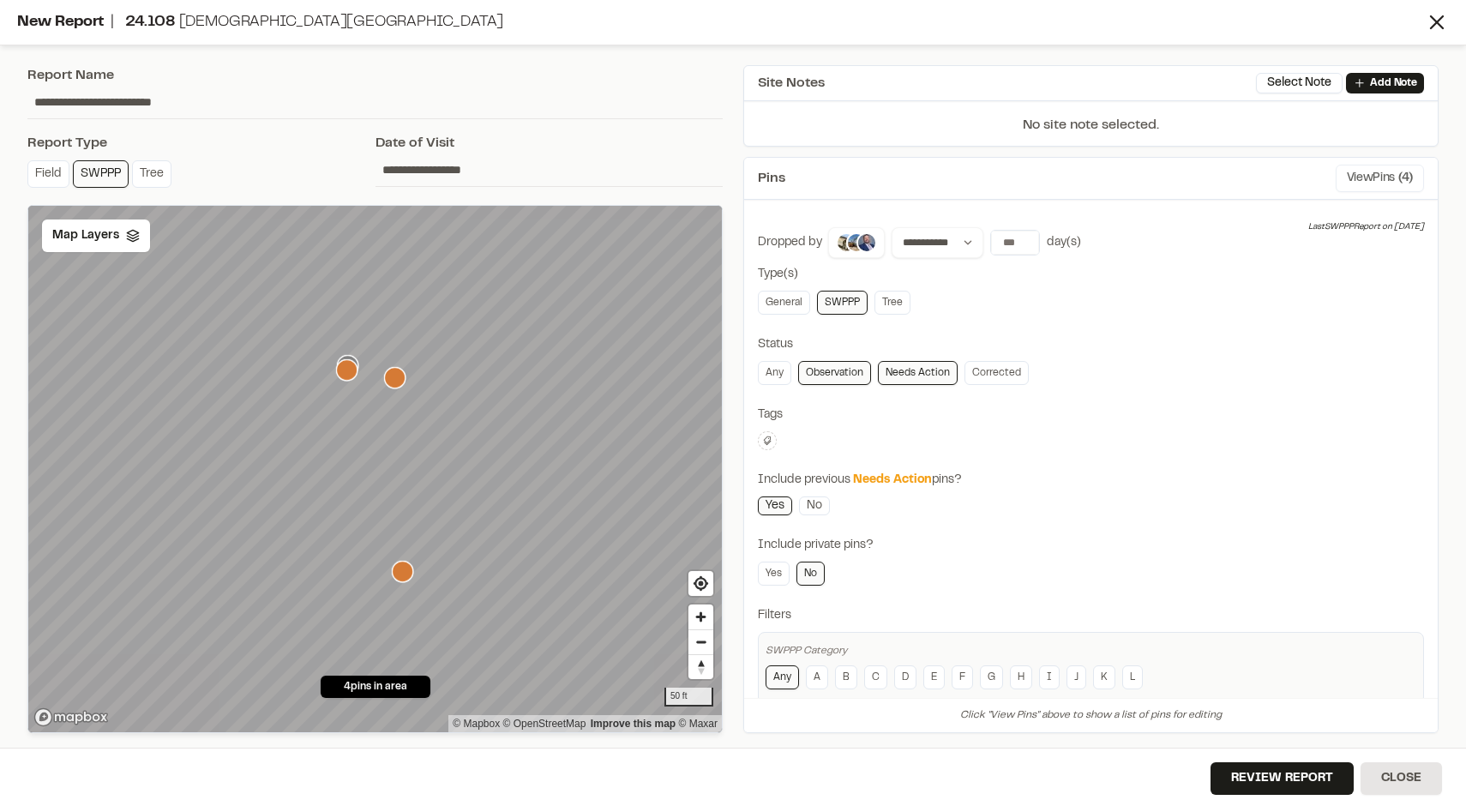
click at [1354, 178] on button "View Pins ( 4 )" at bounding box center [1380, 178] width 89 height 27
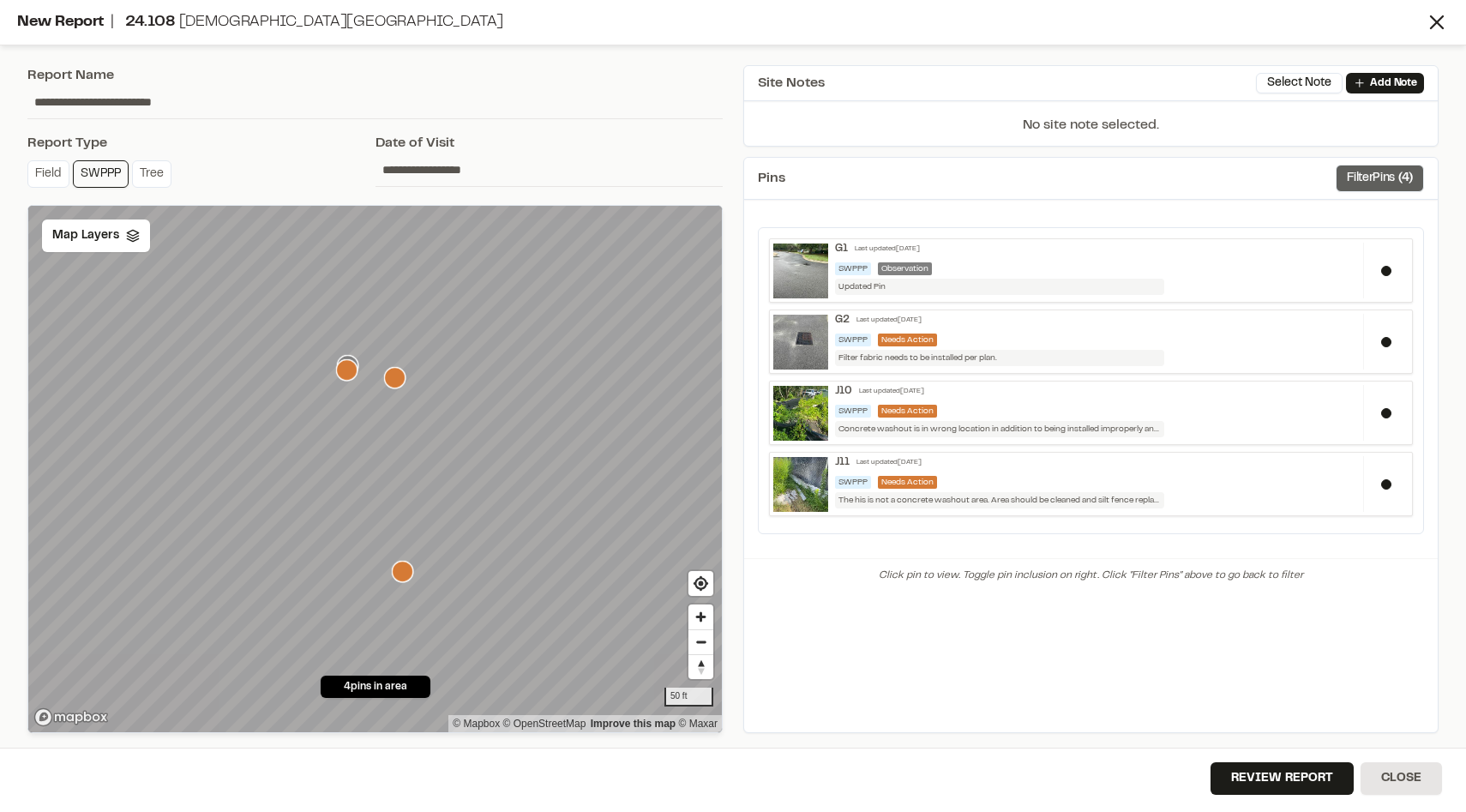
click at [1354, 178] on button "Filter Pins ( 4 )" at bounding box center [1380, 178] width 89 height 27
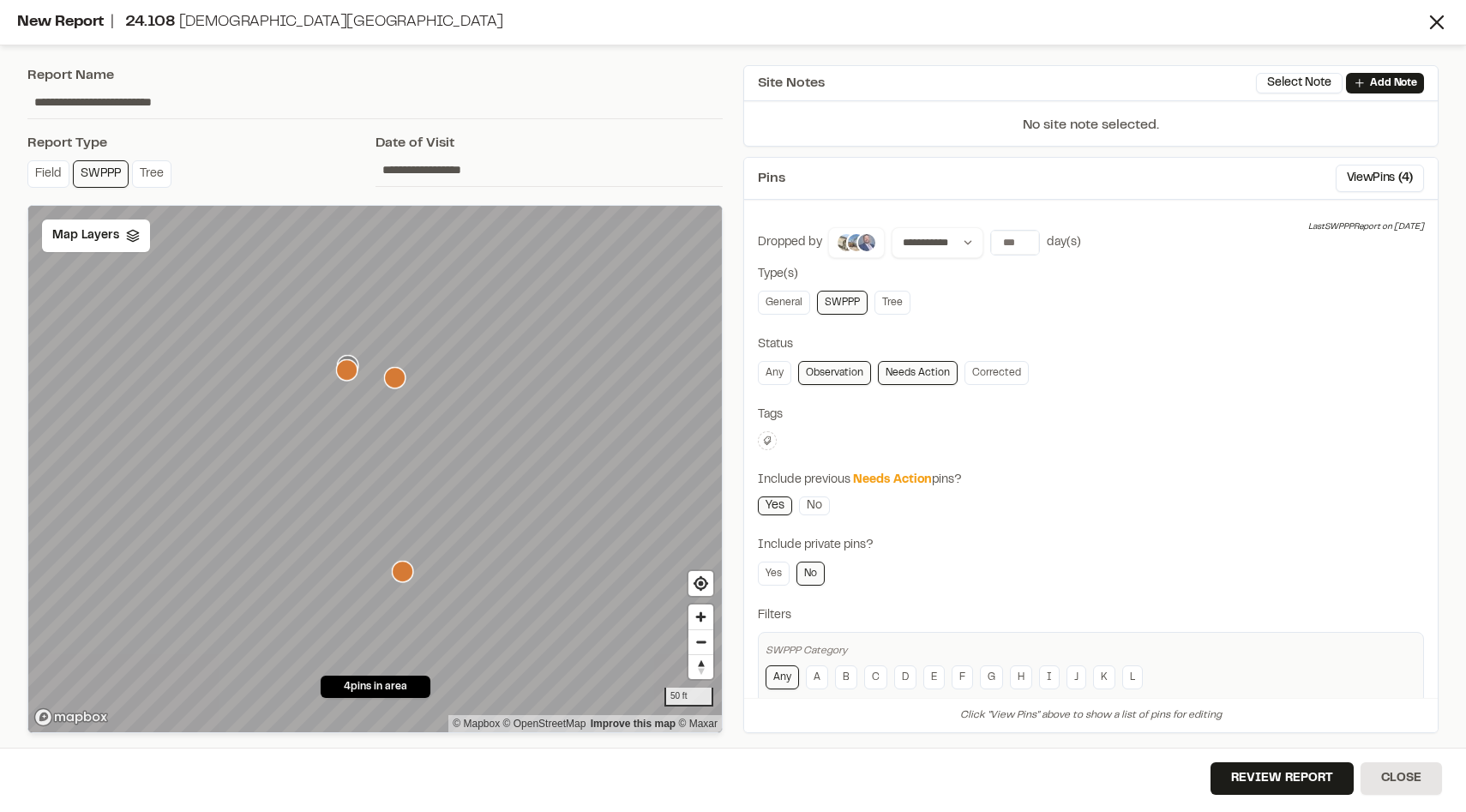
click at [860, 237] on img at bounding box center [867, 242] width 20 height 20
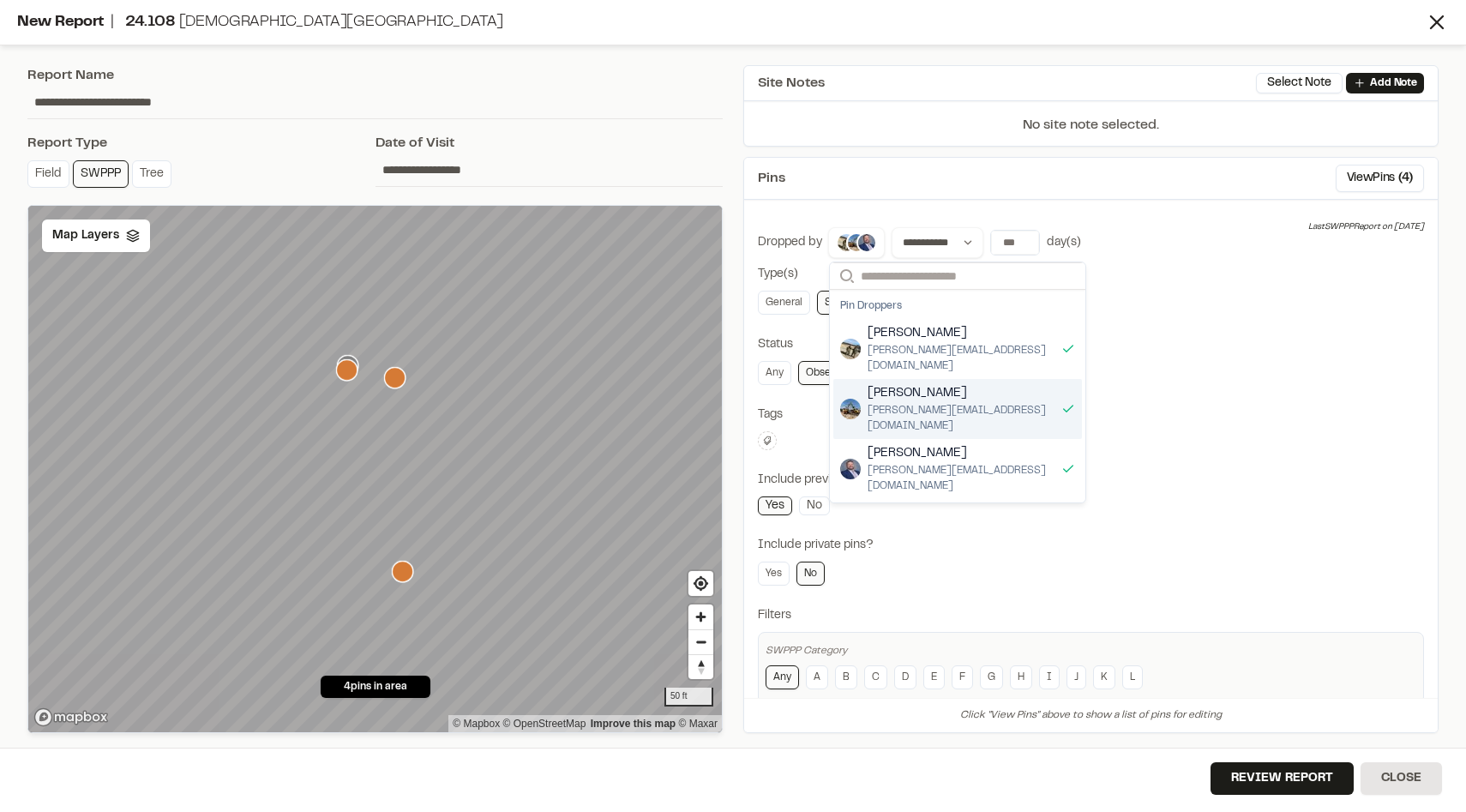
click at [914, 384] on span "[PERSON_NAME]" at bounding box center [960, 393] width 187 height 19
click at [932, 403] on span "[PERSON_NAME][EMAIL_ADDRESS][DOMAIN_NAME]" at bounding box center [971, 418] width 208 height 31
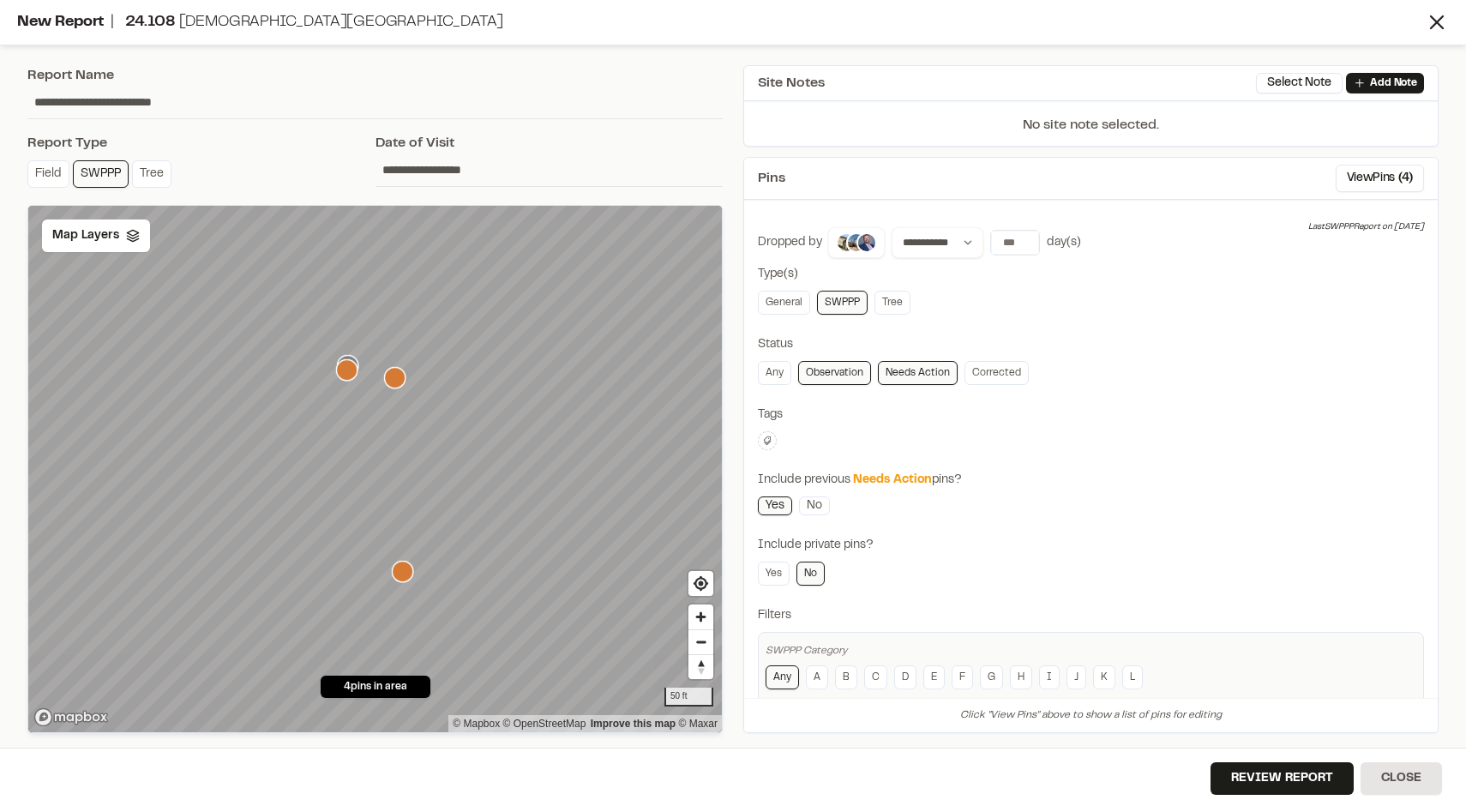
click at [1183, 392] on div "**********" at bounding box center [1091, 465] width 666 height 477
click at [793, 298] on link "General" at bounding box center [784, 302] width 53 height 24
click at [1272, 780] on button "Review Report" at bounding box center [1282, 778] width 143 height 32
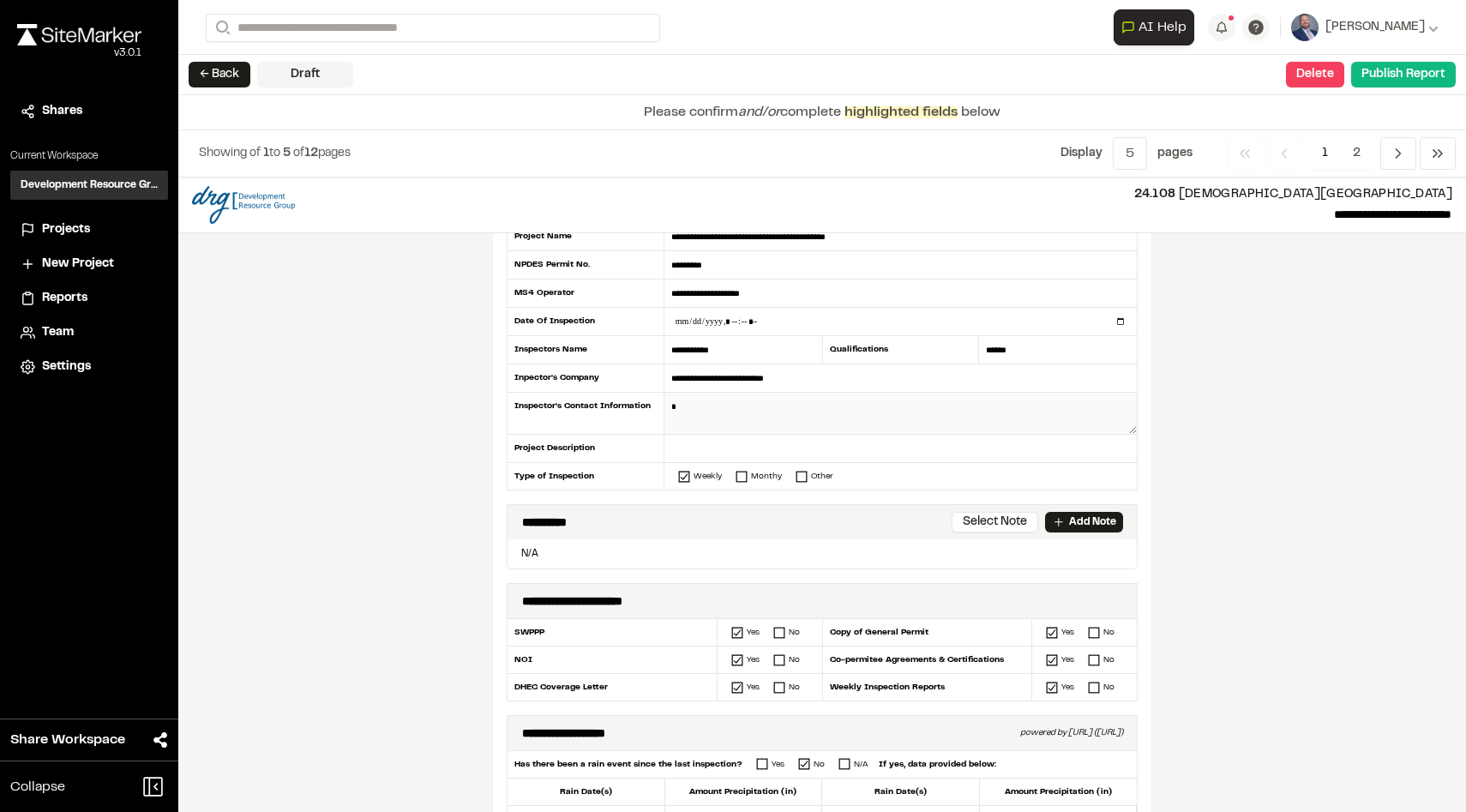
scroll to position [70, 0]
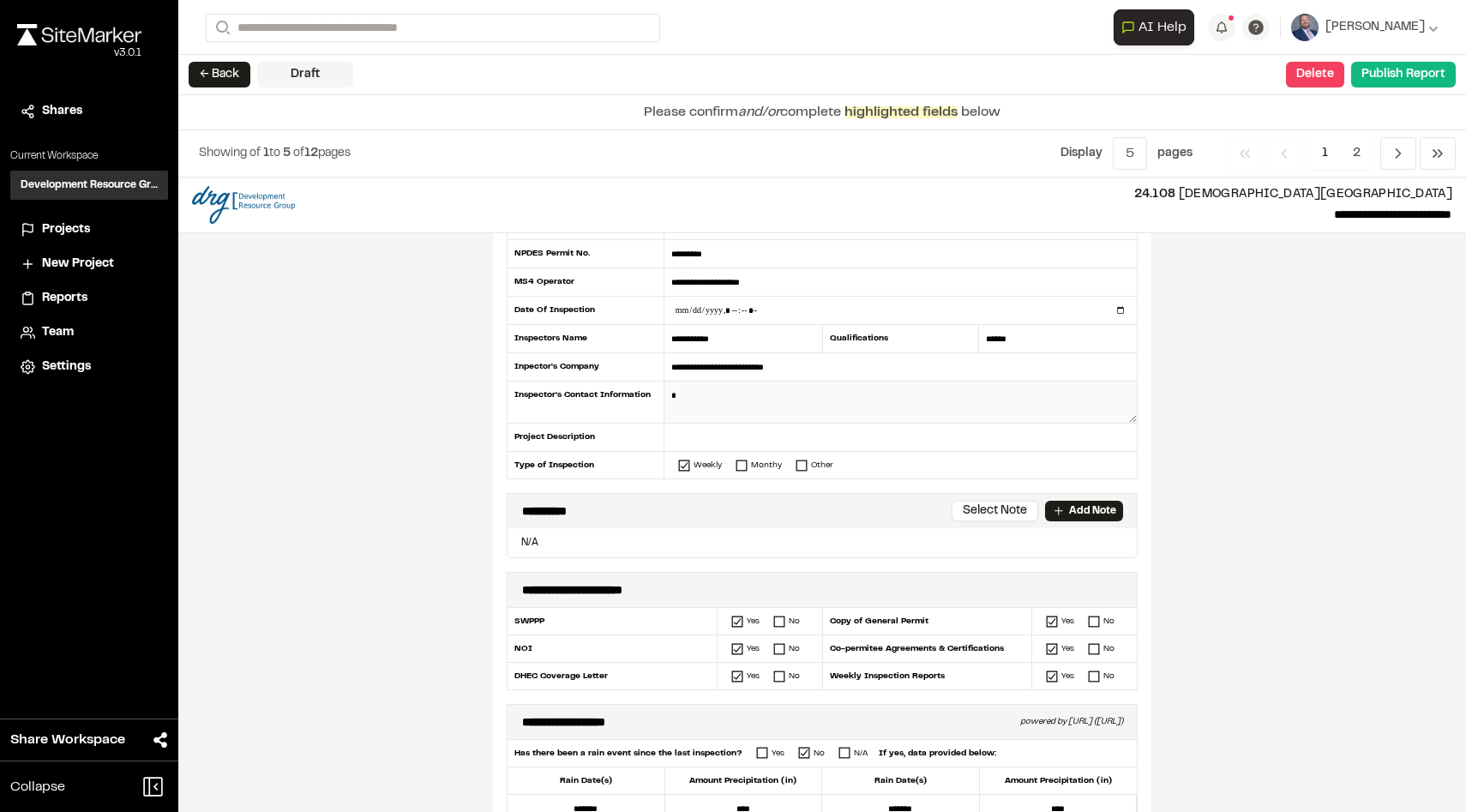
click at [804, 406] on textarea at bounding box center [900, 402] width 472 height 42
type textarea "**********"
click at [864, 434] on input "text" at bounding box center [900, 437] width 472 height 28
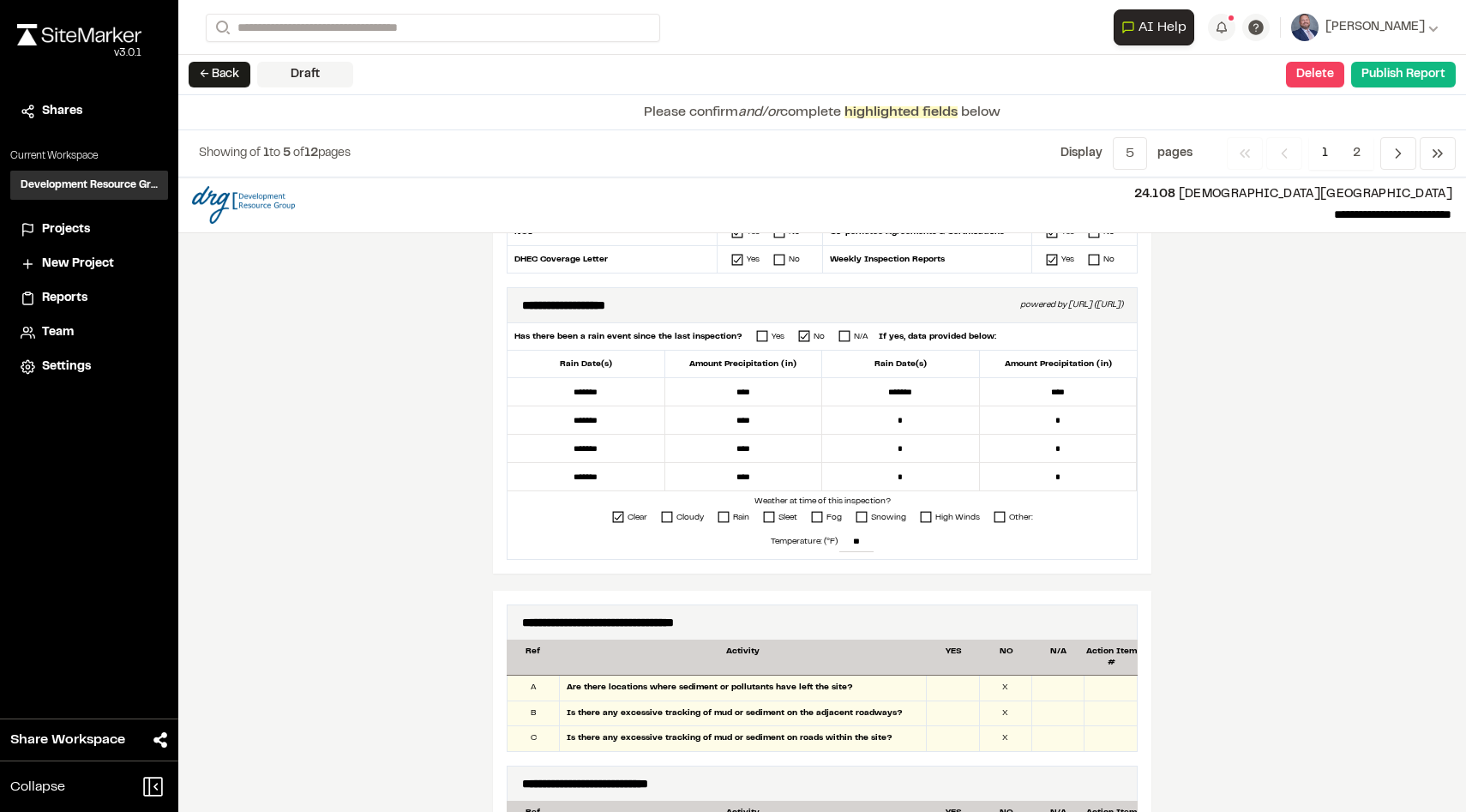
scroll to position [488, 0]
click at [725, 484] on input "****" at bounding box center [744, 476] width 158 height 28
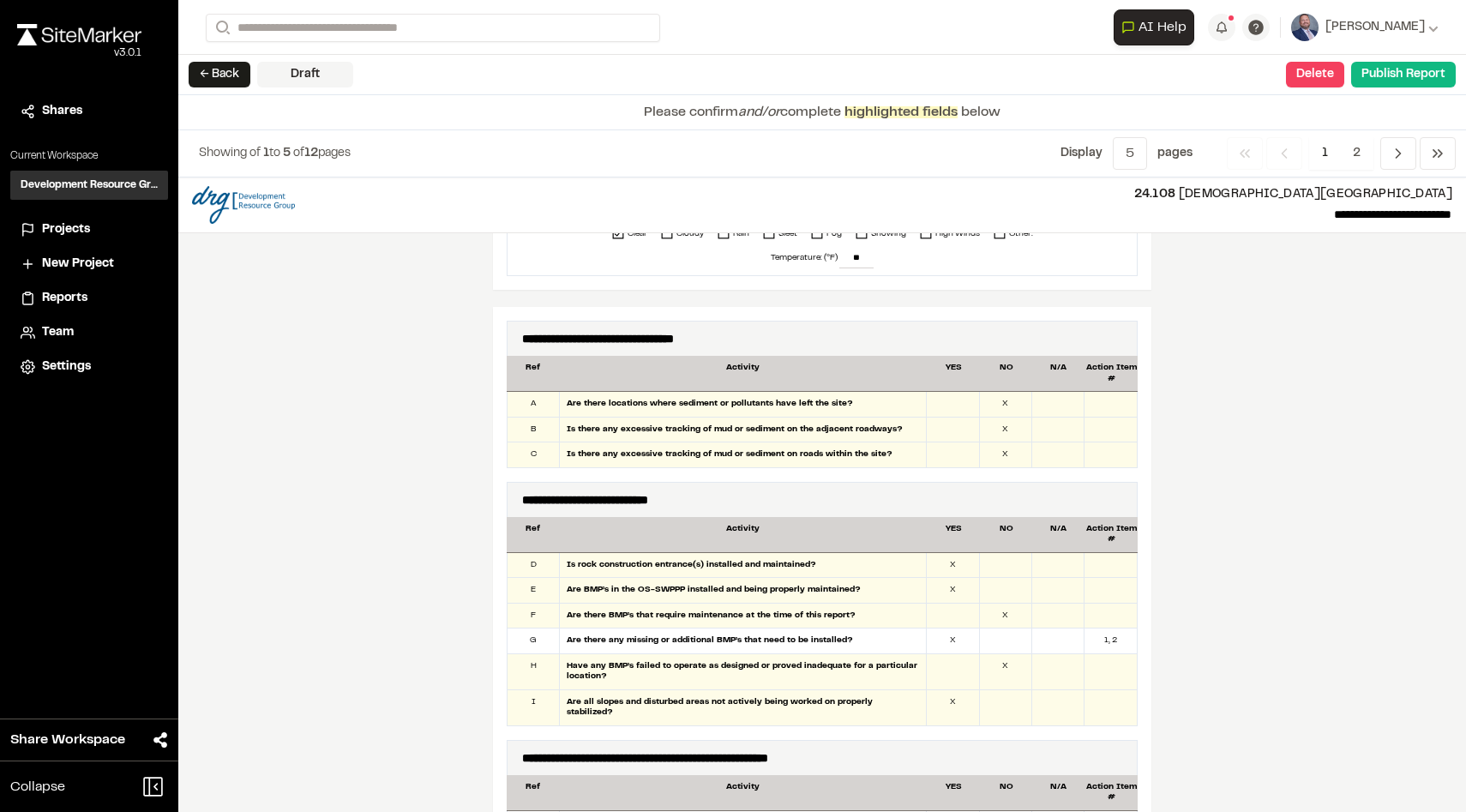
scroll to position [777, 0]
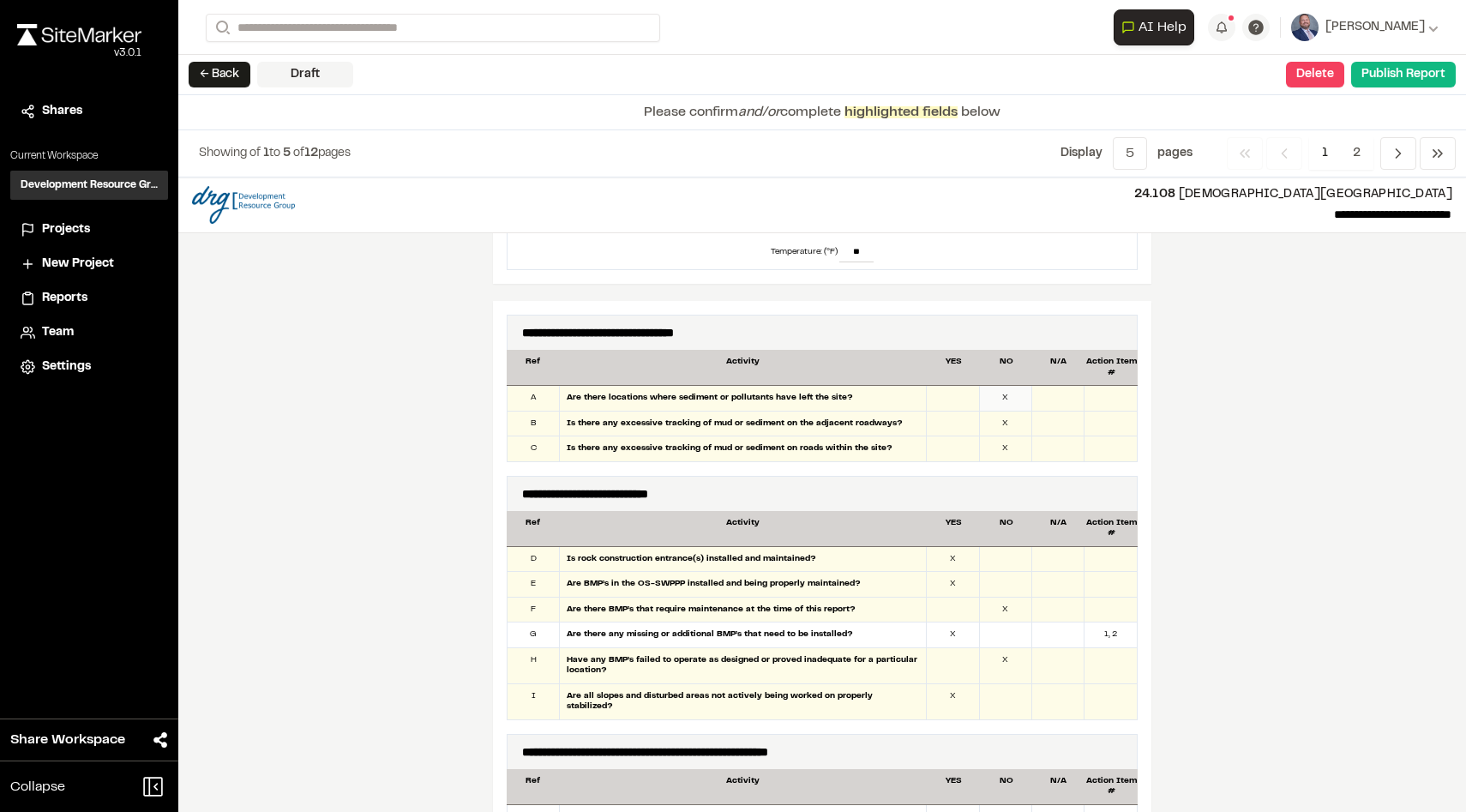
click at [1024, 404] on div "X" at bounding box center [1007, 398] width 53 height 25
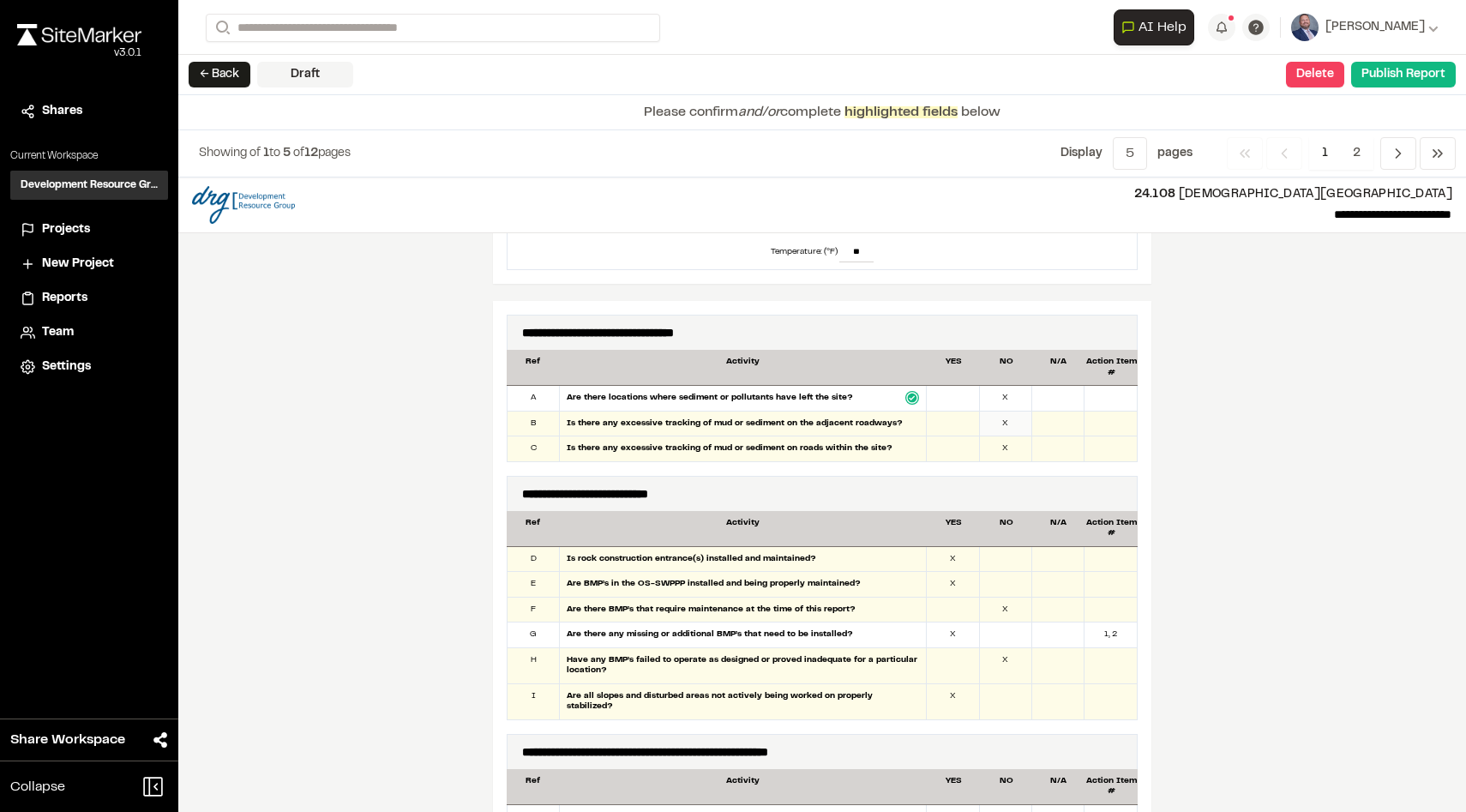
click at [1019, 426] on div "X" at bounding box center [1007, 424] width 53 height 25
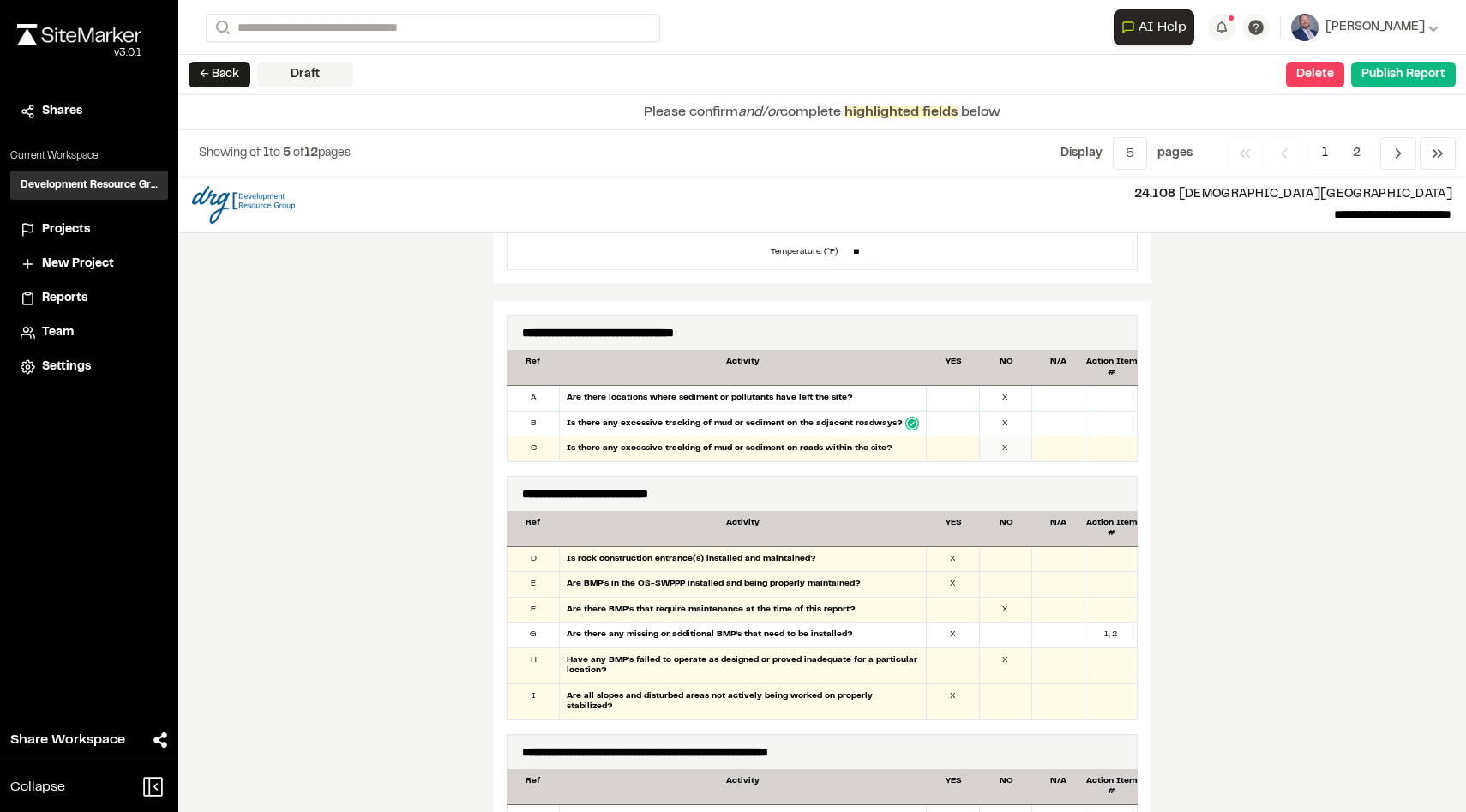
click at [1015, 452] on div "X" at bounding box center [1007, 448] width 53 height 25
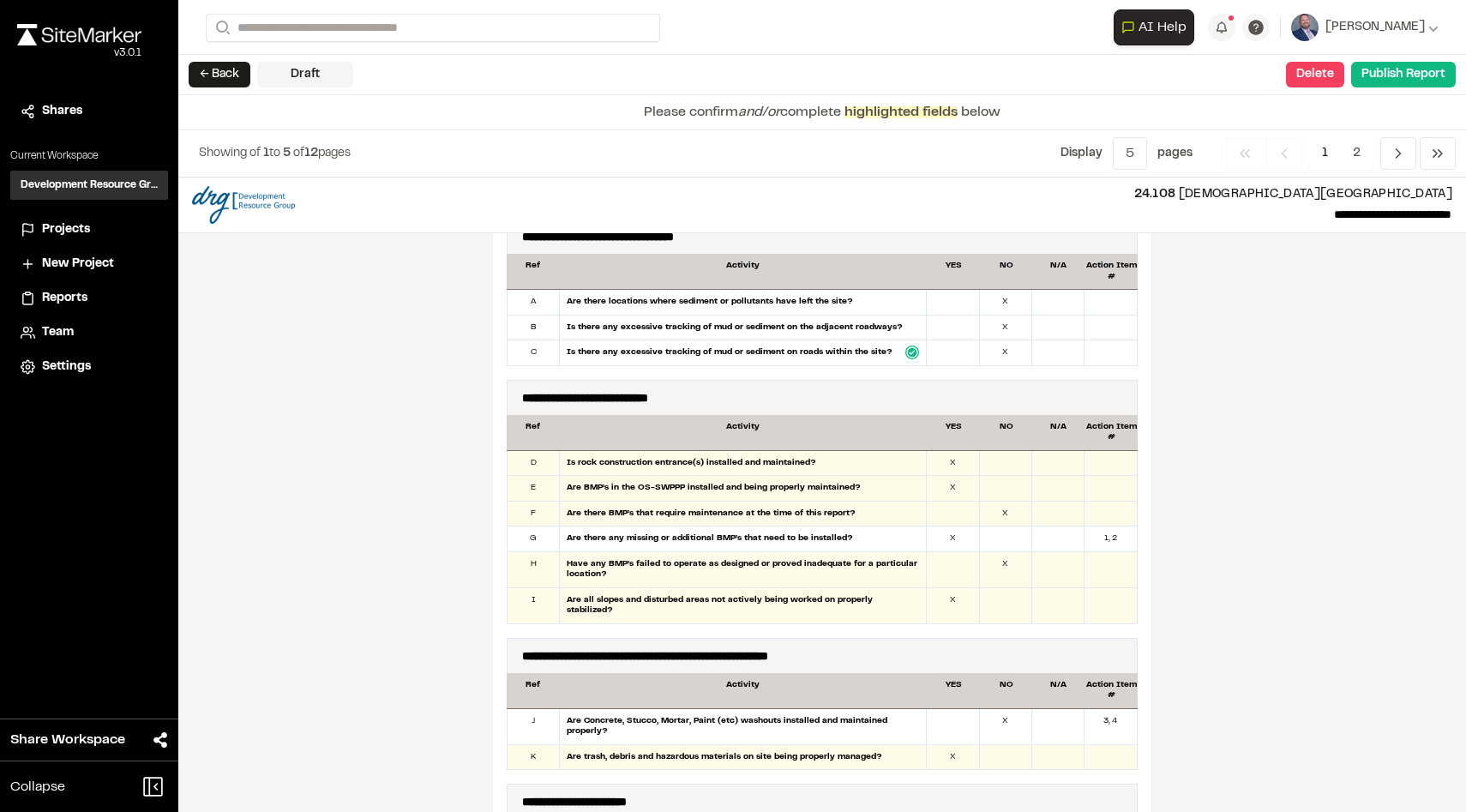
scroll to position [873, 0]
click at [986, 459] on div at bounding box center [1007, 462] width 53 height 25
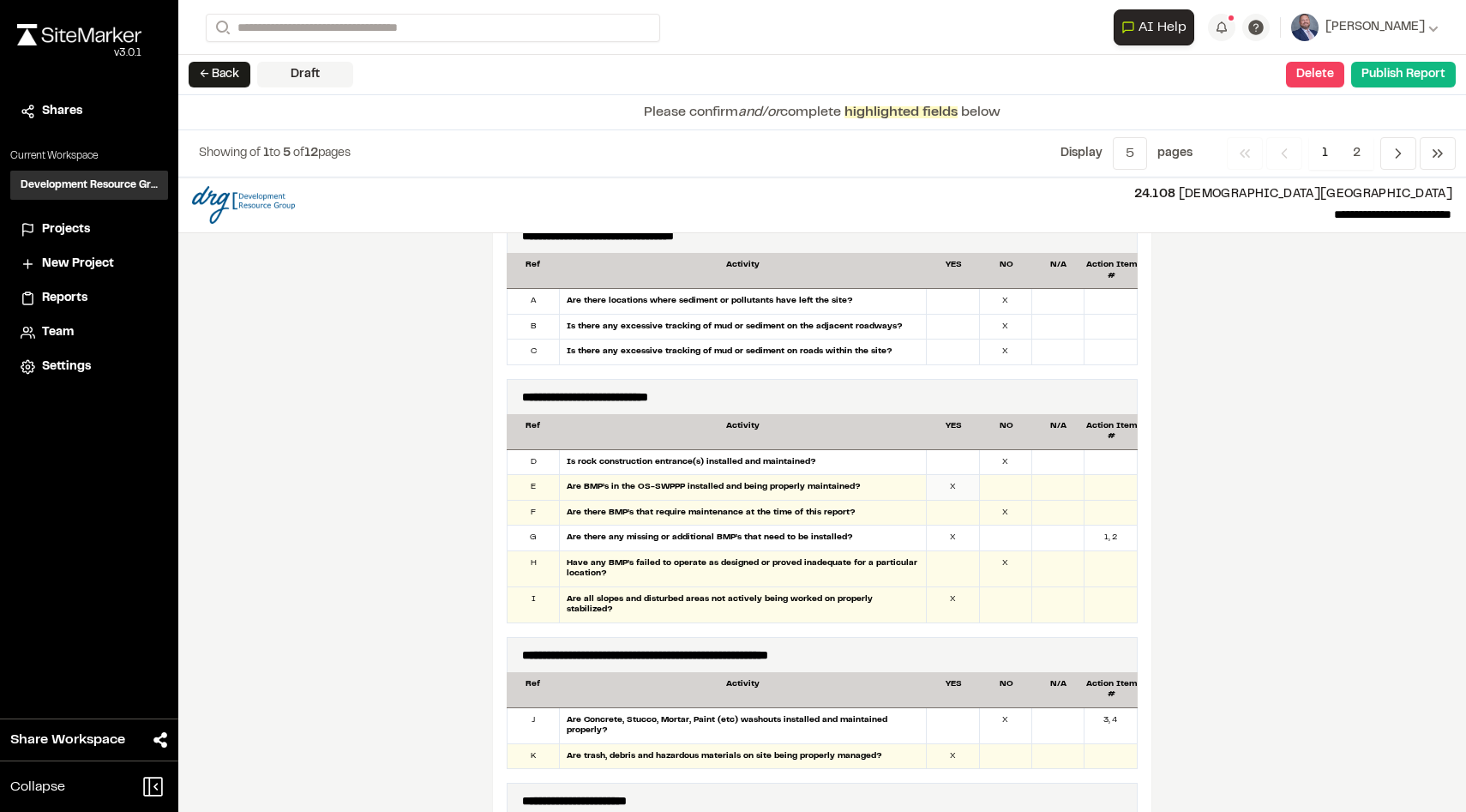
click at [957, 482] on div "X" at bounding box center [953, 487] width 53 height 25
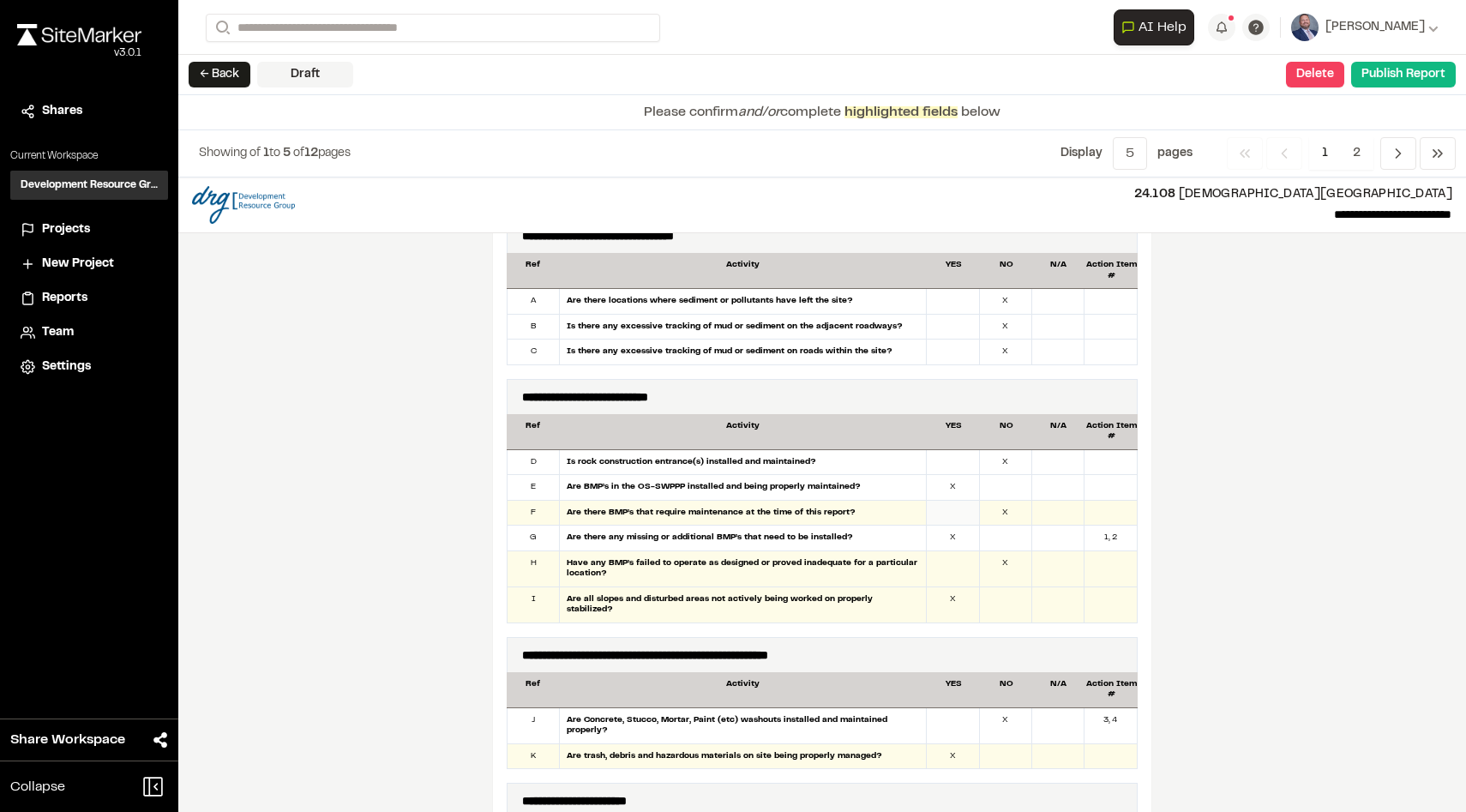
click at [967, 506] on div at bounding box center [953, 513] width 53 height 25
click at [951, 570] on div at bounding box center [953, 568] width 53 height 35
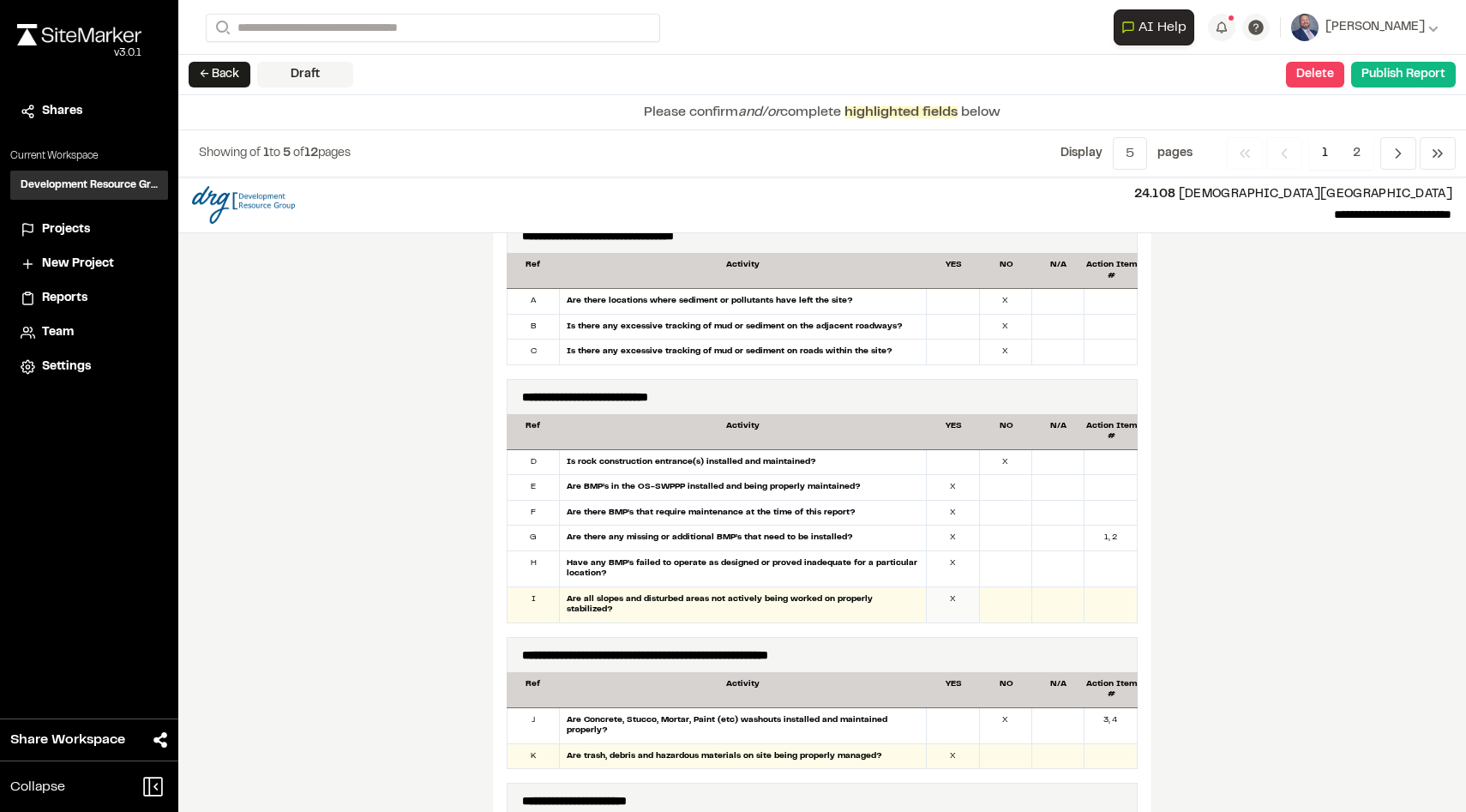
click at [965, 598] on div "X" at bounding box center [953, 604] width 53 height 35
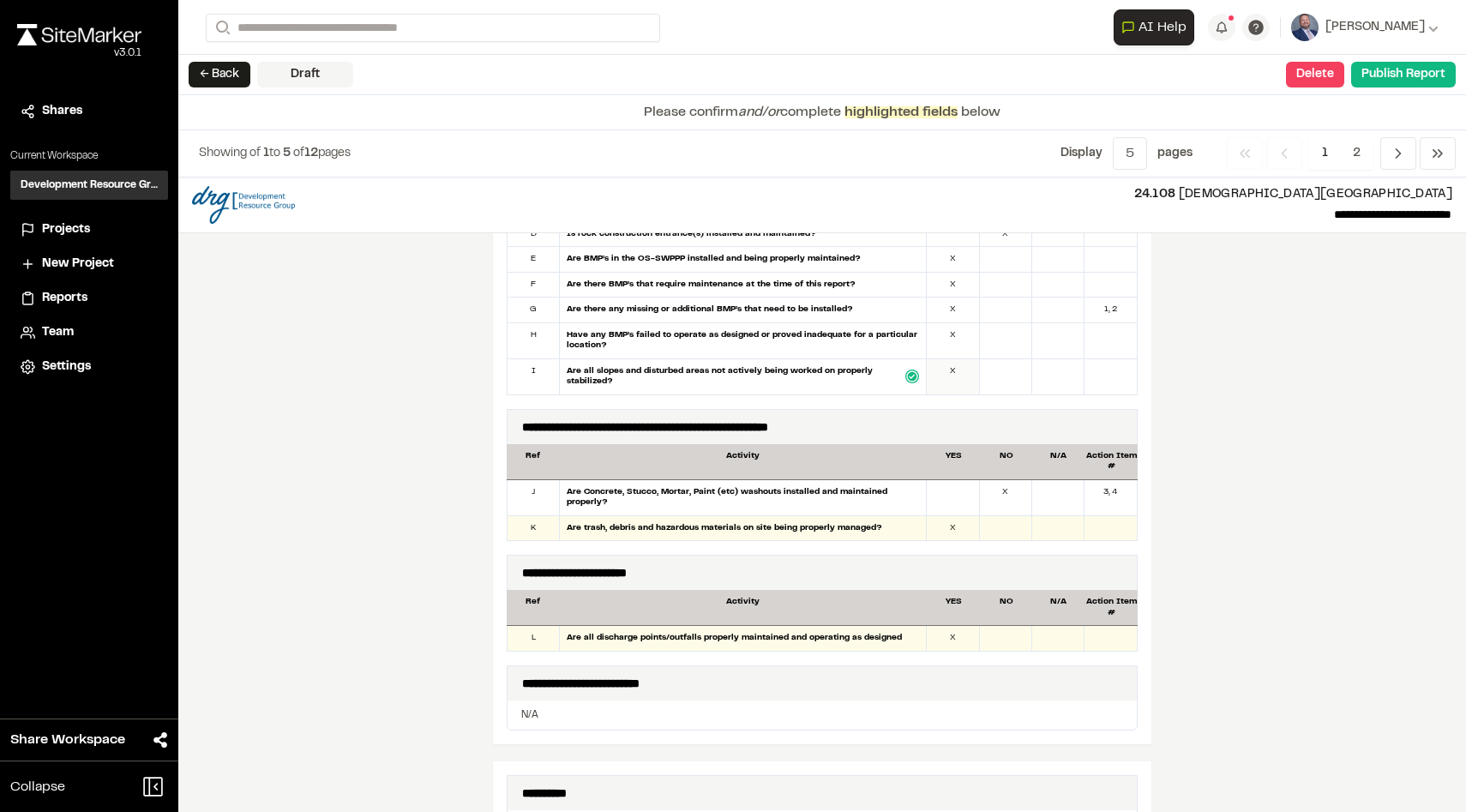
scroll to position [1109, 0]
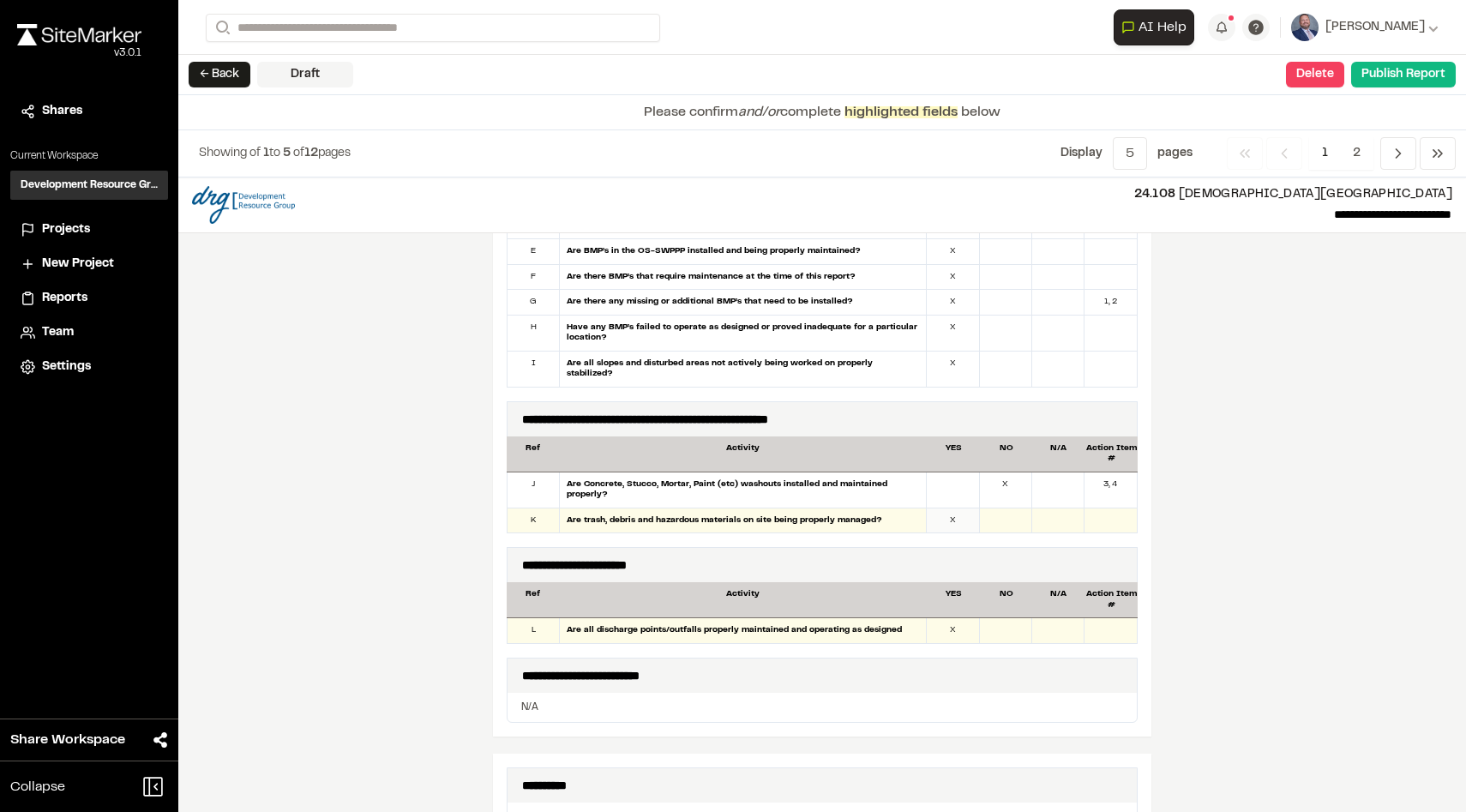
click at [960, 508] on div "X" at bounding box center [953, 520] width 53 height 25
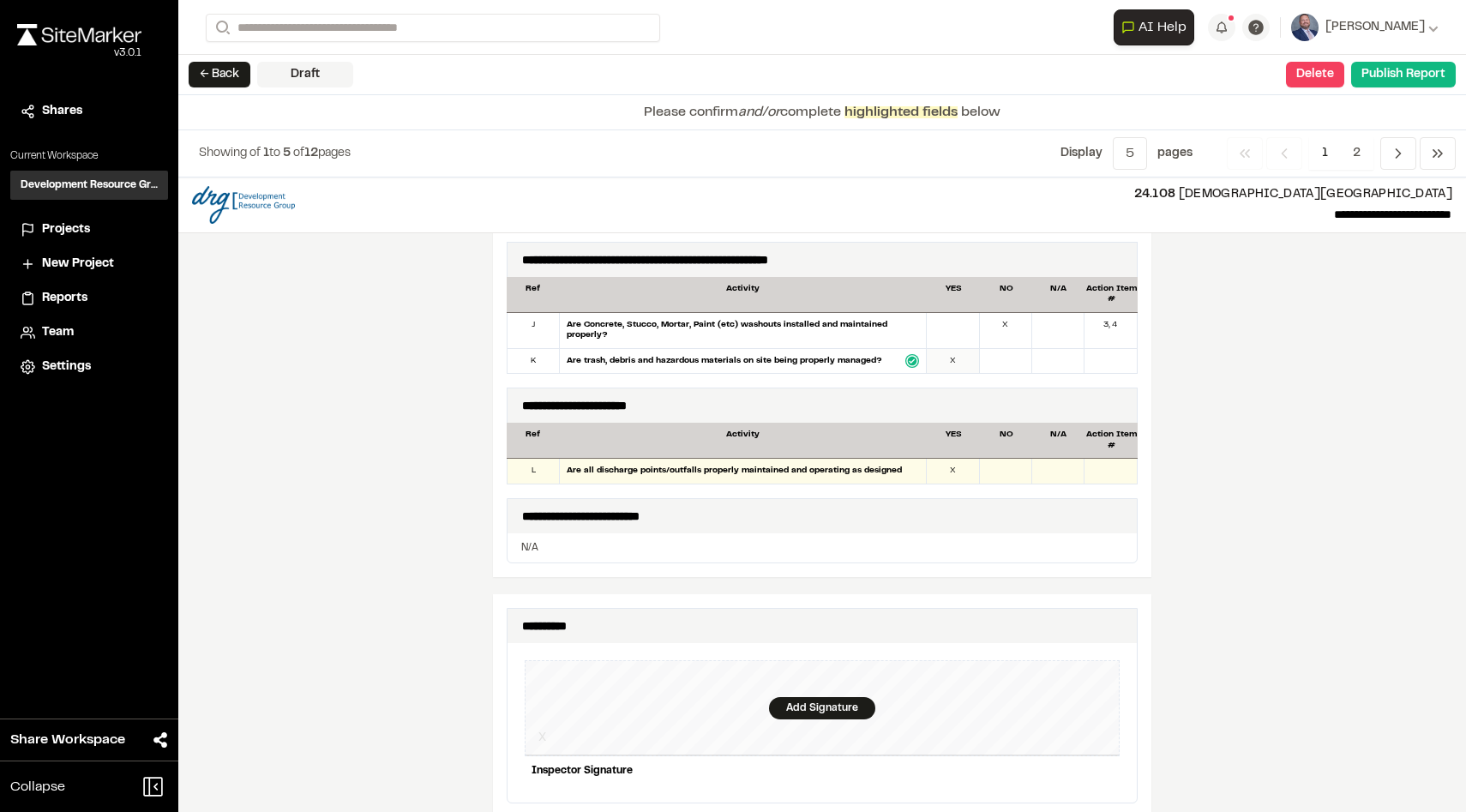
scroll to position [1283, 0]
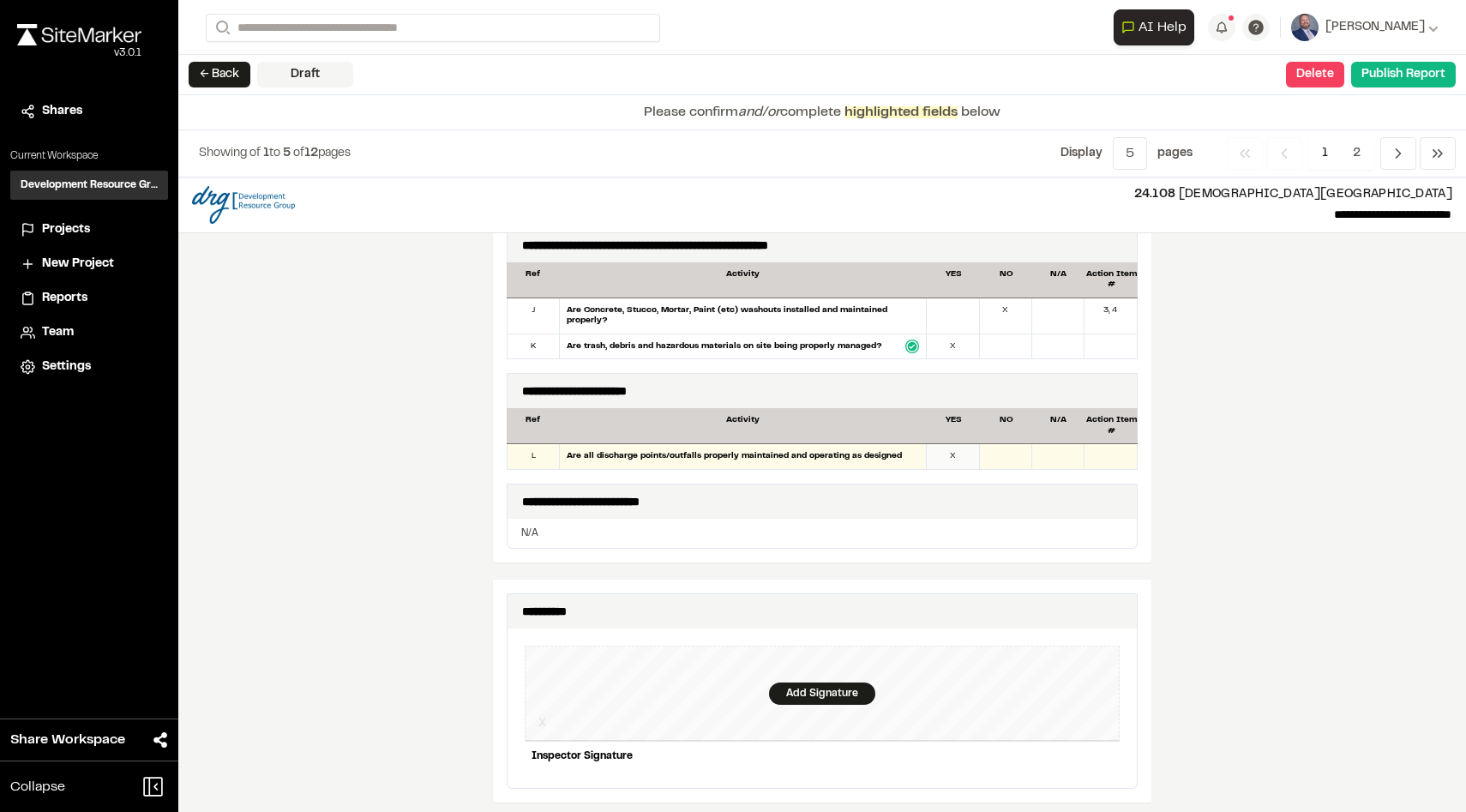
click at [961, 449] on div "X" at bounding box center [953, 456] width 53 height 25
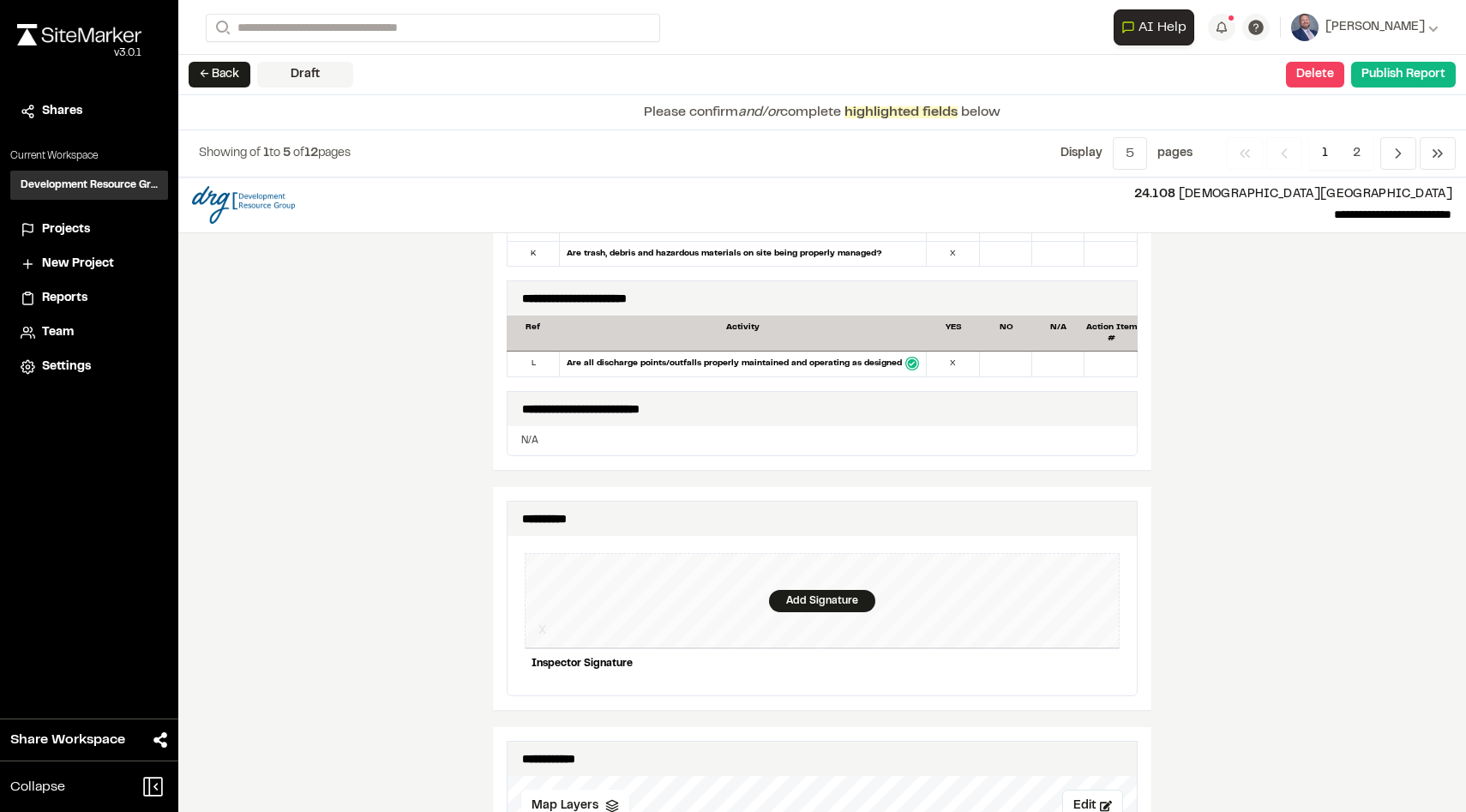
scroll to position [1390, 0]
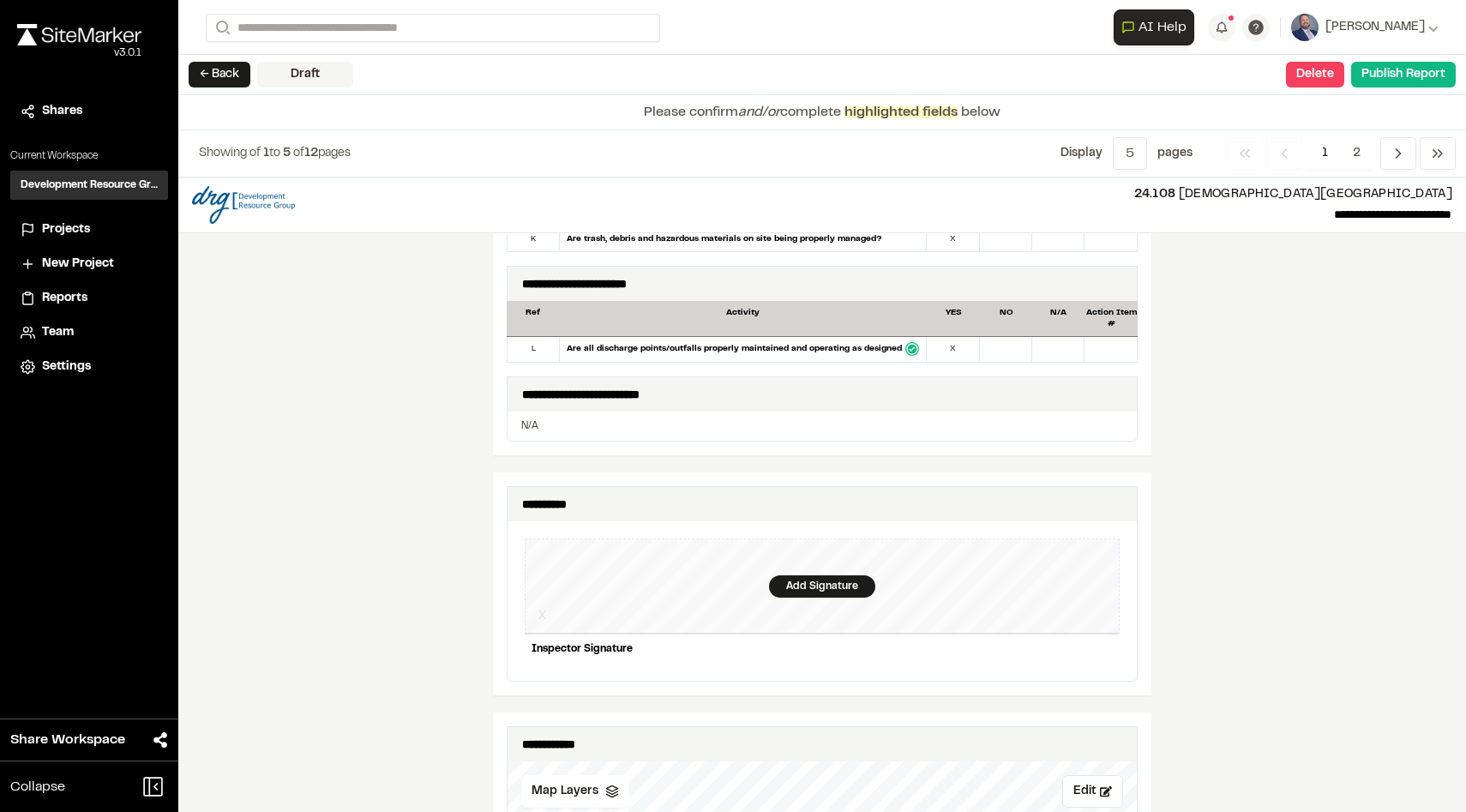
click at [738, 565] on div "Add Signature" at bounding box center [822, 587] width 595 height 96
click at [1080, 671] on div "Save" at bounding box center [1087, 677] width 65 height 29
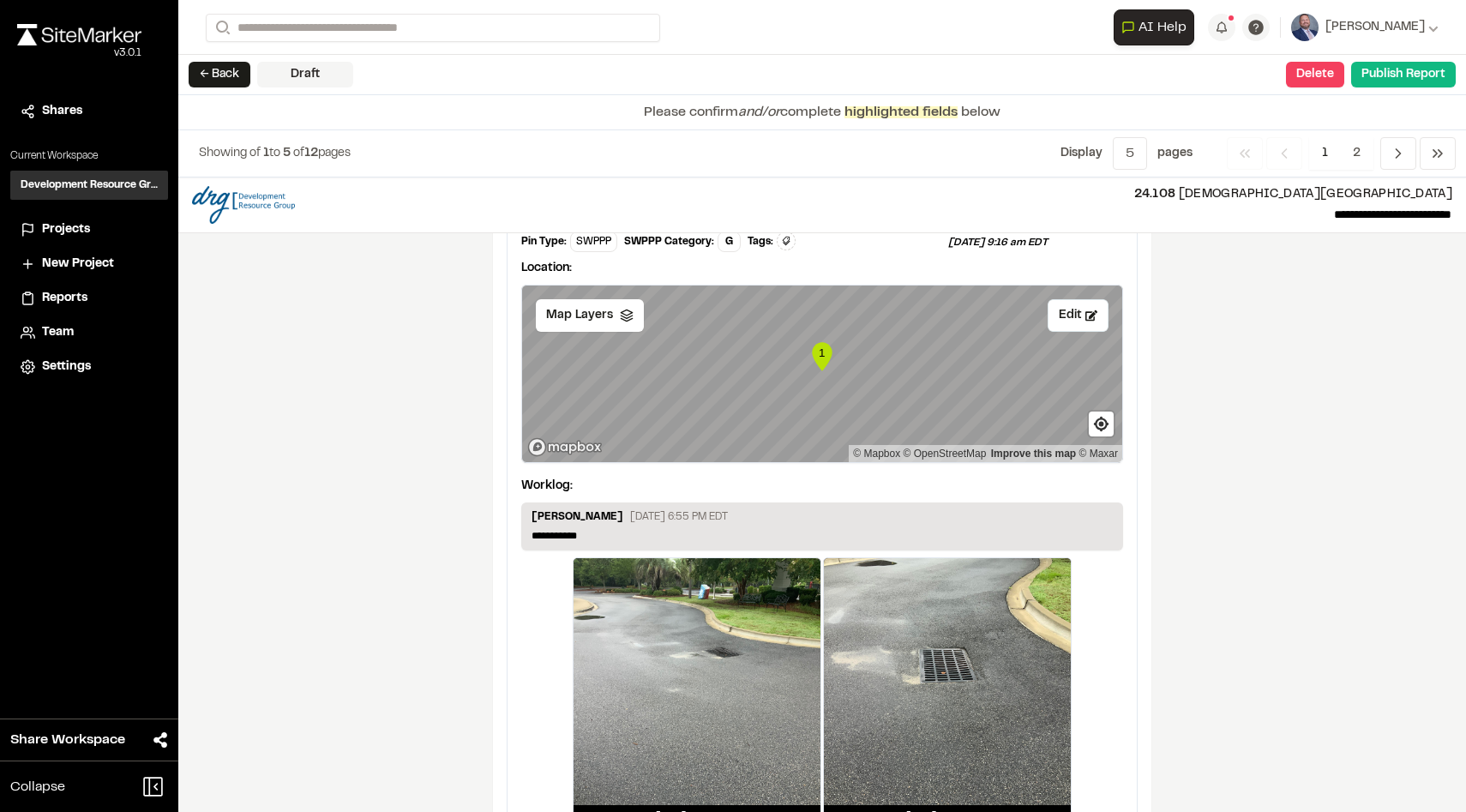
scroll to position [2870, 0]
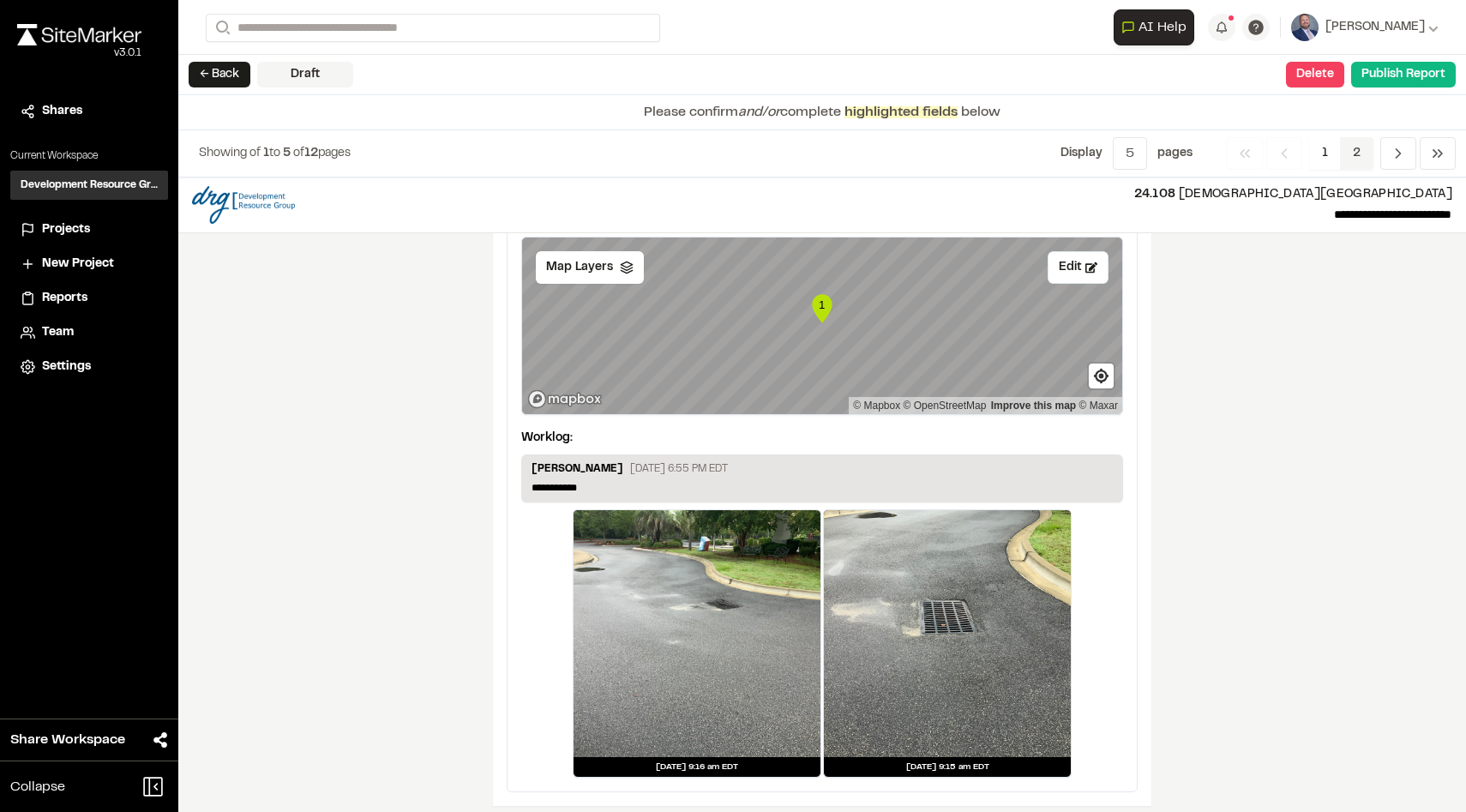
click at [1356, 145] on span "2" at bounding box center [1357, 153] width 33 height 32
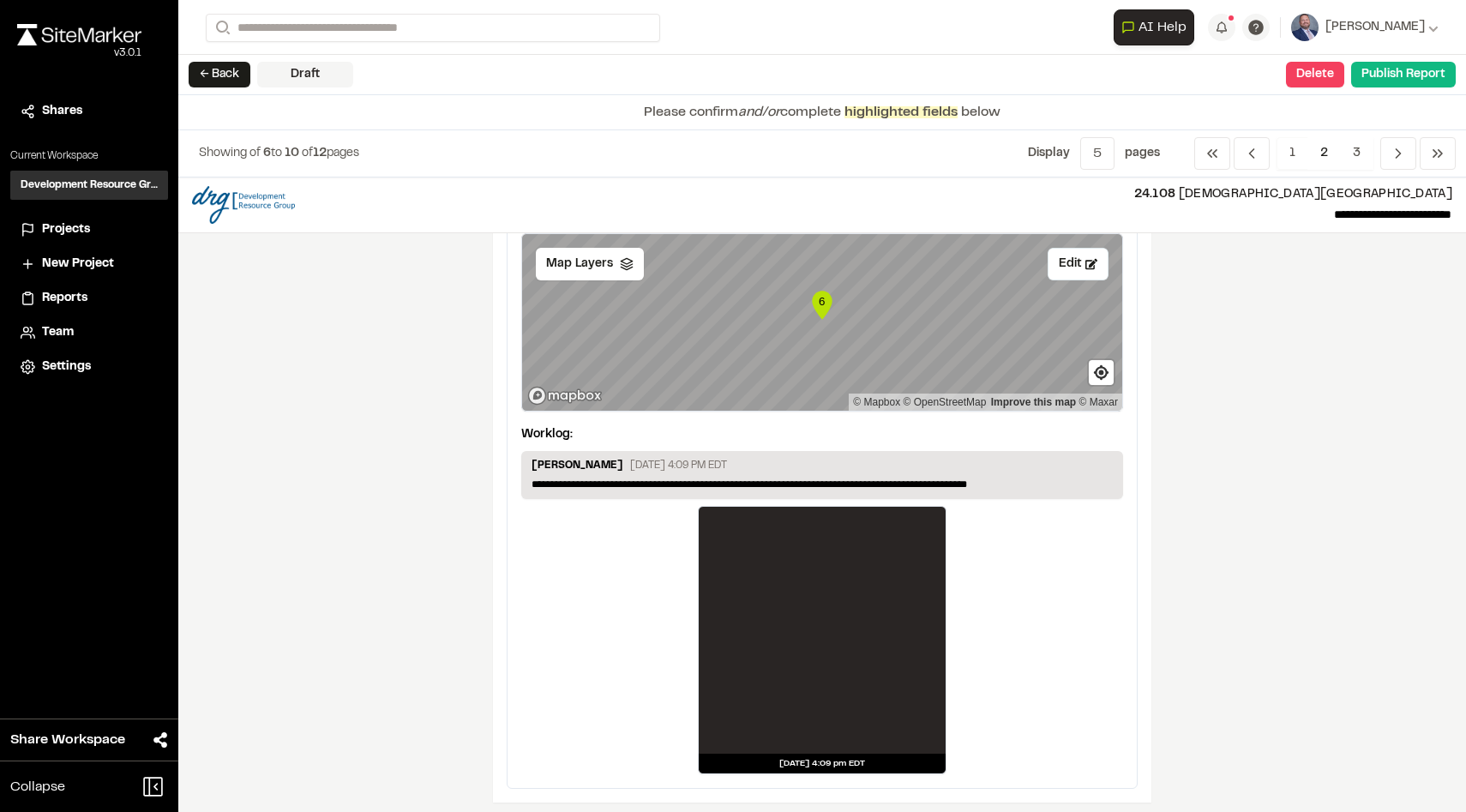
scroll to position [2911, 0]
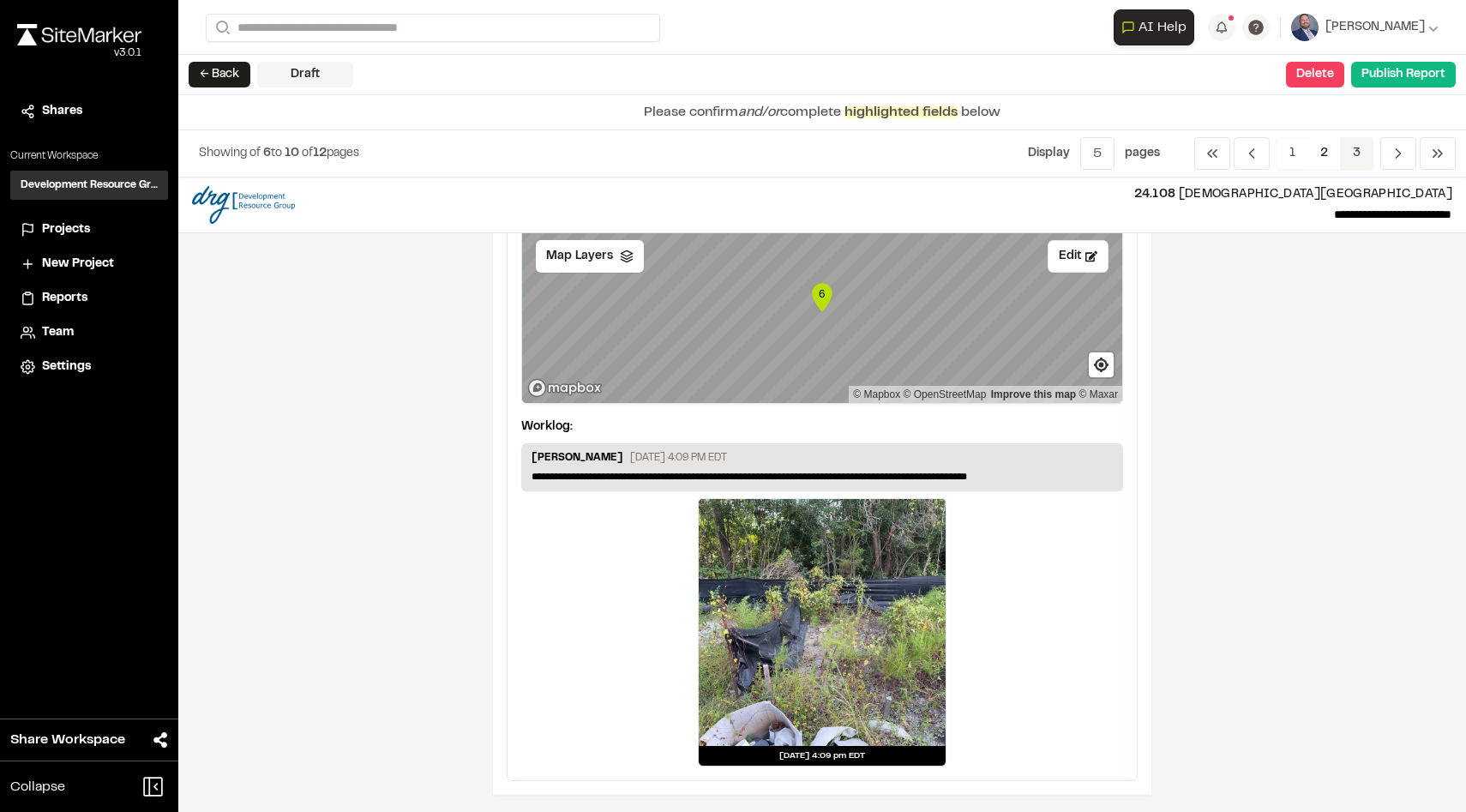
click at [1359, 162] on span "3" at bounding box center [1357, 153] width 33 height 32
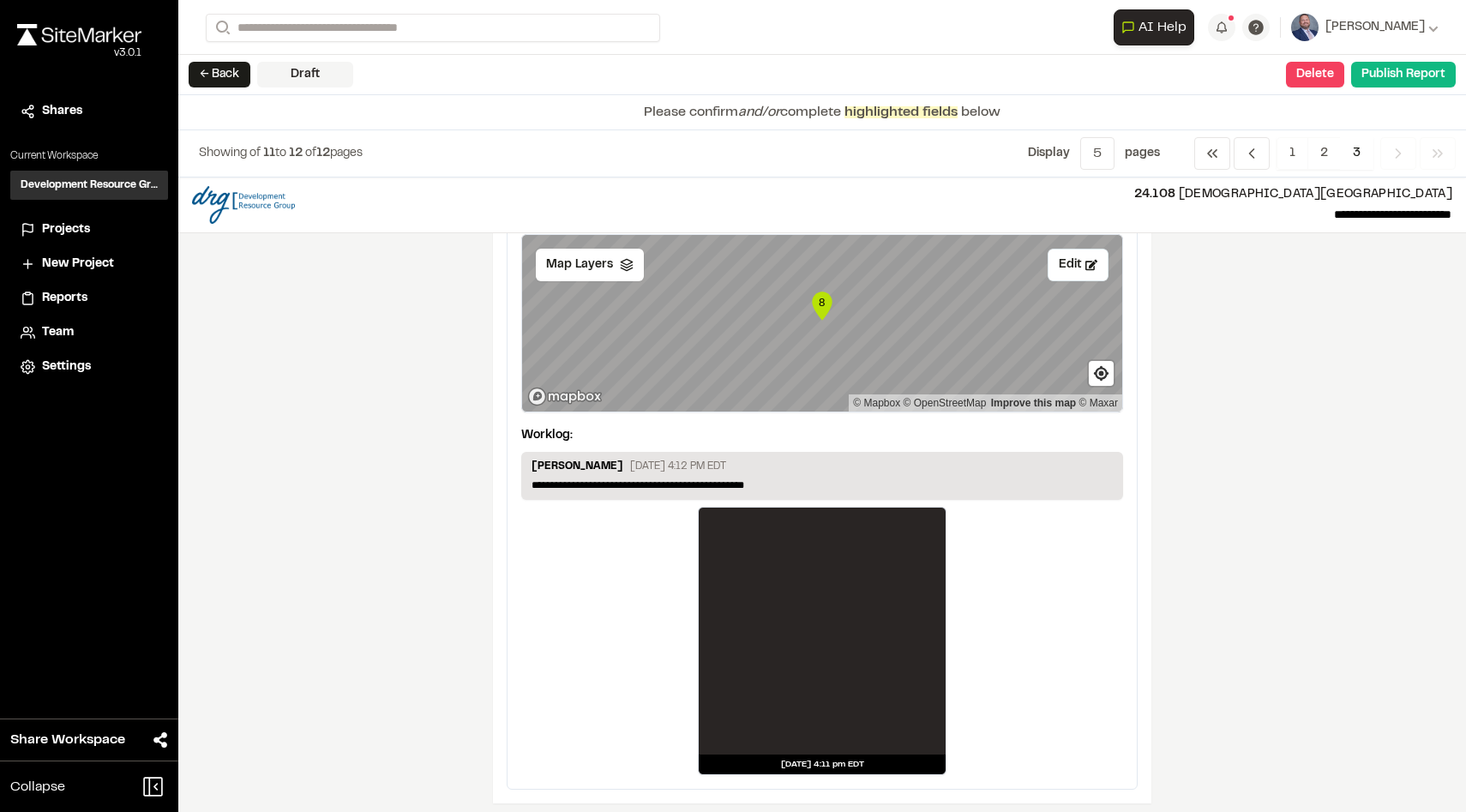
scroll to position [839, 0]
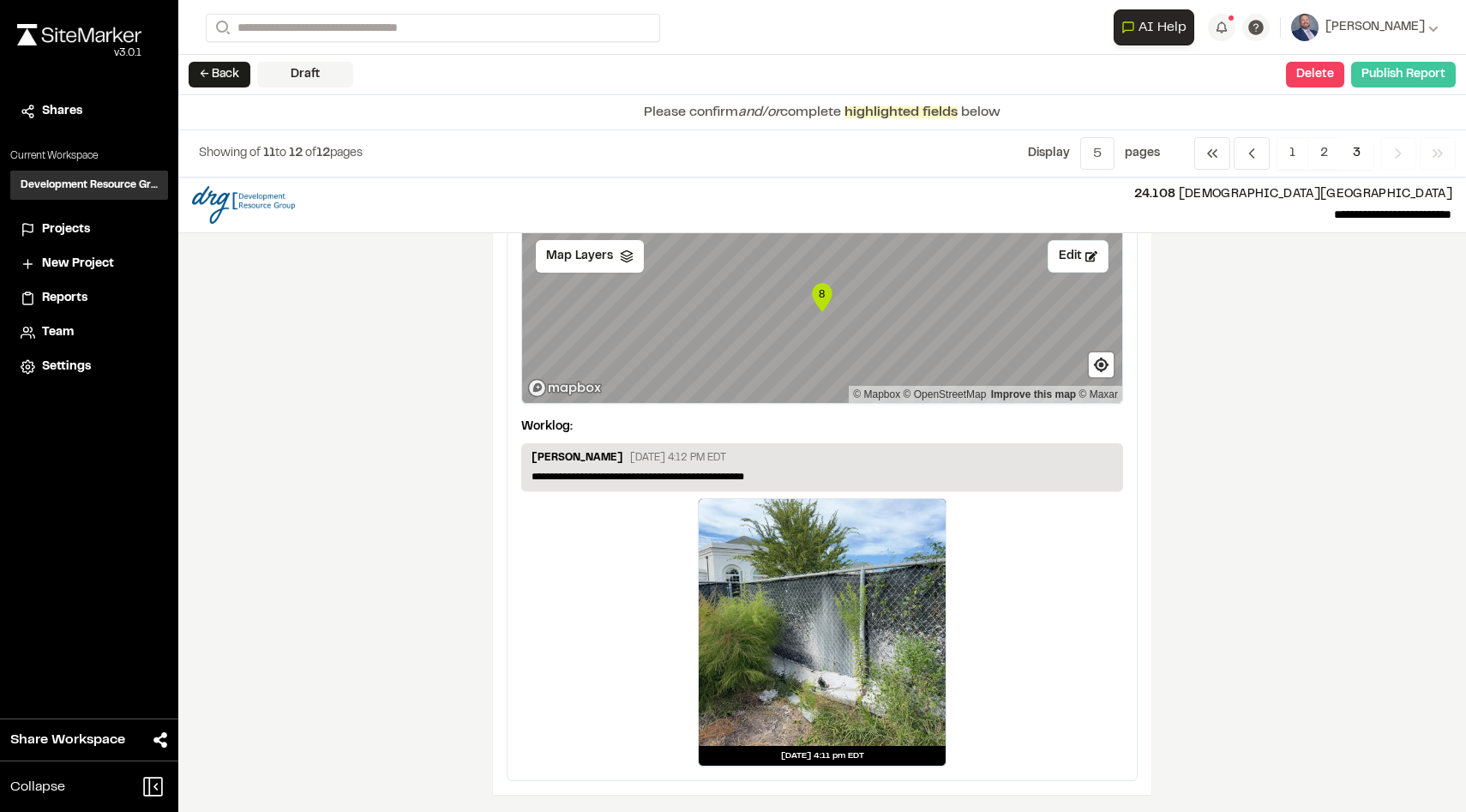
click at [1389, 80] on button "Publish Report" at bounding box center [1403, 74] width 104 height 25
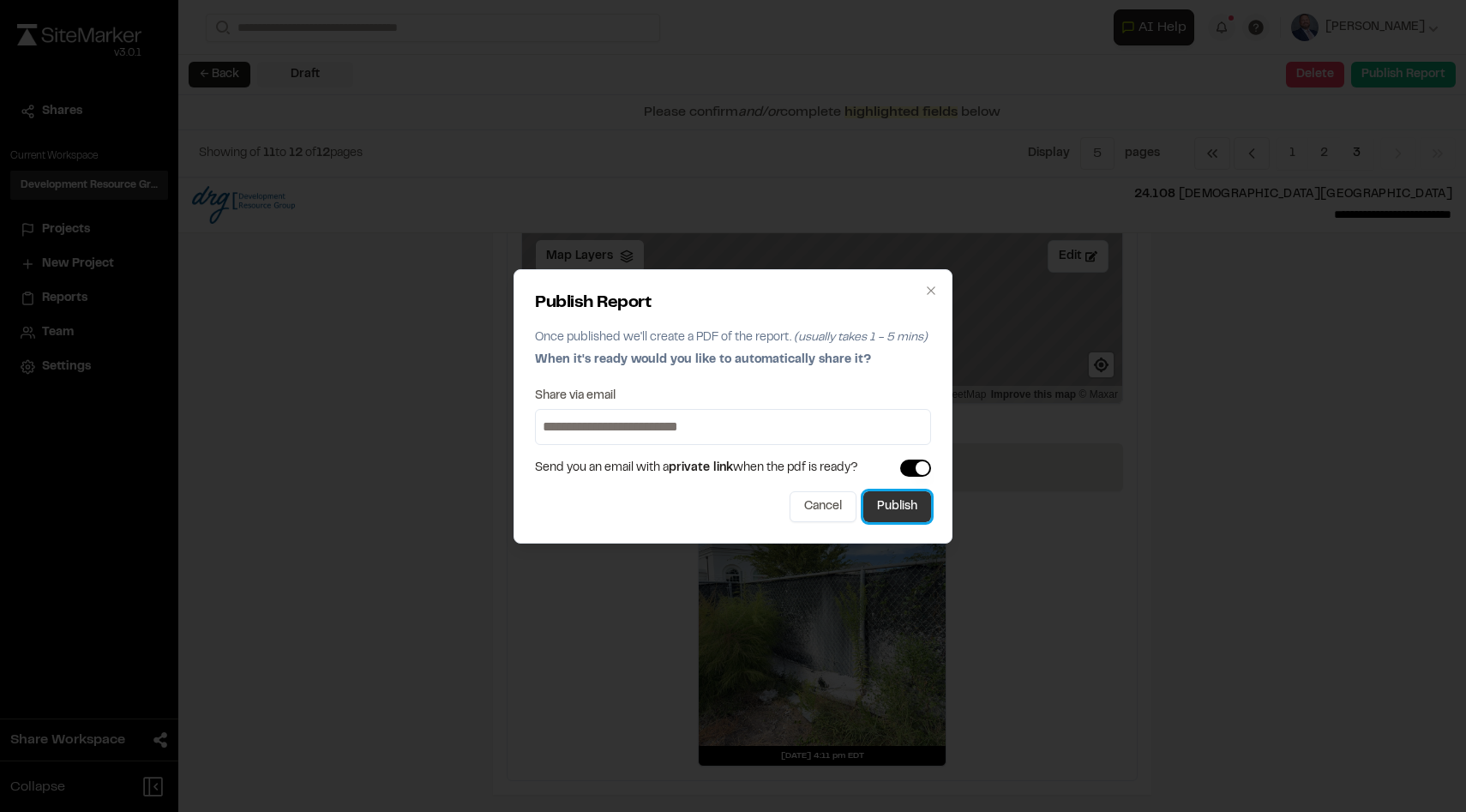
click at [900, 505] on button "Publish" at bounding box center [896, 506] width 67 height 31
